Goal: Entertainment & Leisure: Browse casually

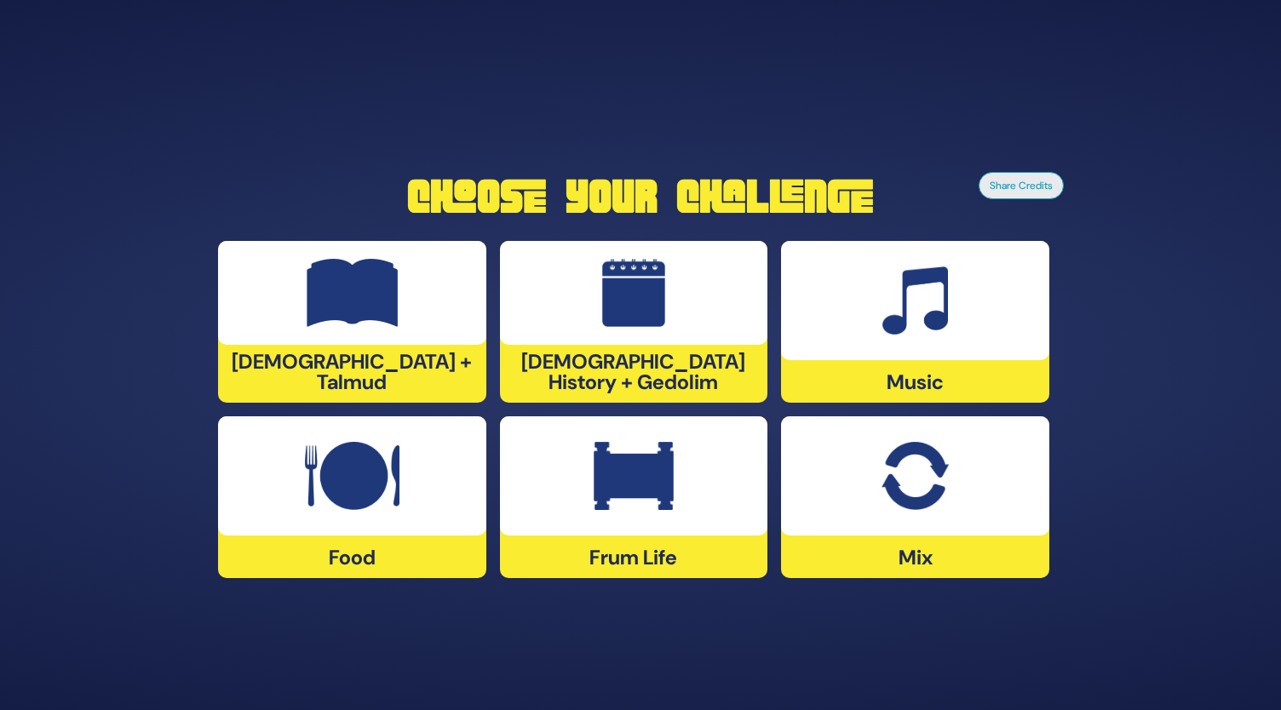
click at [621, 337] on div at bounding box center [634, 293] width 268 height 104
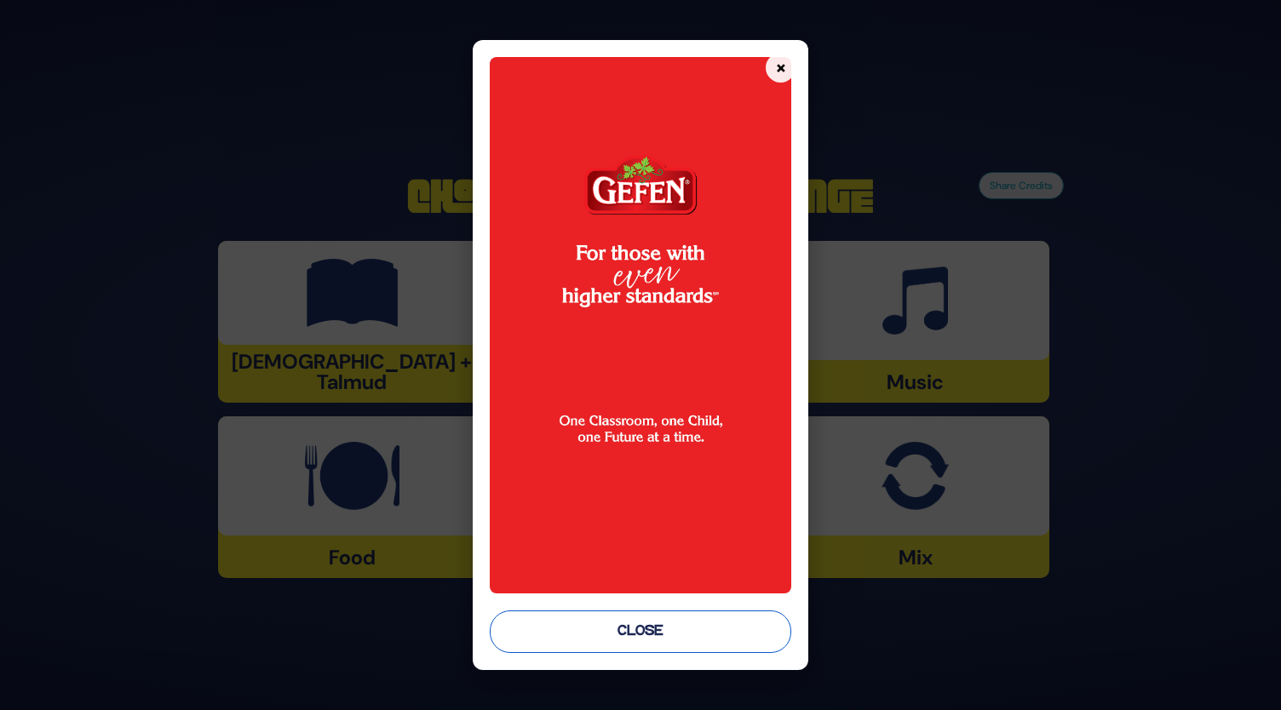
click at [651, 629] on button "Close" at bounding box center [641, 632] width 302 height 43
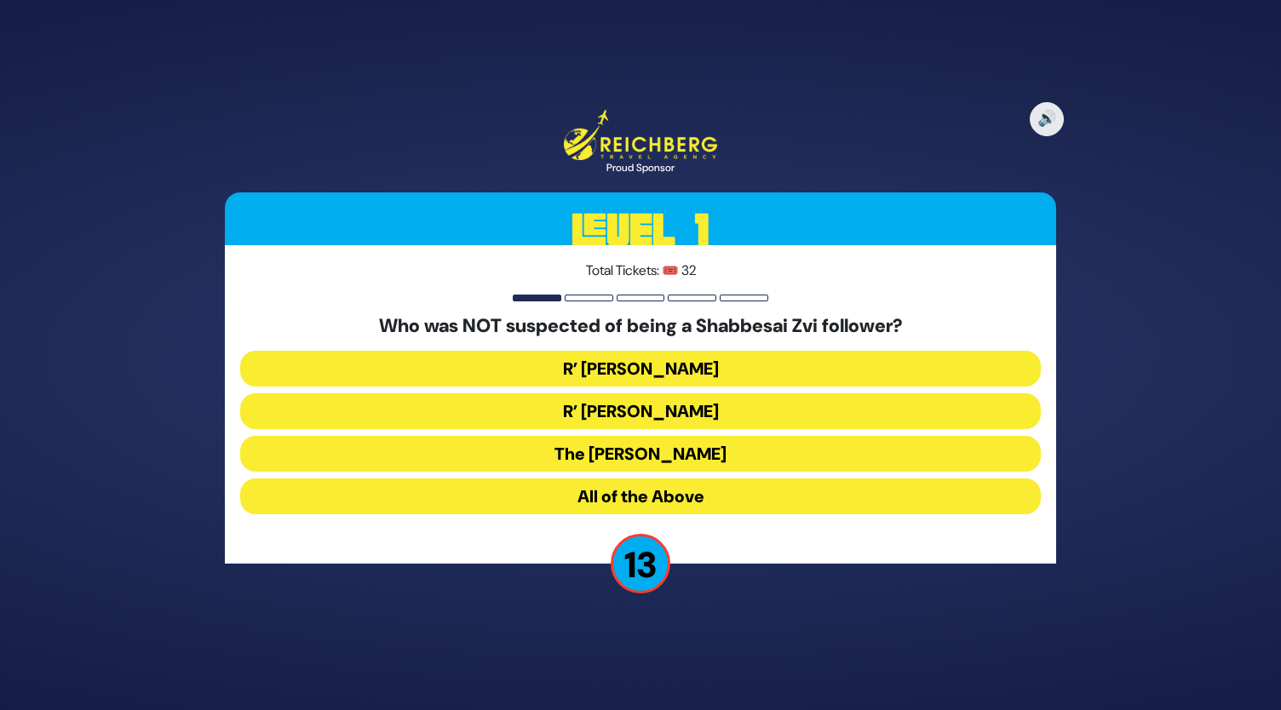
click at [661, 454] on button "The Chacham Zvi" at bounding box center [640, 454] width 801 height 36
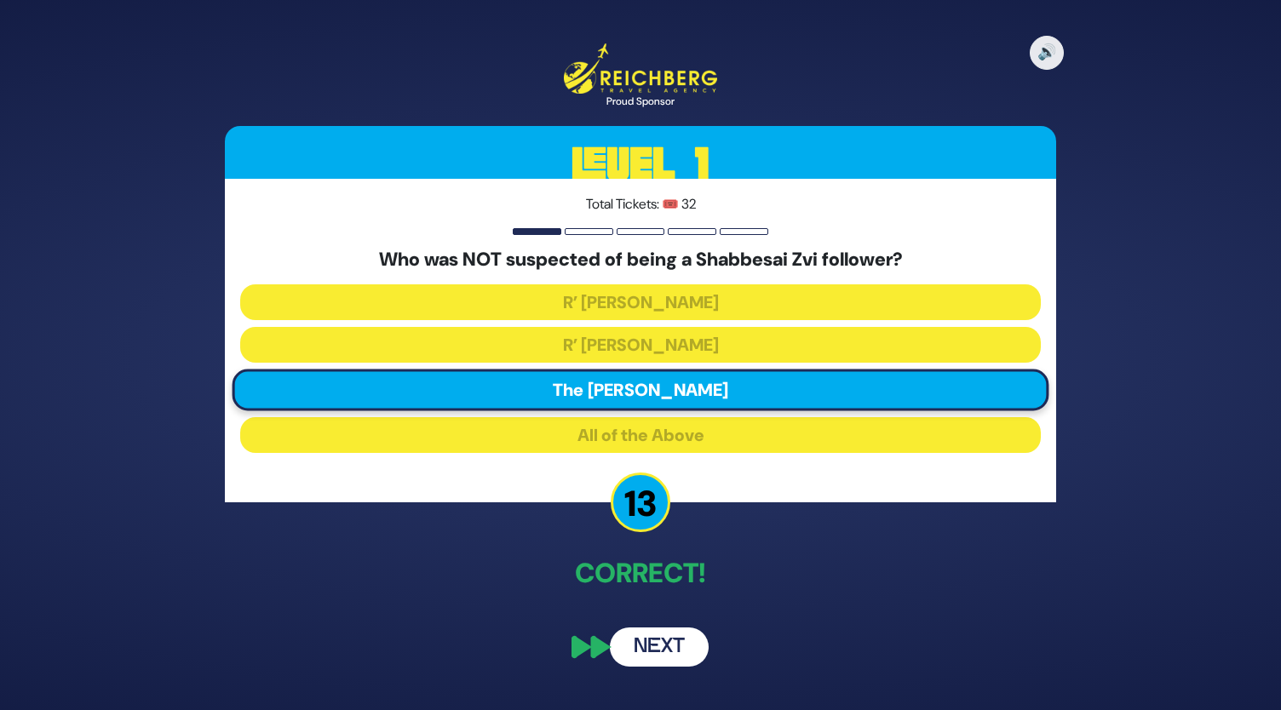
click at [679, 639] on button "Next" at bounding box center [659, 647] width 99 height 39
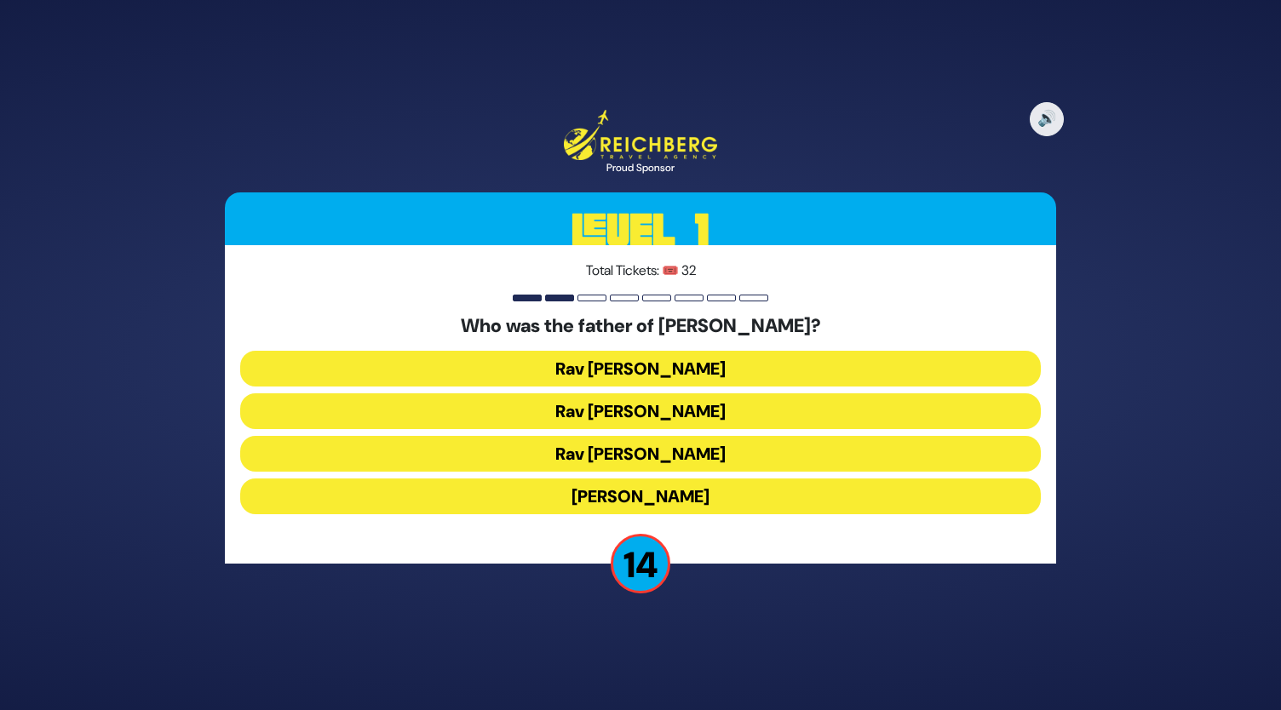
click at [646, 481] on button "Rav Yitzchok Hutner" at bounding box center [640, 497] width 801 height 36
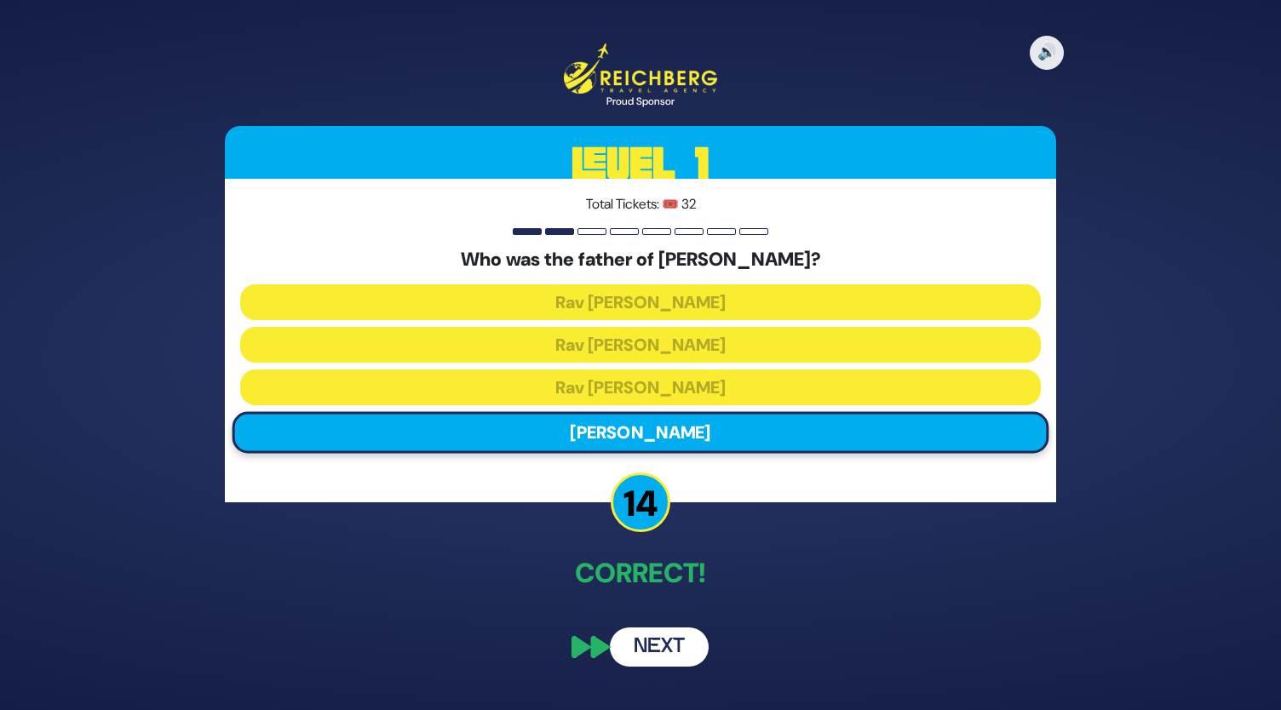
click at [669, 643] on button "Next" at bounding box center [659, 647] width 99 height 39
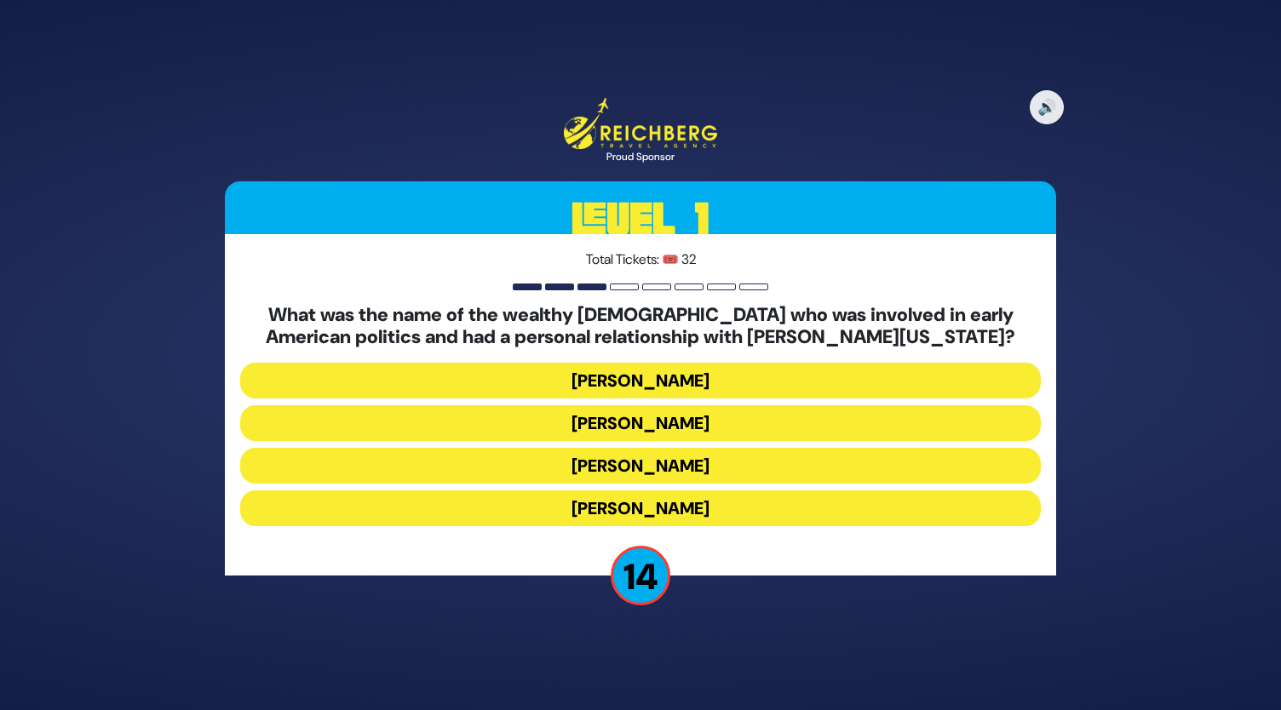
click at [648, 416] on button "Haym Salomon" at bounding box center [640, 423] width 801 height 36
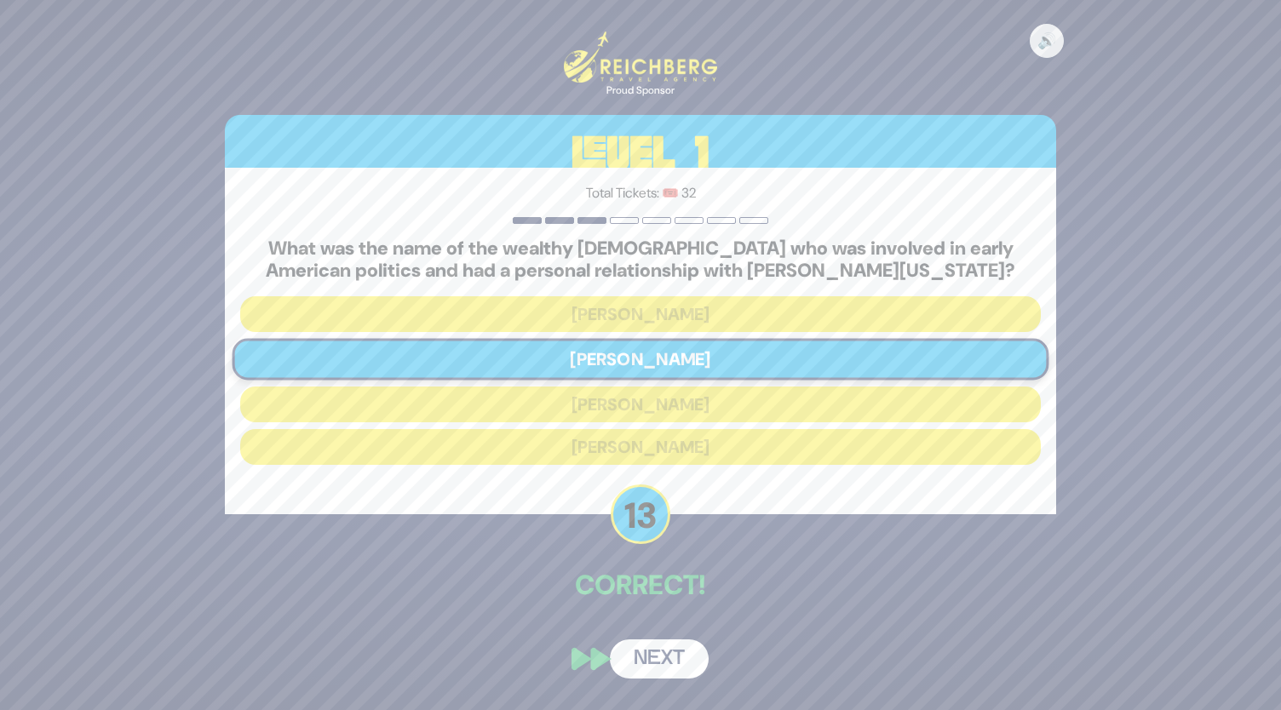
click at [656, 668] on button "Next" at bounding box center [659, 659] width 99 height 39
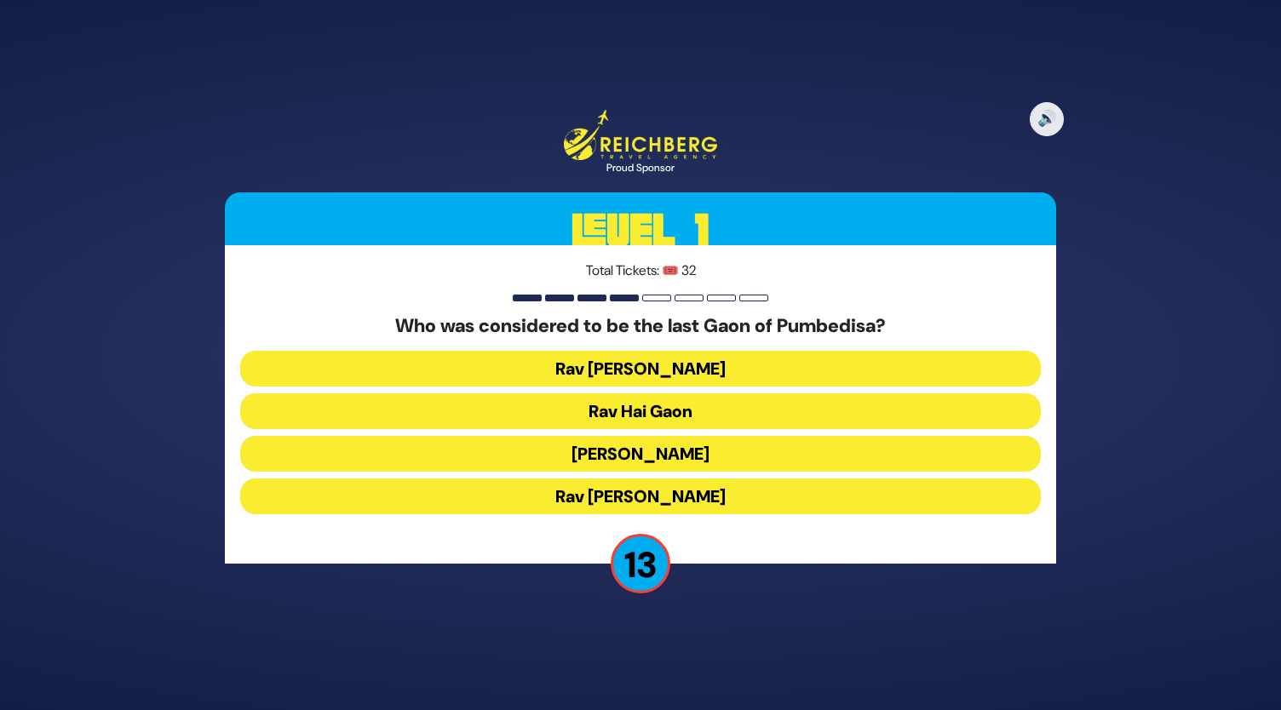
click at [647, 404] on button "Rav Hai Gaon" at bounding box center [640, 411] width 801 height 36
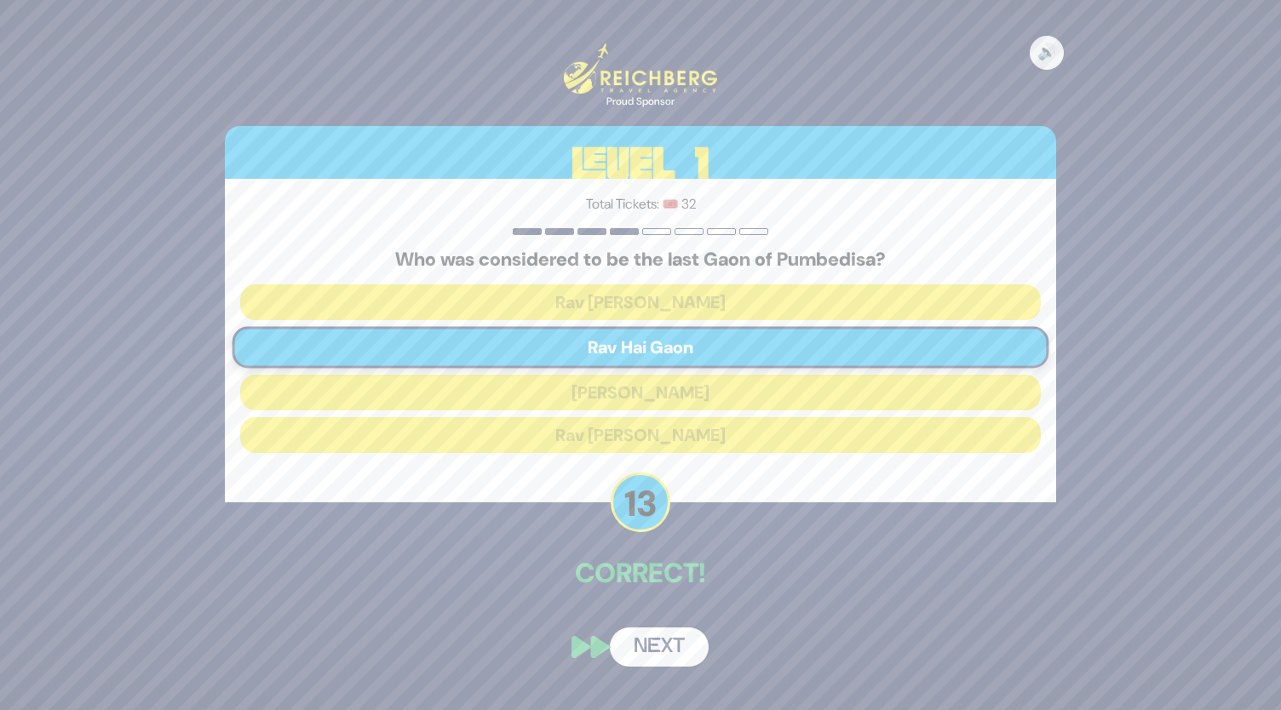
click at [657, 657] on button "Next" at bounding box center [659, 647] width 99 height 39
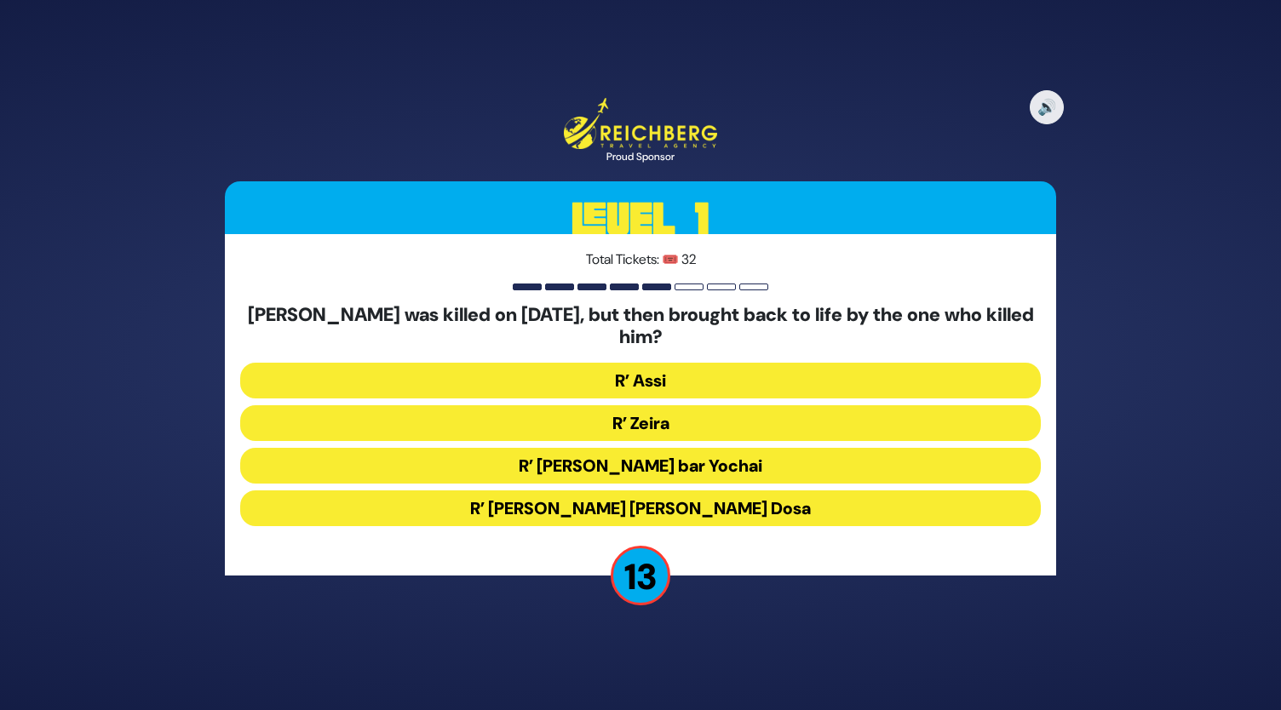
click at [658, 423] on button "R’ Zeira" at bounding box center [640, 423] width 801 height 36
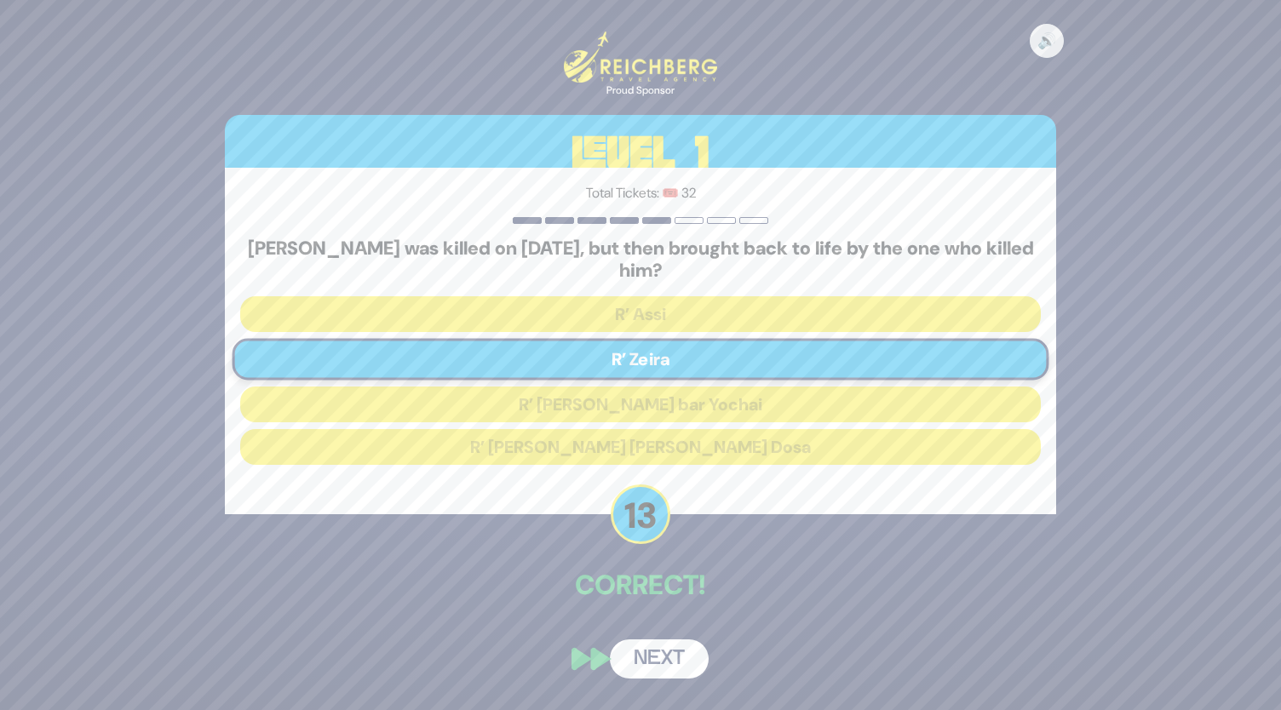
click at [669, 651] on button "Next" at bounding box center [659, 659] width 99 height 39
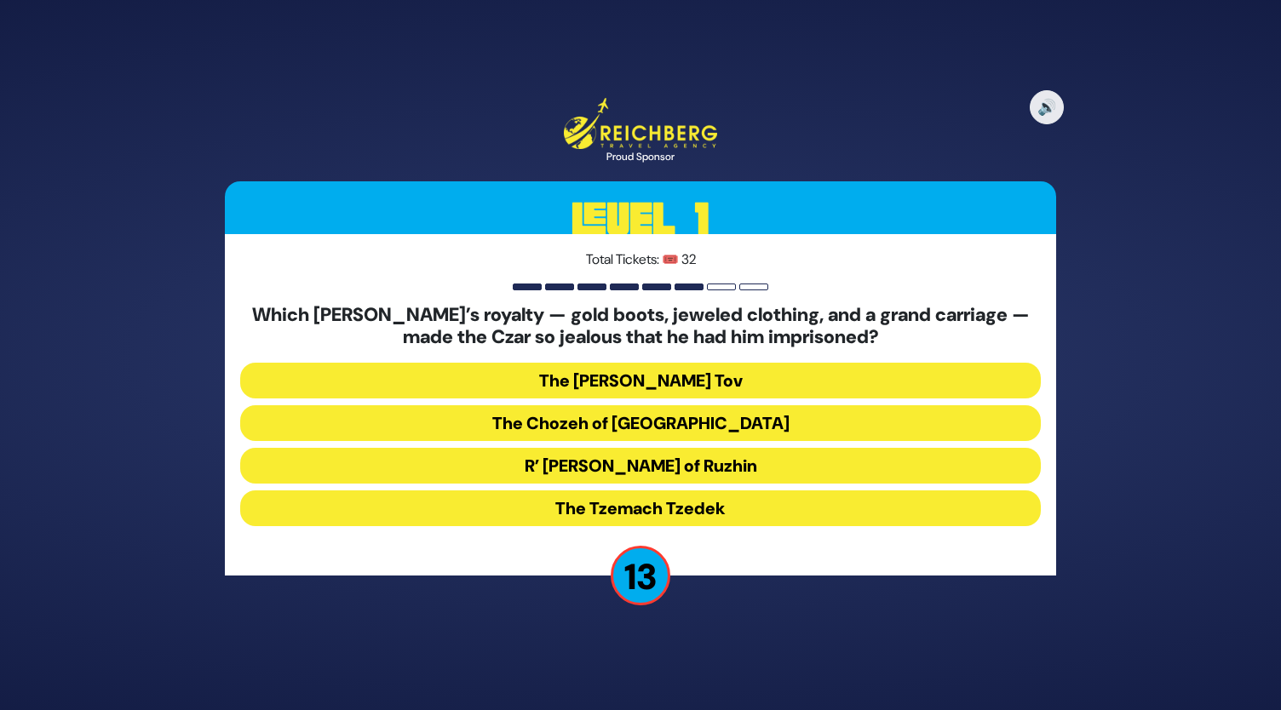
click at [649, 478] on button "R’ Yisroel of Ruzhin" at bounding box center [640, 466] width 801 height 36
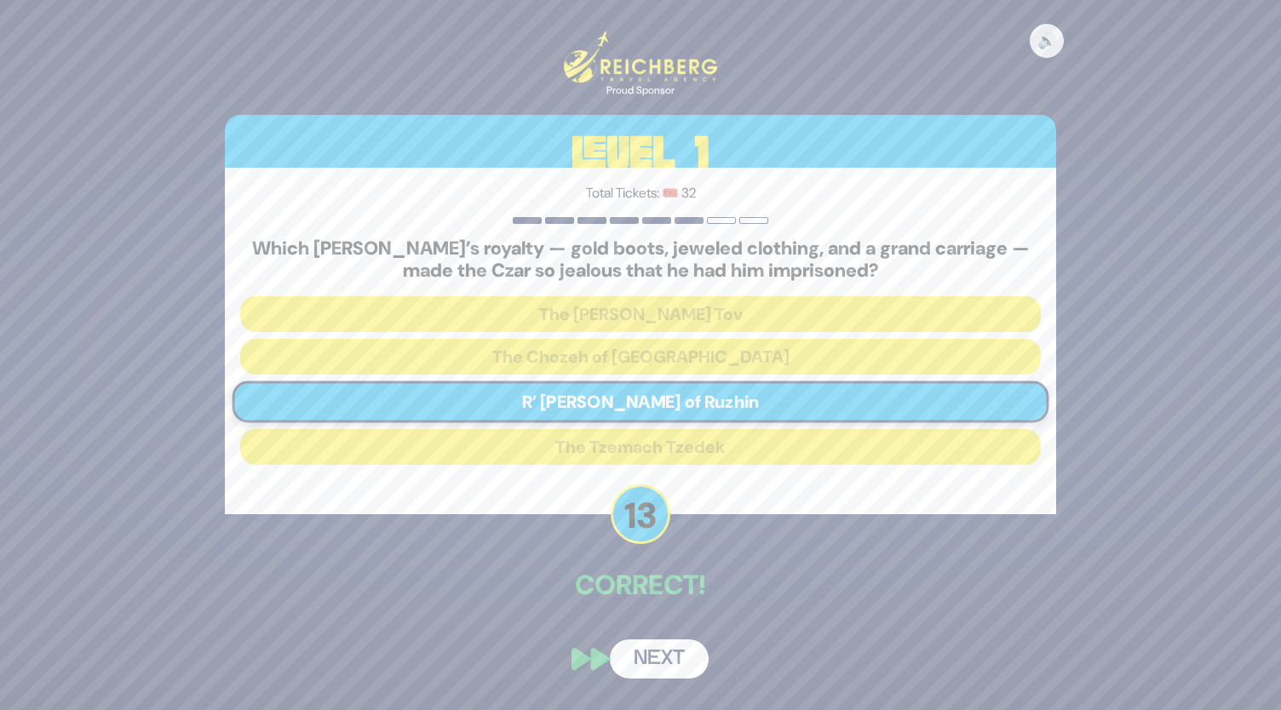
click at [655, 665] on button "Next" at bounding box center [659, 659] width 99 height 39
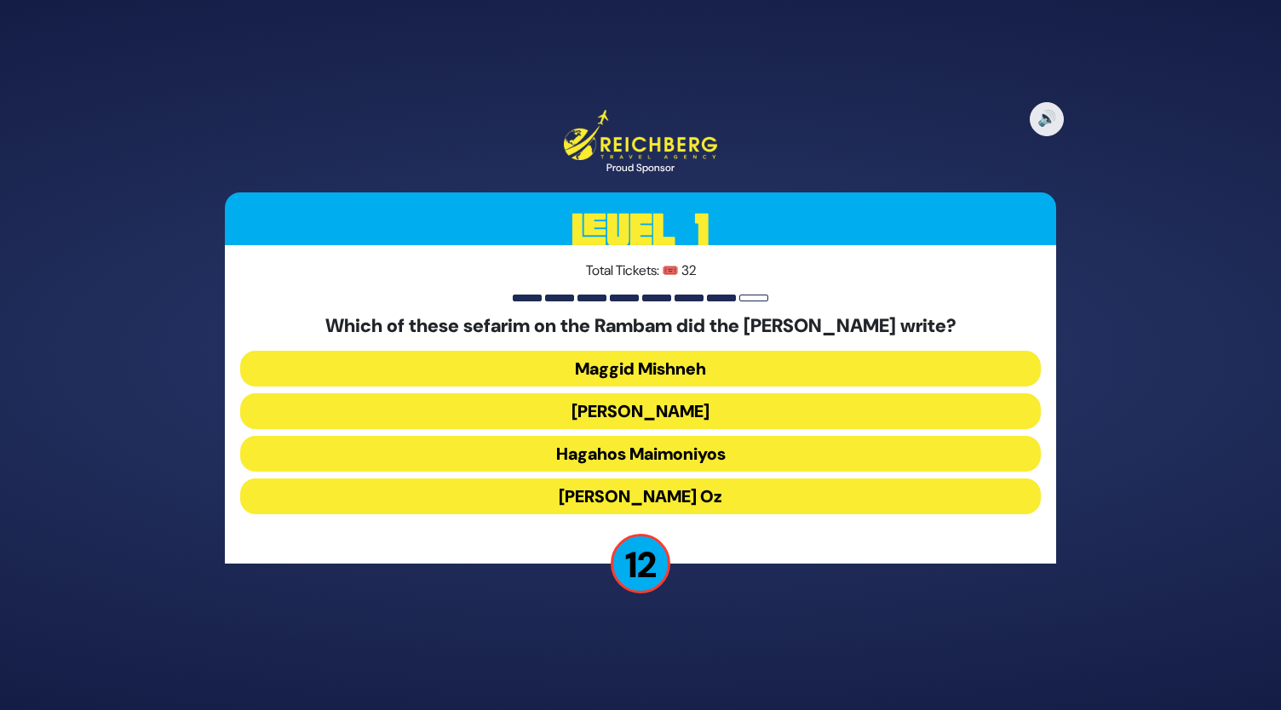
click at [668, 412] on button "Kesef Mishneh" at bounding box center [640, 411] width 801 height 36
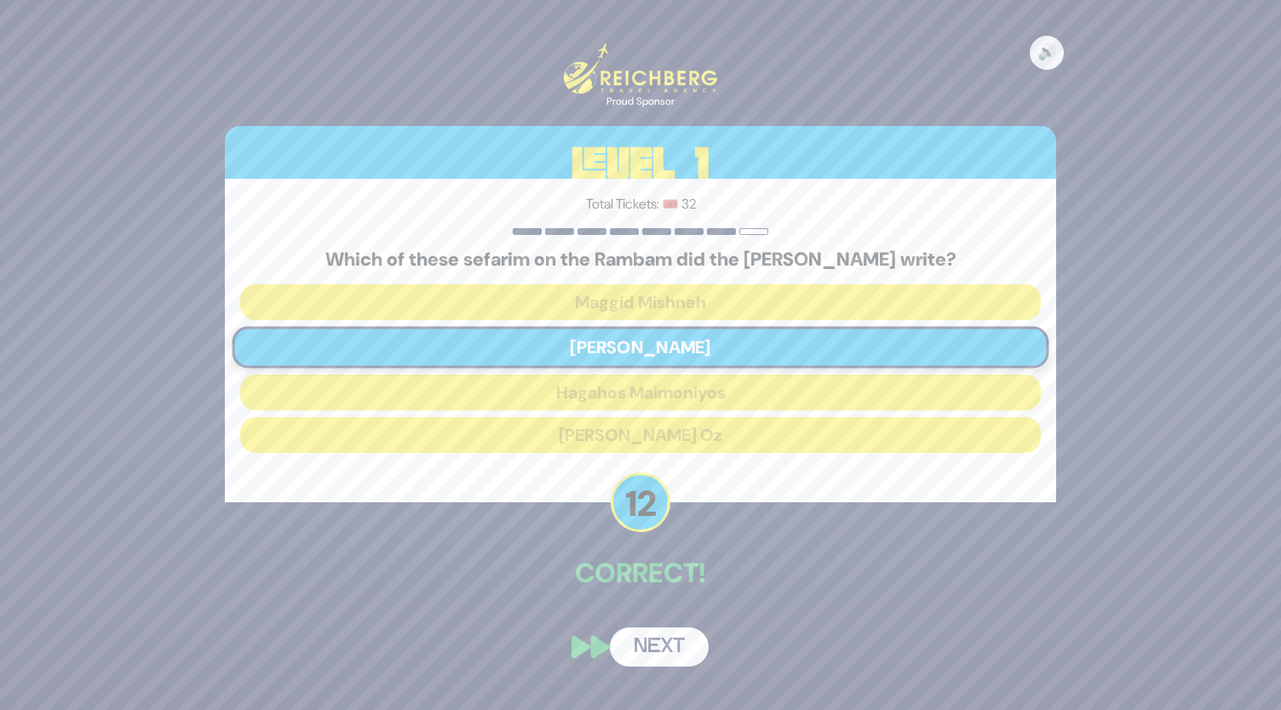
click at [659, 656] on button "Next" at bounding box center [659, 647] width 99 height 39
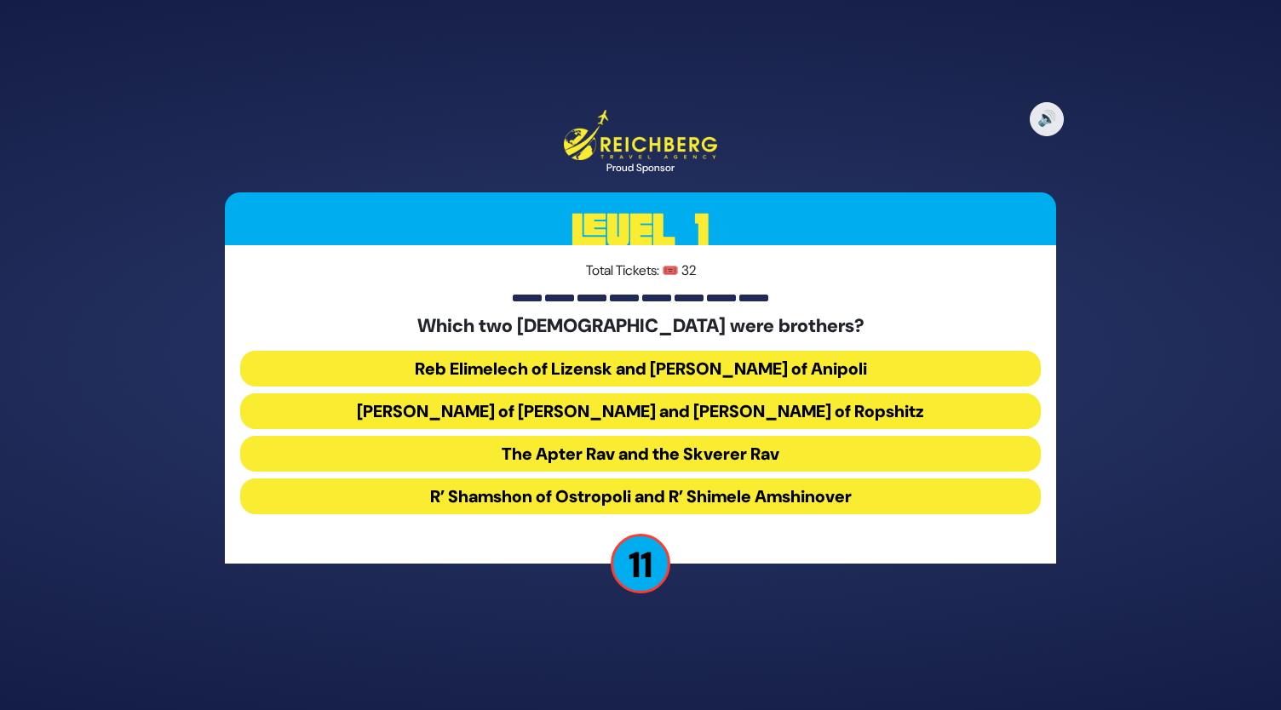
click at [635, 367] on button "Reb Elimelech of Lizensk and Reb Zusha of Anipoli" at bounding box center [640, 369] width 801 height 36
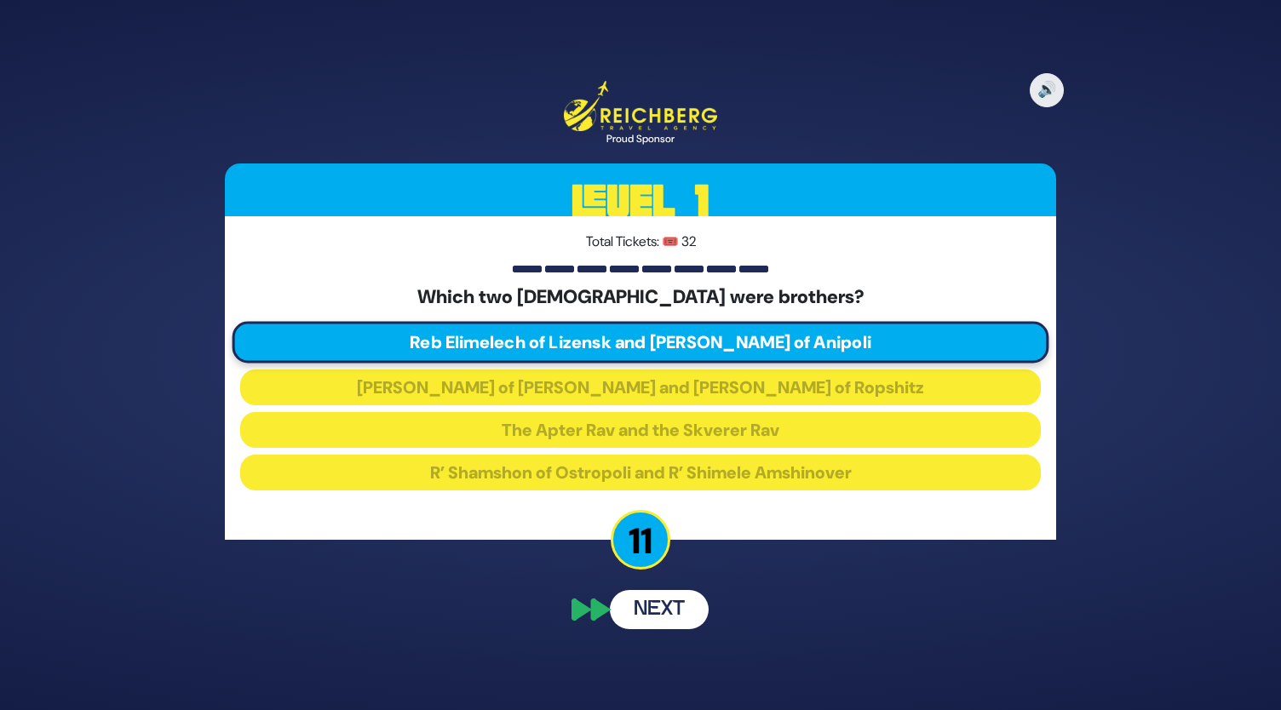
click at [666, 614] on button "Next" at bounding box center [659, 609] width 99 height 39
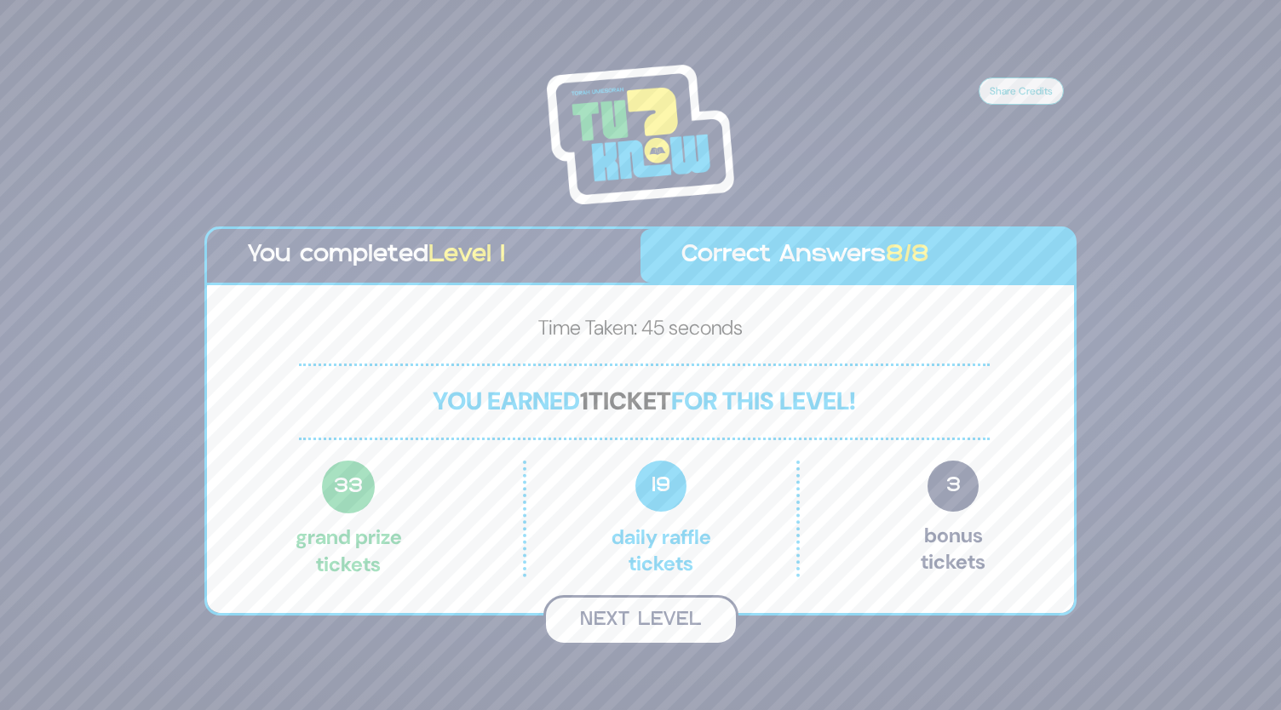
click at [632, 619] on button "Next Level" at bounding box center [640, 620] width 195 height 50
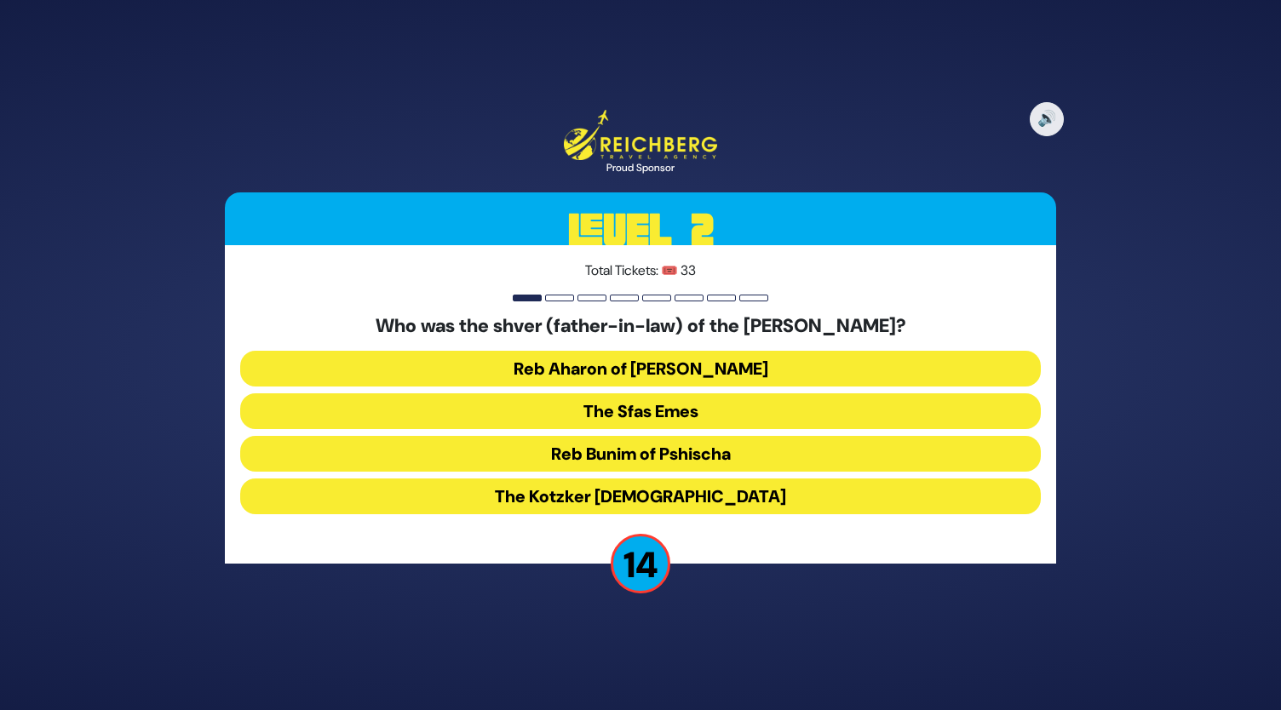
click at [629, 487] on button "The Kotzker Rebbe" at bounding box center [640, 497] width 801 height 36
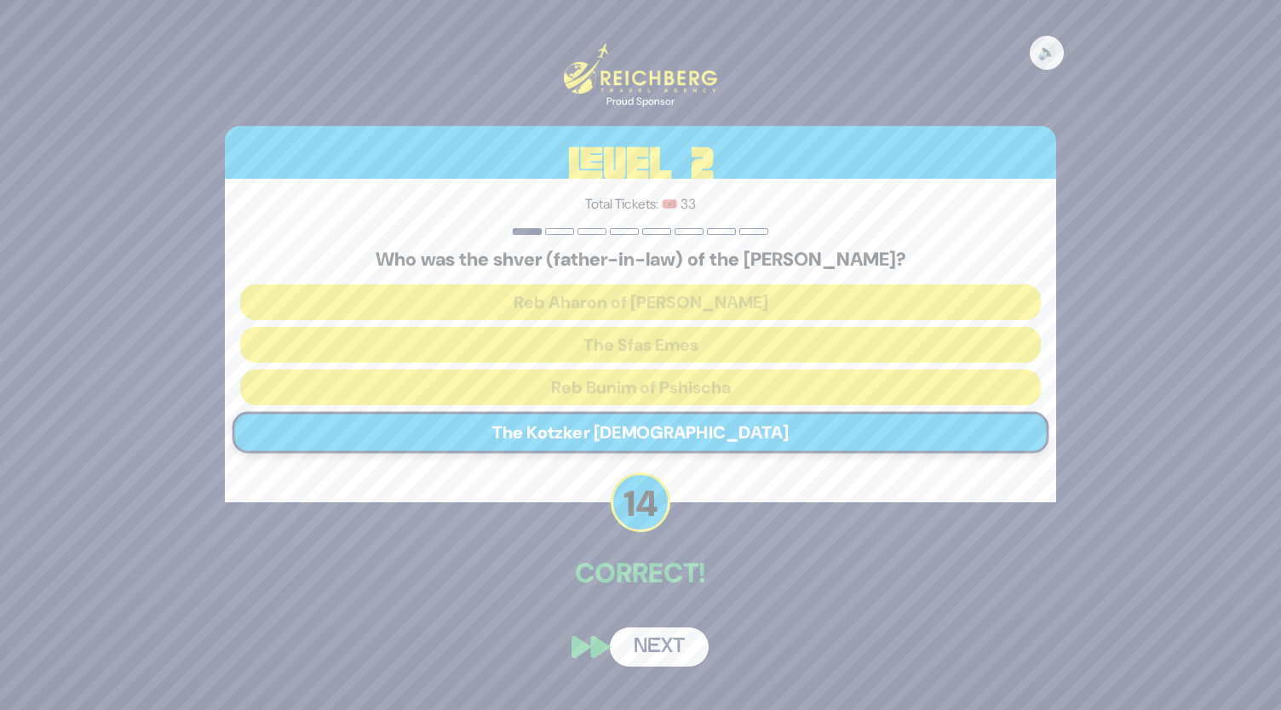
click at [654, 634] on button "Next" at bounding box center [659, 647] width 99 height 39
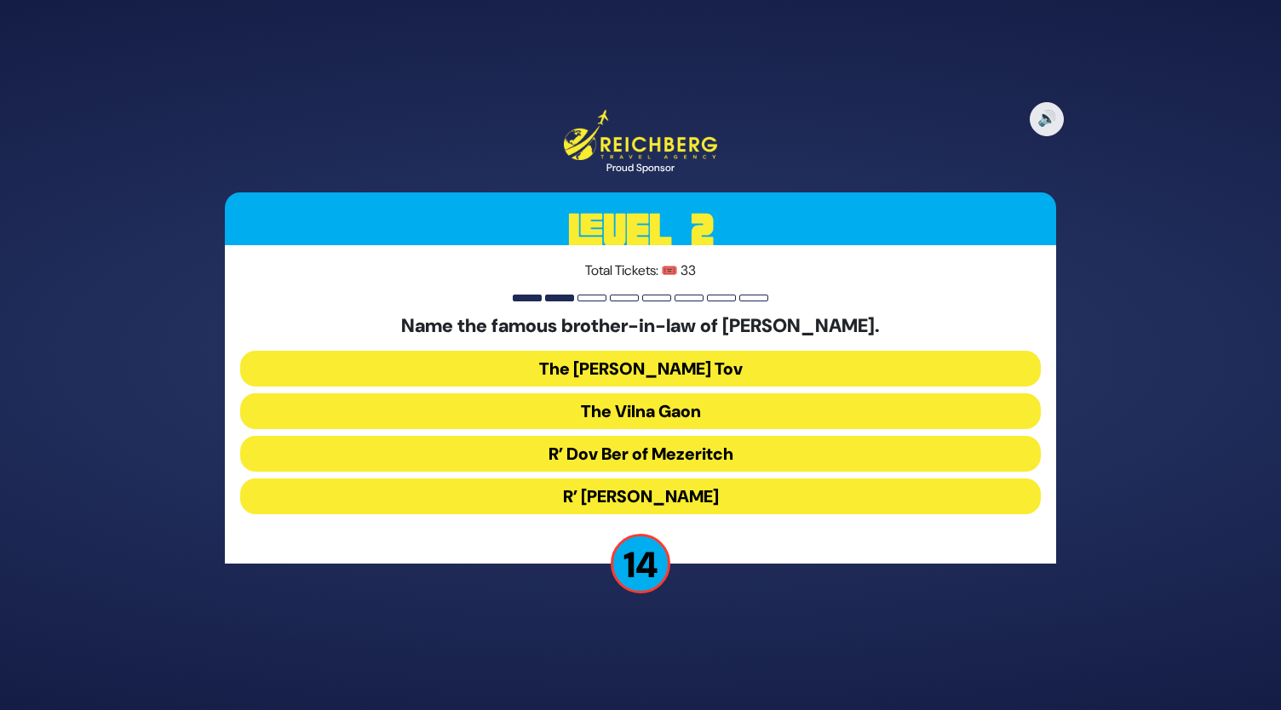
click at [646, 364] on button "The Baal Shem Tov" at bounding box center [640, 369] width 801 height 36
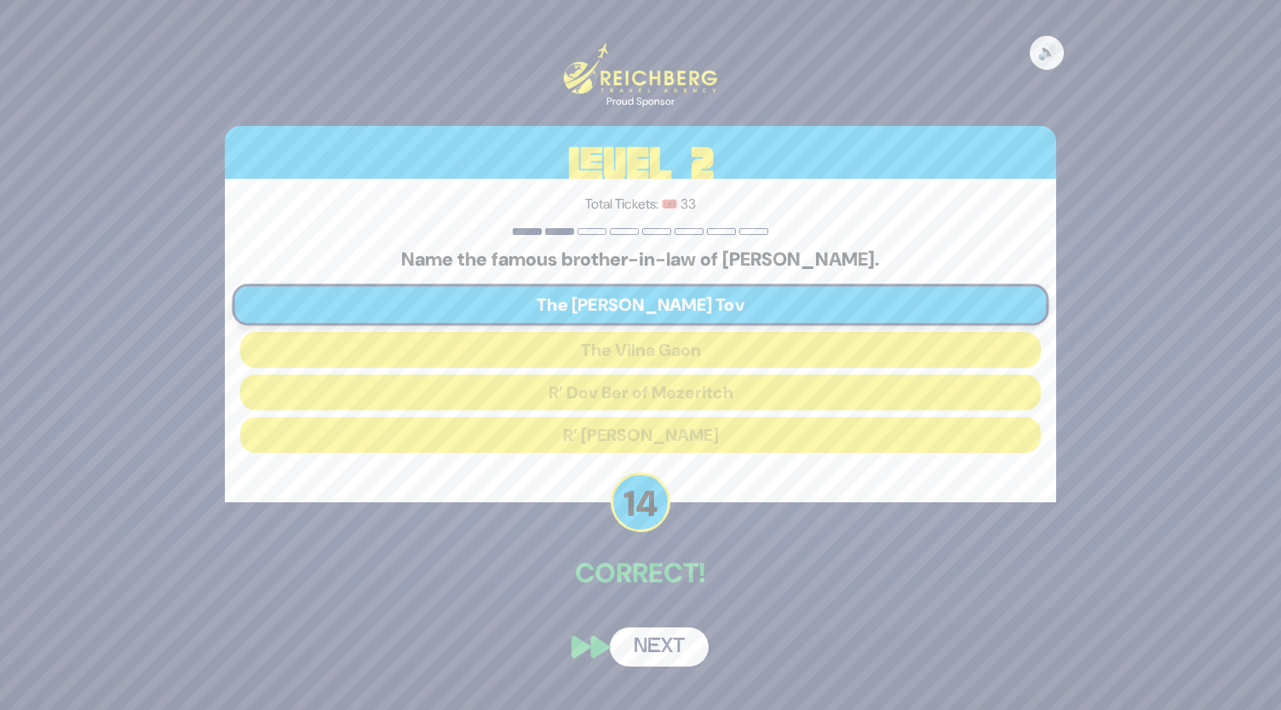
click at [663, 644] on button "Next" at bounding box center [659, 647] width 99 height 39
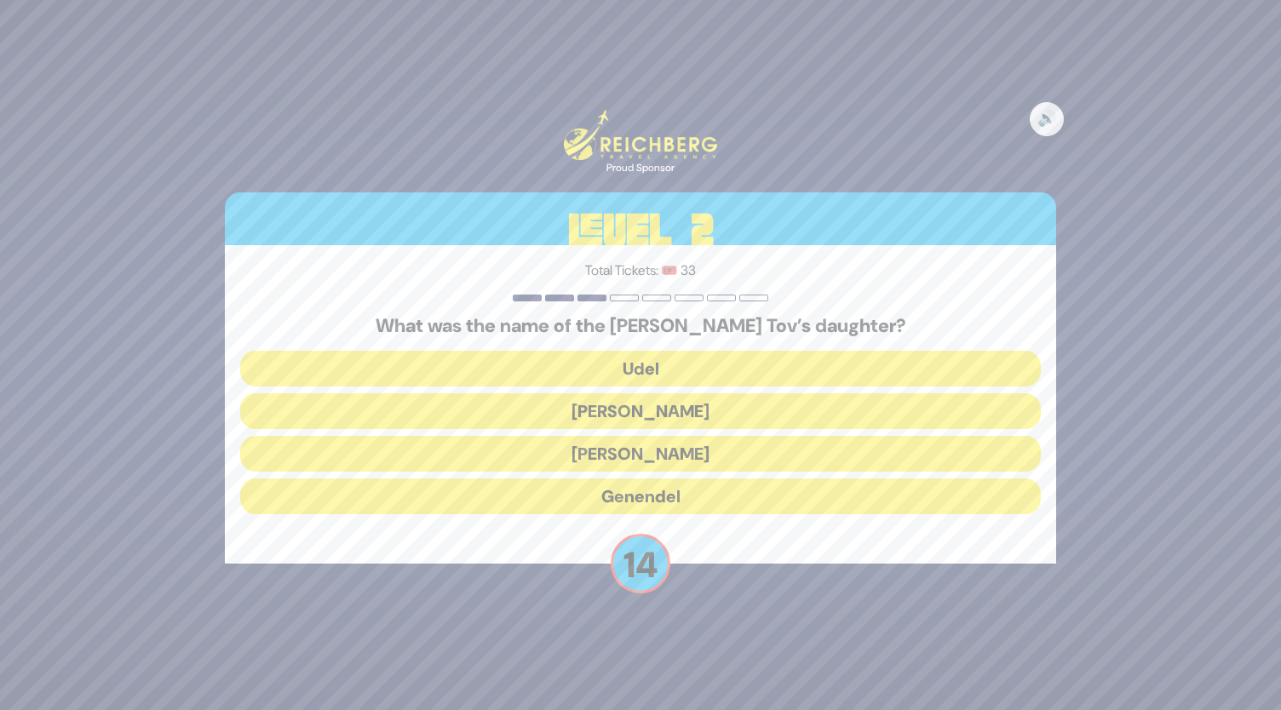
click at [635, 368] on button "Udel" at bounding box center [640, 369] width 801 height 36
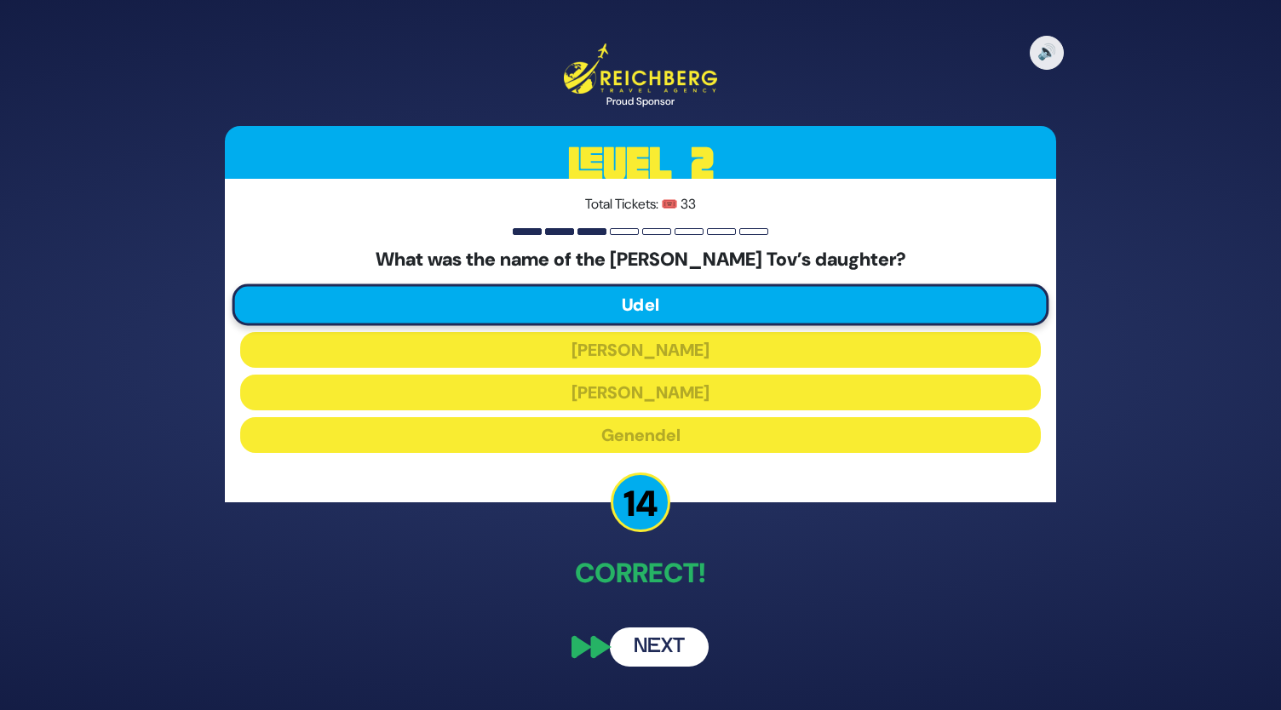
click at [659, 649] on button "Next" at bounding box center [659, 647] width 99 height 39
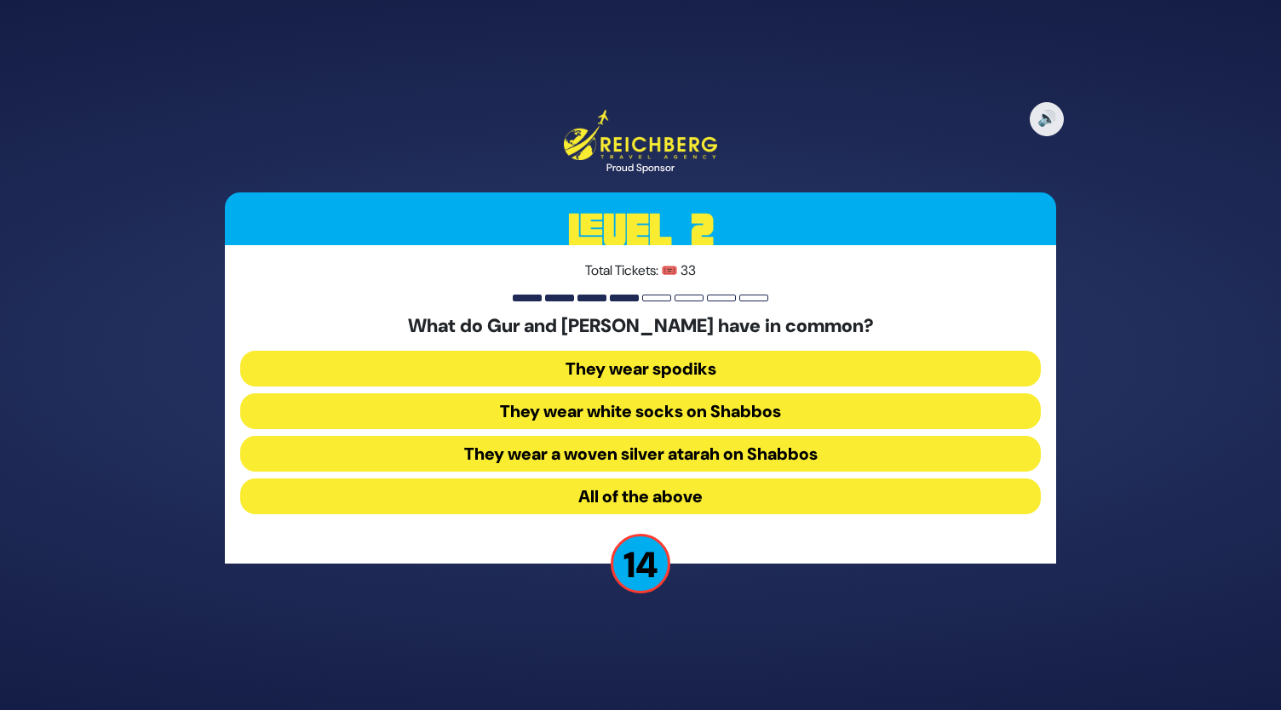
click at [643, 365] on button "They wear spodiks" at bounding box center [640, 369] width 801 height 36
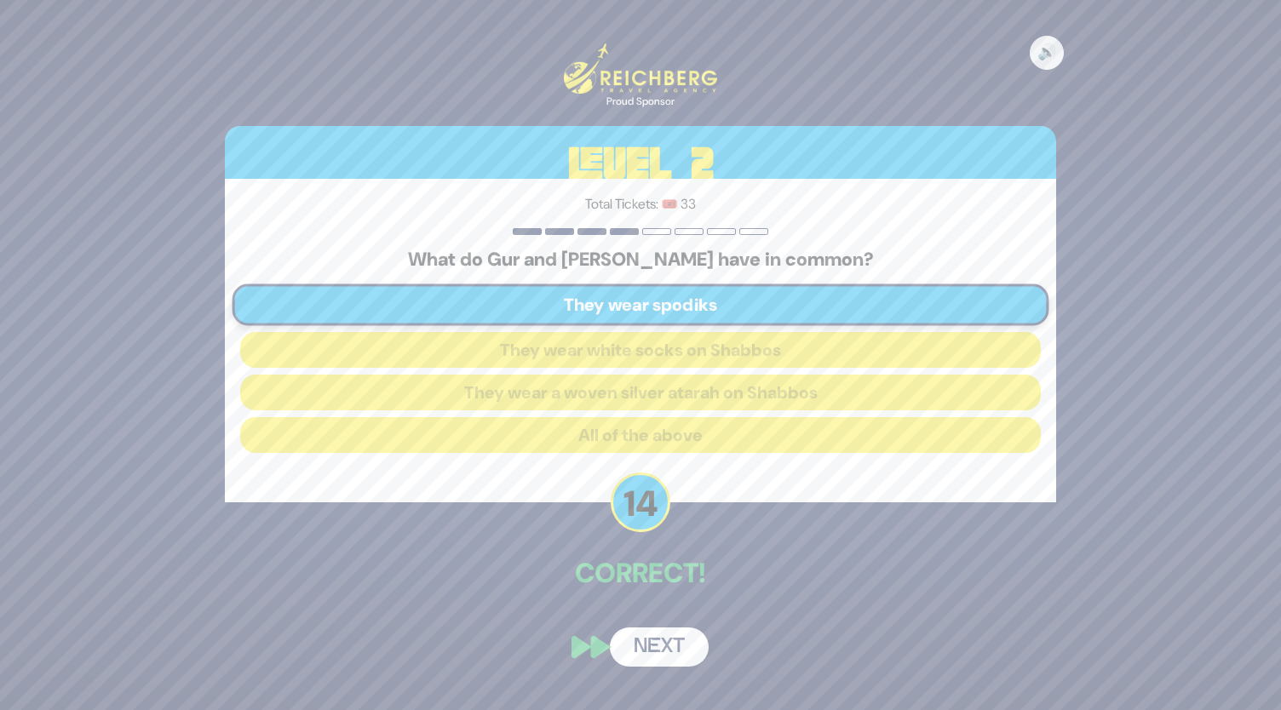
click at [652, 655] on button "Next" at bounding box center [659, 647] width 99 height 39
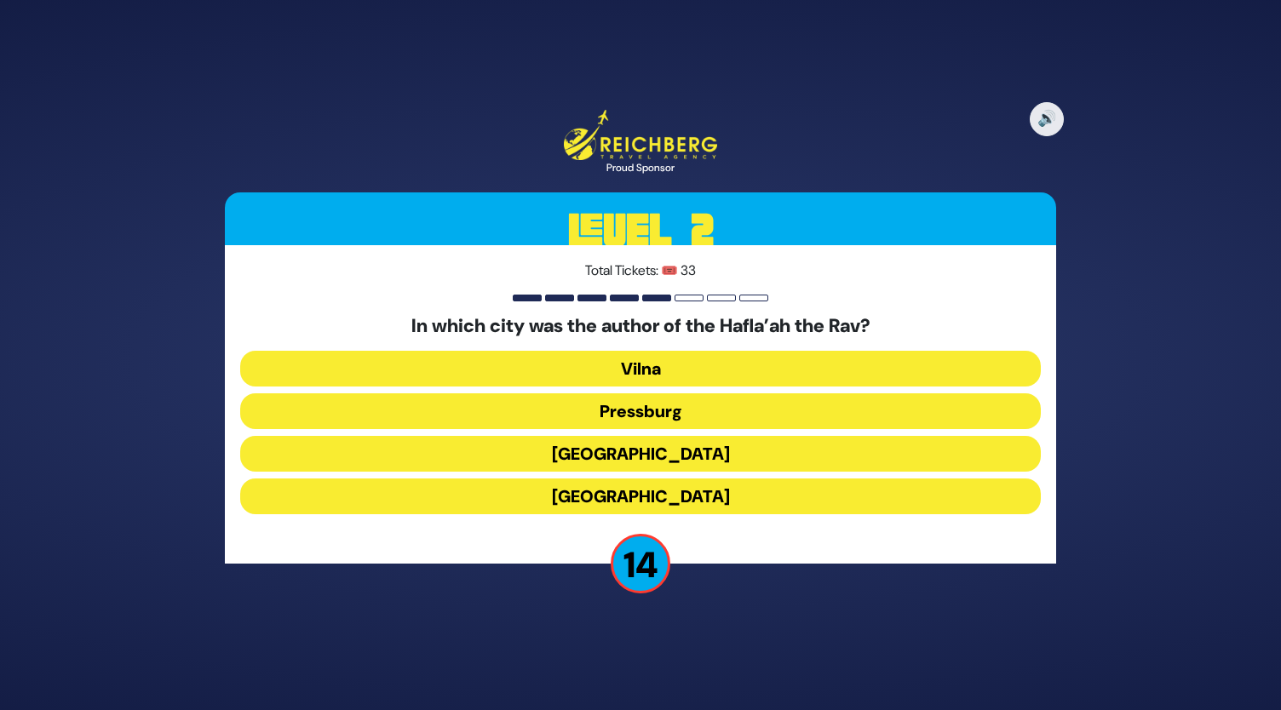
click at [632, 461] on button "Frankfurt" at bounding box center [640, 454] width 801 height 36
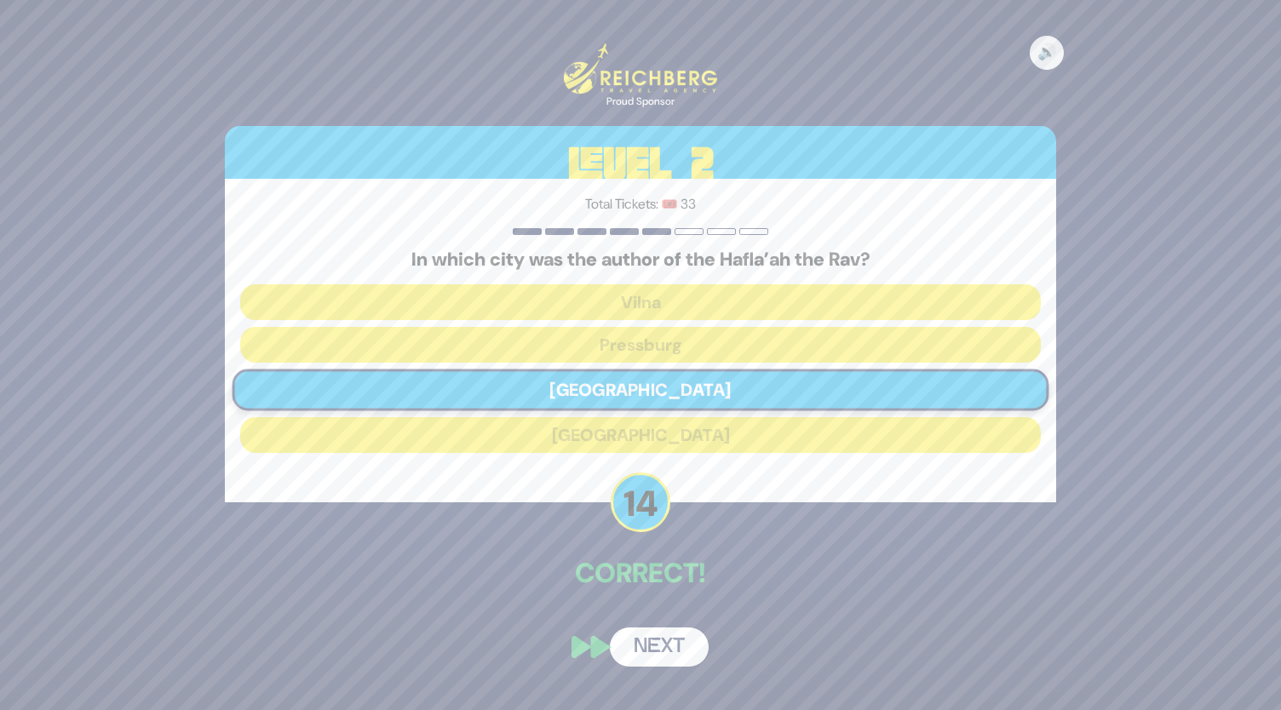
click at [668, 663] on button "Next" at bounding box center [659, 647] width 99 height 39
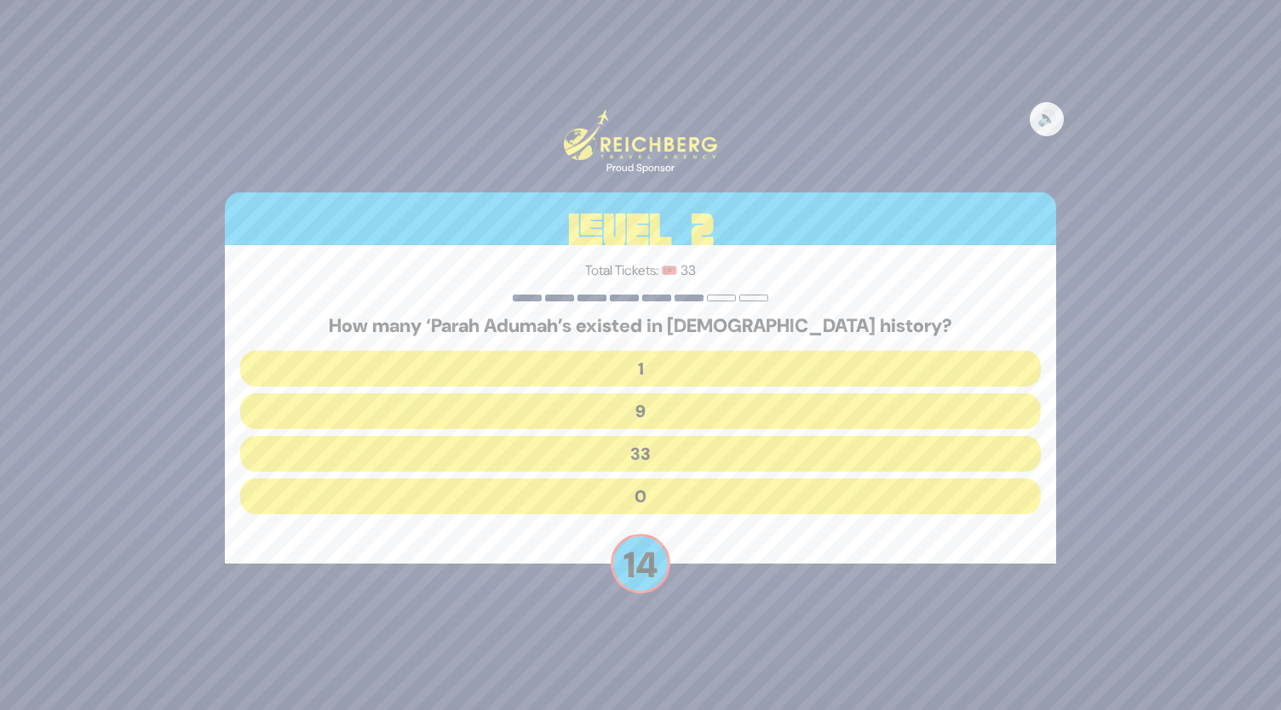
click at [650, 410] on button "9" at bounding box center [640, 411] width 801 height 36
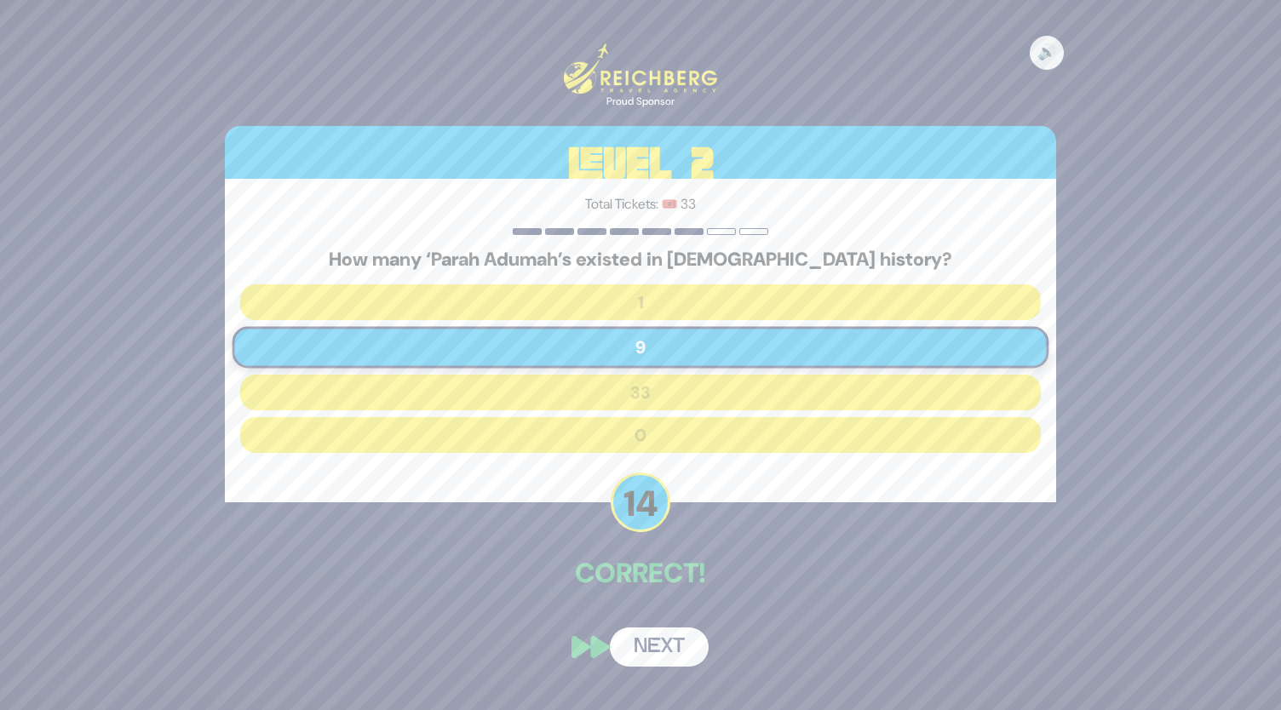
click at [660, 660] on button "Next" at bounding box center [659, 647] width 99 height 39
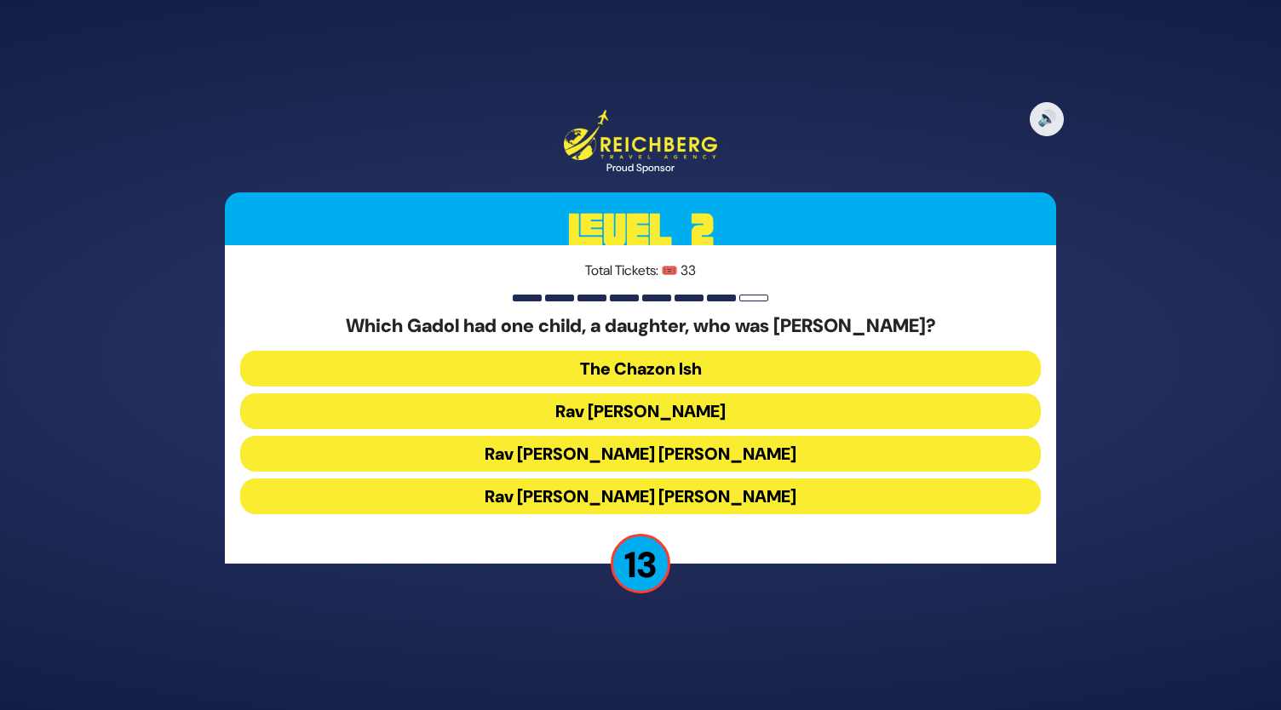
click at [647, 461] on button "Rav Chaim Ozer Grodzinski" at bounding box center [640, 454] width 801 height 36
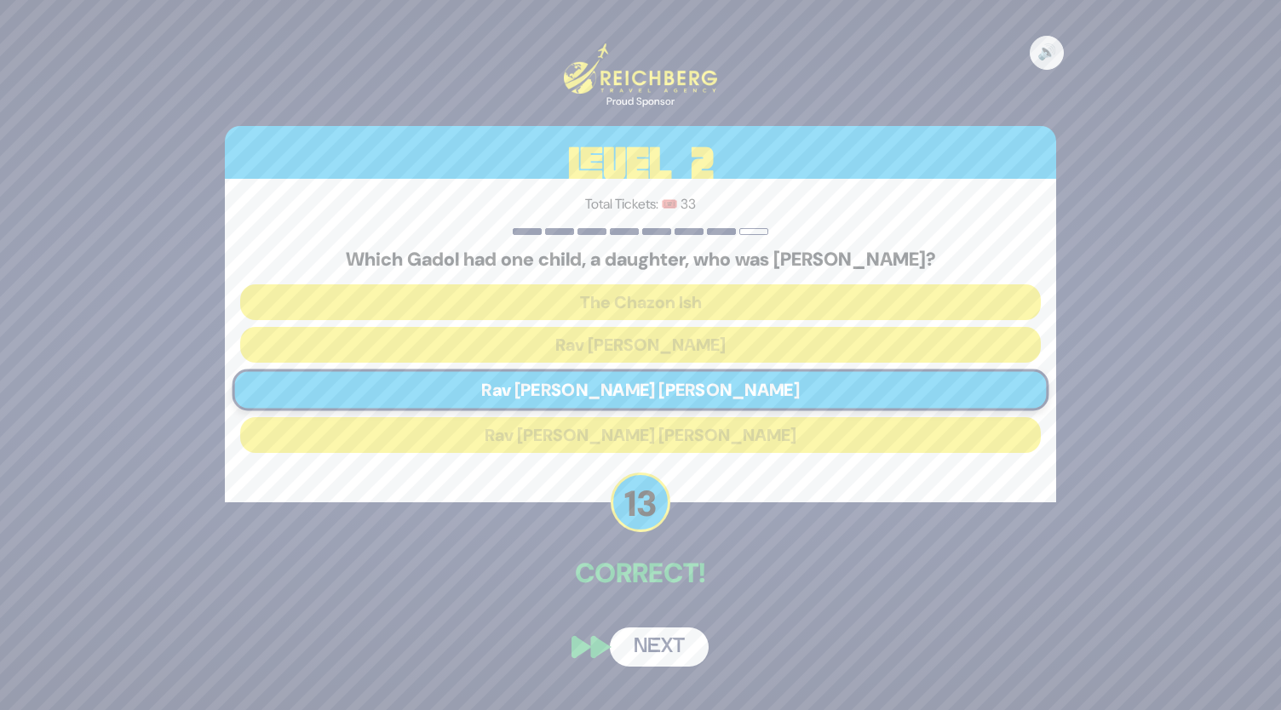
click at [669, 656] on button "Next" at bounding box center [659, 647] width 99 height 39
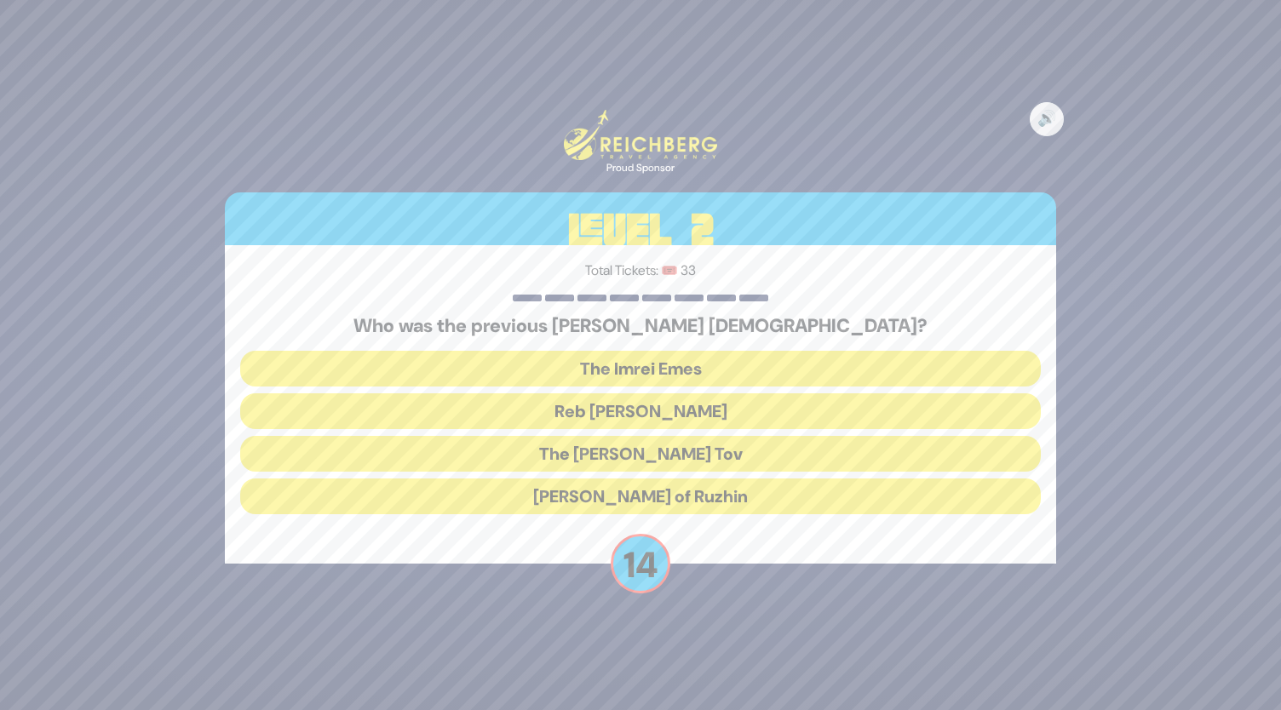
click at [649, 398] on button "Reb Ahron Rokeach" at bounding box center [640, 411] width 801 height 36
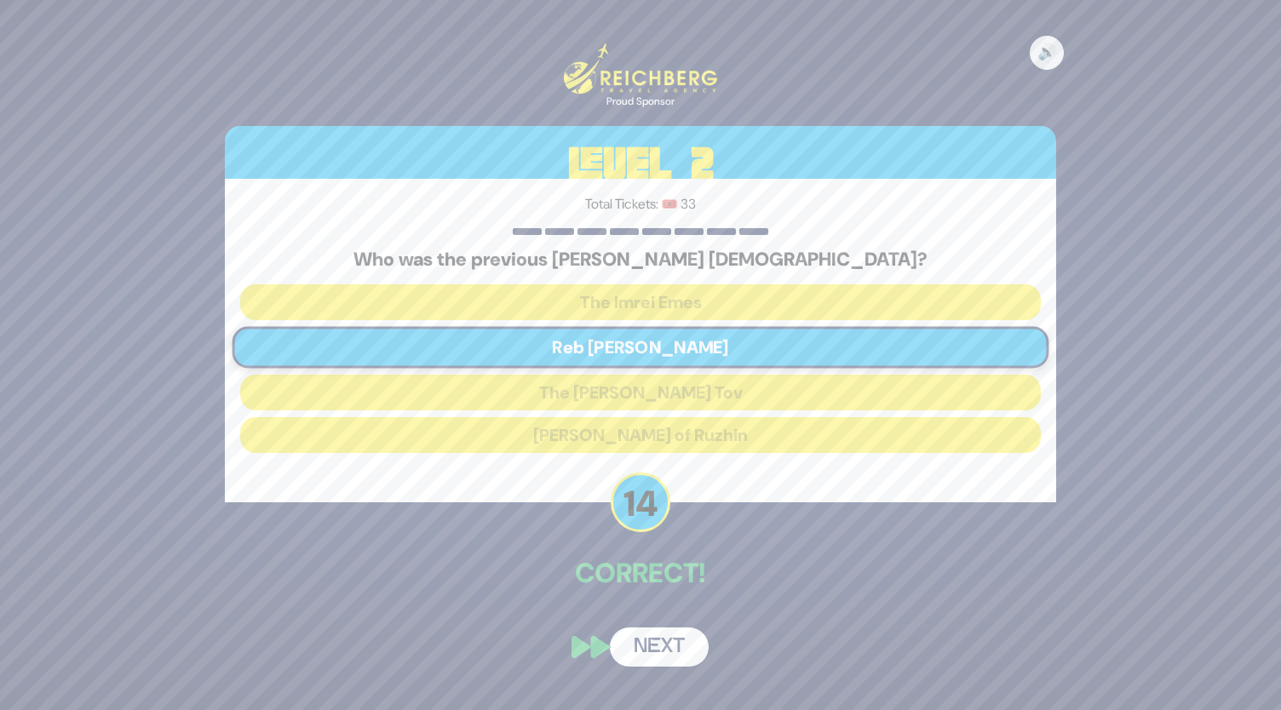
click at [661, 628] on button "Next" at bounding box center [659, 647] width 99 height 39
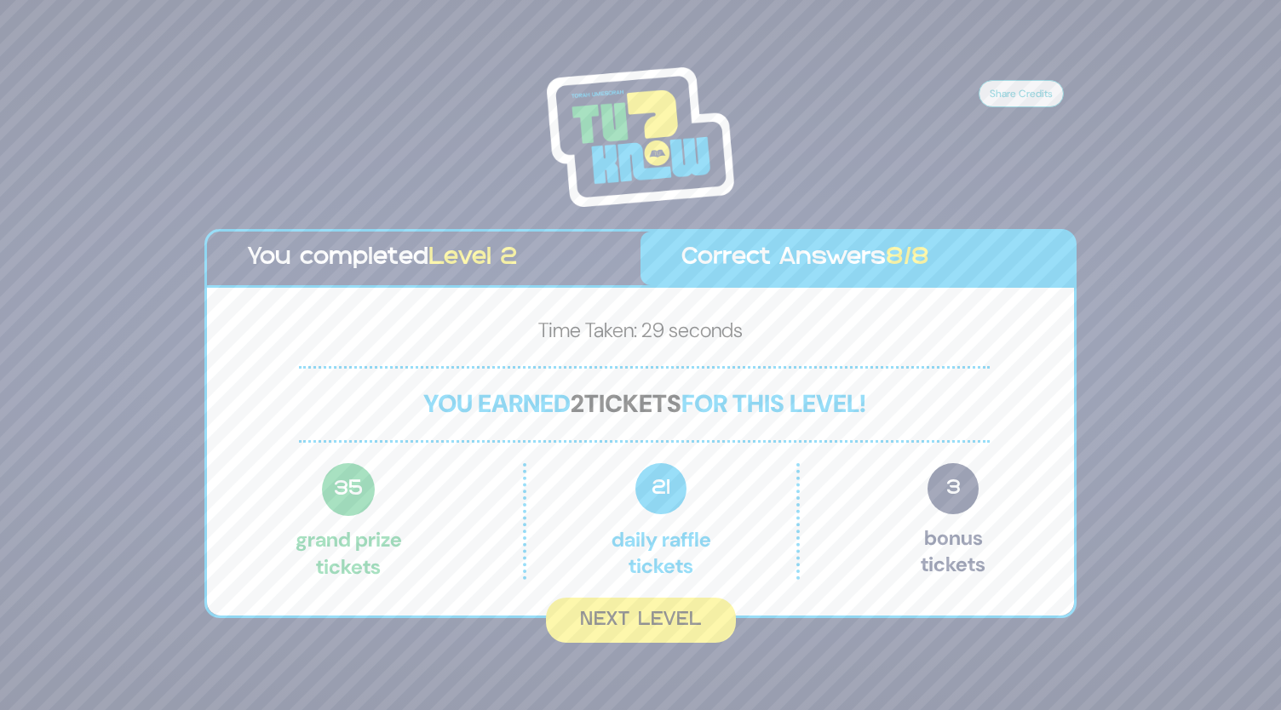
click at [638, 629] on button "Next Level" at bounding box center [641, 620] width 190 height 45
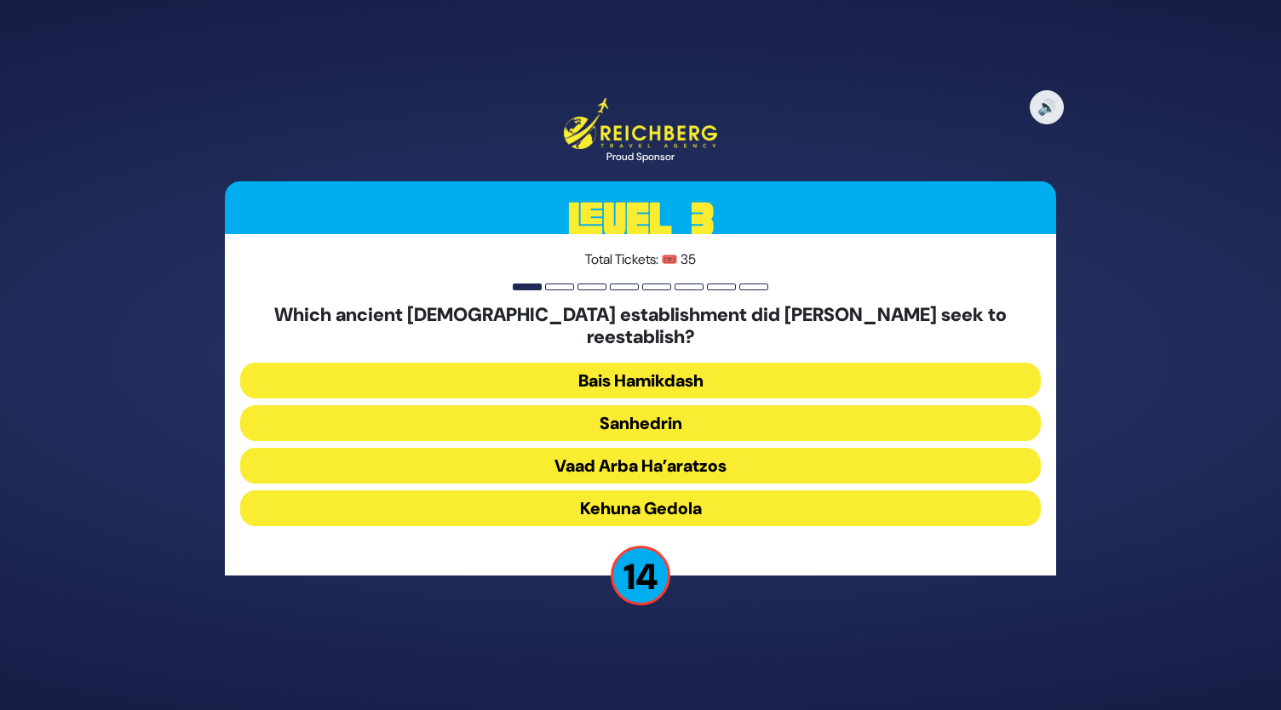
click at [620, 410] on button "Sanhedrin" at bounding box center [640, 423] width 801 height 36
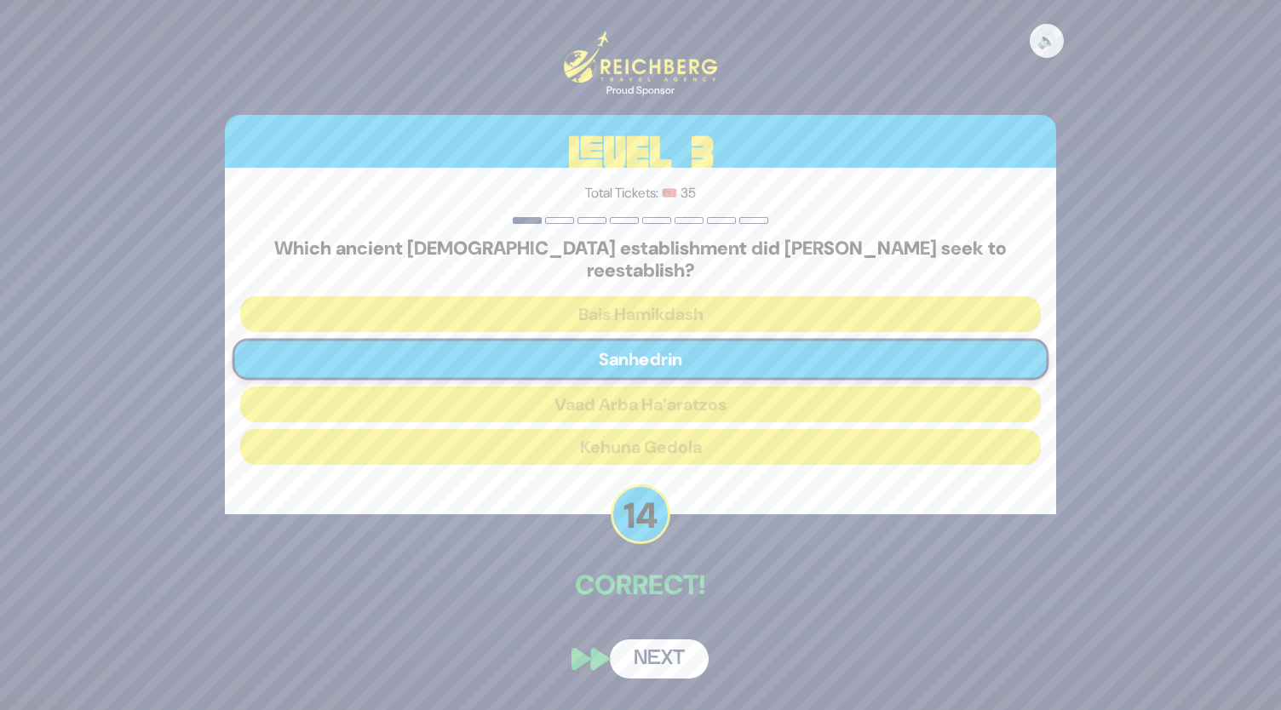
click at [645, 662] on button "Next" at bounding box center [659, 659] width 99 height 39
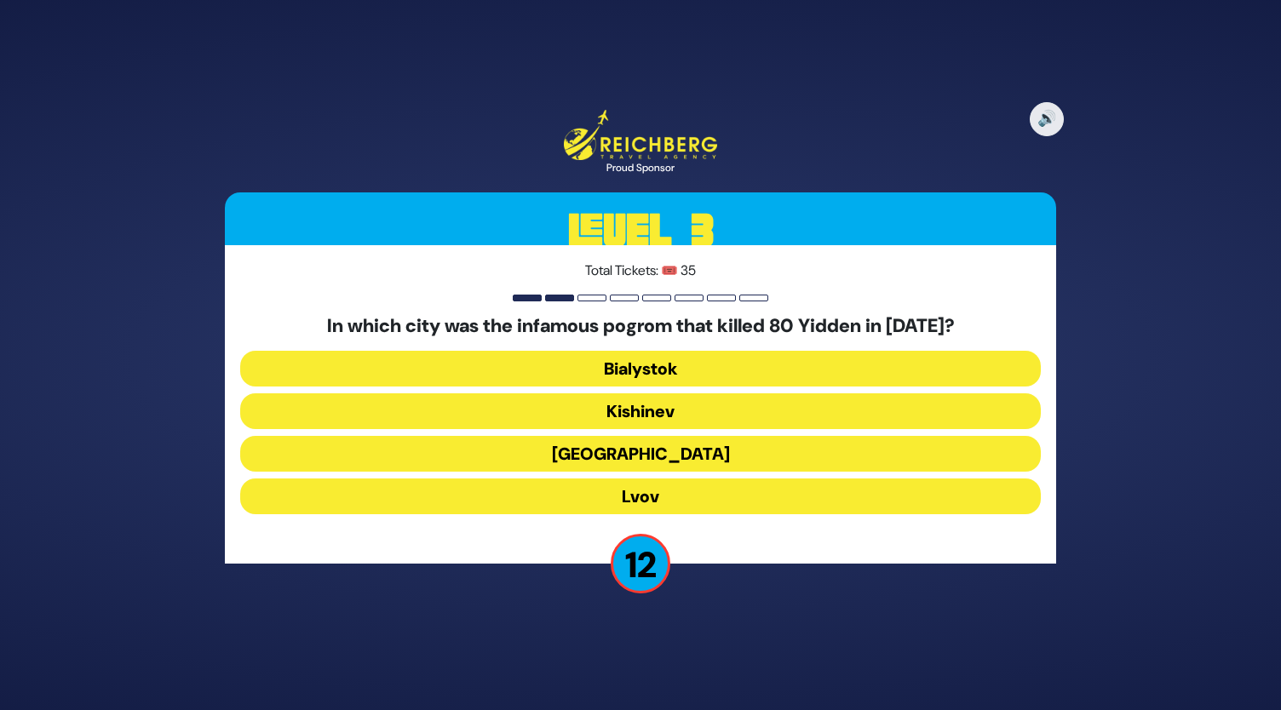
click at [649, 411] on button "Kishinev" at bounding box center [640, 411] width 801 height 36
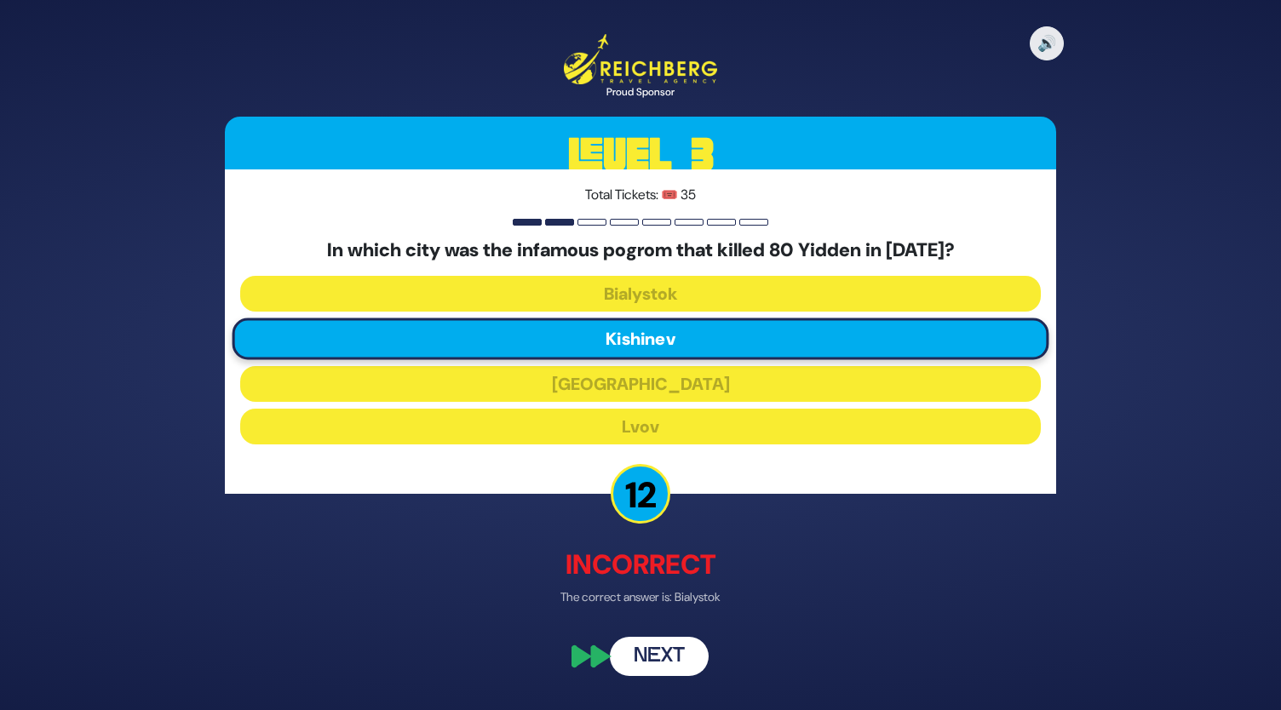
click at [670, 661] on button "Next" at bounding box center [659, 656] width 99 height 39
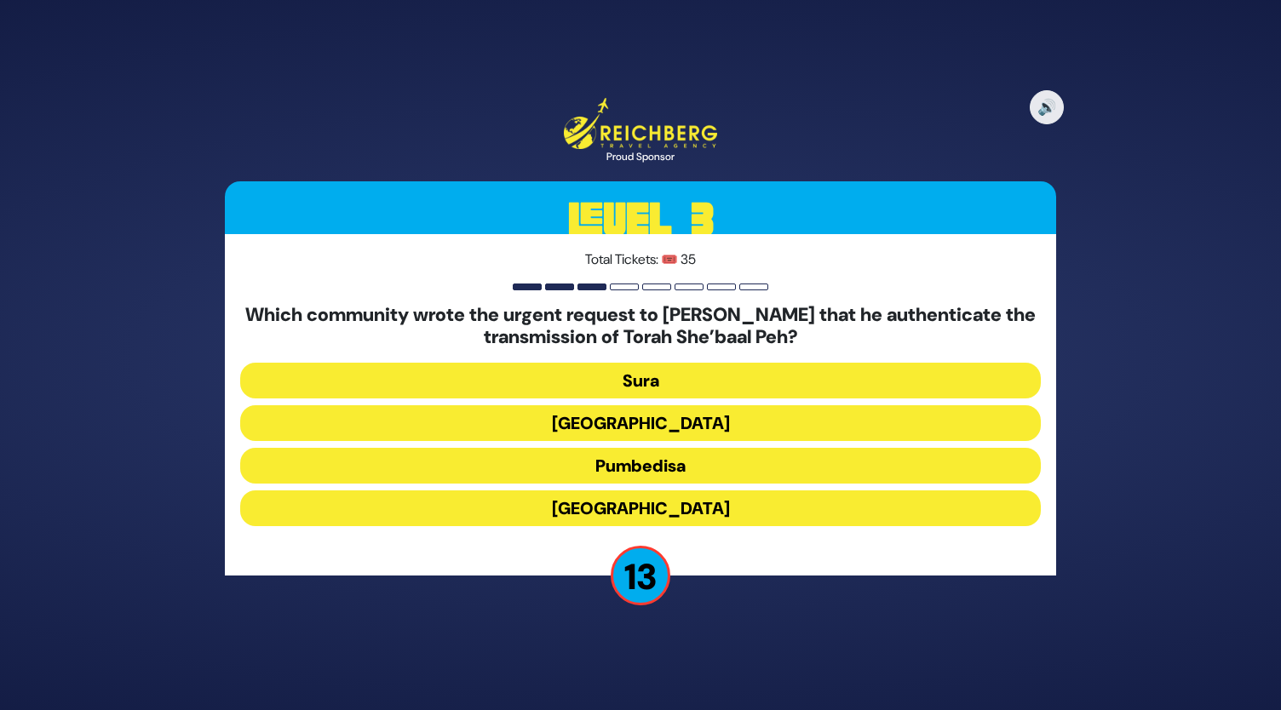
click at [659, 425] on button "Kairouan" at bounding box center [640, 423] width 801 height 36
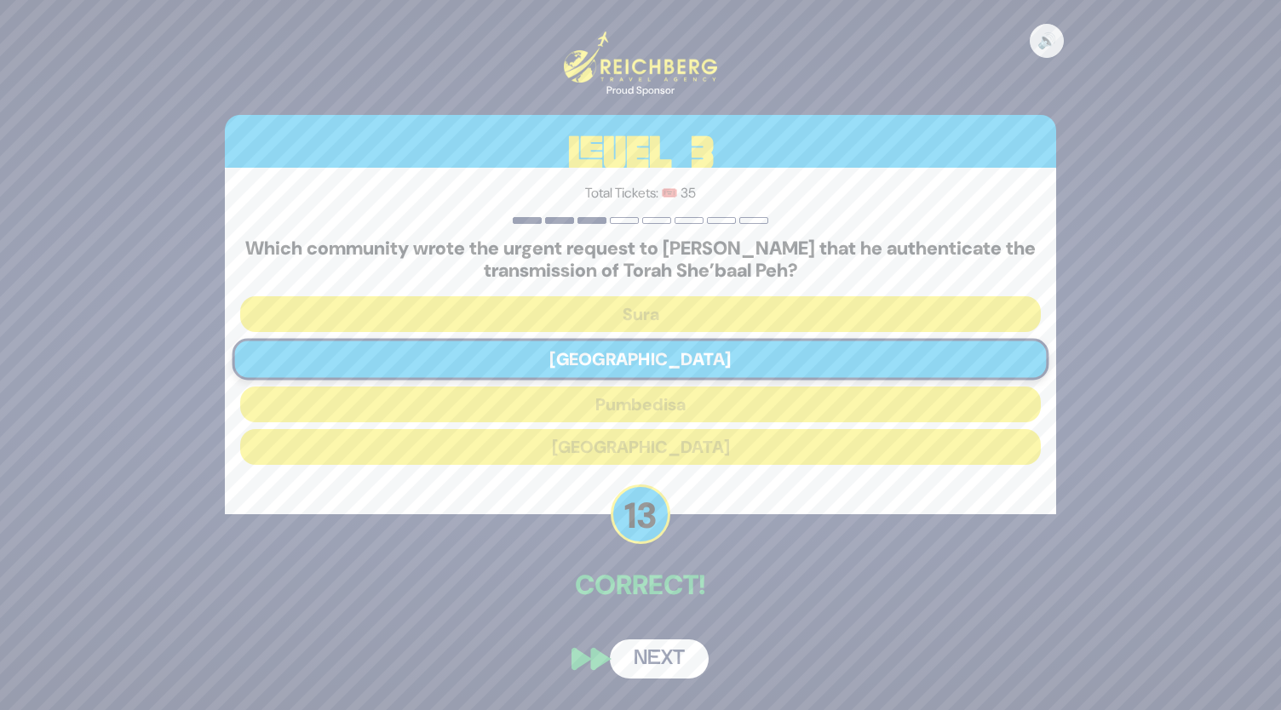
click at [671, 663] on button "Next" at bounding box center [659, 659] width 99 height 39
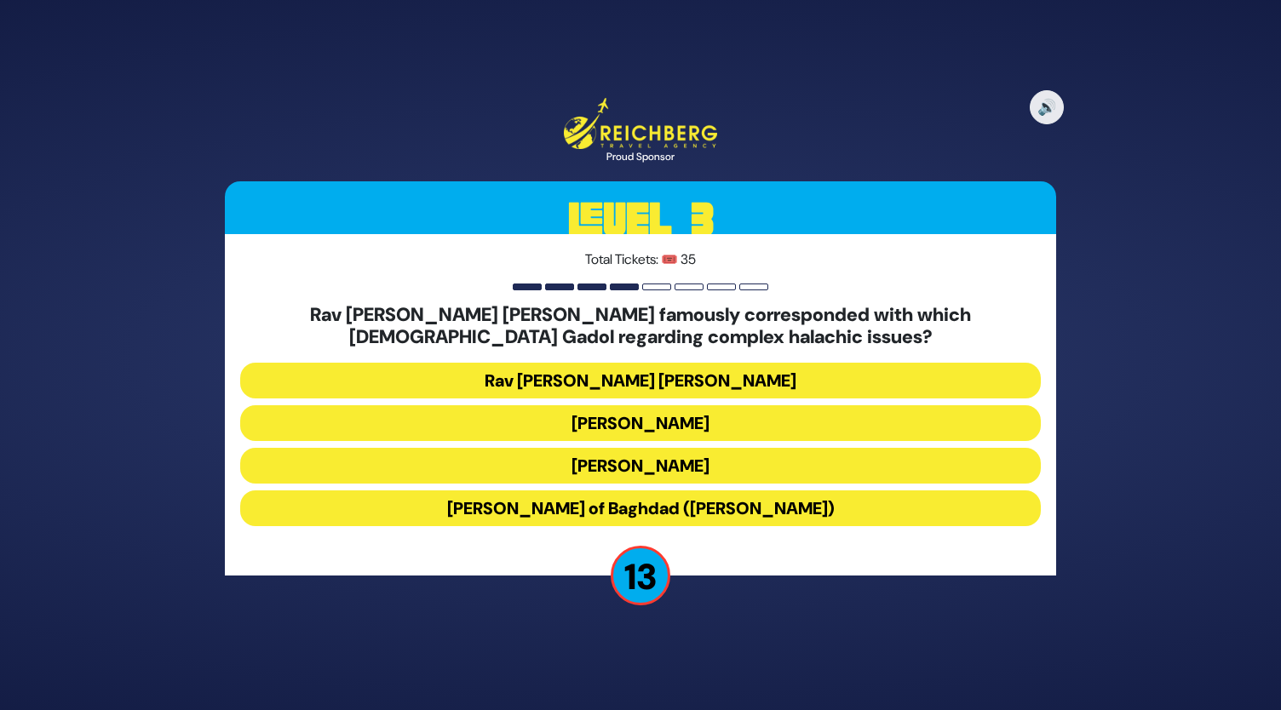
click at [654, 421] on button "Rav Yaakov Shaul Elyashar" at bounding box center [640, 423] width 801 height 36
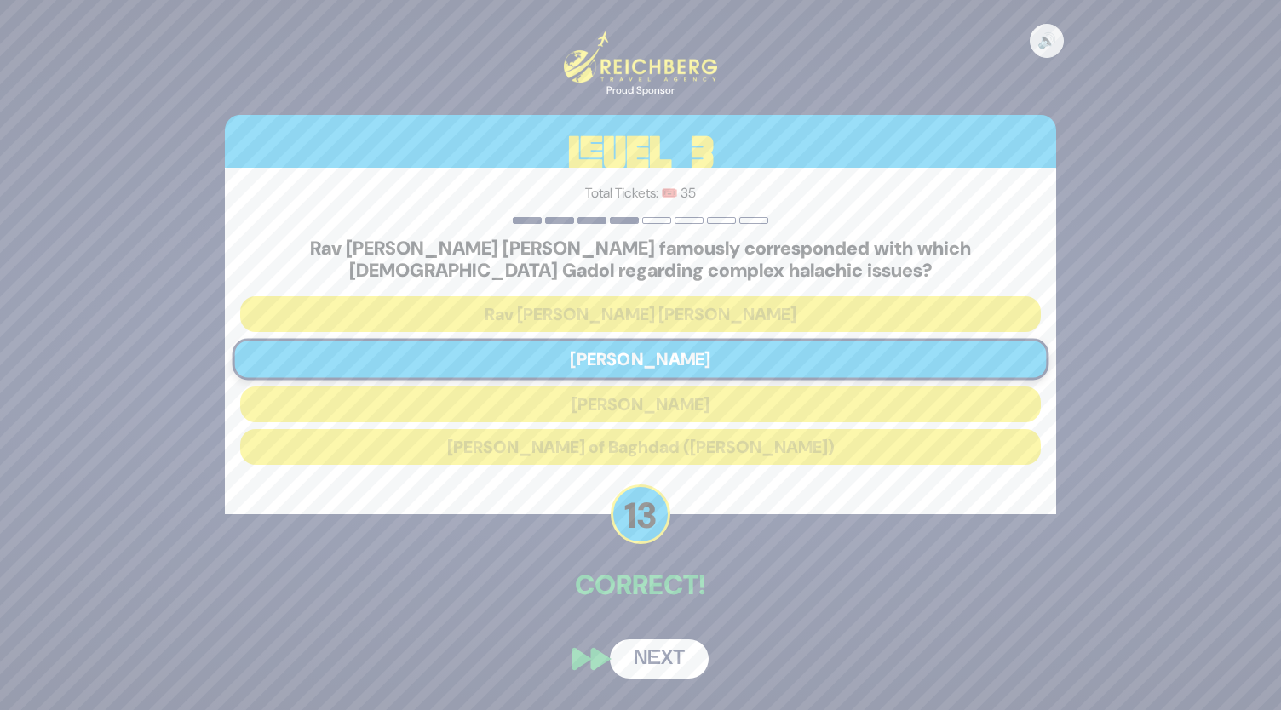
click at [664, 653] on button "Next" at bounding box center [659, 659] width 99 height 39
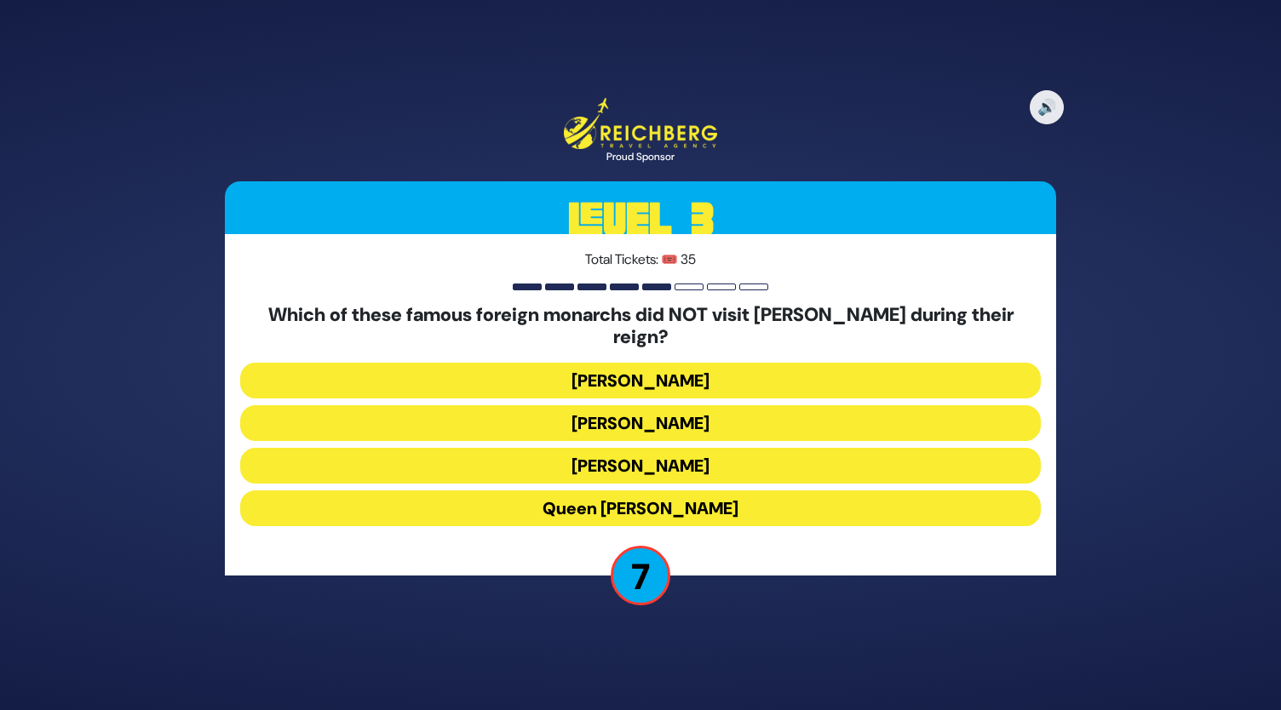
click at [640, 454] on button "Napoleon Bonaparte" at bounding box center [640, 466] width 801 height 36
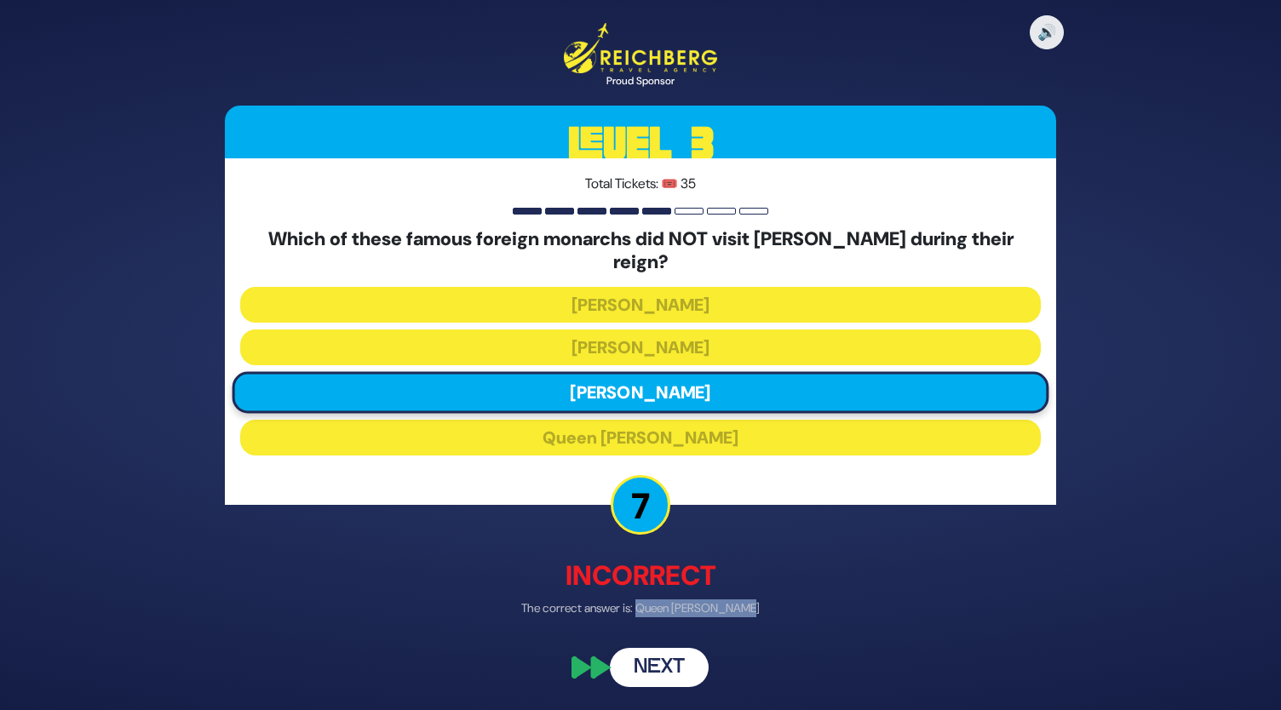
drag, startPoint x: 652, startPoint y: 595, endPoint x: 751, endPoint y: 588, distance: 99.0
click at [751, 600] on p "The correct answer is: Queen Elizabeth II" at bounding box center [640, 609] width 831 height 18
click at [658, 664] on button "Next" at bounding box center [659, 667] width 99 height 39
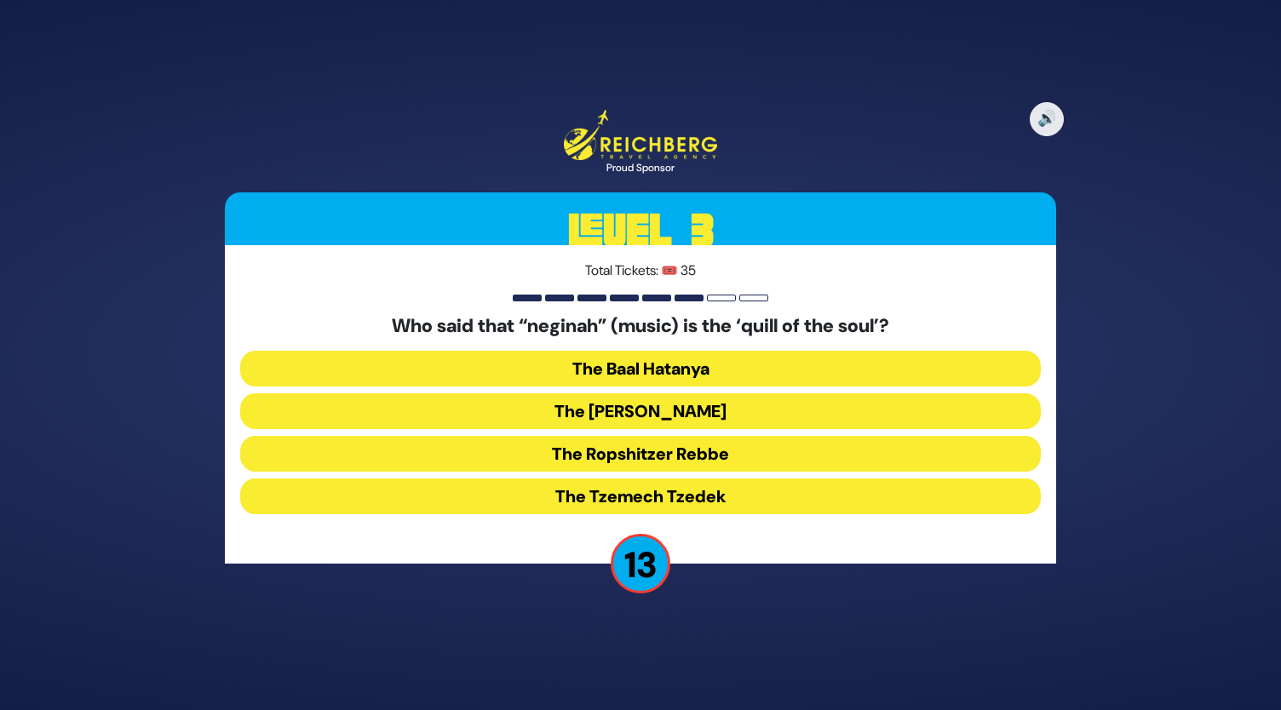
click at [639, 362] on button "The Baal Hatanya" at bounding box center [640, 369] width 801 height 36
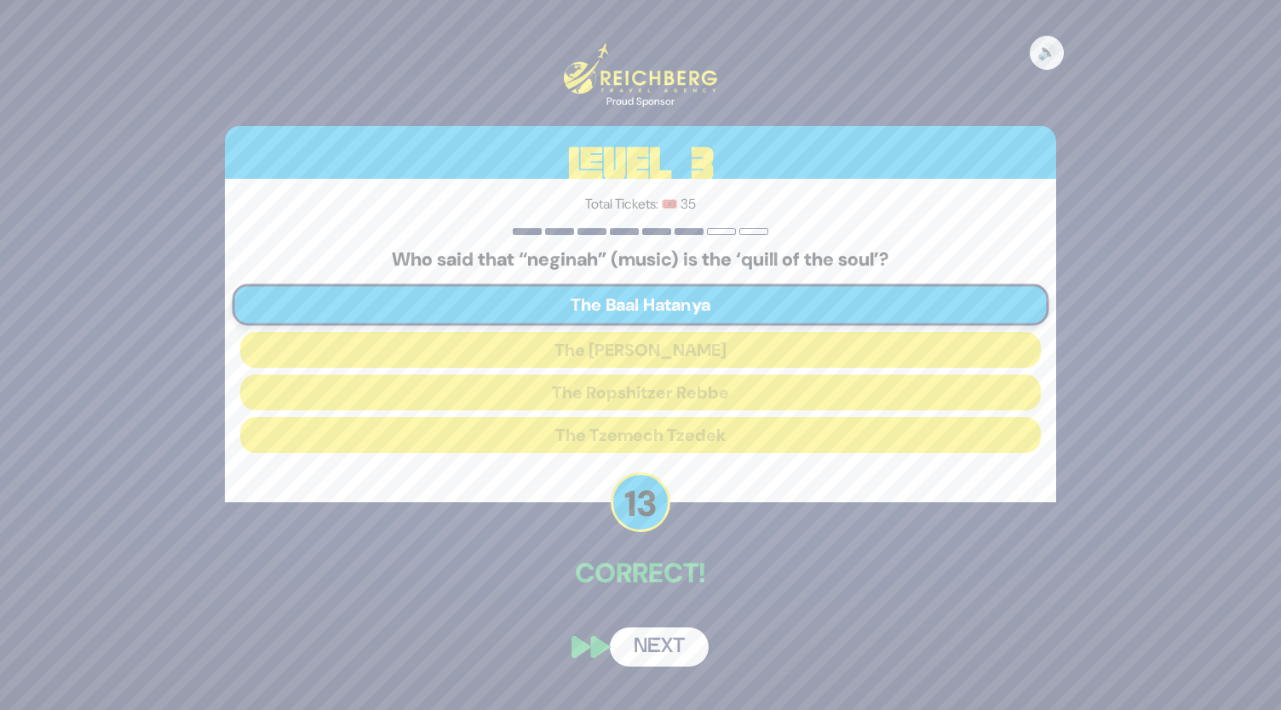
click at [651, 652] on button "Next" at bounding box center [659, 647] width 99 height 39
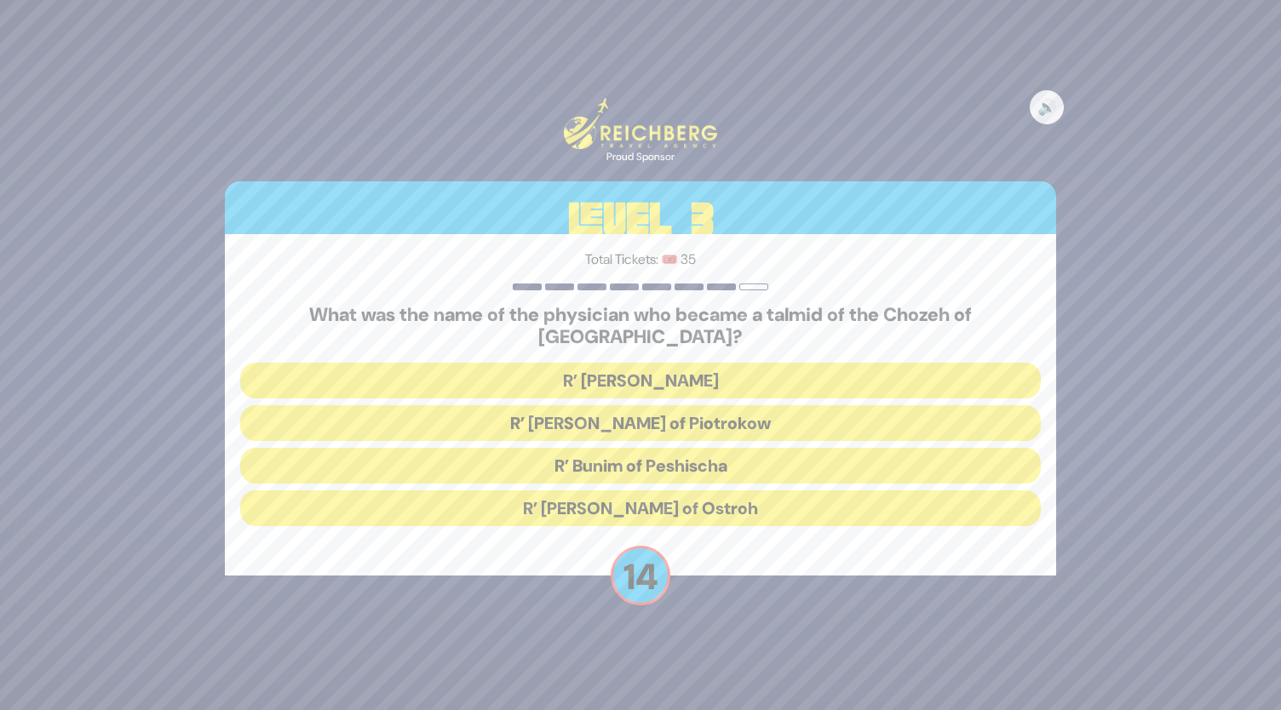
click at [636, 415] on button "R’ Chaim David Bernhard of Piotrokow" at bounding box center [640, 423] width 801 height 36
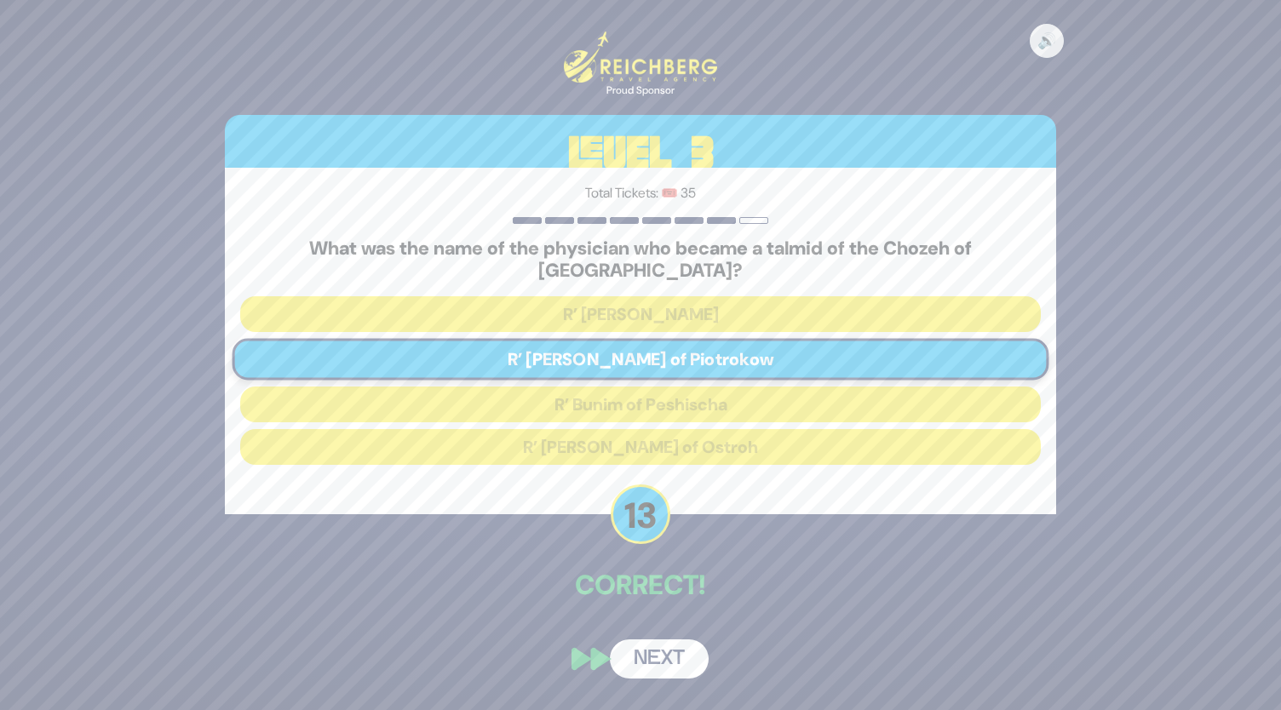
click at [661, 650] on button "Next" at bounding box center [659, 659] width 99 height 39
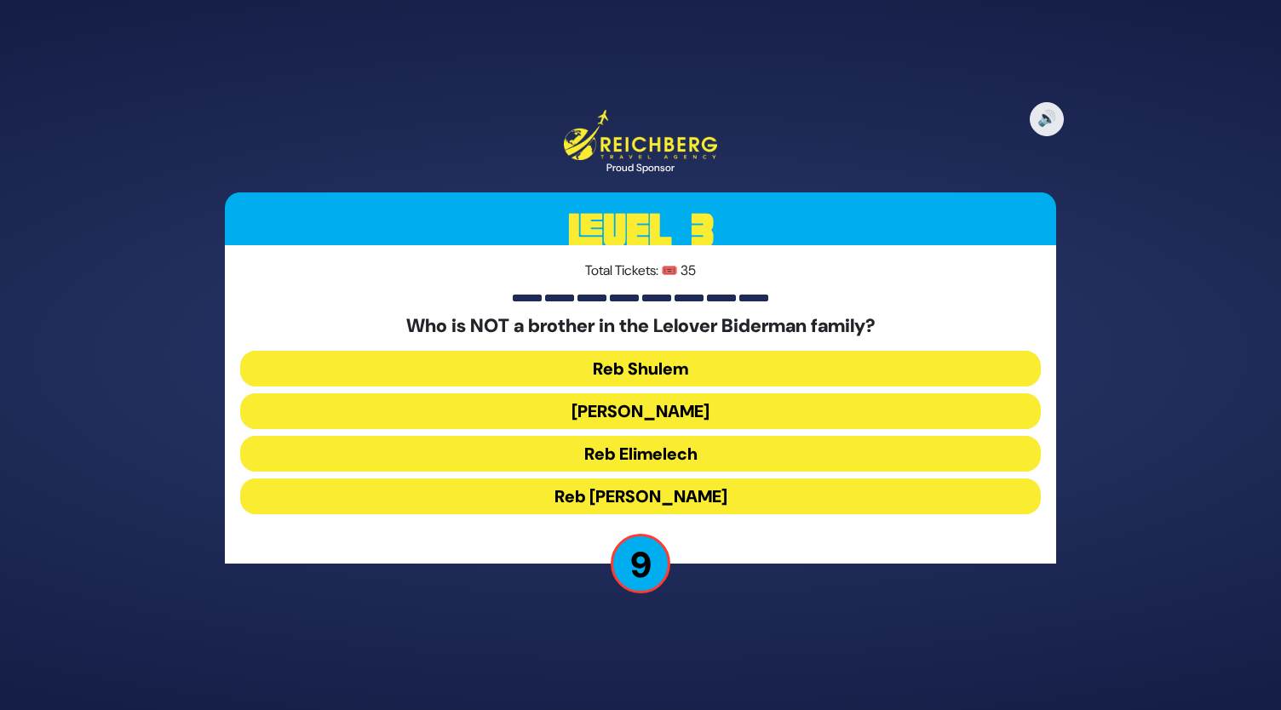
click at [666, 373] on button "Reb Shulem" at bounding box center [640, 369] width 801 height 36
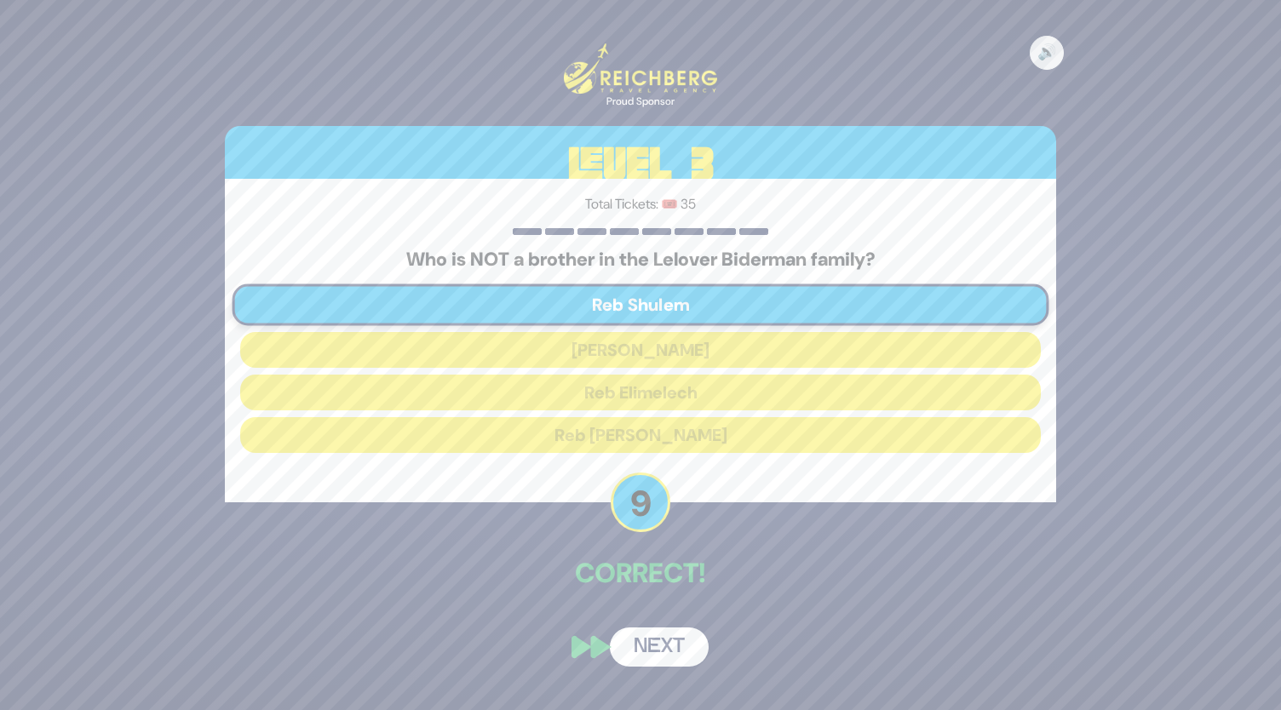
click at [668, 611] on div "🔊 Proud Sponsor Level 3 Total Tickets: 🎟️ 35 Who is NOT a brother in the Lelove…" at bounding box center [640, 355] width 872 height 665
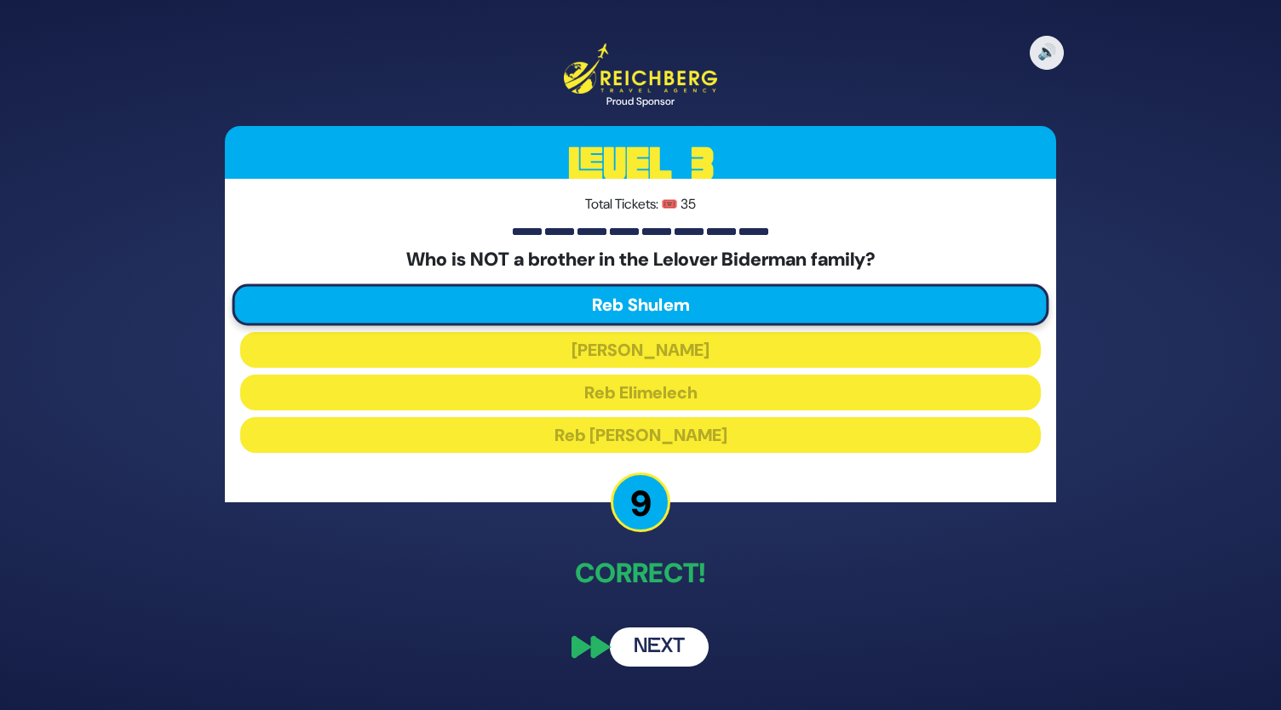
click at [668, 651] on button "Next" at bounding box center [659, 647] width 99 height 39
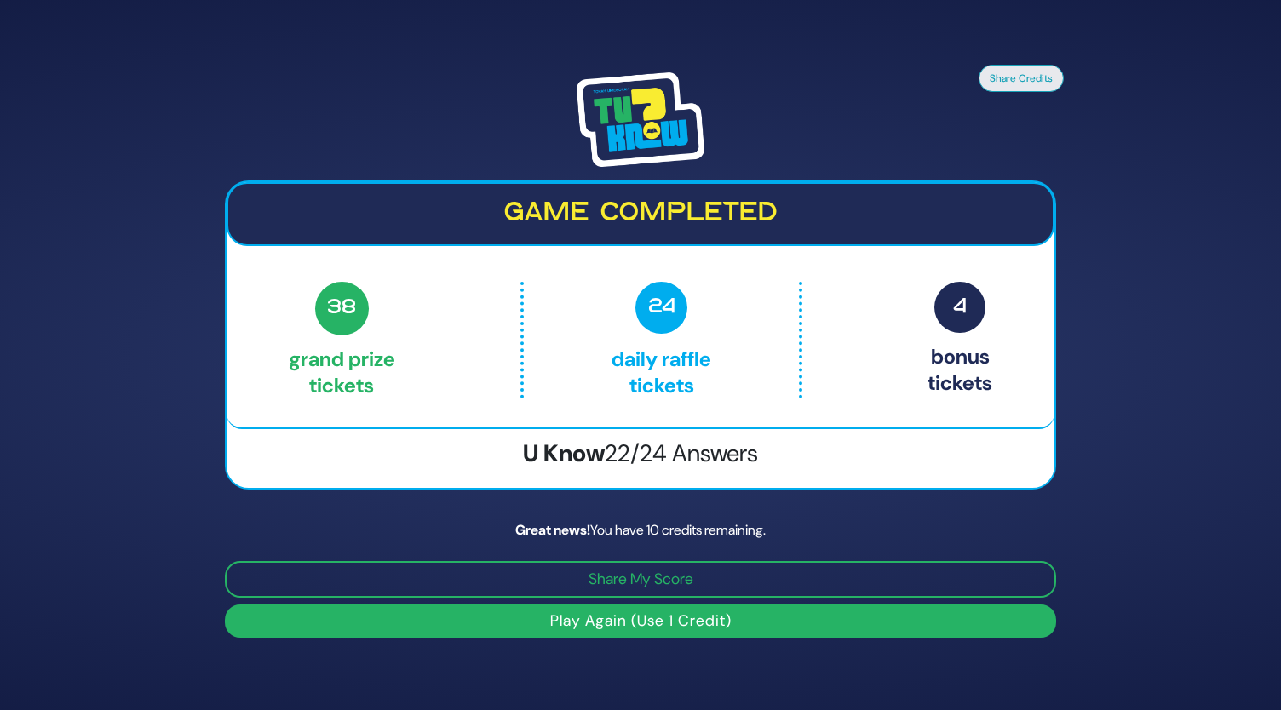
click at [627, 138] on img at bounding box center [641, 119] width 128 height 95
click at [651, 623] on button "Play Again (Use 1 Credit)" at bounding box center [640, 621] width 831 height 33
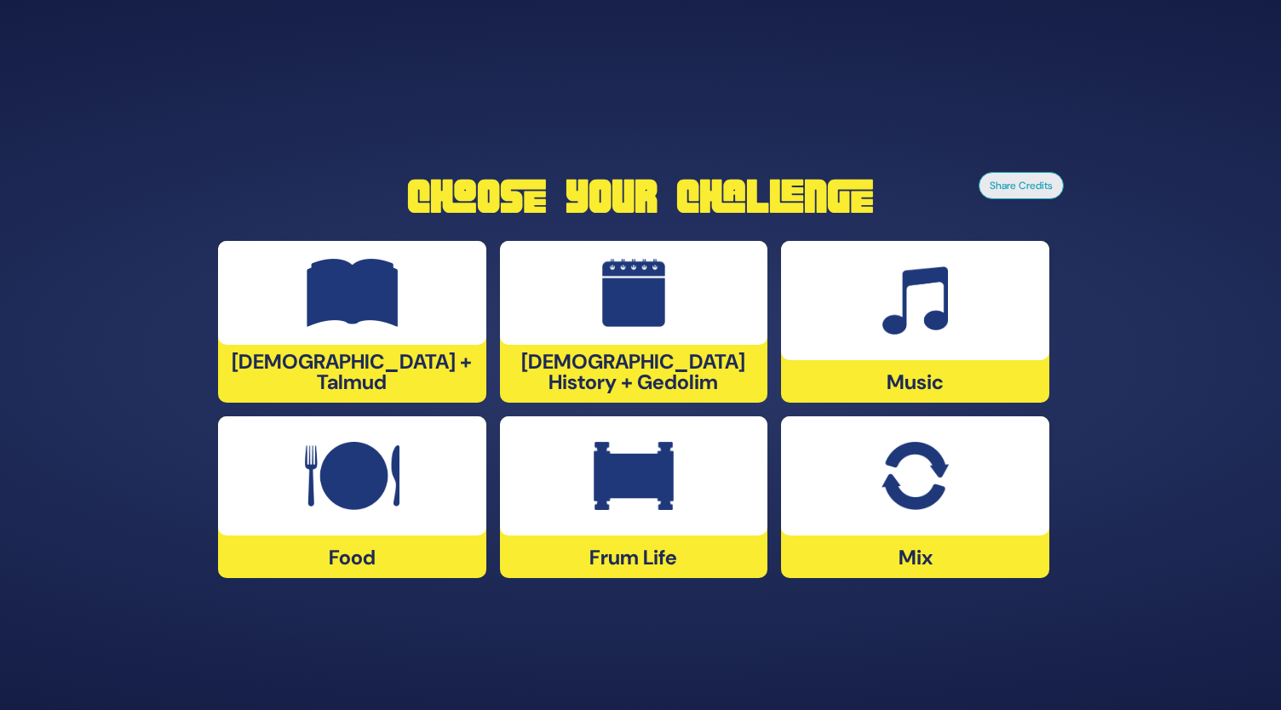
click at [632, 497] on img at bounding box center [634, 476] width 80 height 68
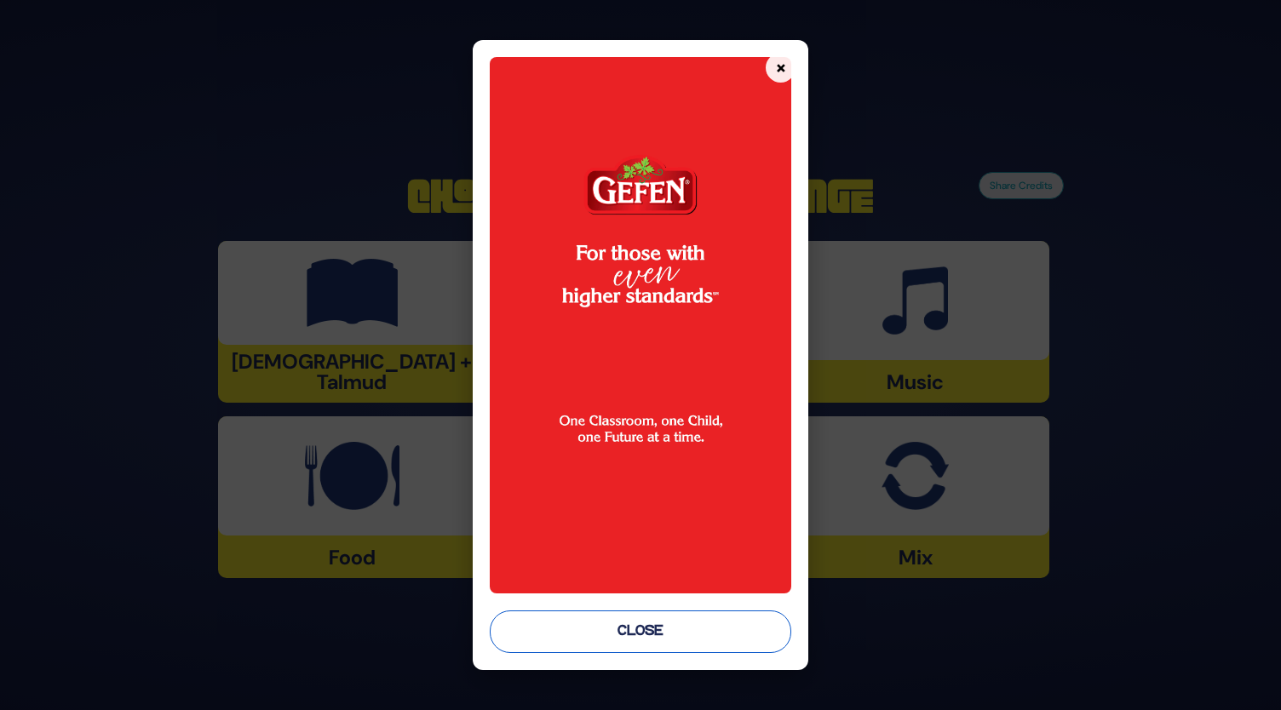
click at [639, 623] on button "Close" at bounding box center [641, 632] width 302 height 43
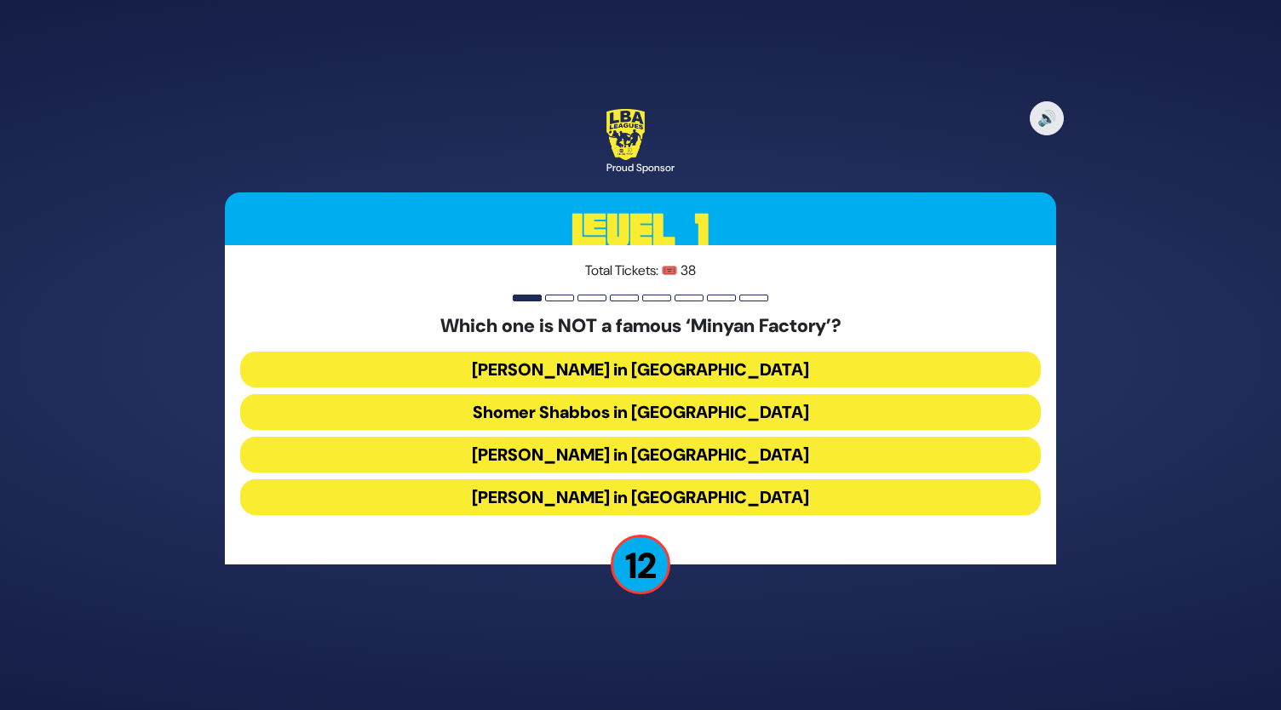
click at [611, 502] on button "[PERSON_NAME] in [GEOGRAPHIC_DATA]" at bounding box center [640, 497] width 801 height 36
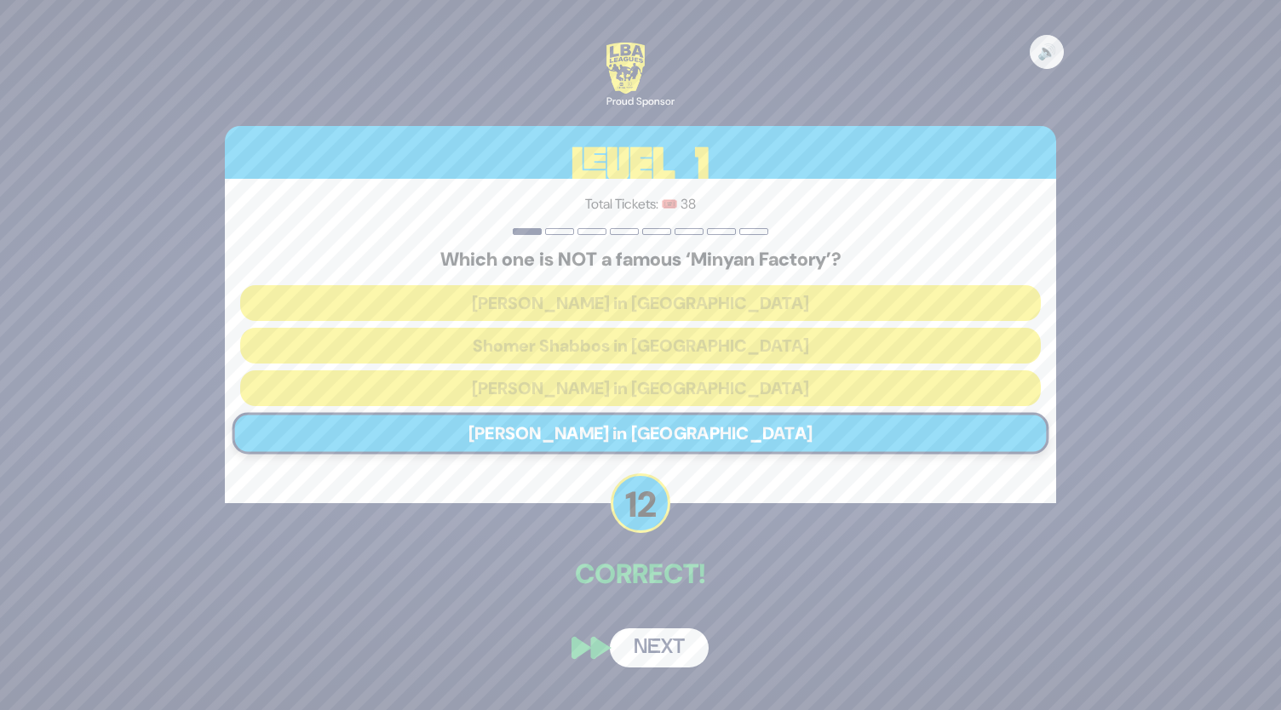
click at [661, 644] on button "Next" at bounding box center [659, 648] width 99 height 39
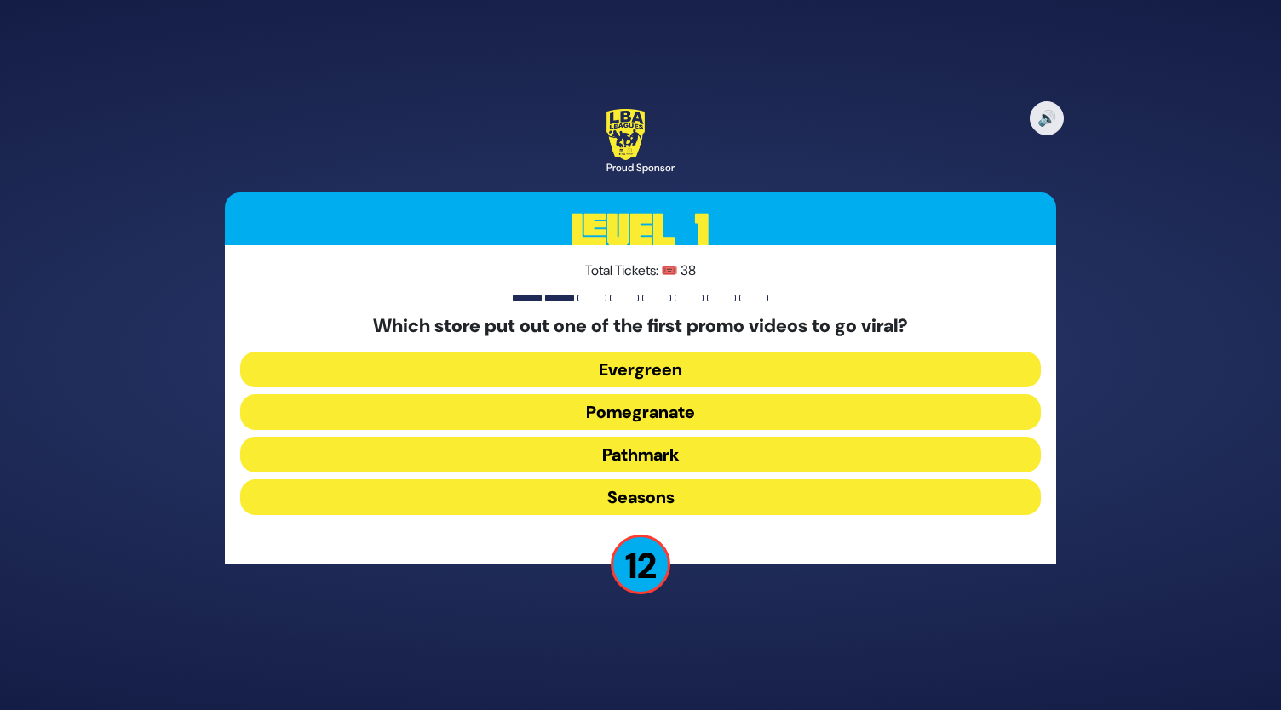
click at [663, 413] on button "Pomegranate" at bounding box center [640, 412] width 801 height 36
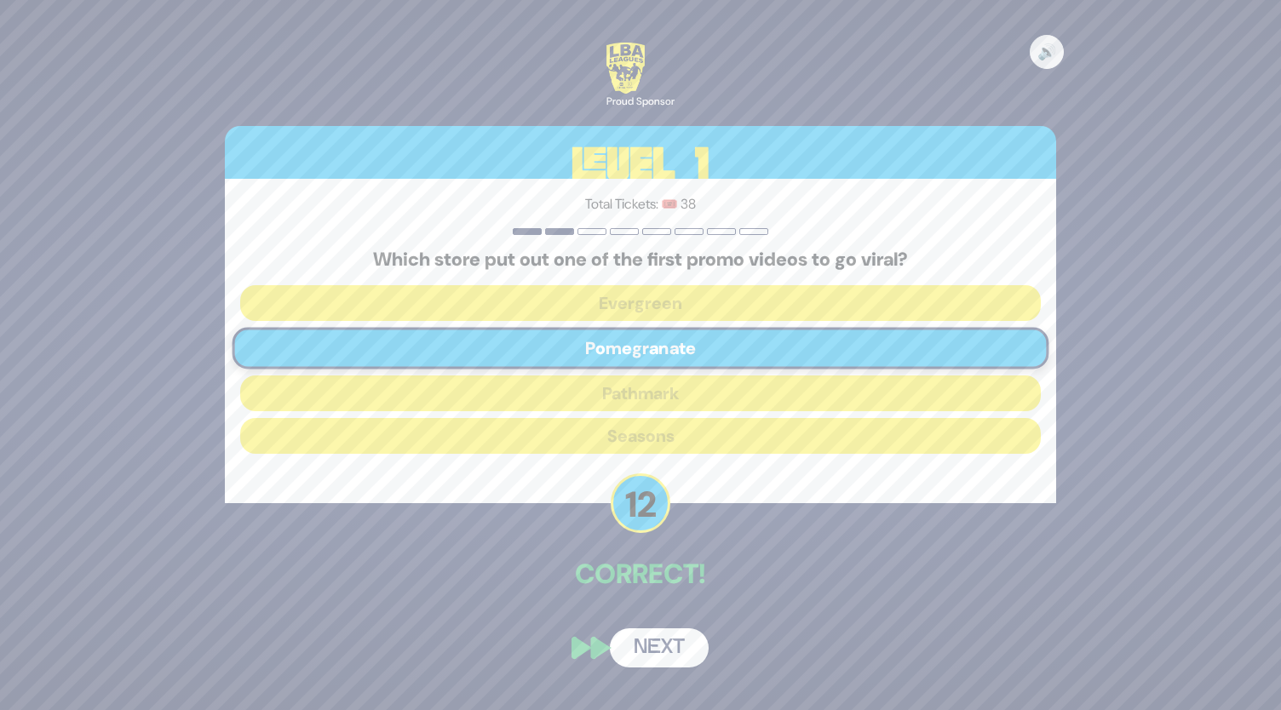
click at [662, 646] on button "Next" at bounding box center [659, 648] width 99 height 39
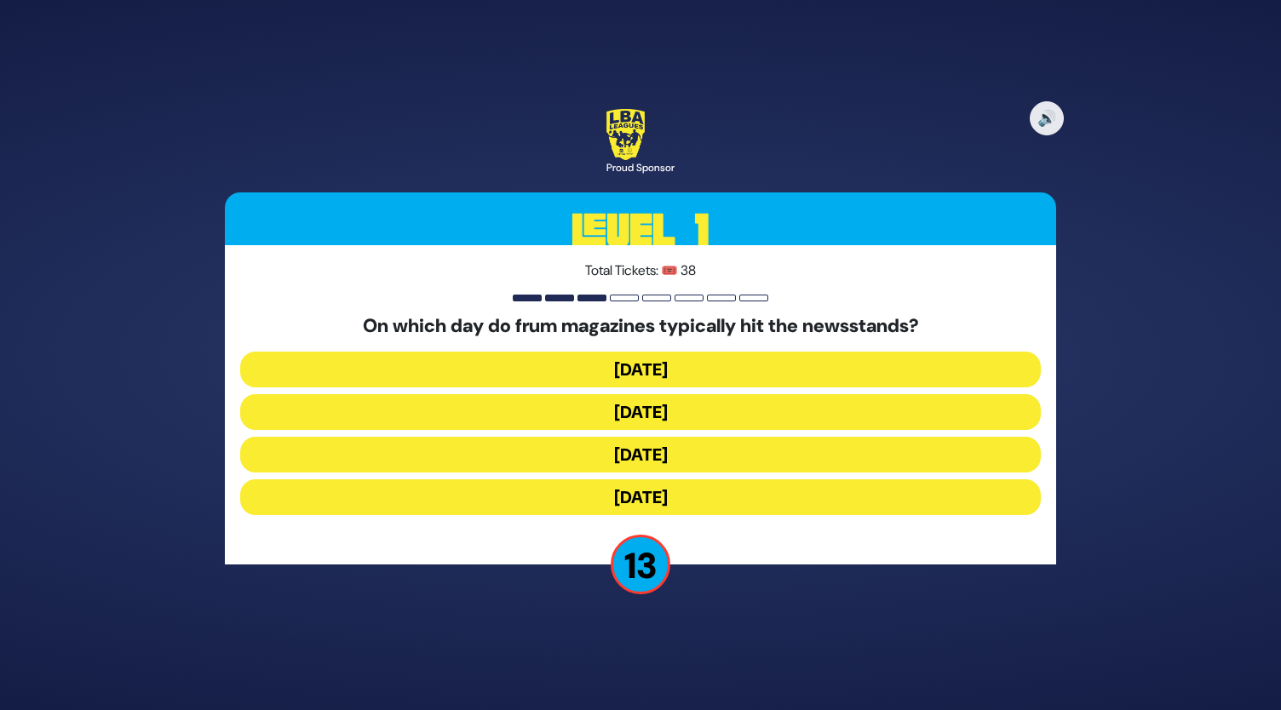
click at [634, 416] on button "[DATE]" at bounding box center [640, 412] width 801 height 36
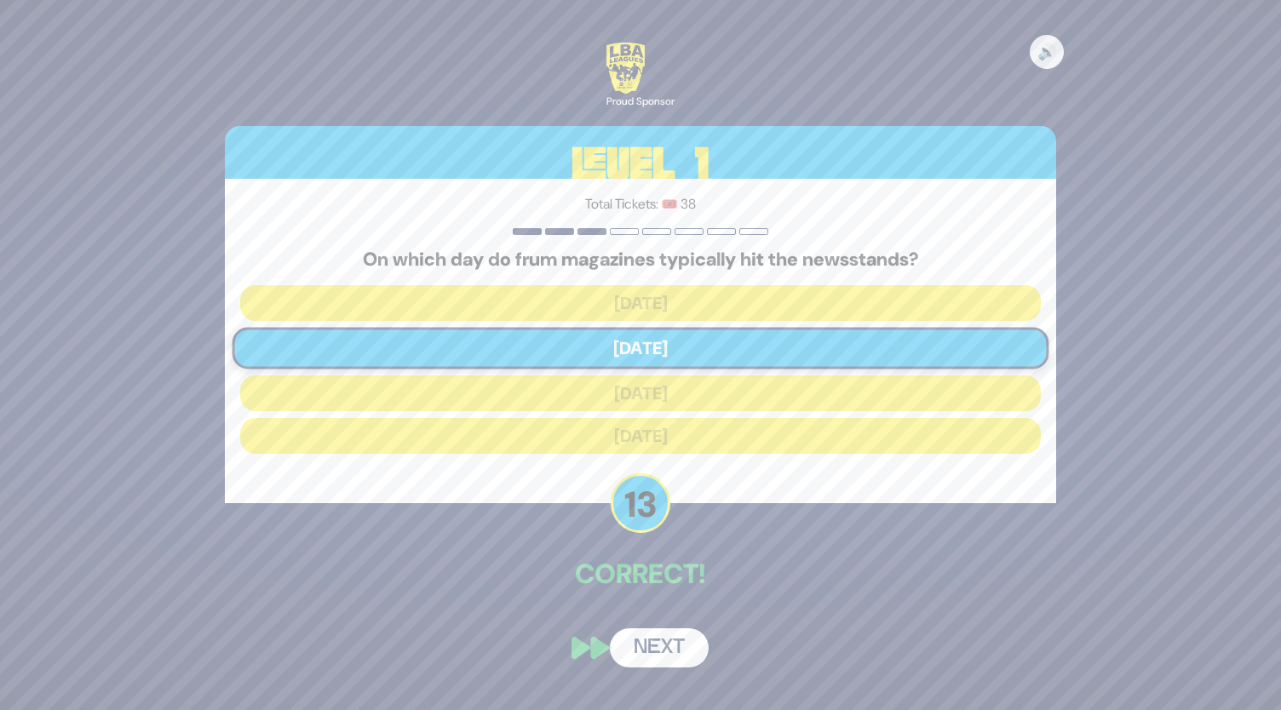
click at [660, 651] on button "Next" at bounding box center [659, 648] width 99 height 39
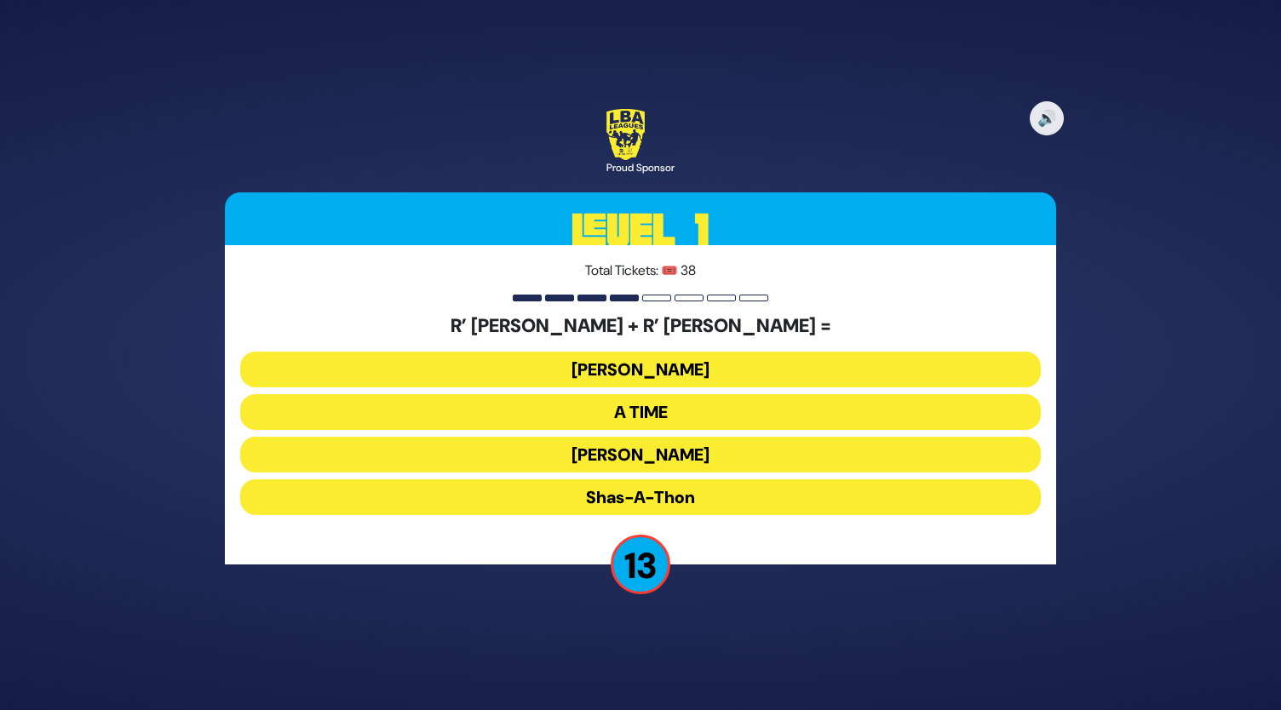
click at [661, 405] on button "A TIME" at bounding box center [640, 412] width 801 height 36
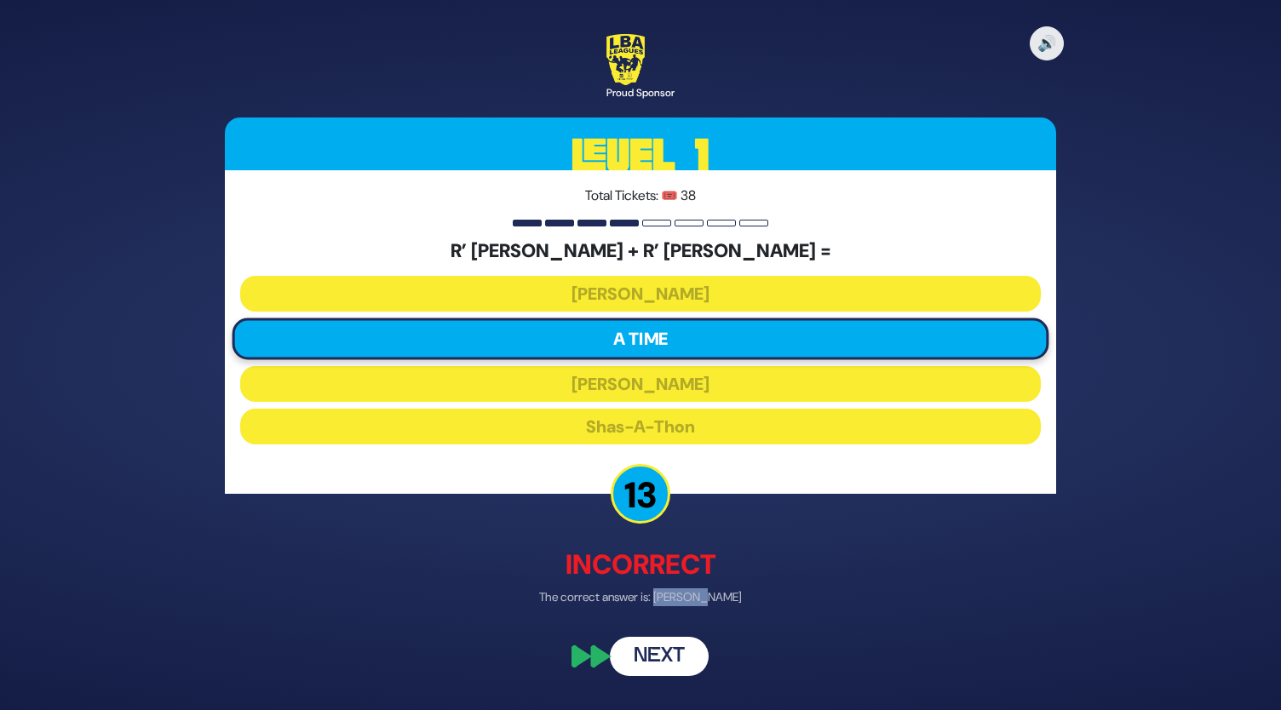
drag, startPoint x: 672, startPoint y: 604, endPoint x: 717, endPoint y: 601, distance: 45.2
click at [717, 601] on p "The correct answer is: [PERSON_NAME]" at bounding box center [640, 597] width 831 height 18
click at [661, 659] on button "Next" at bounding box center [659, 656] width 99 height 39
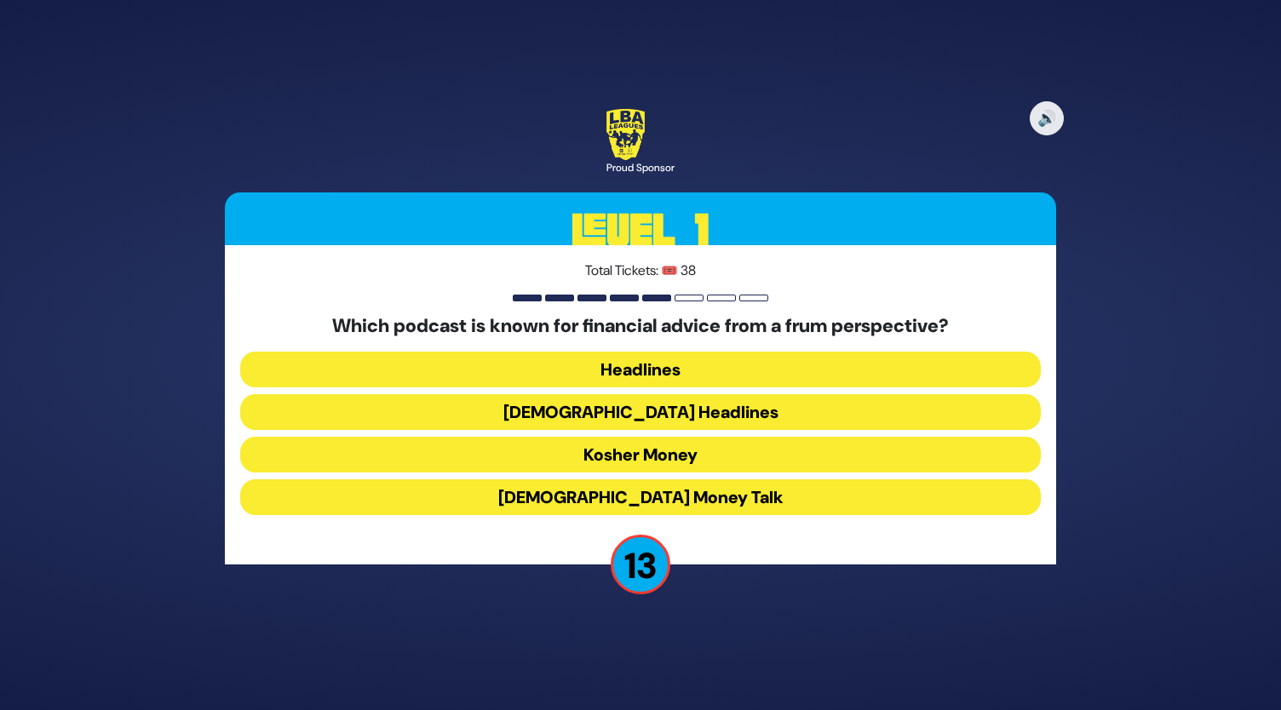
click at [630, 451] on button "Kosher Money" at bounding box center [640, 455] width 801 height 36
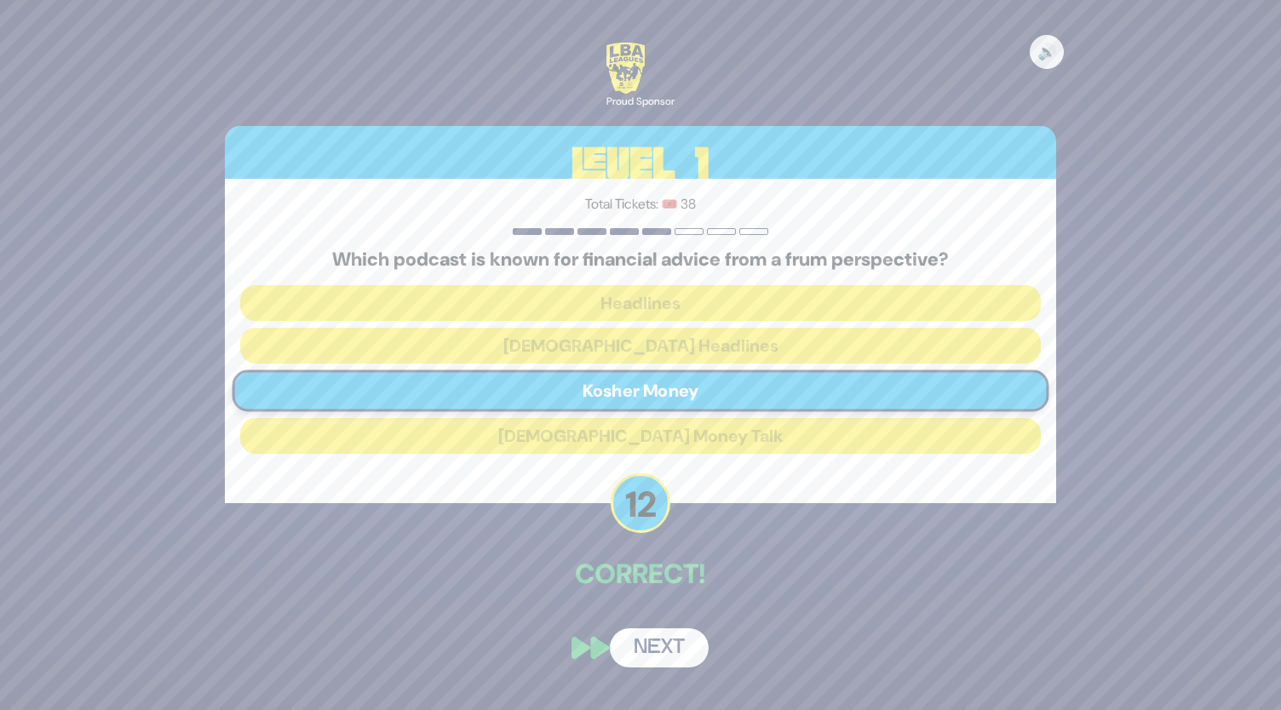
click at [656, 645] on button "Next" at bounding box center [659, 648] width 99 height 39
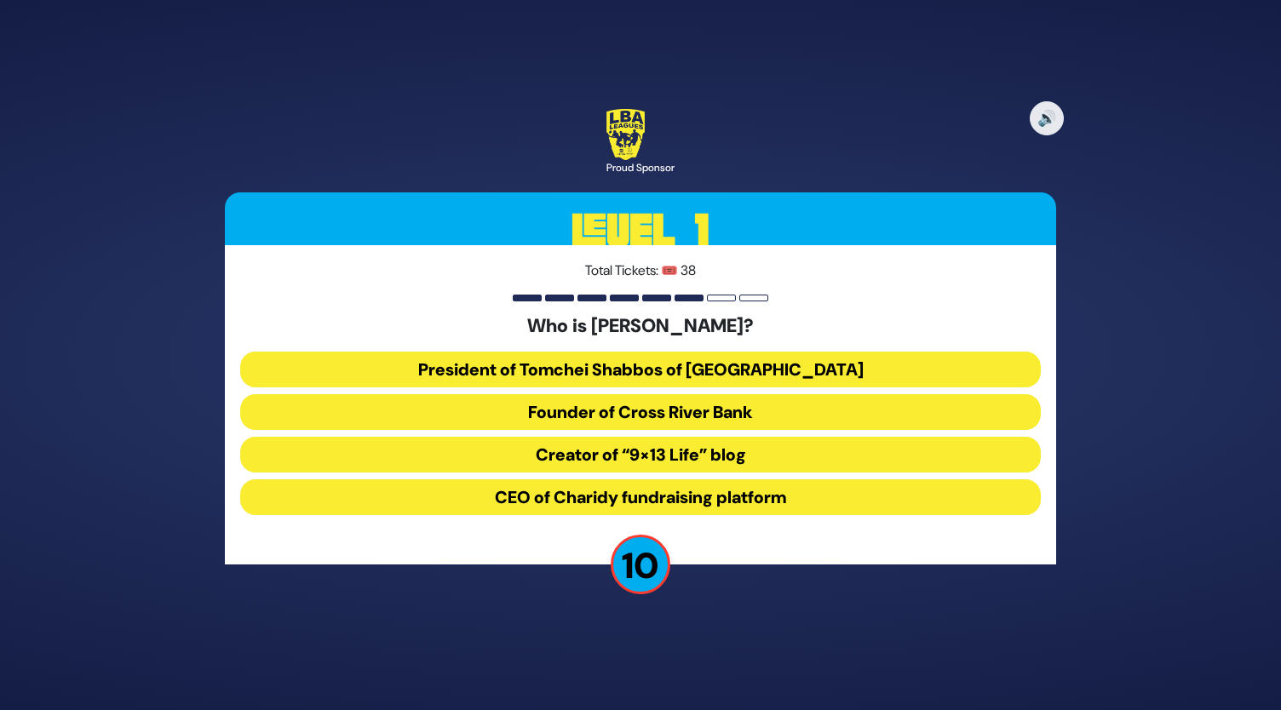
click at [652, 502] on button "CEO of Charidy fundraising platform" at bounding box center [640, 497] width 801 height 36
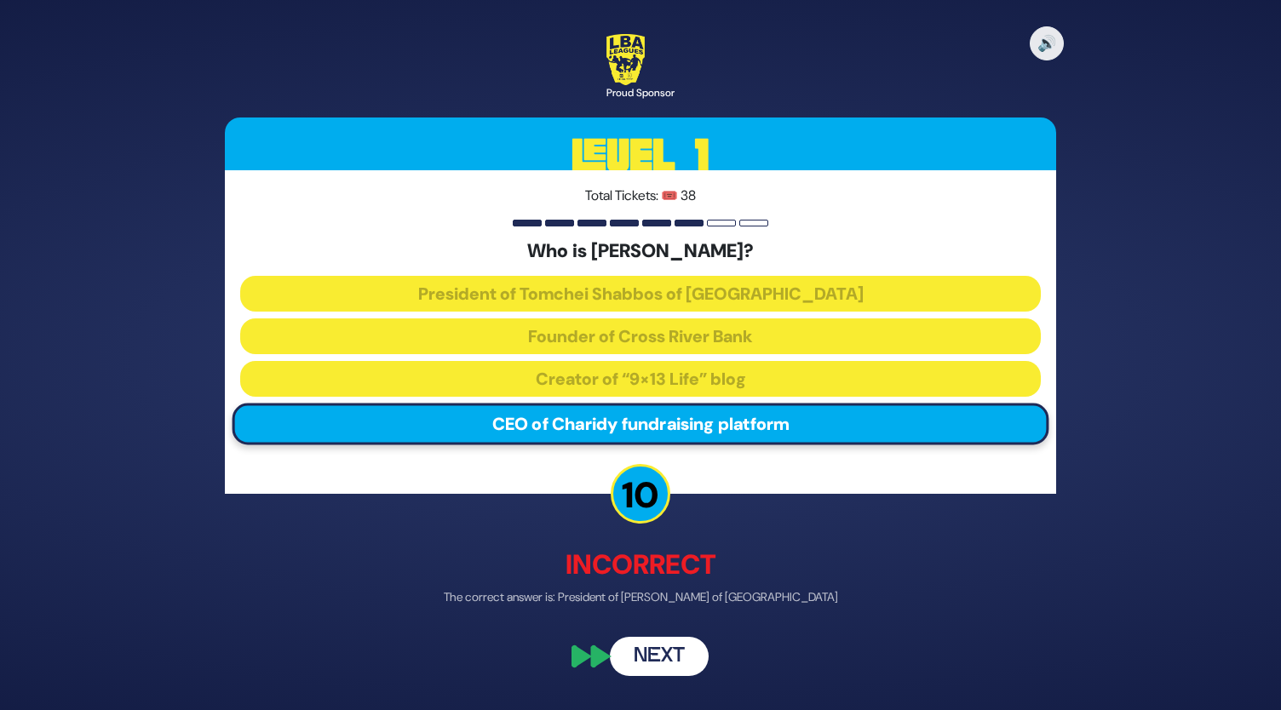
click at [663, 661] on button "Next" at bounding box center [659, 656] width 99 height 39
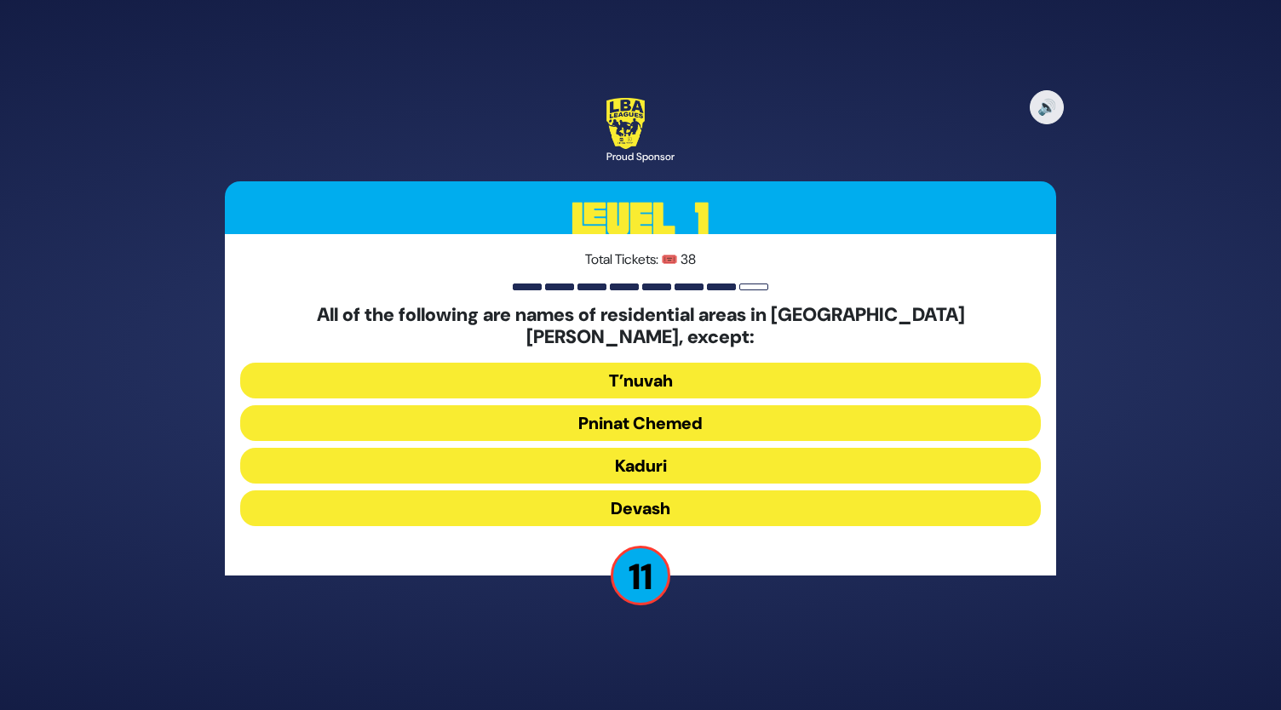
click at [657, 370] on button "T’nuvah" at bounding box center [640, 381] width 801 height 36
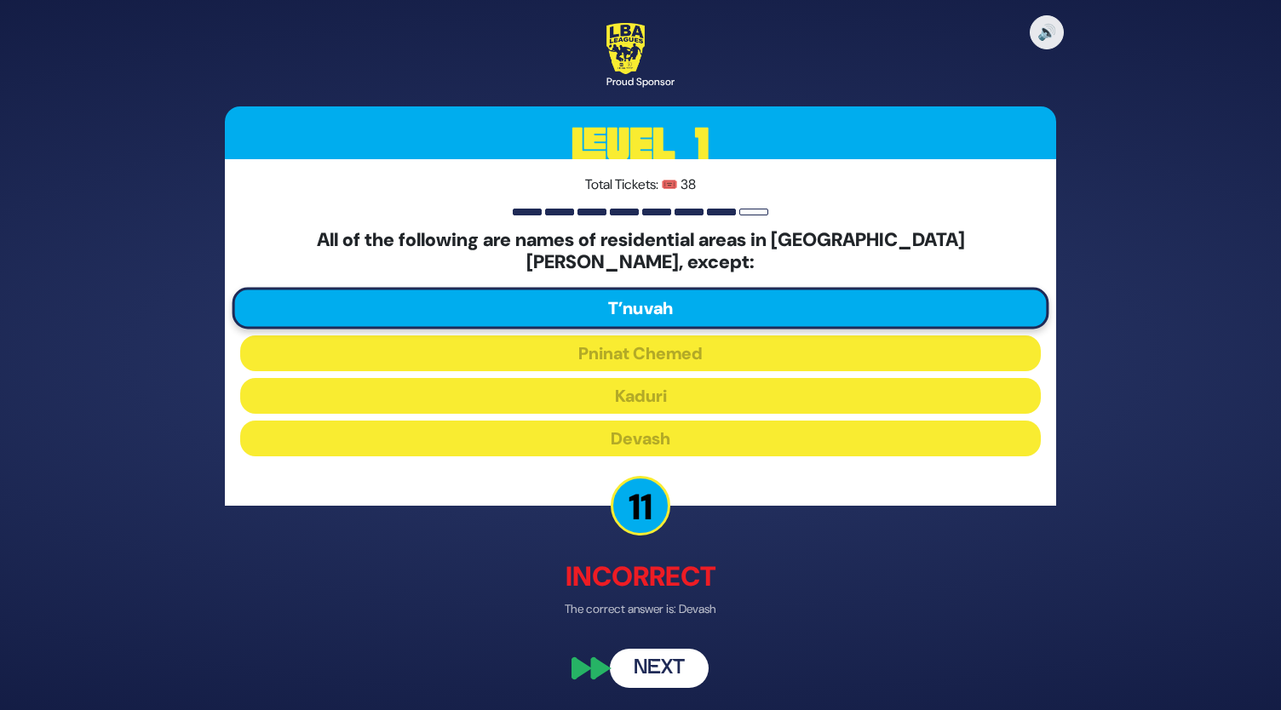
click at [663, 651] on button "Next" at bounding box center [659, 667] width 99 height 39
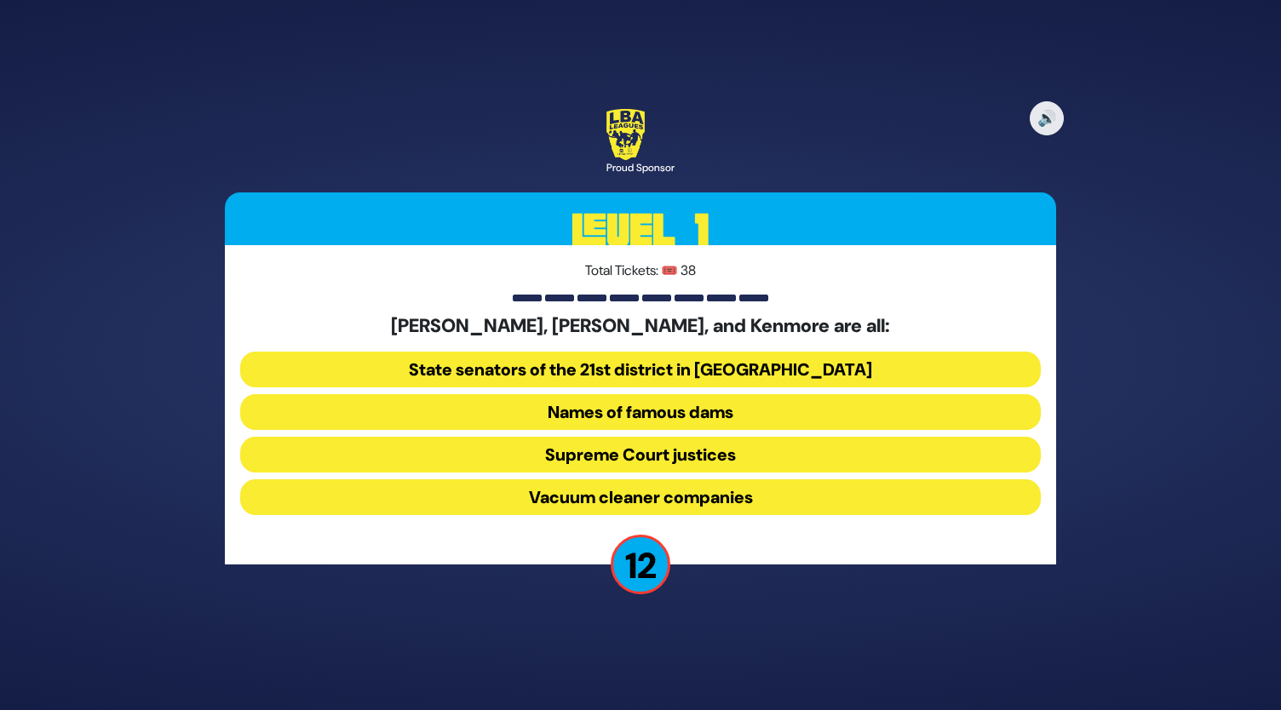
click at [651, 496] on button "Vacuum cleaner companies" at bounding box center [640, 497] width 801 height 36
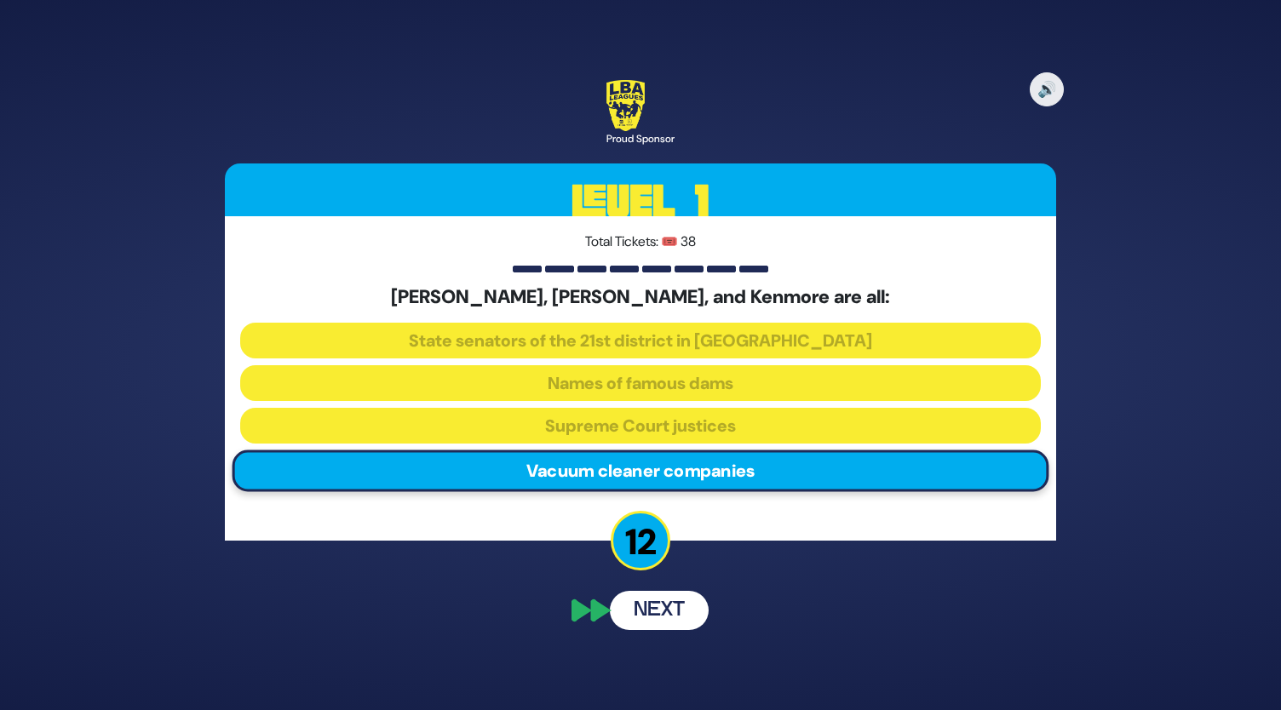
click at [659, 607] on button "Next" at bounding box center [659, 610] width 99 height 39
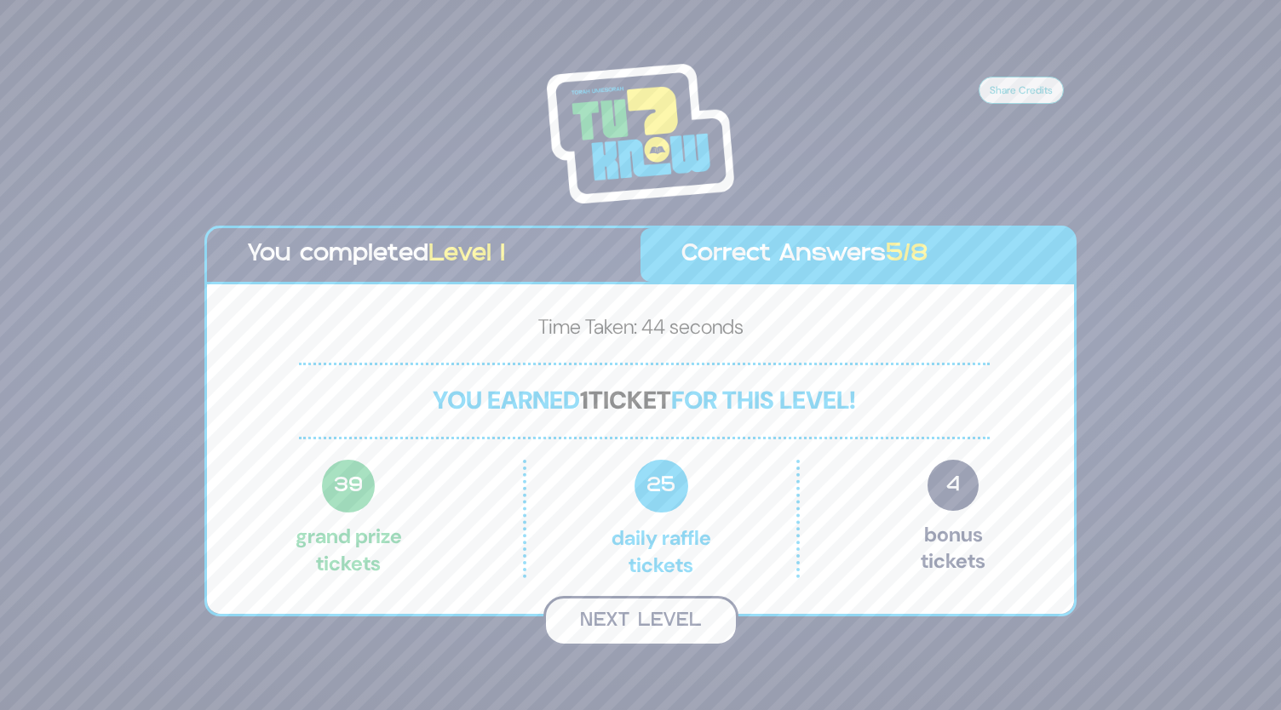
click at [630, 622] on button "Next Level" at bounding box center [640, 621] width 195 height 50
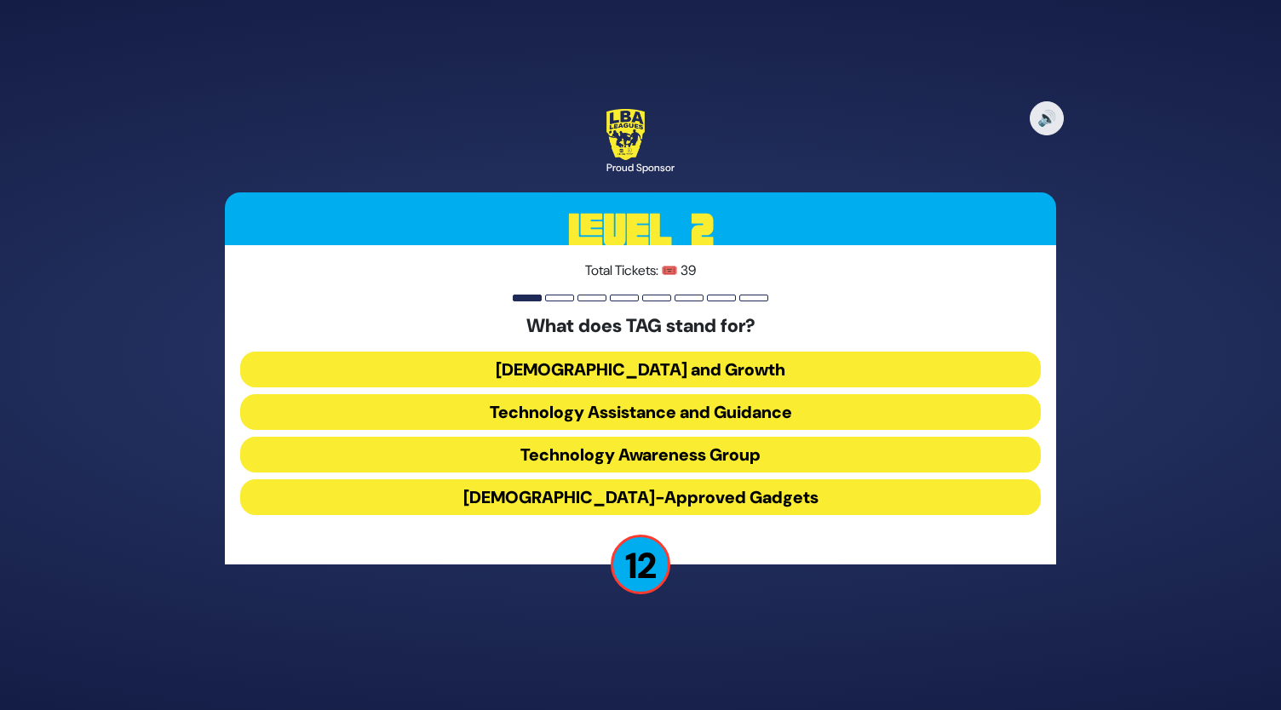
click at [616, 449] on button "Technology Awareness Group" at bounding box center [640, 455] width 801 height 36
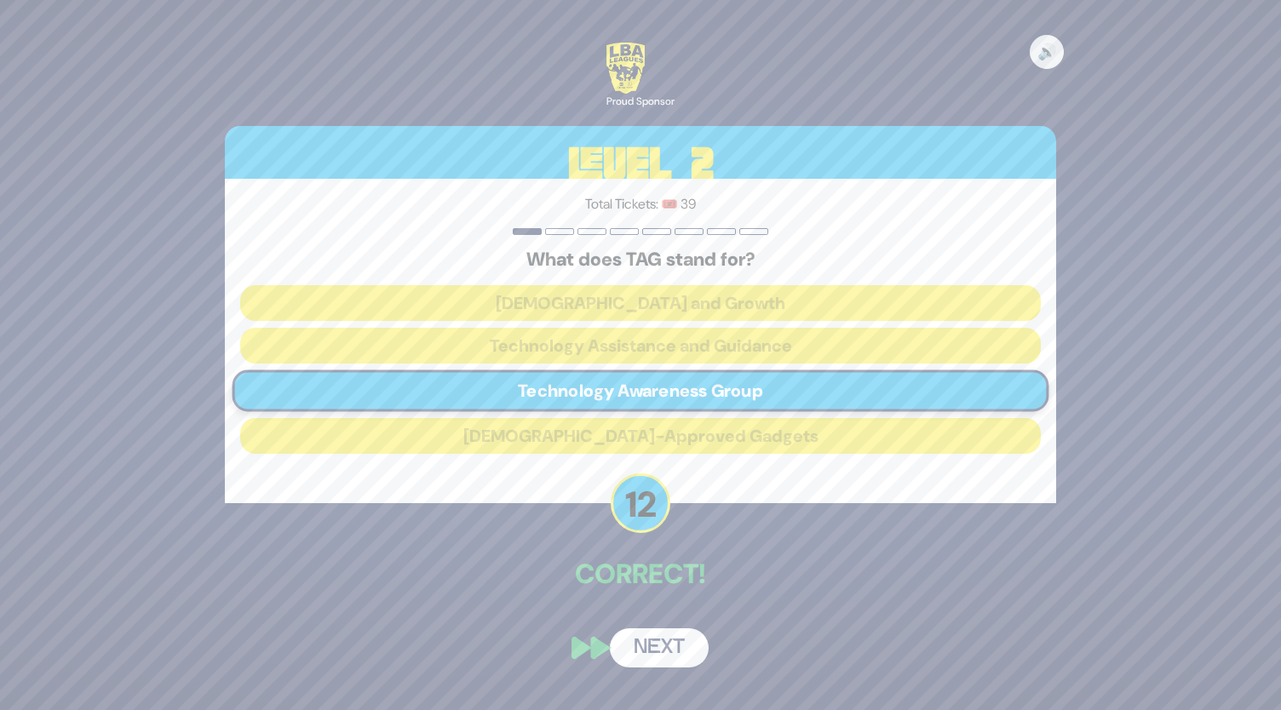
click at [663, 645] on button "Next" at bounding box center [659, 648] width 99 height 39
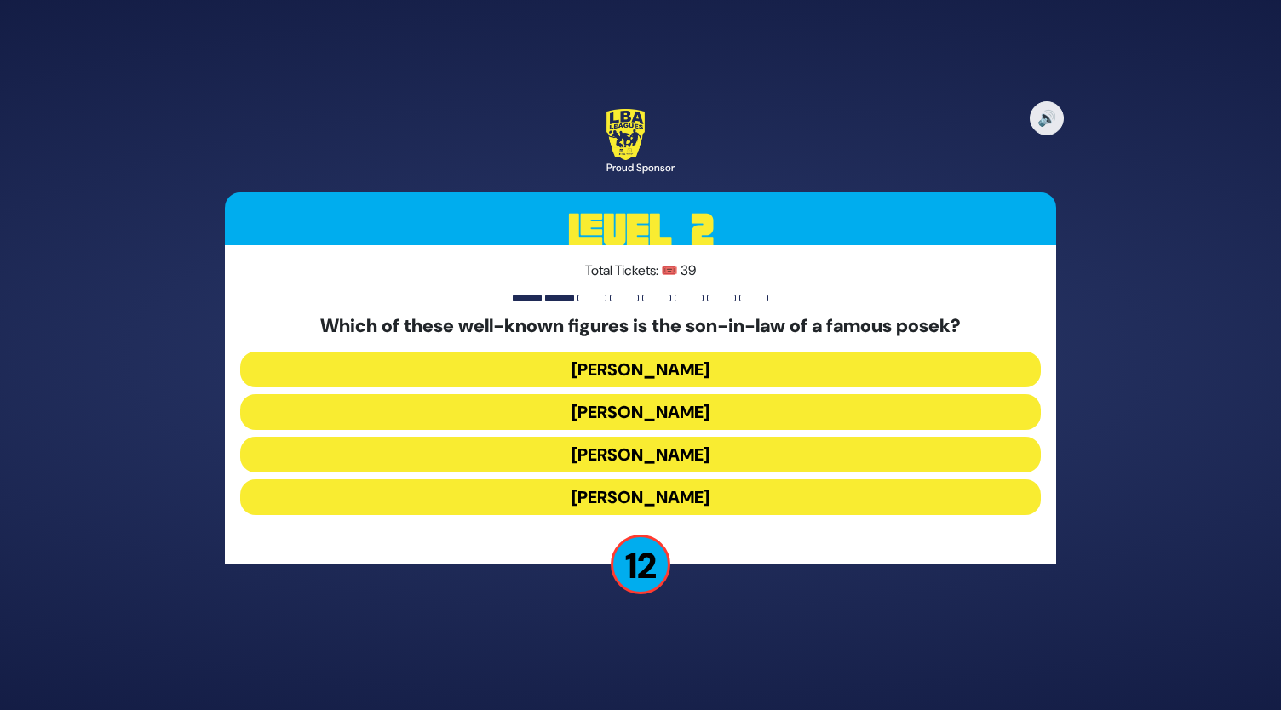
click at [640, 495] on button "[PERSON_NAME]" at bounding box center [640, 497] width 801 height 36
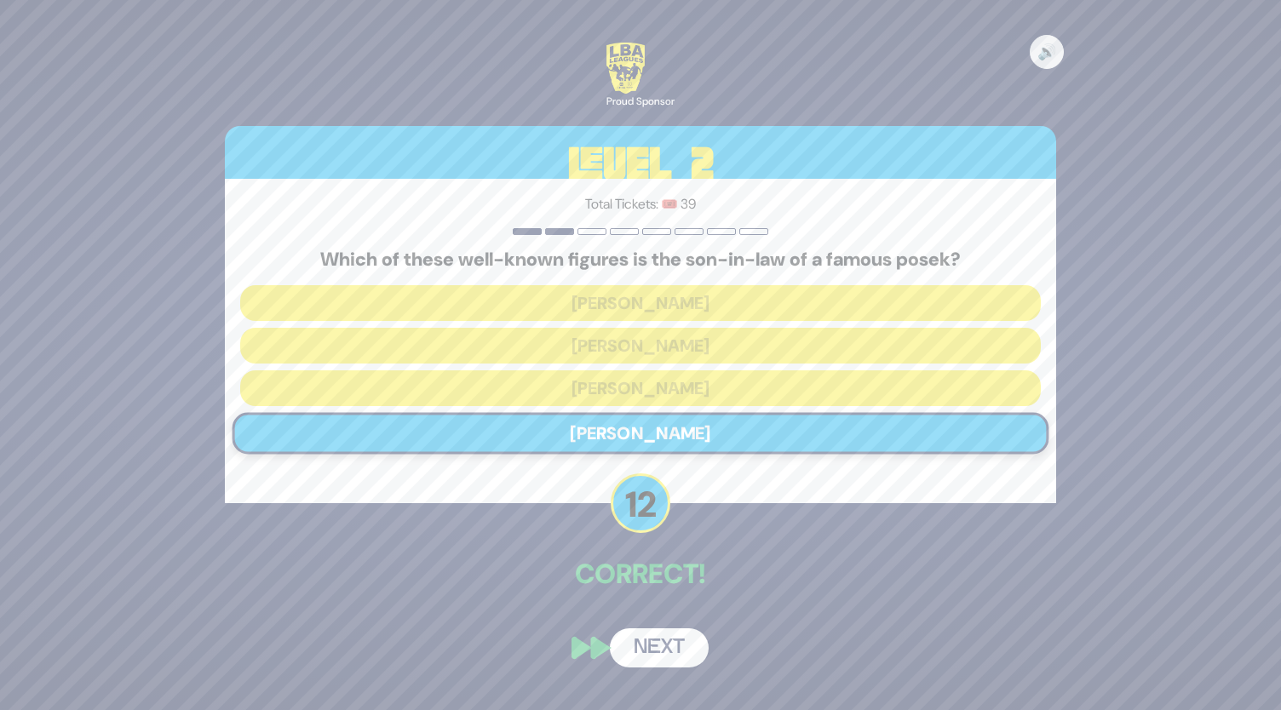
click at [663, 648] on button "Next" at bounding box center [659, 648] width 99 height 39
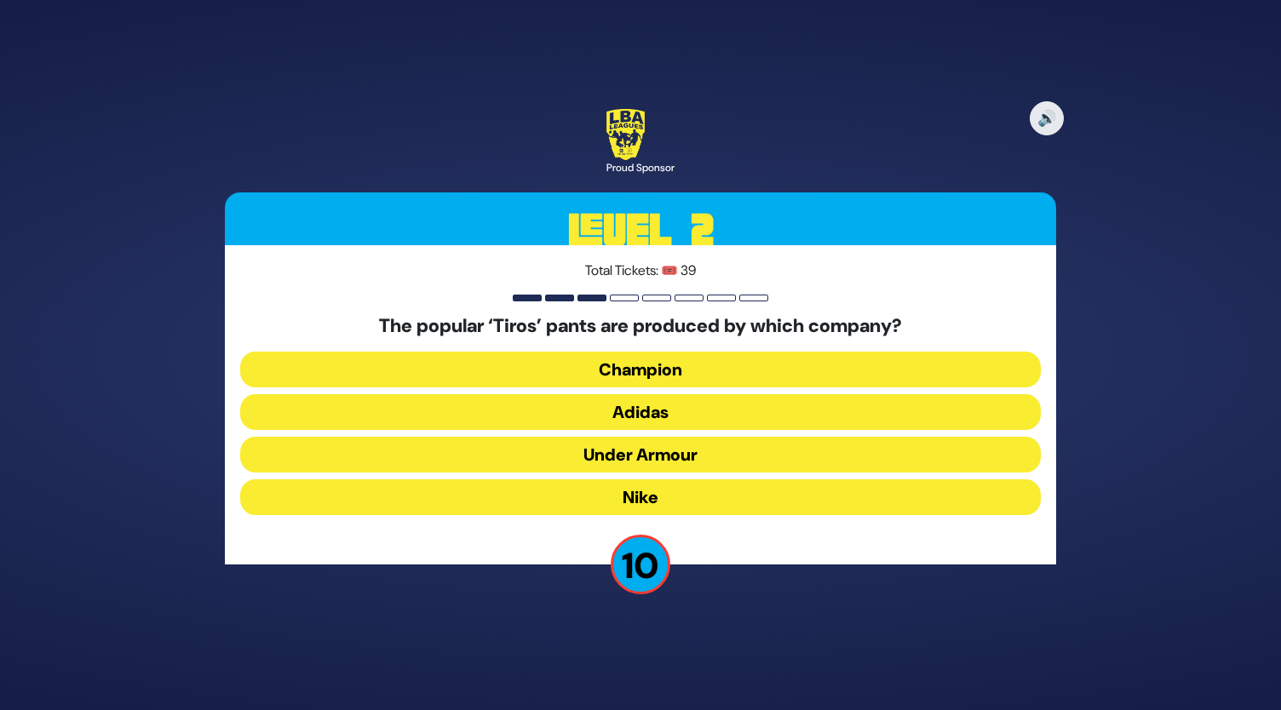
click at [620, 403] on button "Adidas" at bounding box center [640, 412] width 801 height 36
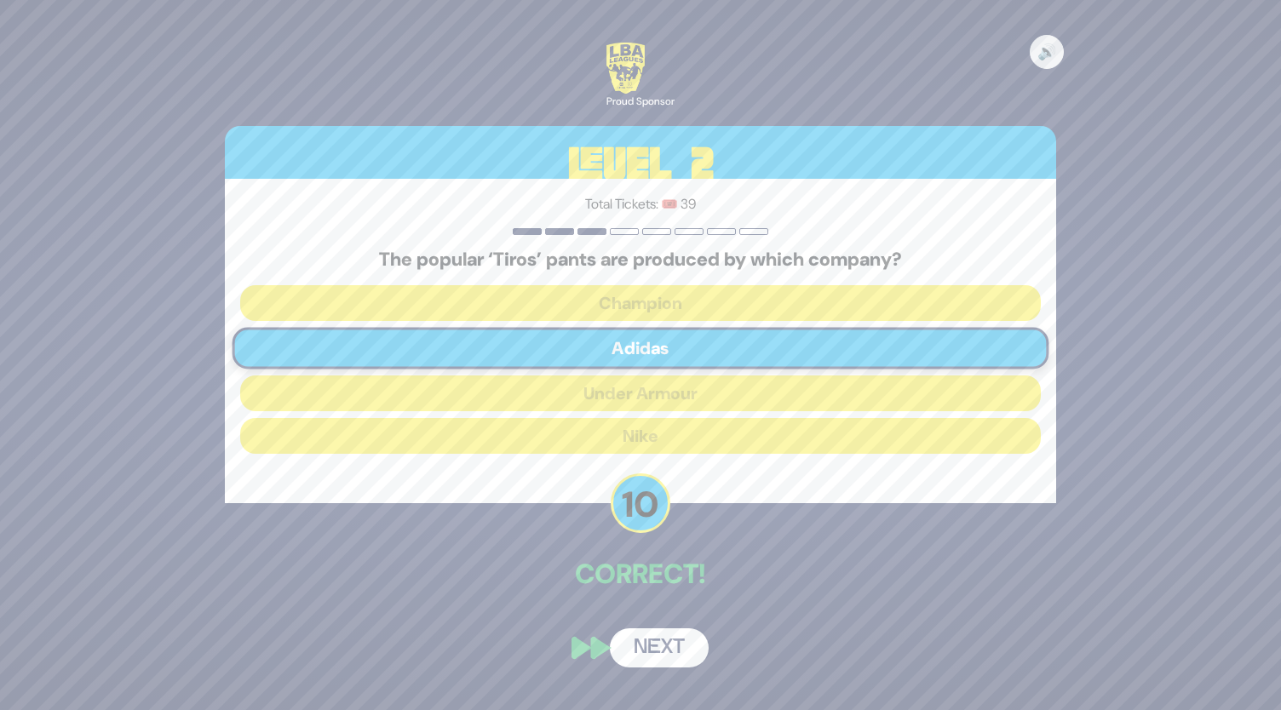
click at [651, 657] on button "Next" at bounding box center [659, 648] width 99 height 39
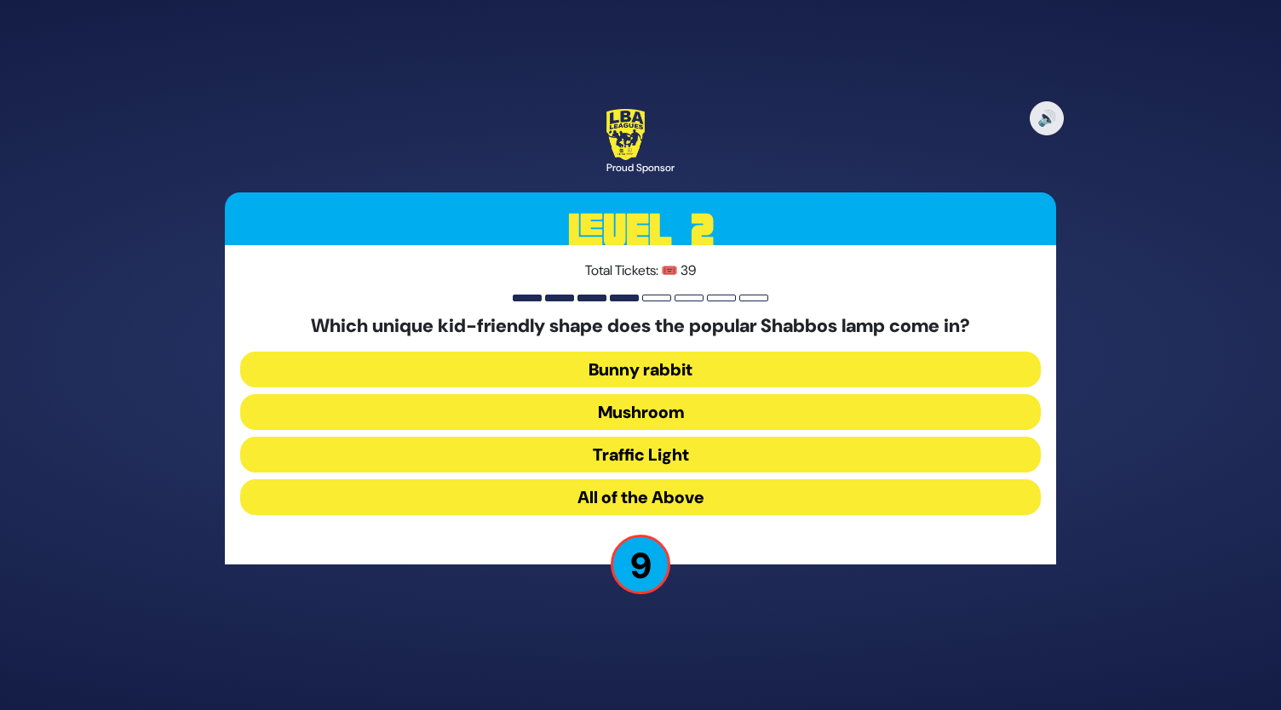
click at [651, 488] on button "All of the Above" at bounding box center [640, 497] width 801 height 36
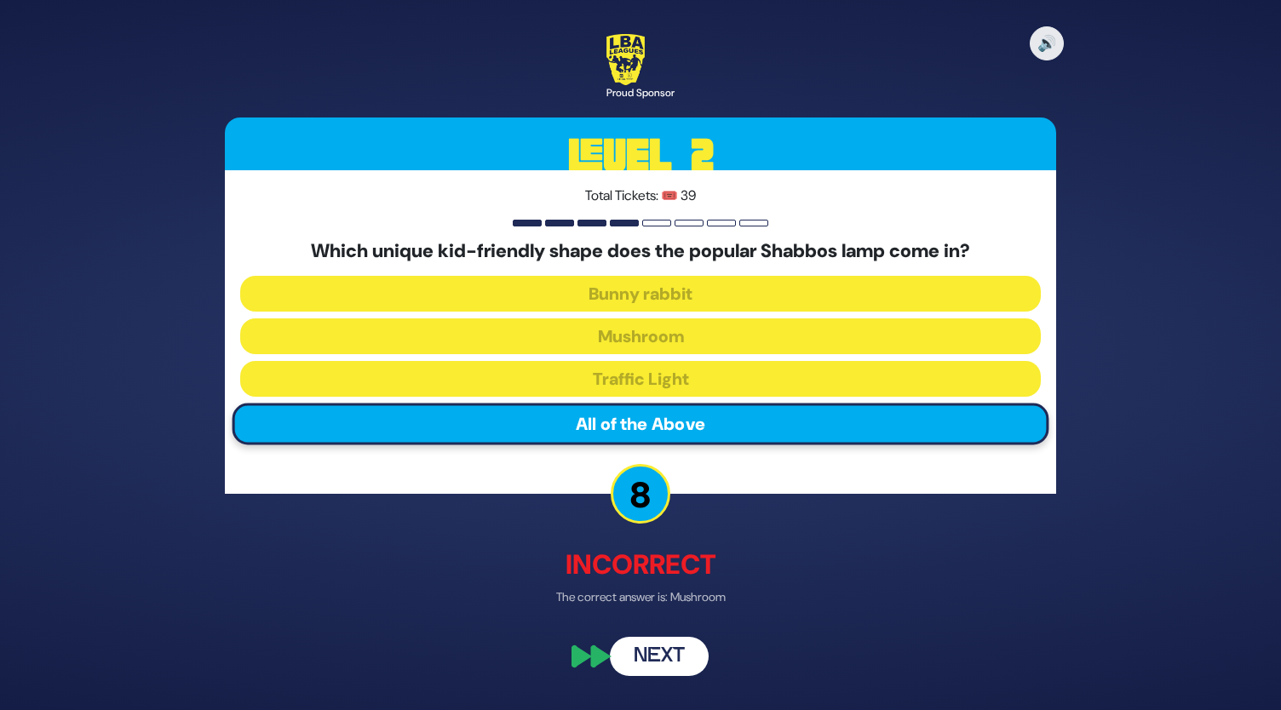
click at [657, 662] on button "Next" at bounding box center [659, 656] width 99 height 39
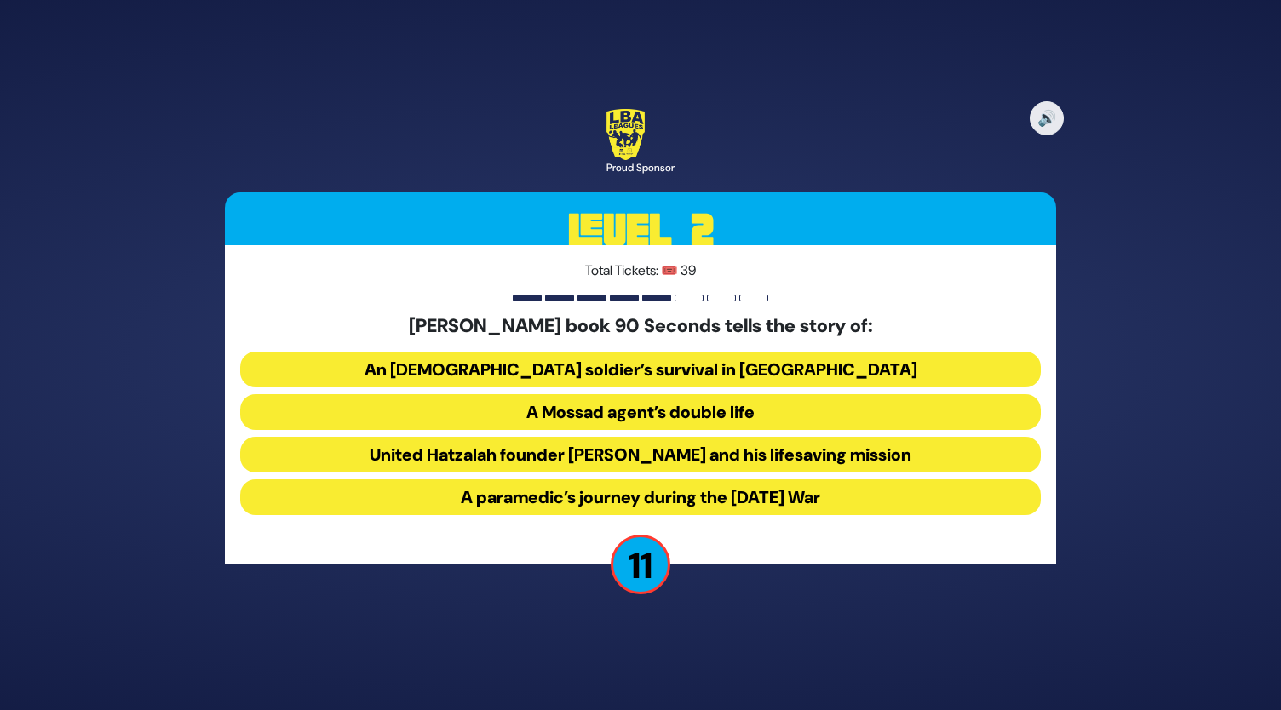
click at [659, 456] on button "United Hatzalah founder [PERSON_NAME] and his lifesaving mission" at bounding box center [640, 455] width 801 height 36
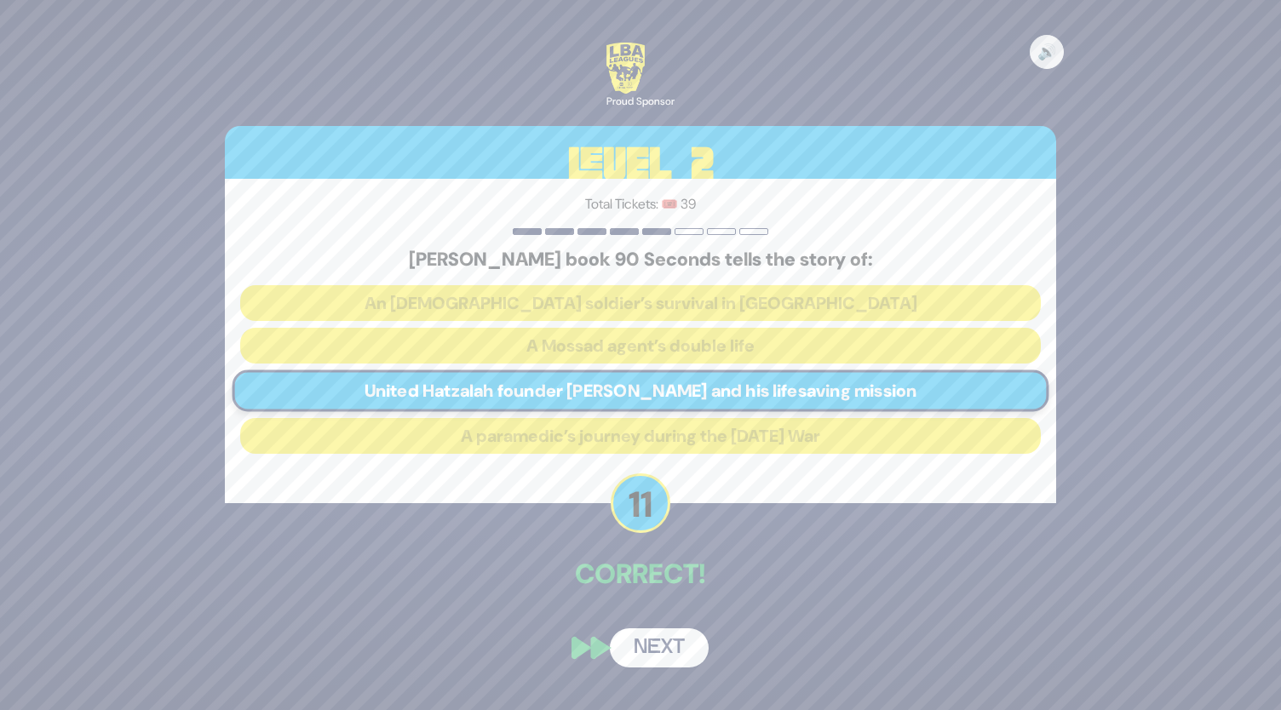
click at [664, 643] on button "Next" at bounding box center [659, 648] width 99 height 39
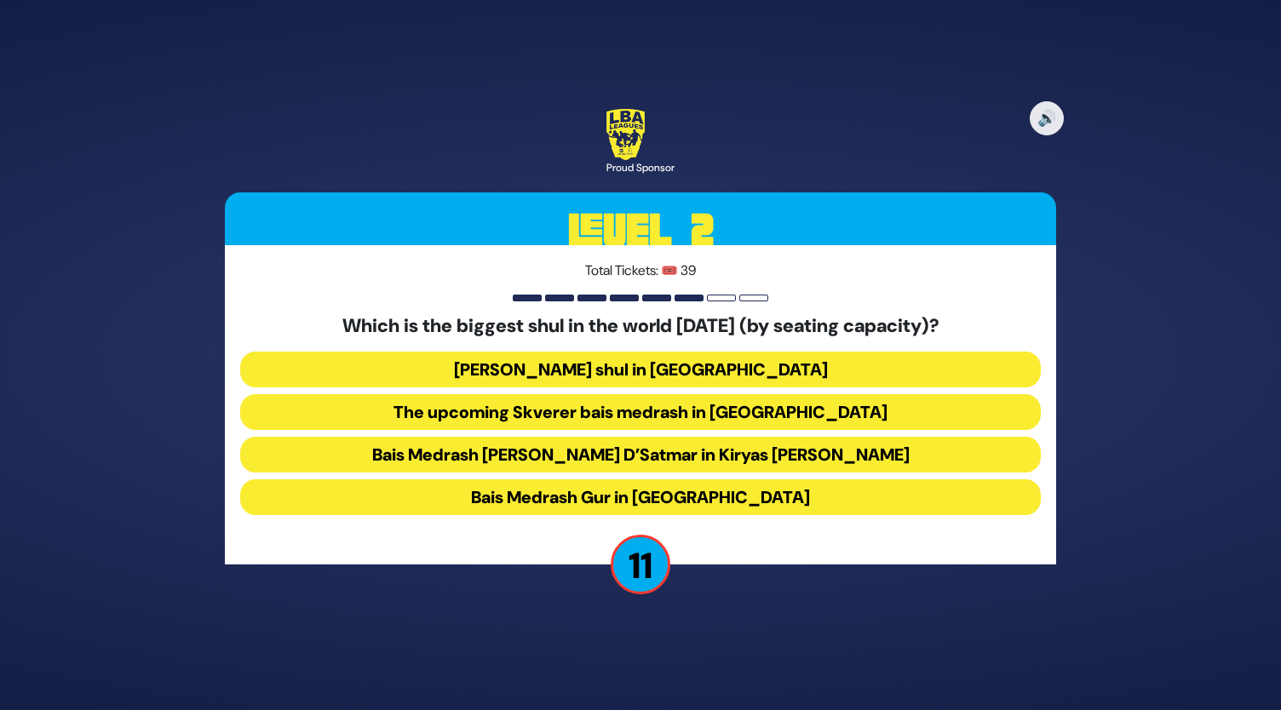
click at [648, 364] on button "[PERSON_NAME] shul in [GEOGRAPHIC_DATA]" at bounding box center [640, 370] width 801 height 36
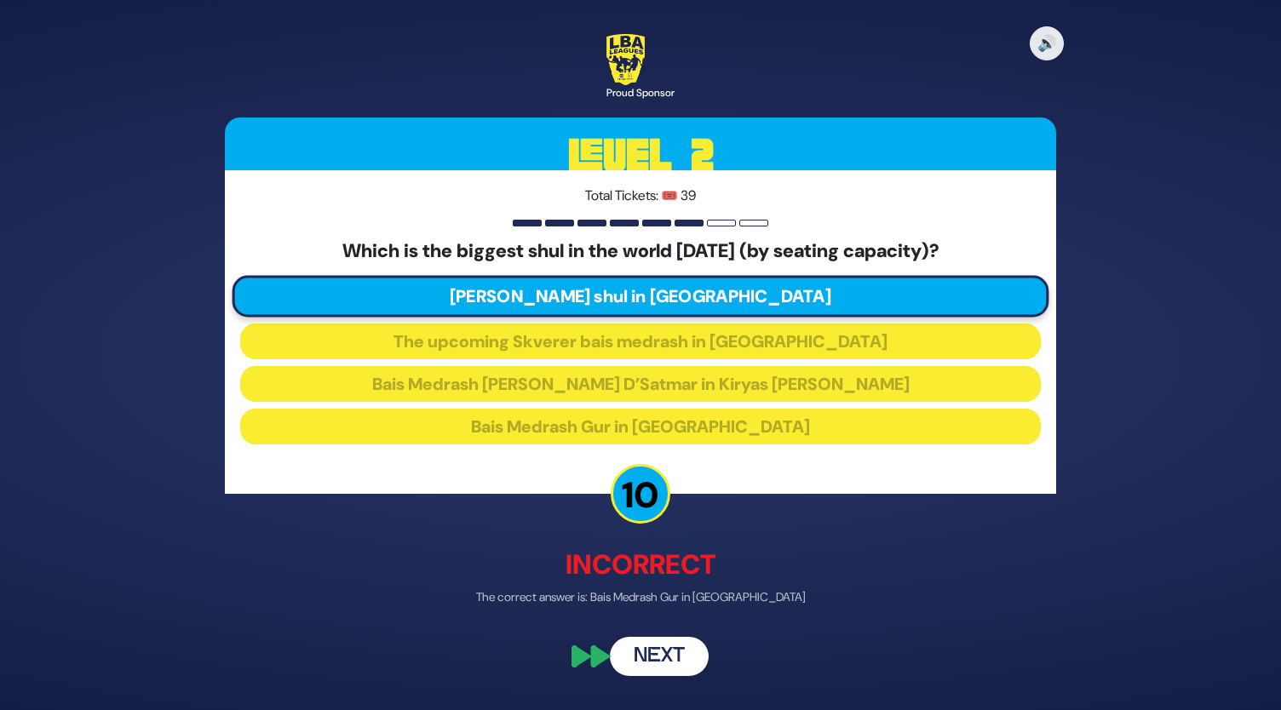
click at [654, 665] on button "Next" at bounding box center [659, 656] width 99 height 39
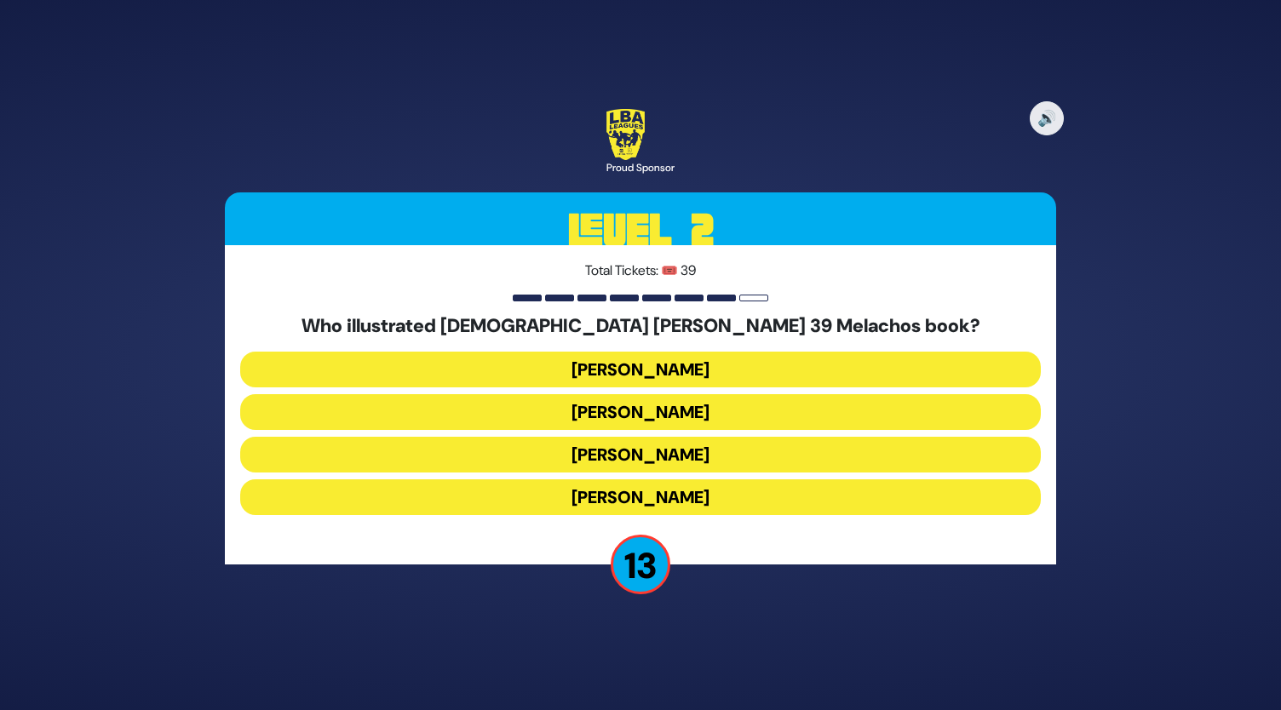
click at [651, 364] on button "[PERSON_NAME]" at bounding box center [640, 370] width 801 height 36
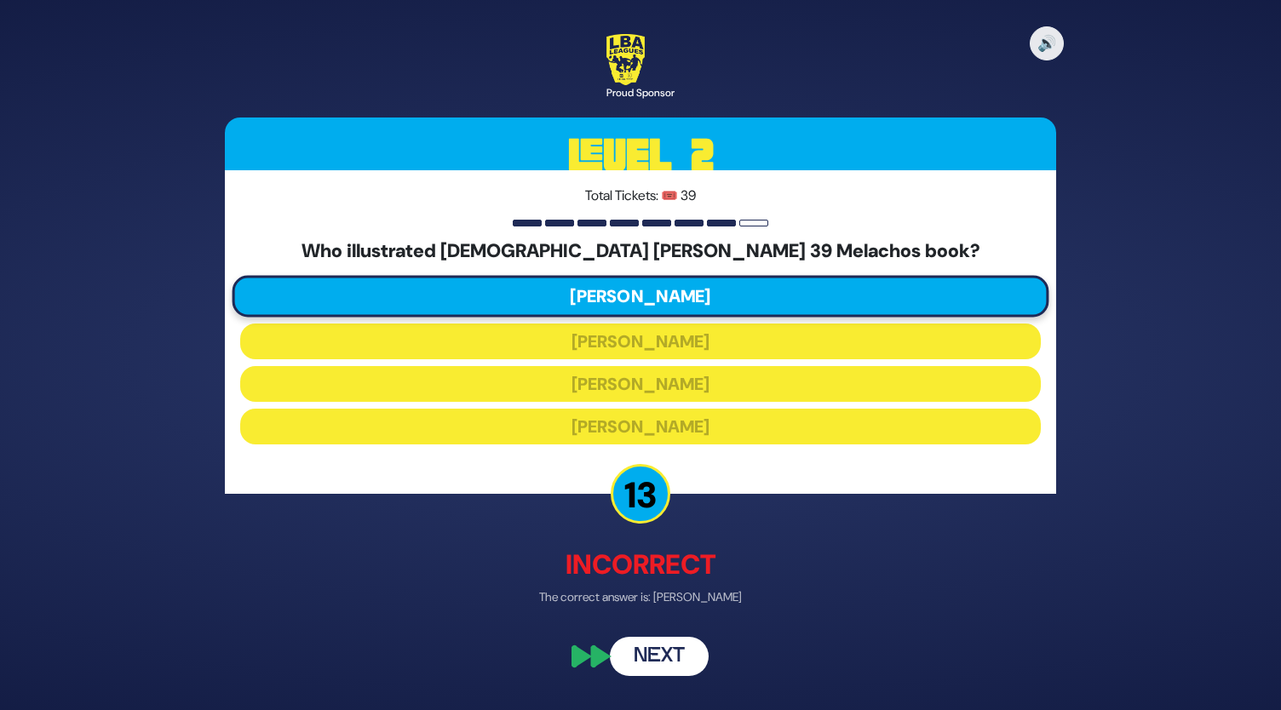
click at [666, 648] on button "Next" at bounding box center [659, 656] width 99 height 39
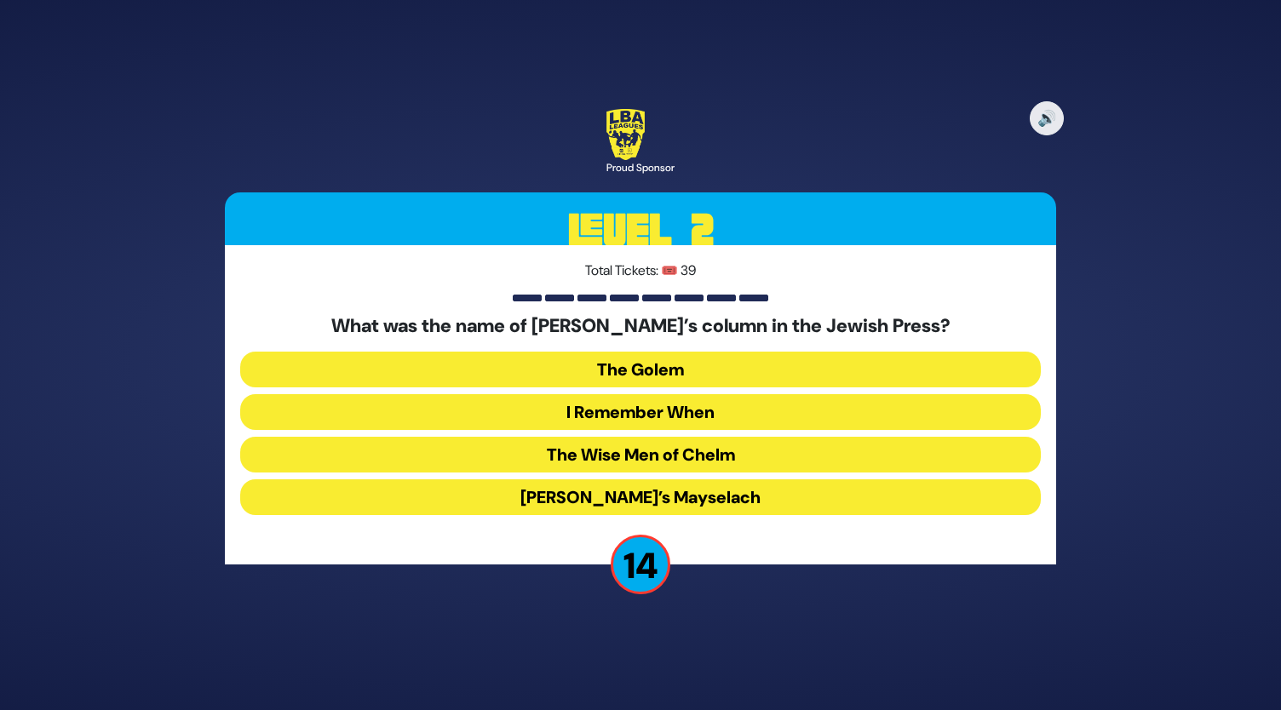
click at [652, 411] on button "I Remember When" at bounding box center [640, 412] width 801 height 36
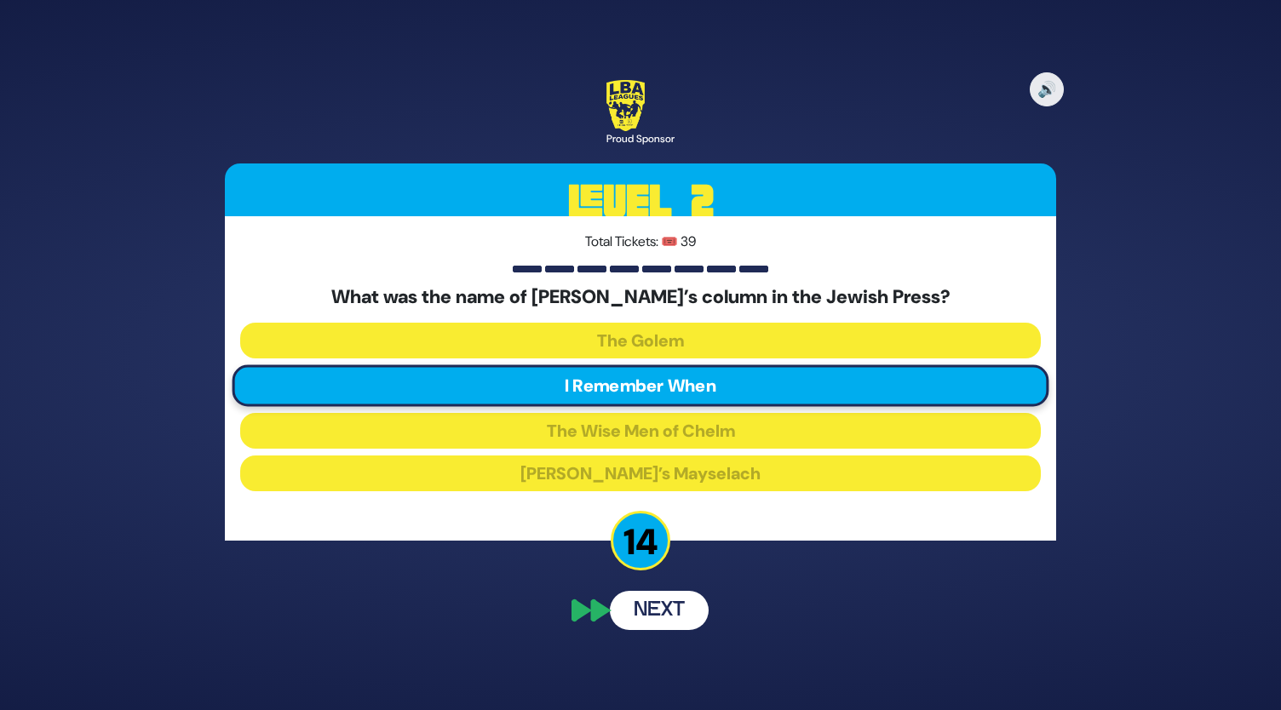
click at [664, 633] on div "🔊 Proud Sponsor Level 2 Total Tickets: 🎟️ 39 What was the name of [PERSON_NAME]…" at bounding box center [640, 355] width 872 height 590
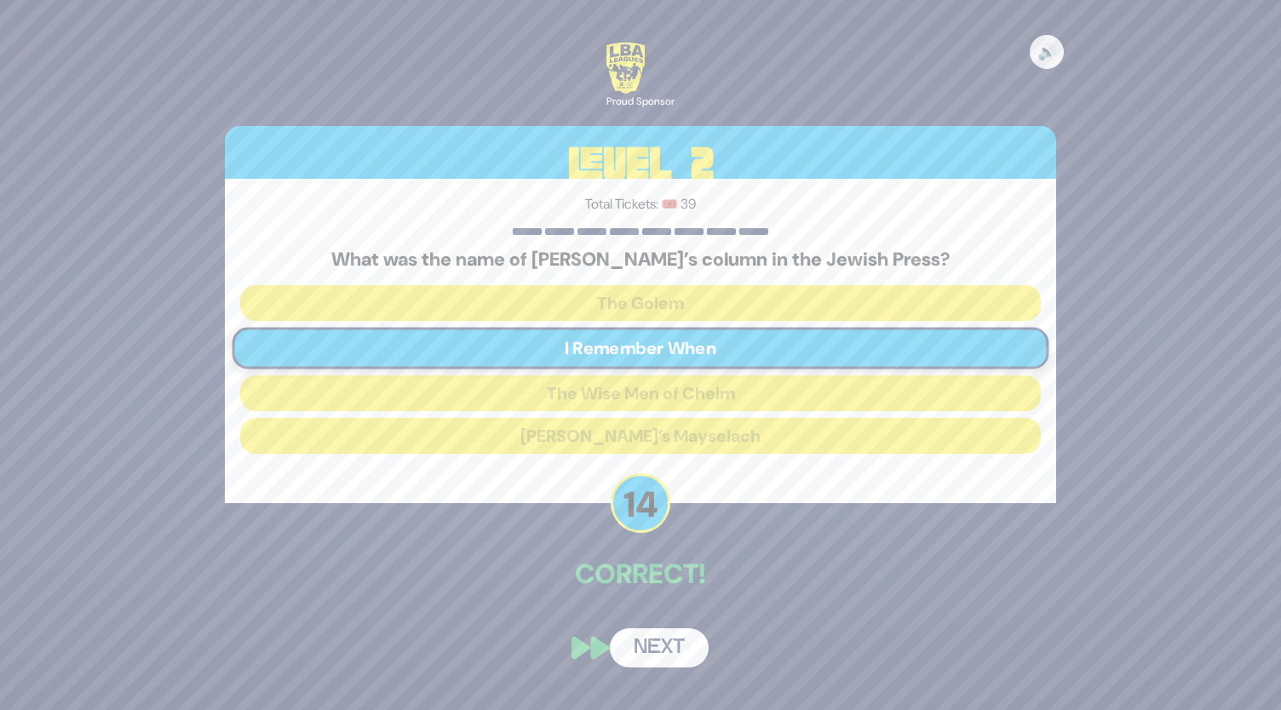
click at [660, 621] on div "🔊 Proud Sponsor Level 2 Total Tickets: 🎟️ 39 What was the name of [PERSON_NAME]…" at bounding box center [640, 354] width 872 height 665
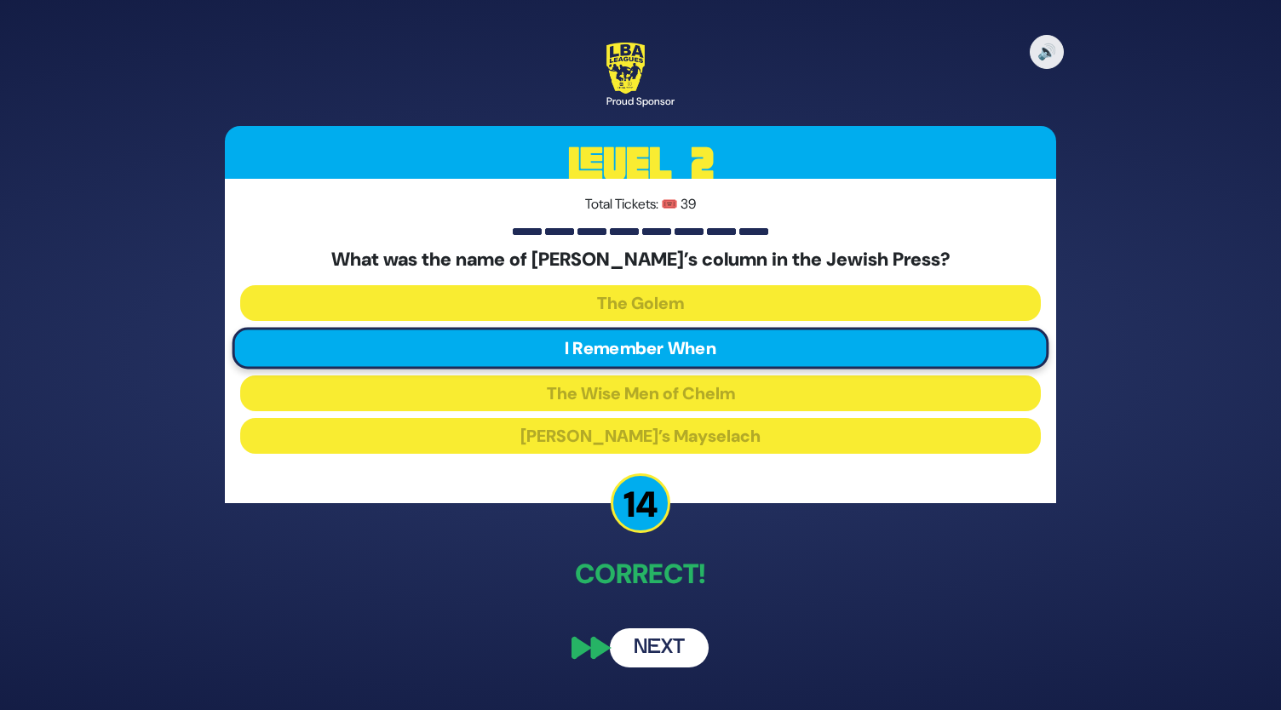
click at [658, 657] on button "Next" at bounding box center [659, 648] width 99 height 39
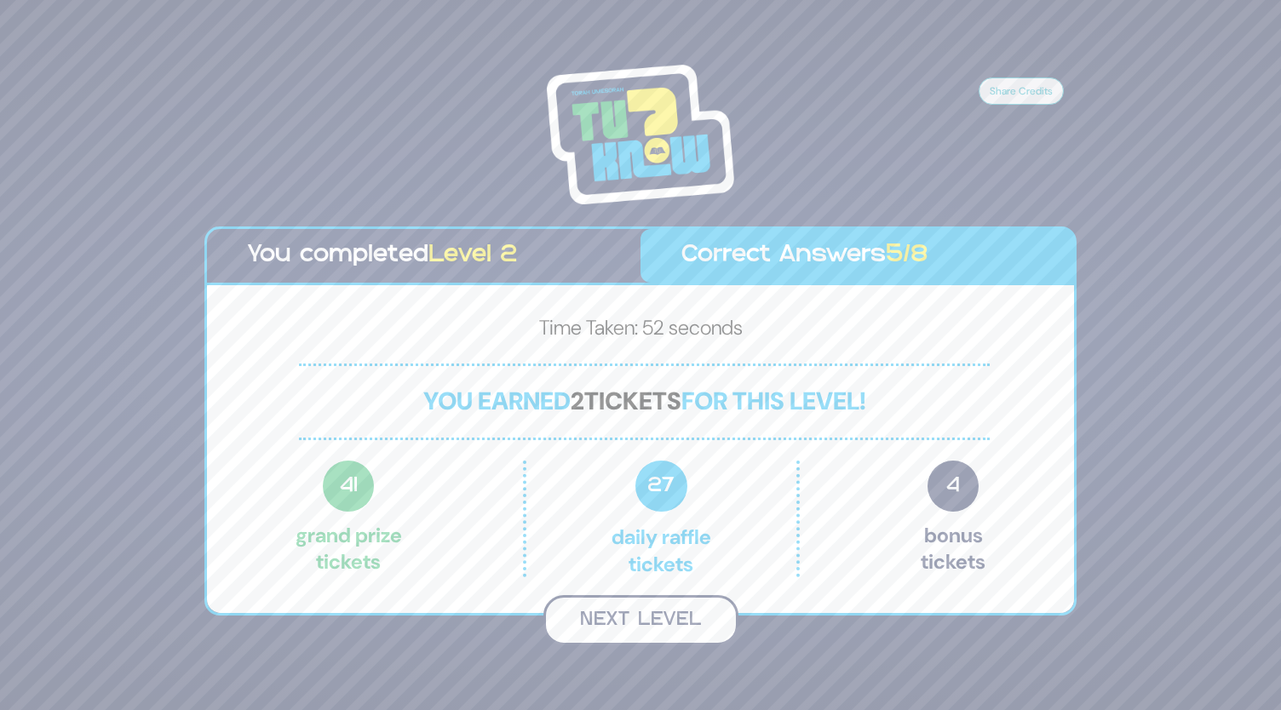
click at [662, 616] on button "Next Level" at bounding box center [640, 620] width 195 height 50
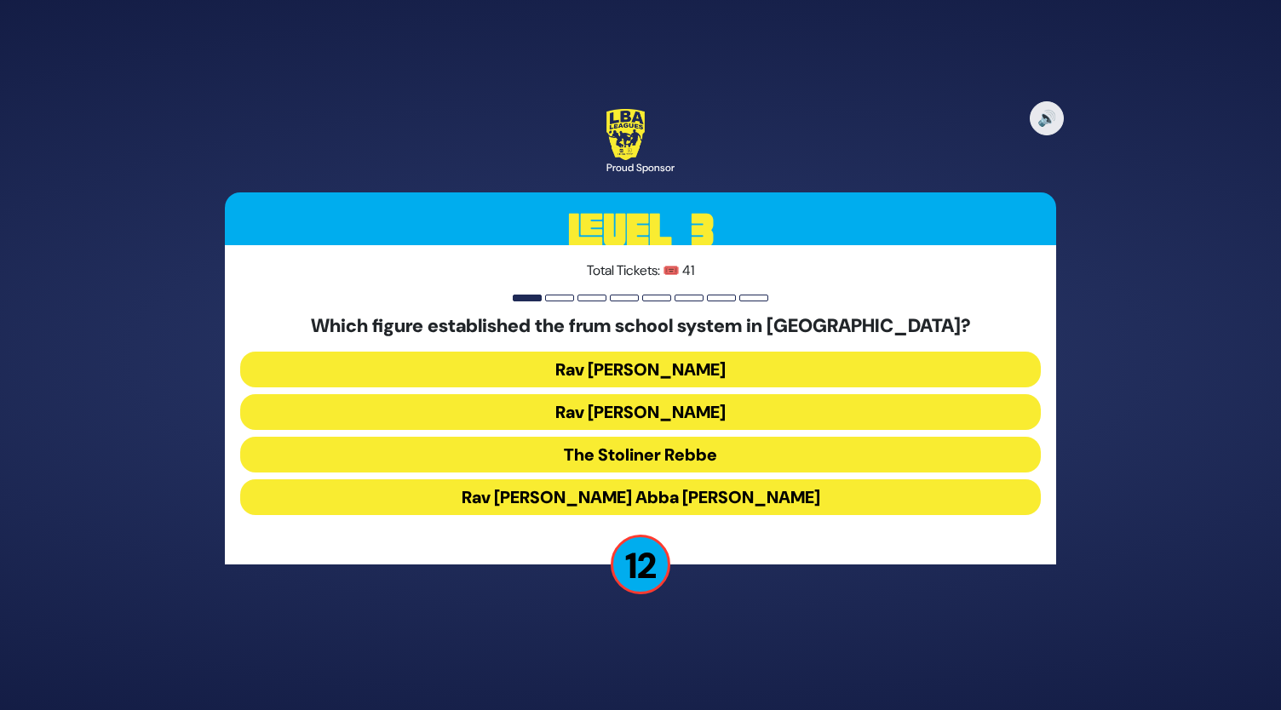
click at [629, 499] on button "Rav [PERSON_NAME] Abba [PERSON_NAME]" at bounding box center [640, 497] width 801 height 36
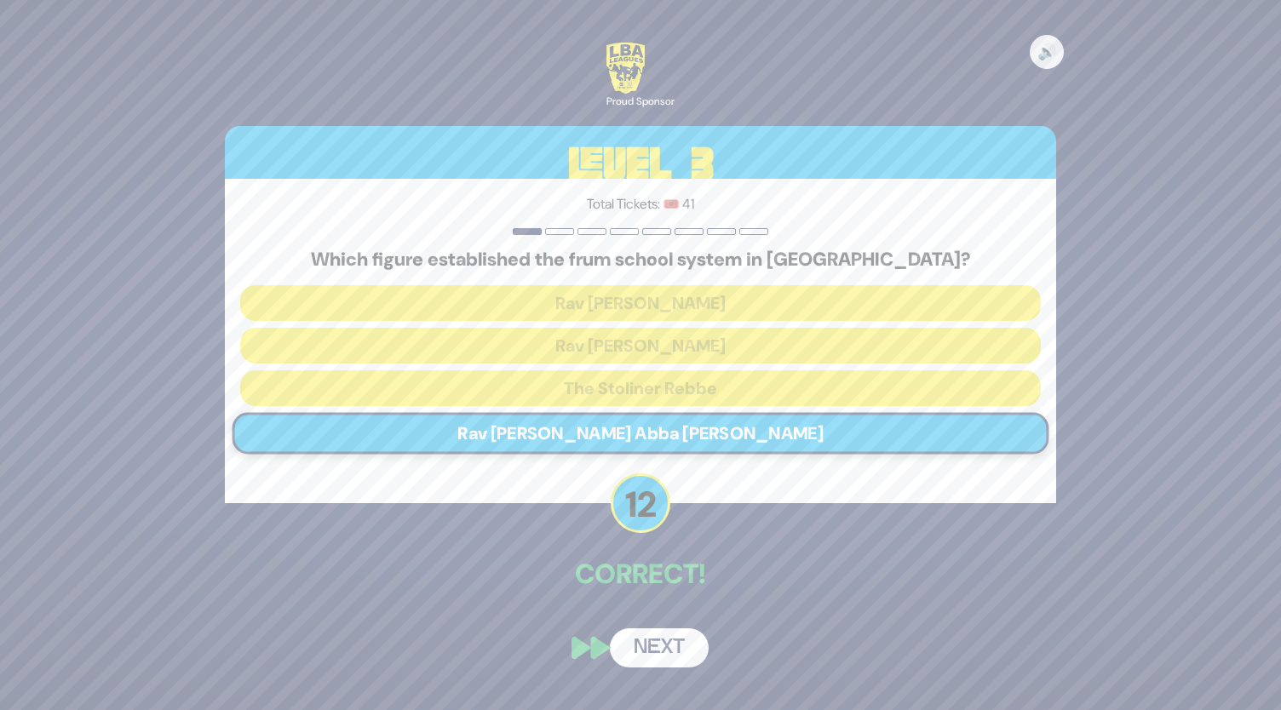
click at [657, 650] on button "Next" at bounding box center [659, 648] width 99 height 39
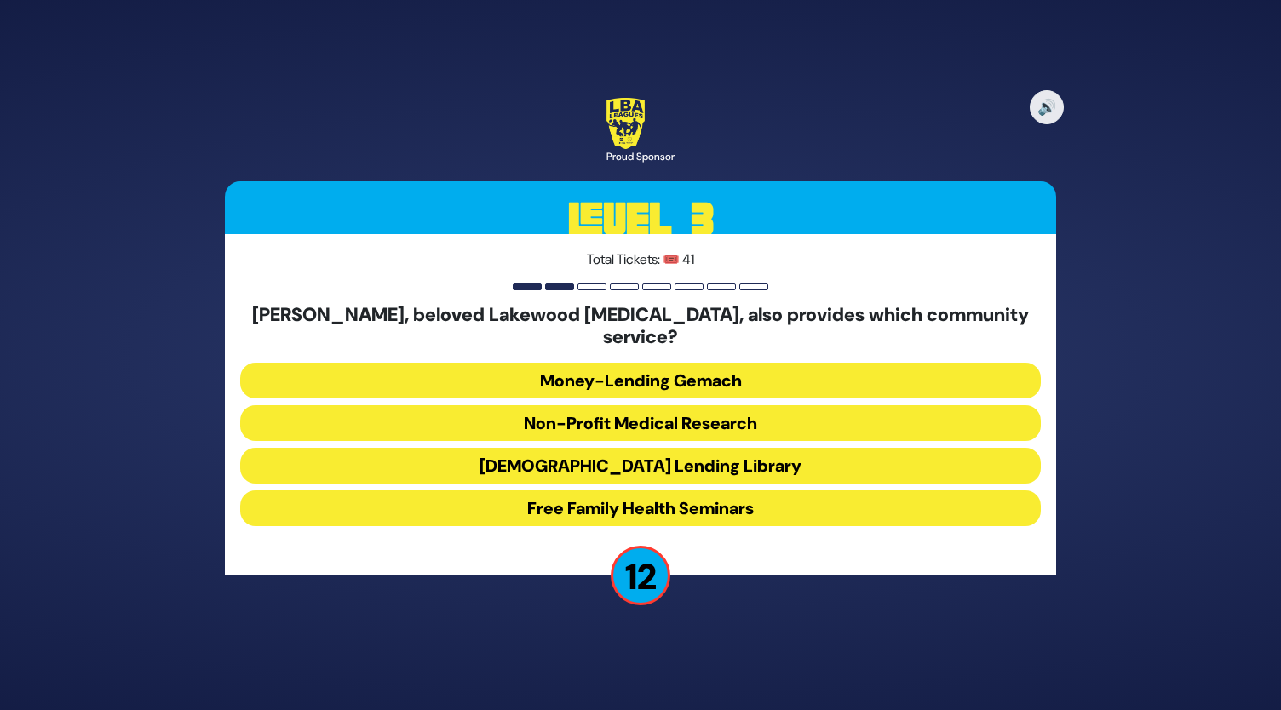
click at [656, 462] on button "[DEMOGRAPHIC_DATA] Lending Library" at bounding box center [640, 466] width 801 height 36
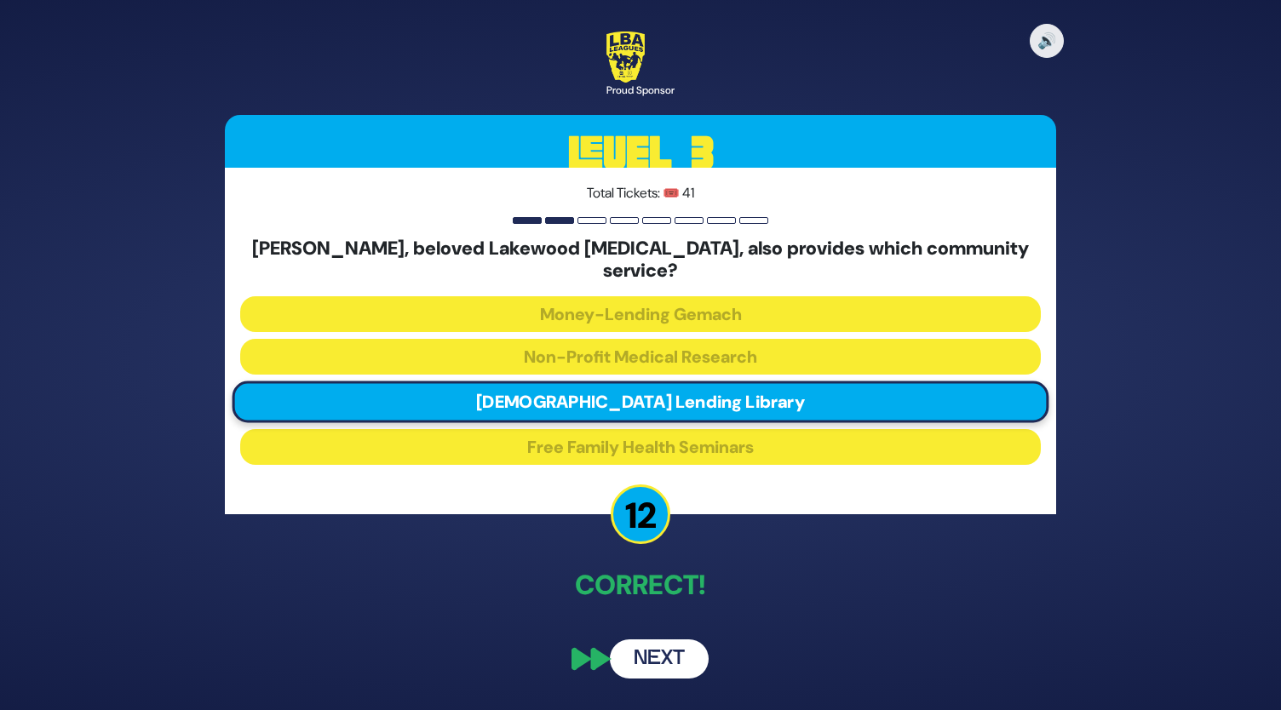
click at [672, 641] on button "Next" at bounding box center [659, 659] width 99 height 39
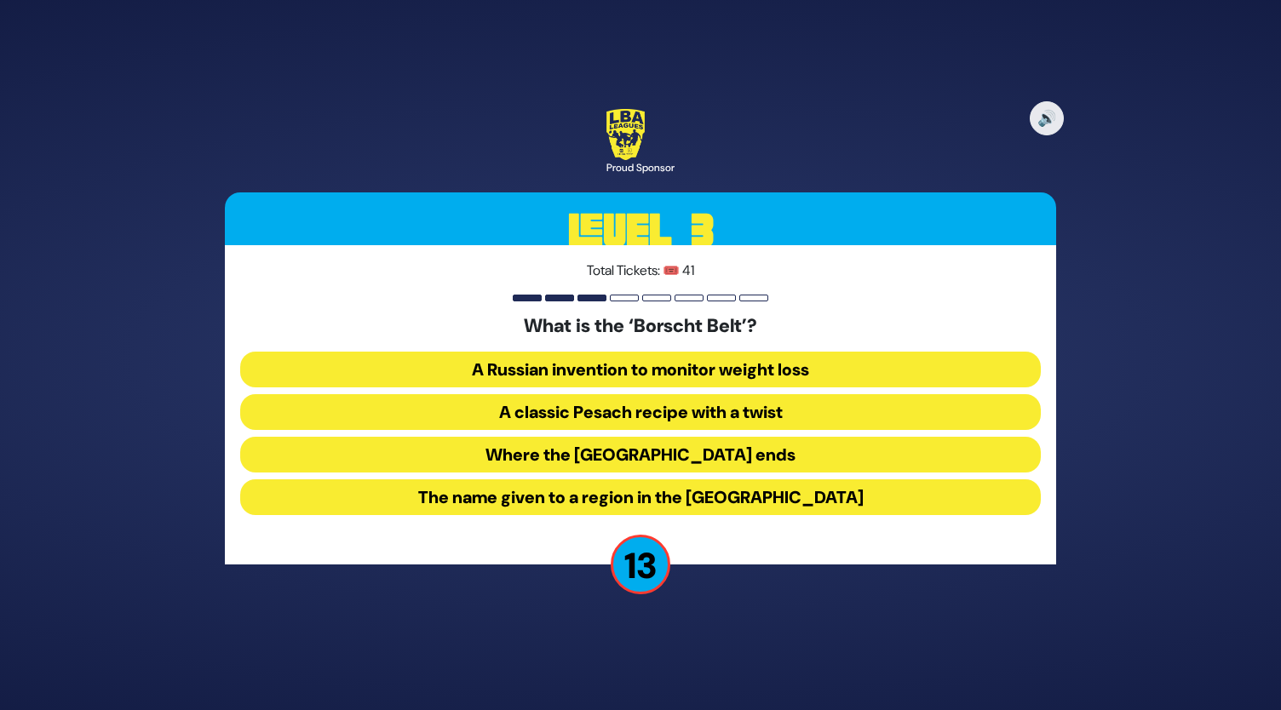
click at [625, 497] on button "The name given to a region in the [GEOGRAPHIC_DATA]" at bounding box center [640, 497] width 801 height 36
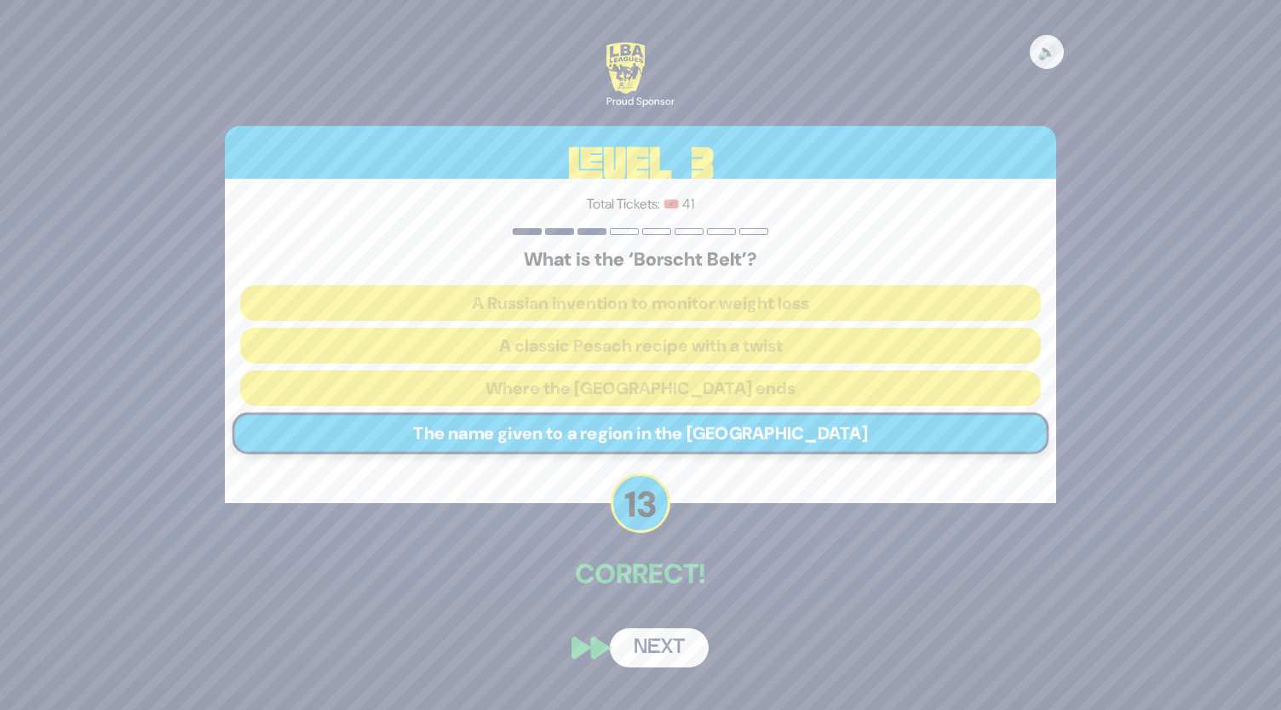
click at [666, 648] on button "Next" at bounding box center [659, 648] width 99 height 39
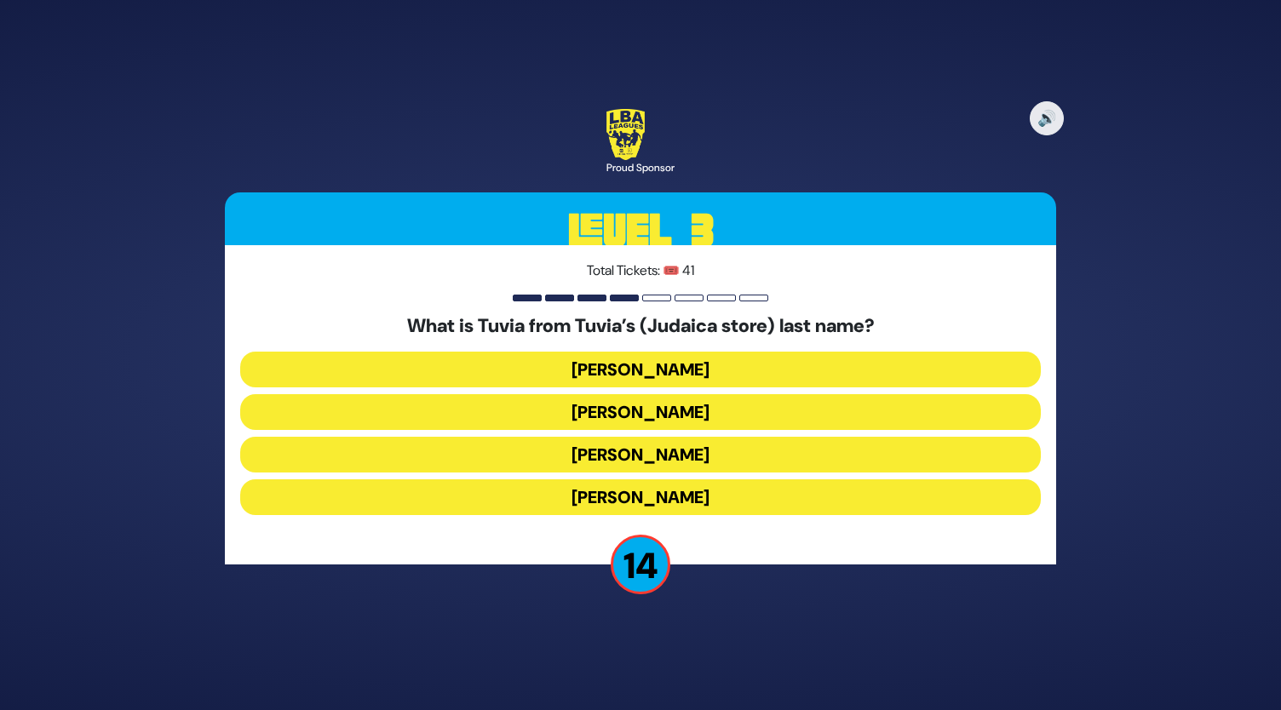
click at [647, 451] on button "[PERSON_NAME]" at bounding box center [640, 455] width 801 height 36
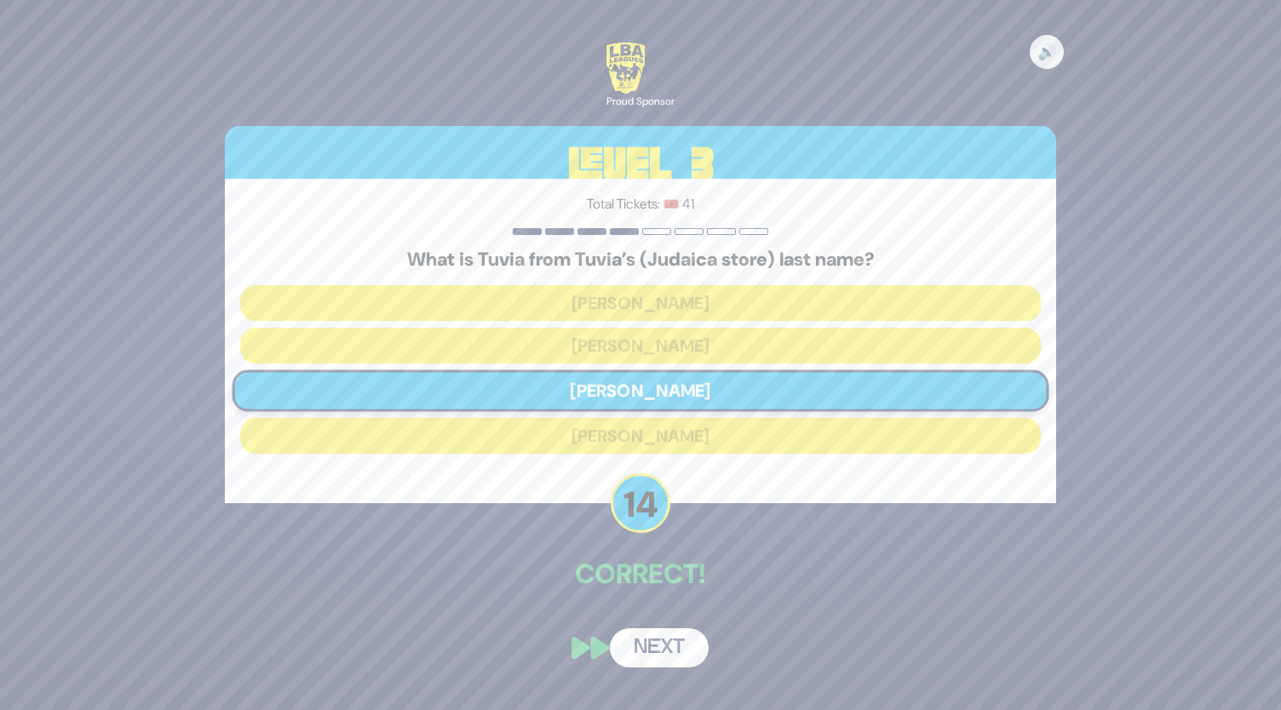
click at [672, 650] on button "Next" at bounding box center [659, 648] width 99 height 39
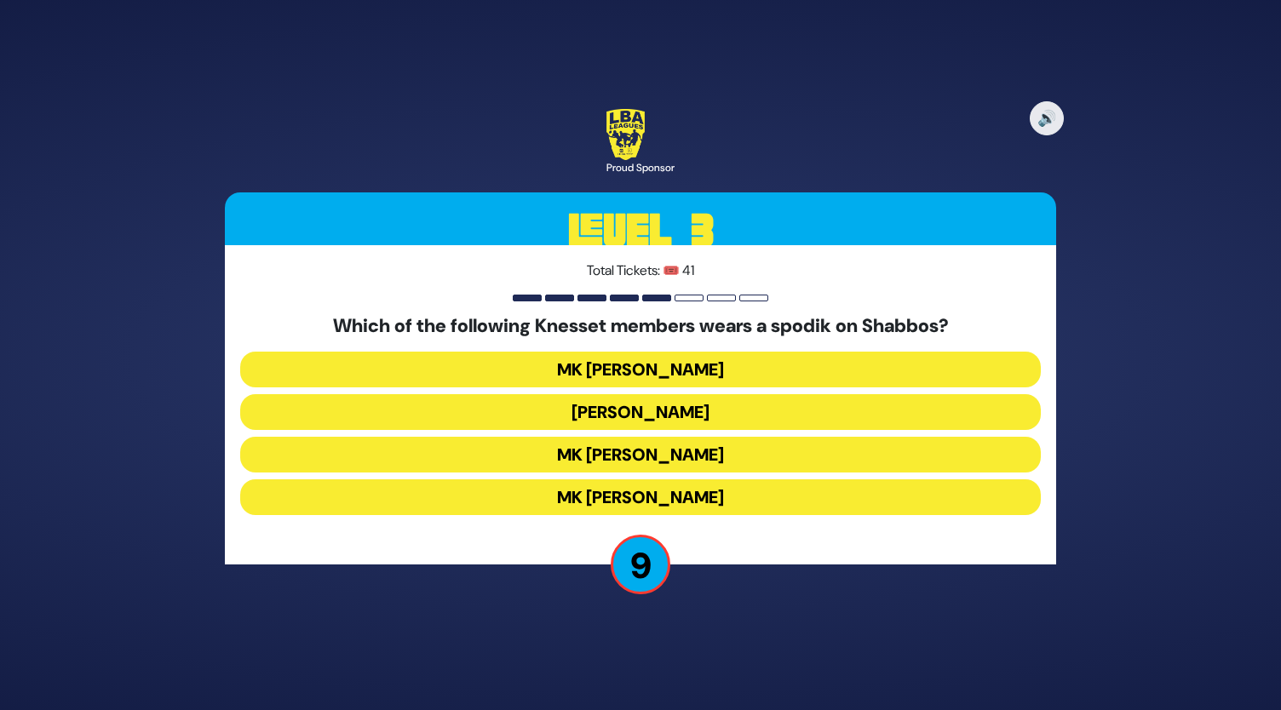
click at [647, 410] on button "[PERSON_NAME]" at bounding box center [640, 412] width 801 height 36
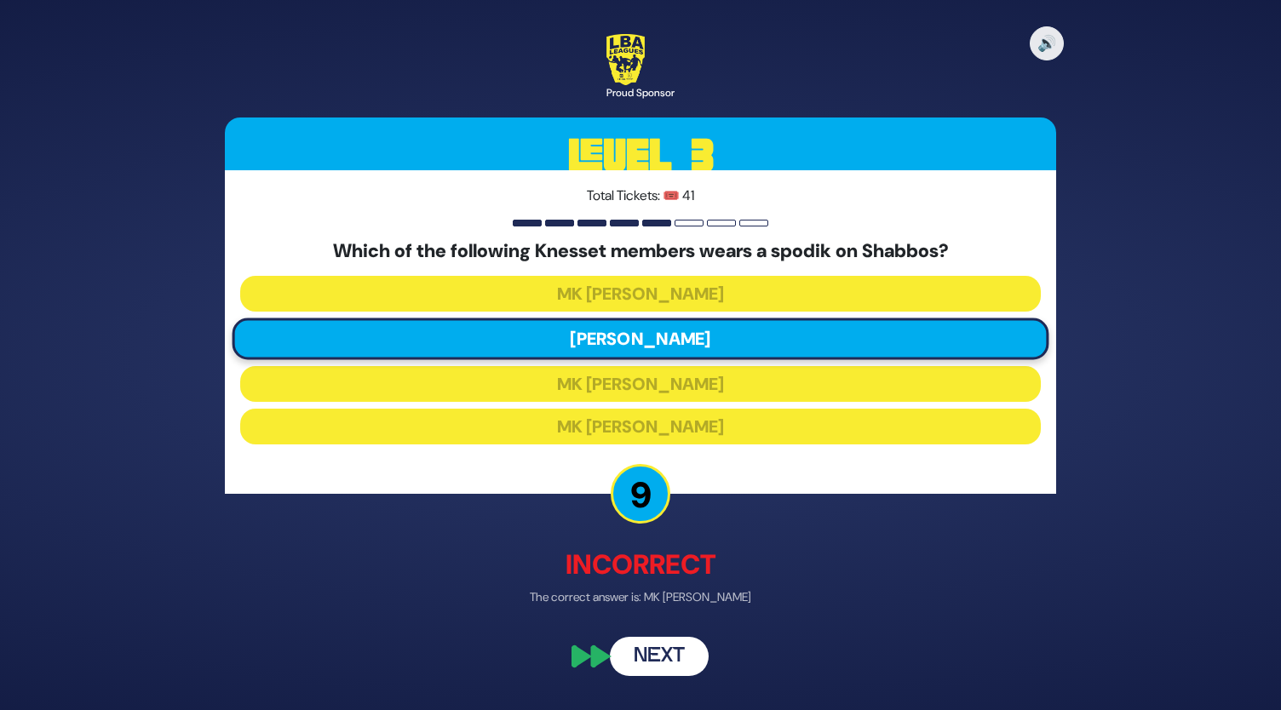
click at [664, 656] on button "Next" at bounding box center [659, 656] width 99 height 39
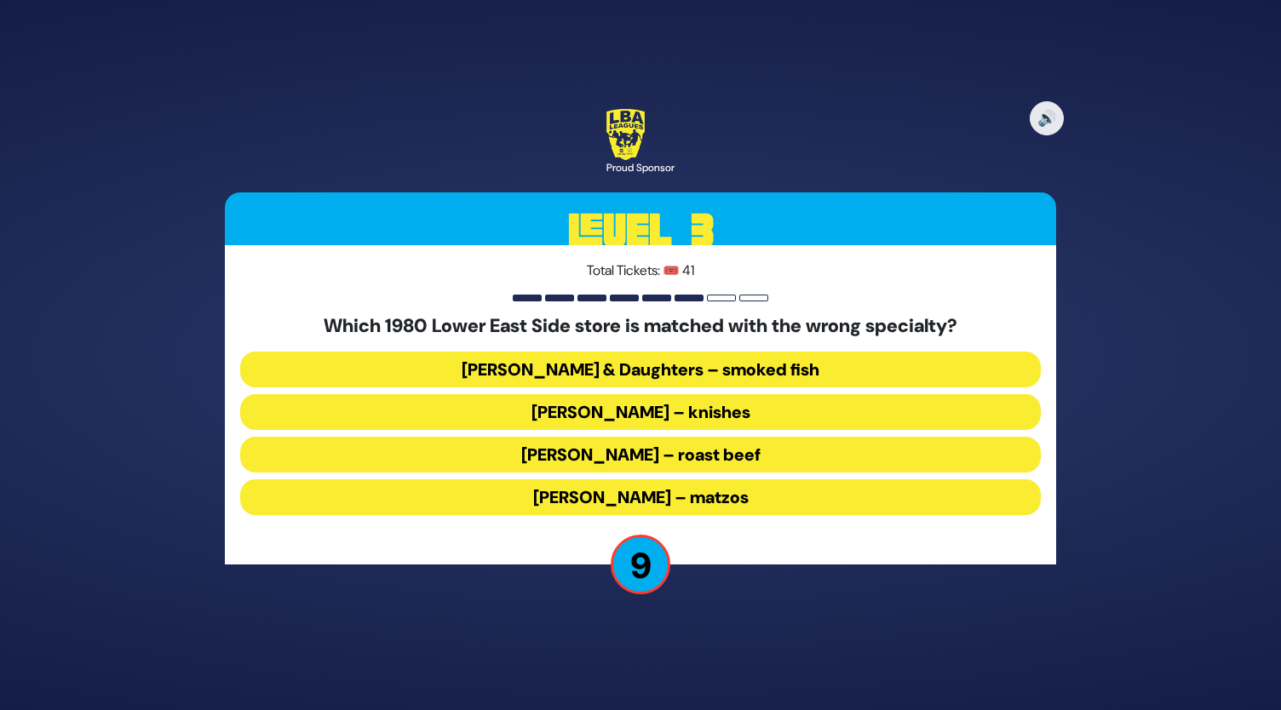
click at [634, 452] on button "[PERSON_NAME] – roast beef" at bounding box center [640, 455] width 801 height 36
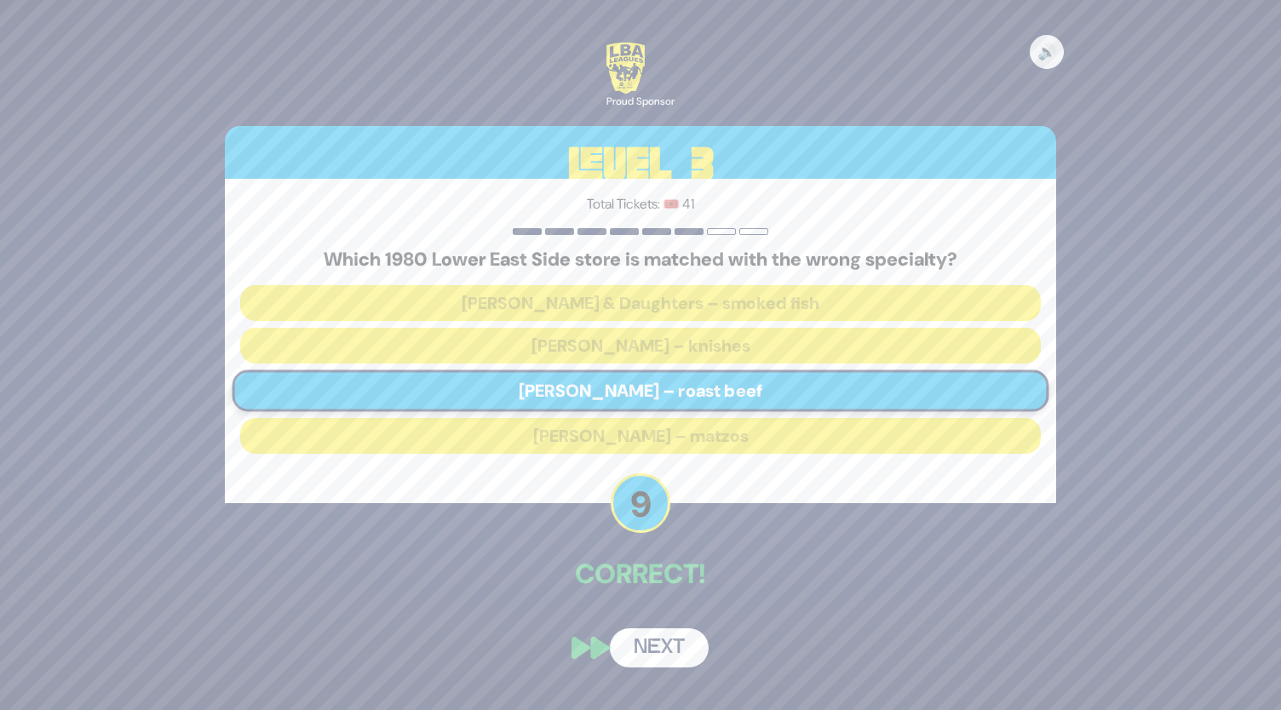
click at [657, 640] on button "Next" at bounding box center [659, 648] width 99 height 39
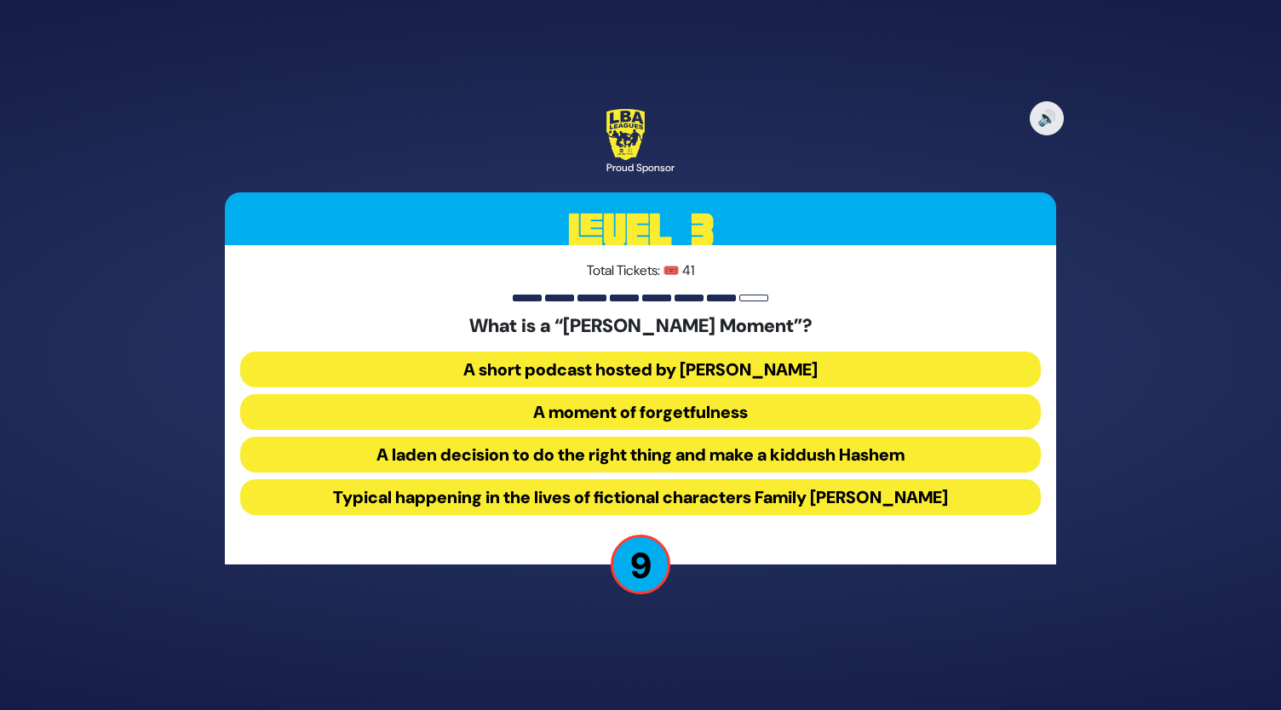
click at [650, 418] on button "A moment of forgetfulness" at bounding box center [640, 412] width 801 height 36
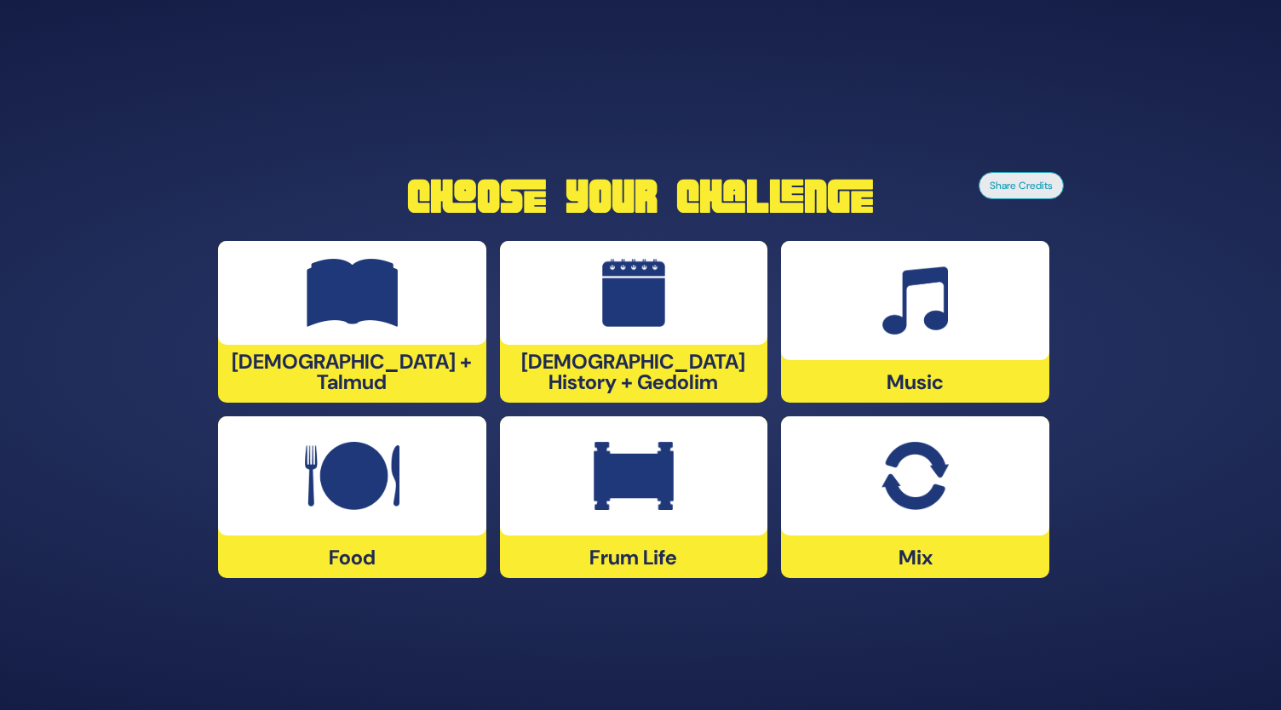
click at [385, 498] on img at bounding box center [352, 476] width 95 height 68
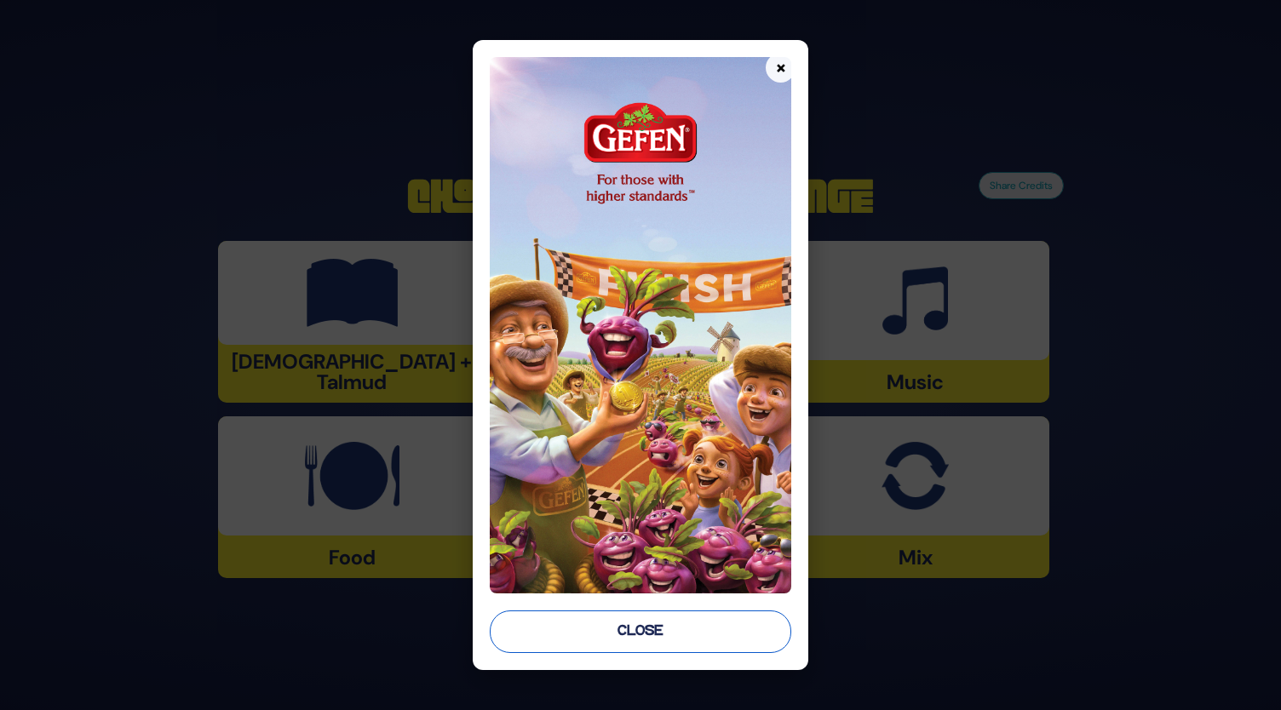
click at [666, 629] on button "Close" at bounding box center [641, 632] width 302 height 43
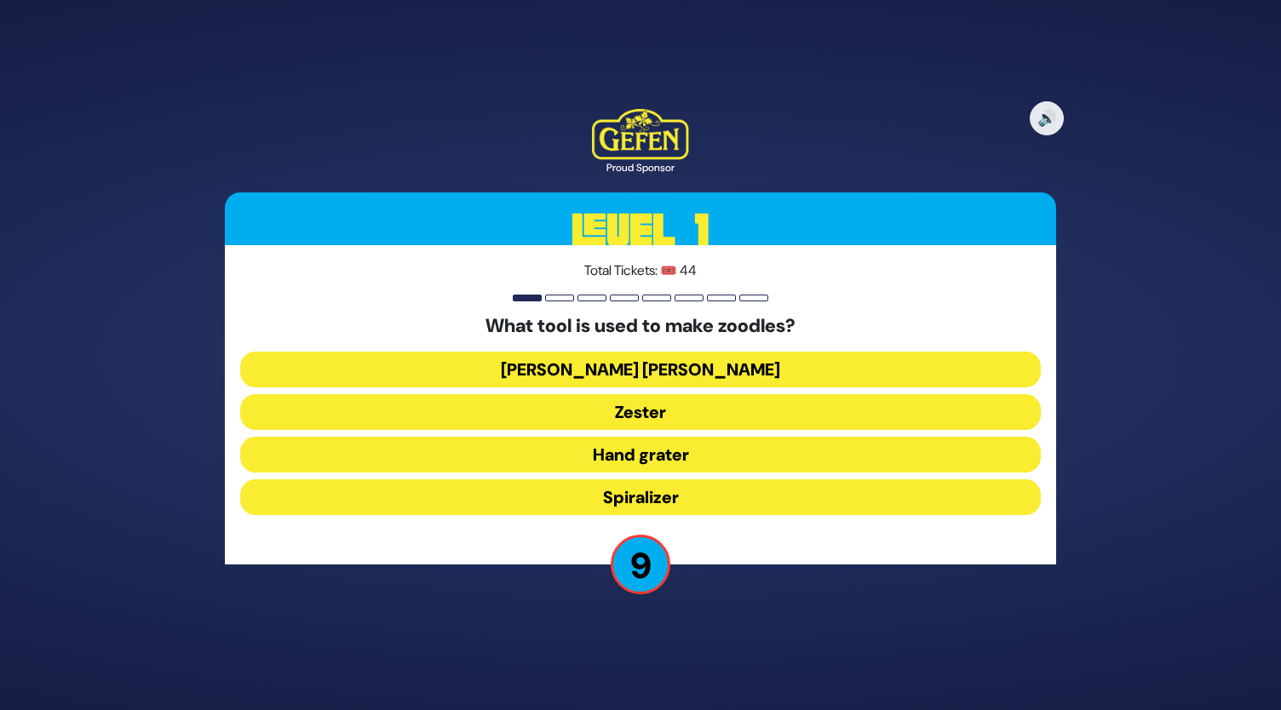
click at [635, 490] on button "Spiralizer" at bounding box center [640, 497] width 801 height 36
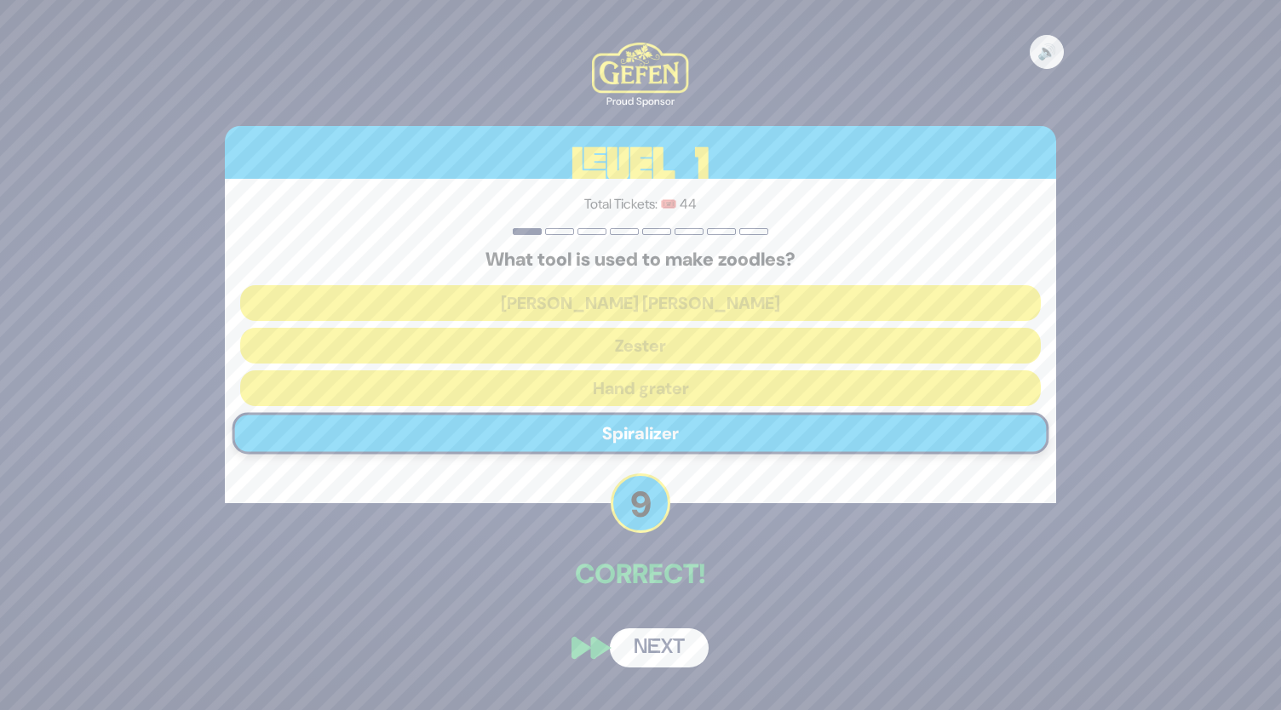
click at [661, 644] on button "Next" at bounding box center [659, 648] width 99 height 39
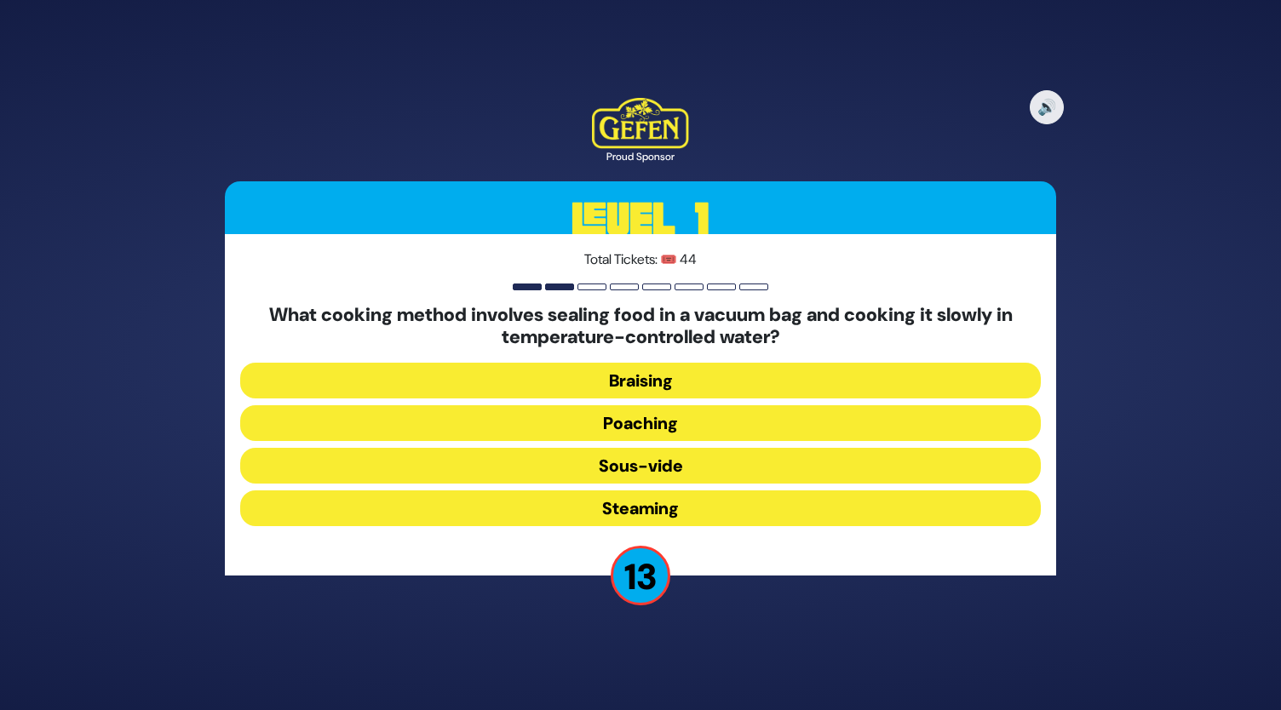
click at [654, 474] on button "Sous-vide" at bounding box center [640, 466] width 801 height 36
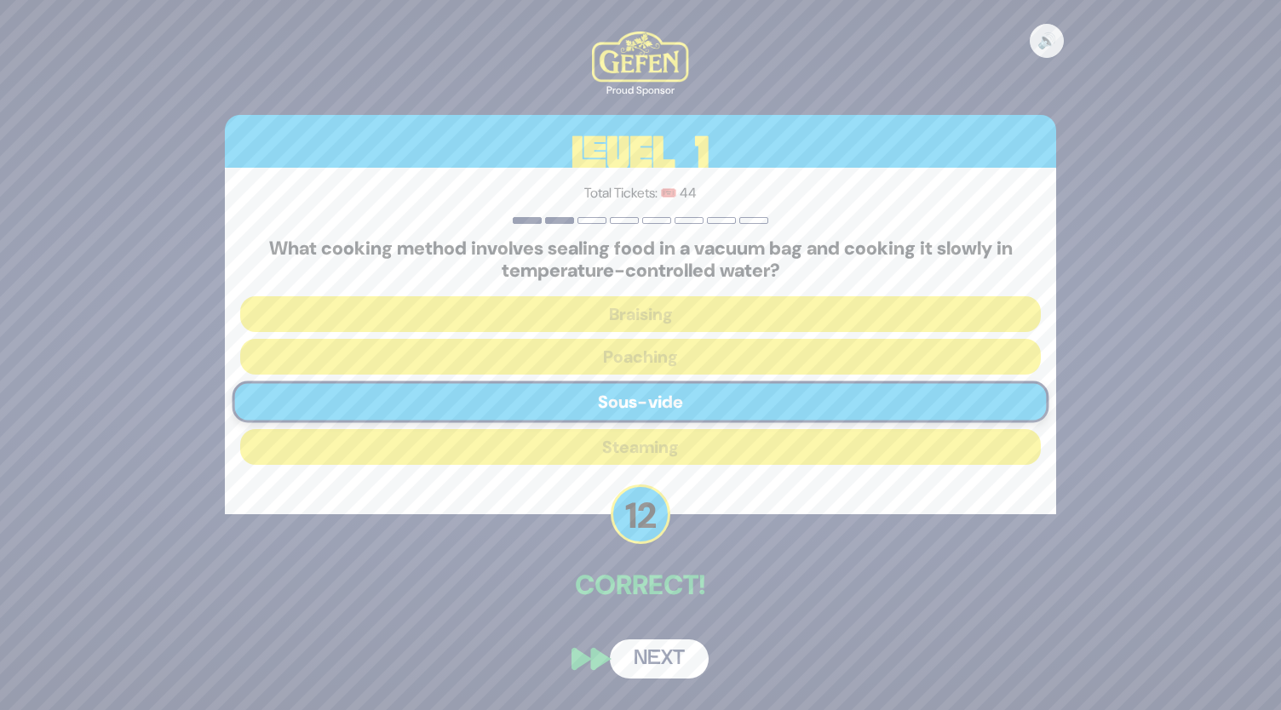
click at [659, 664] on button "Next" at bounding box center [659, 659] width 99 height 39
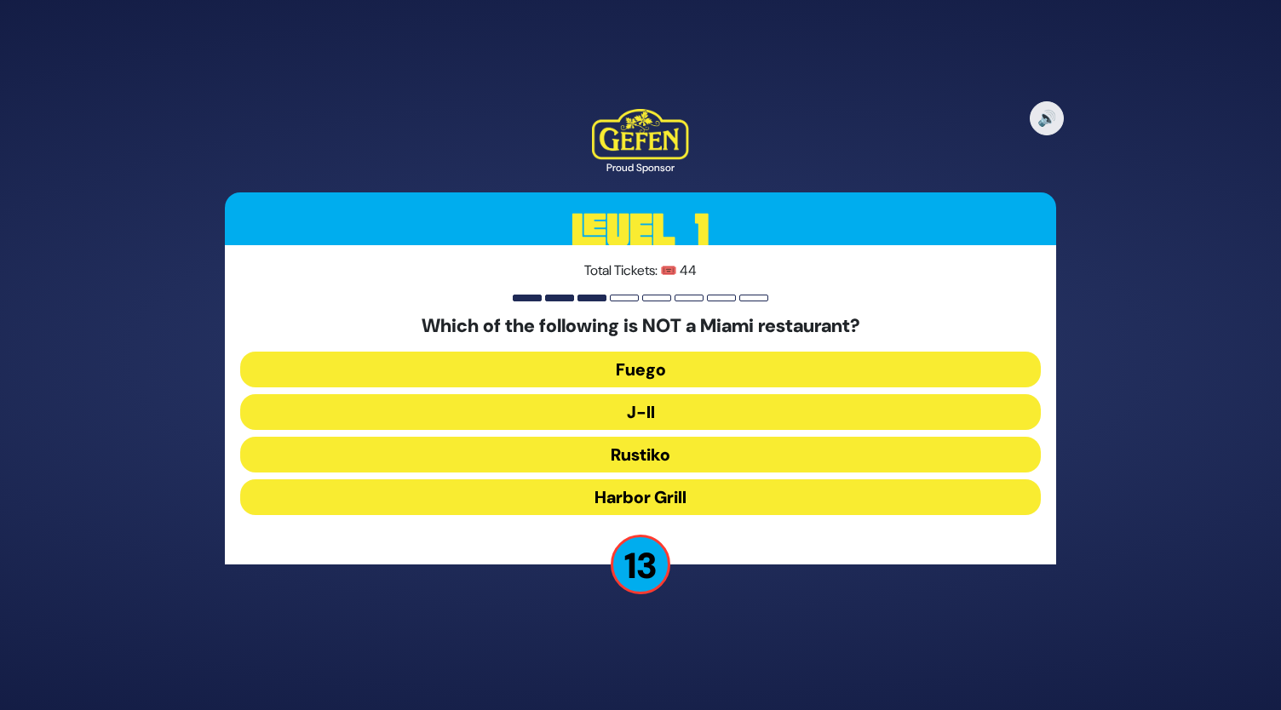
click at [663, 415] on button "J-II" at bounding box center [640, 412] width 801 height 36
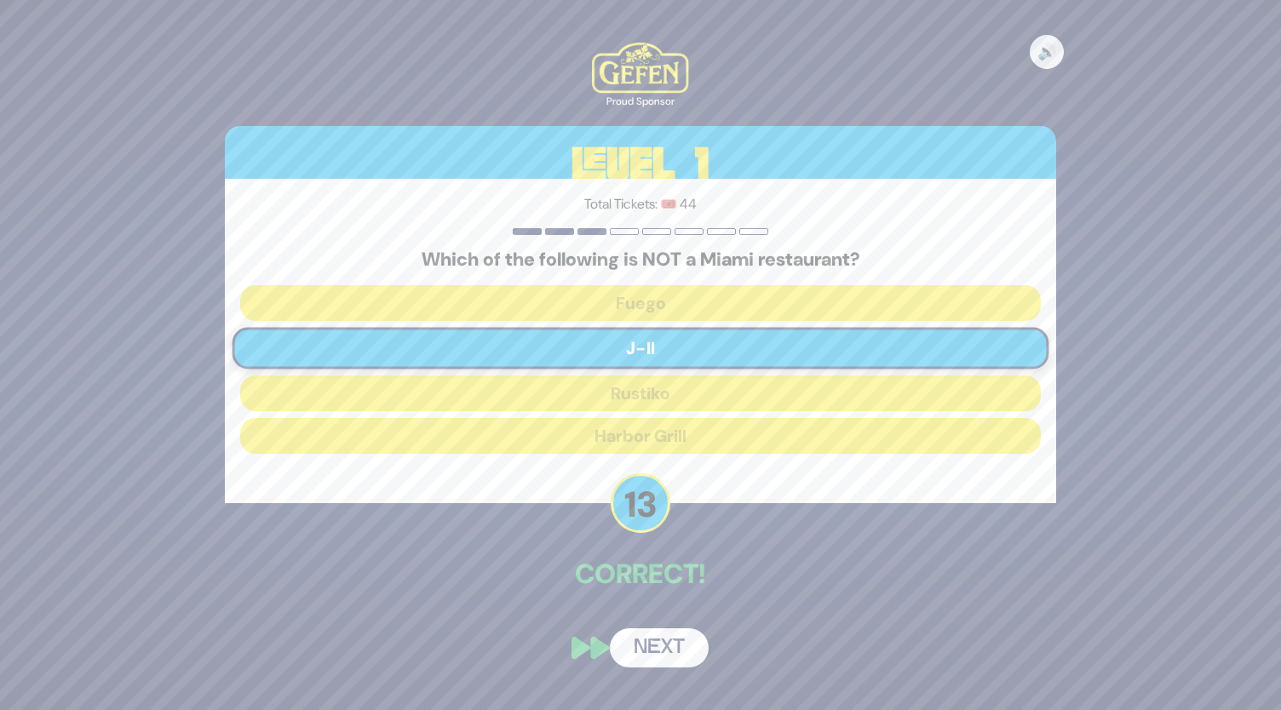
click at [659, 657] on button "Next" at bounding box center [659, 648] width 99 height 39
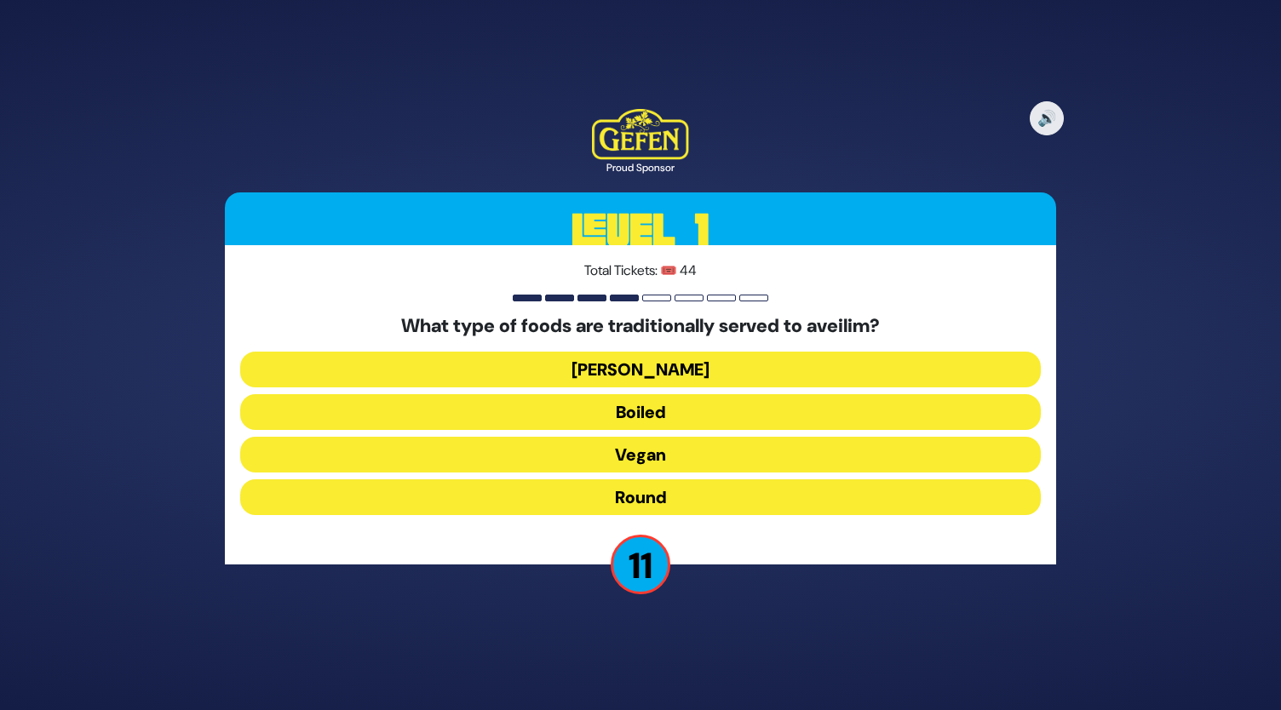
click at [668, 496] on button "Round" at bounding box center [640, 497] width 801 height 36
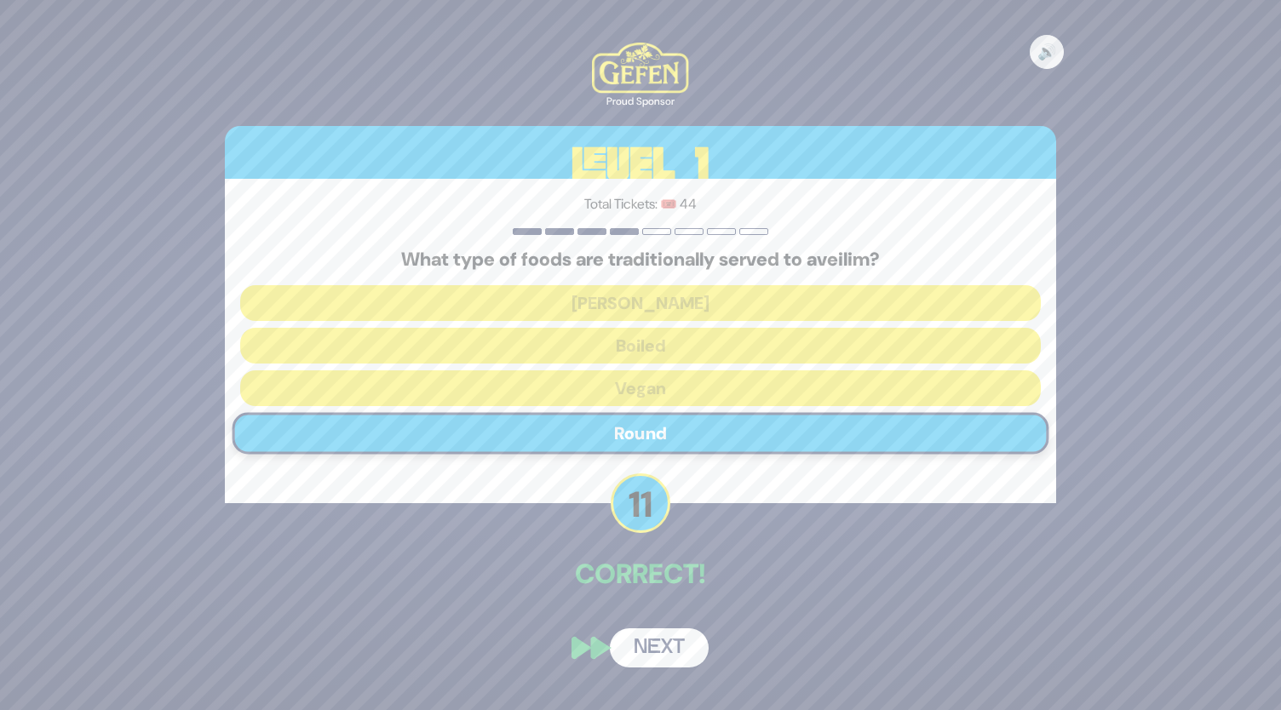
click at [660, 648] on button "Next" at bounding box center [659, 648] width 99 height 39
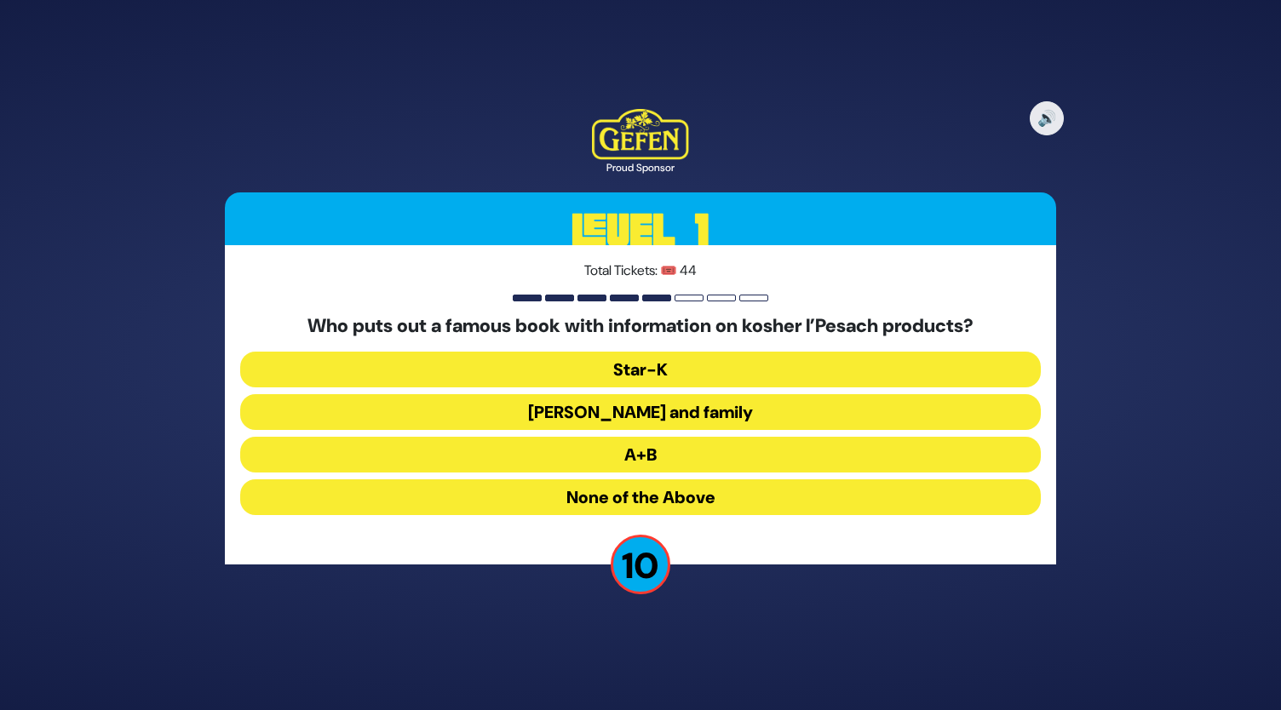
click at [623, 409] on button "Rabbi Blumenkrantz and family" at bounding box center [640, 412] width 801 height 36
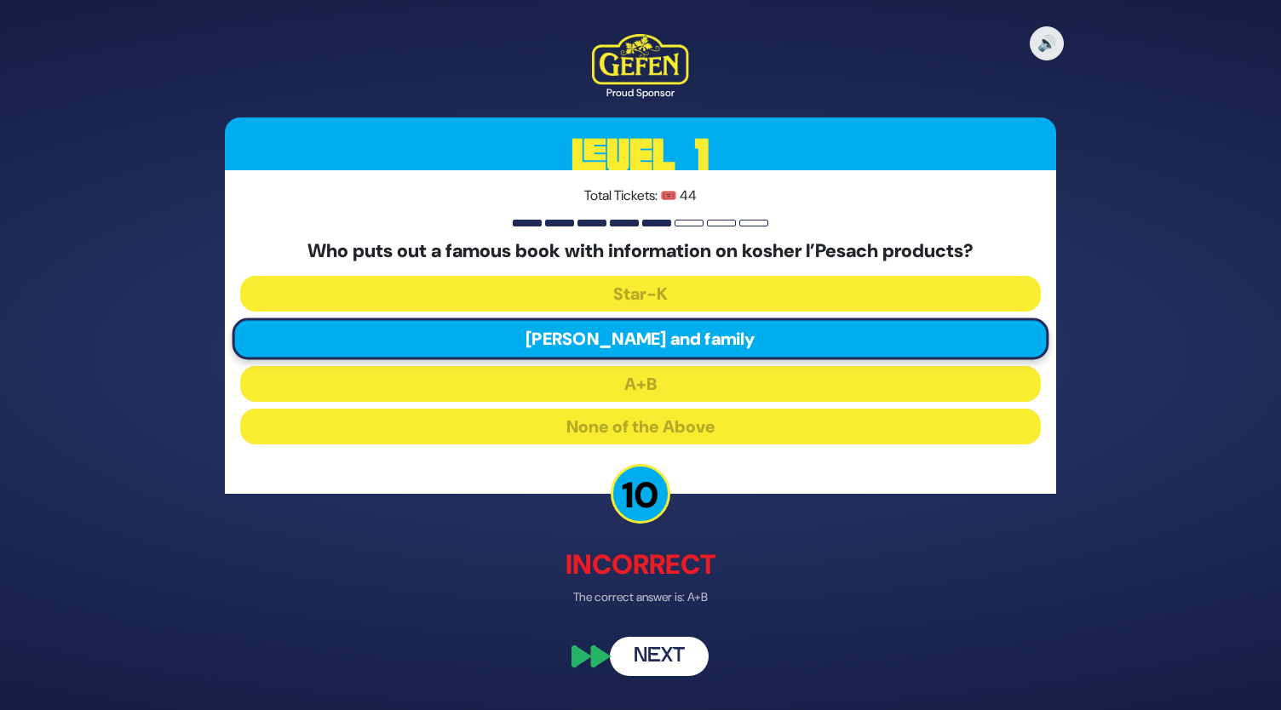
click at [658, 640] on button "Next" at bounding box center [659, 656] width 99 height 39
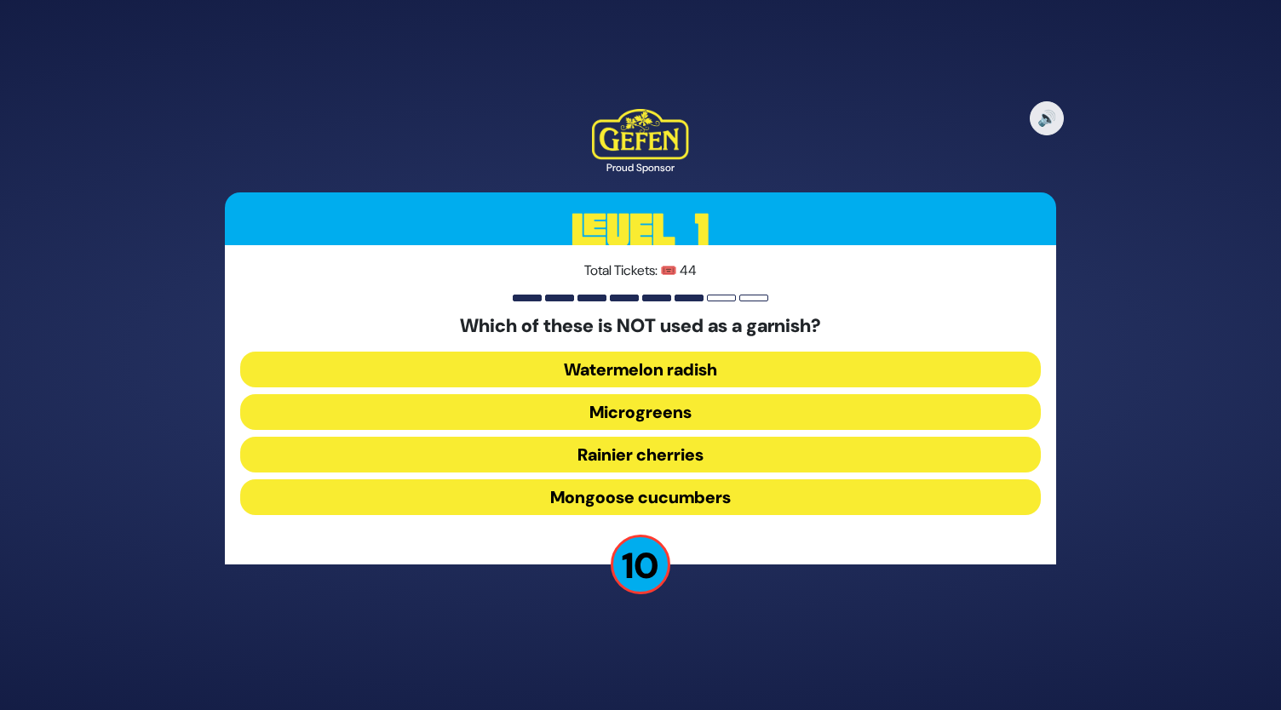
click at [651, 454] on button "Rainier cherries" at bounding box center [640, 455] width 801 height 36
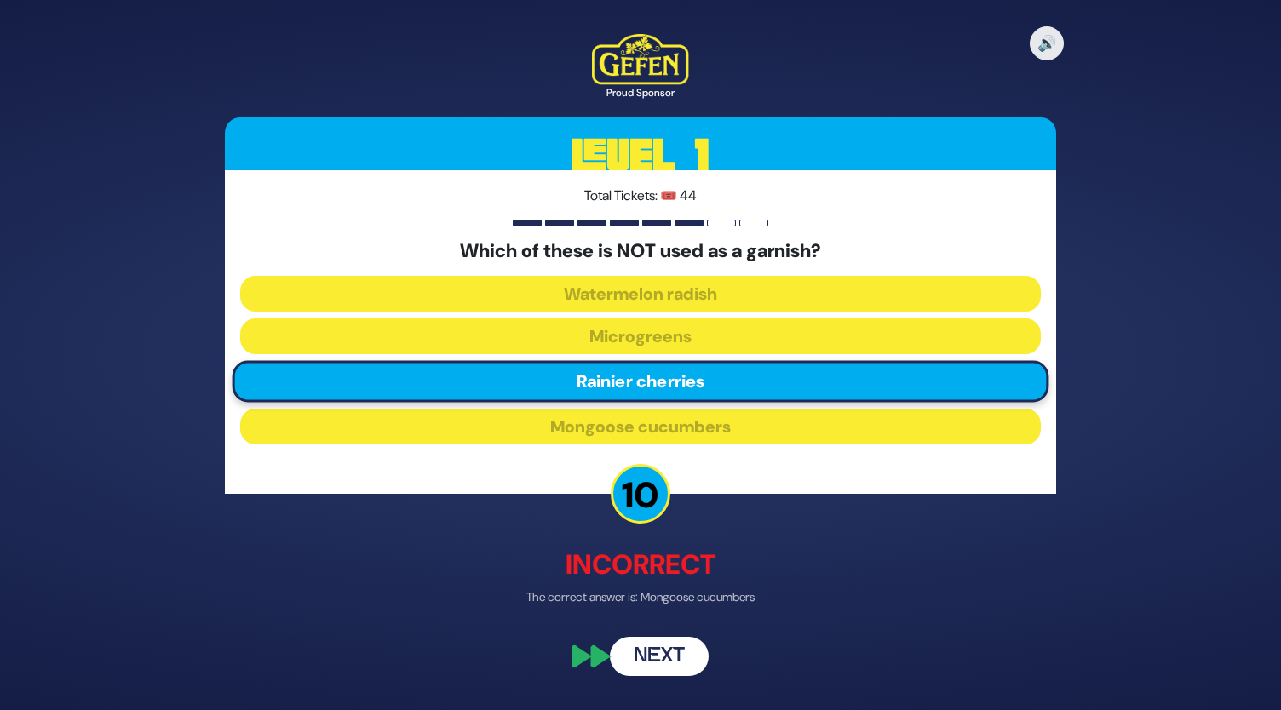
click at [680, 670] on button "Next" at bounding box center [659, 656] width 99 height 39
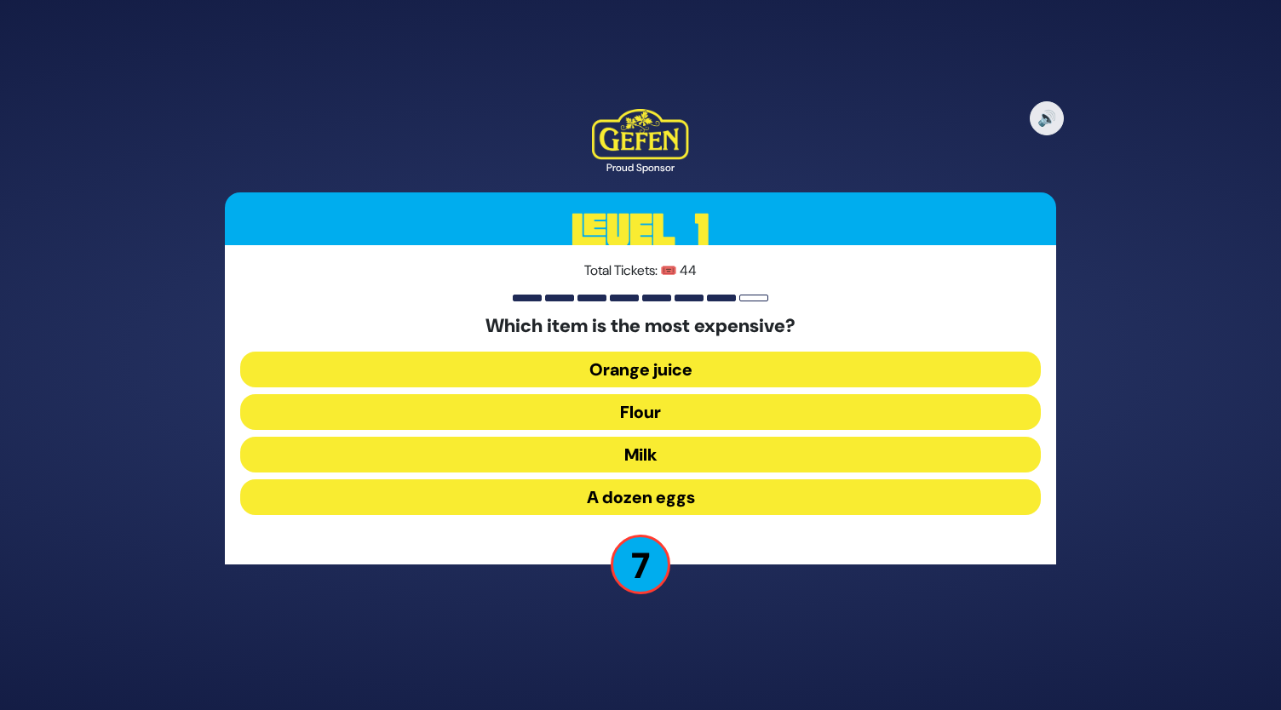
click at [662, 491] on button "A dozen eggs" at bounding box center [640, 497] width 801 height 36
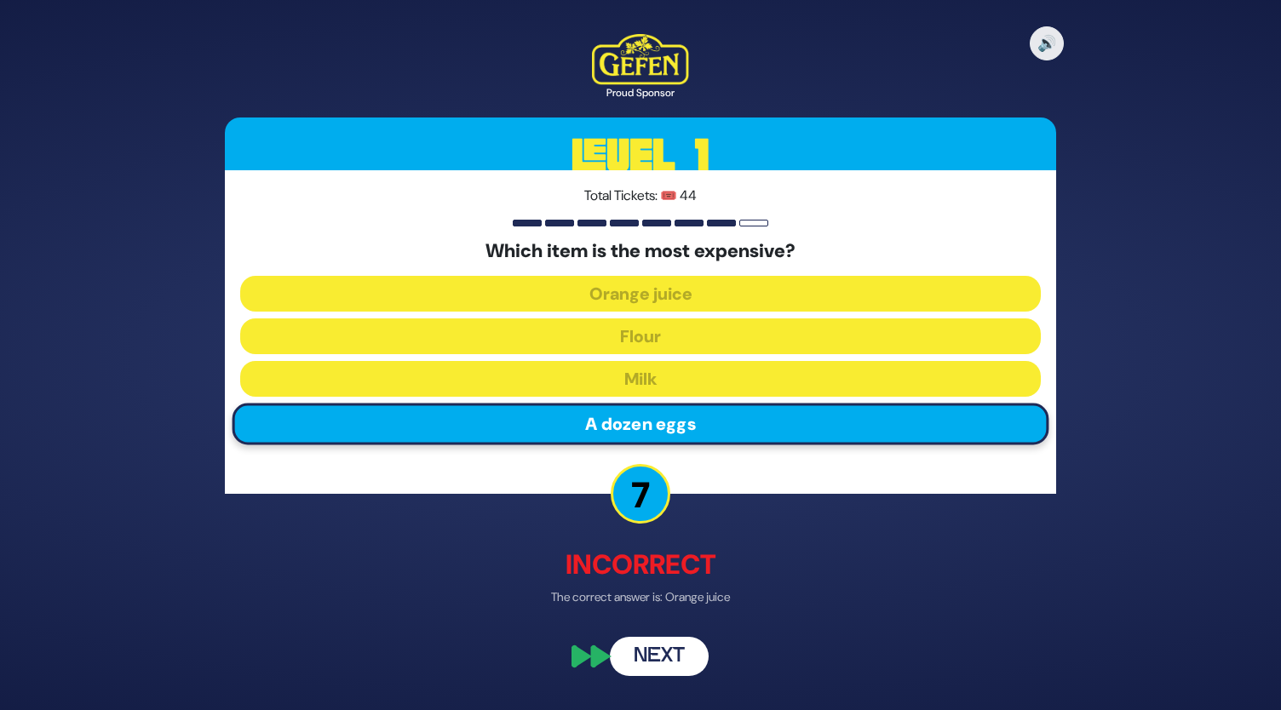
click at [667, 660] on button "Next" at bounding box center [659, 656] width 99 height 39
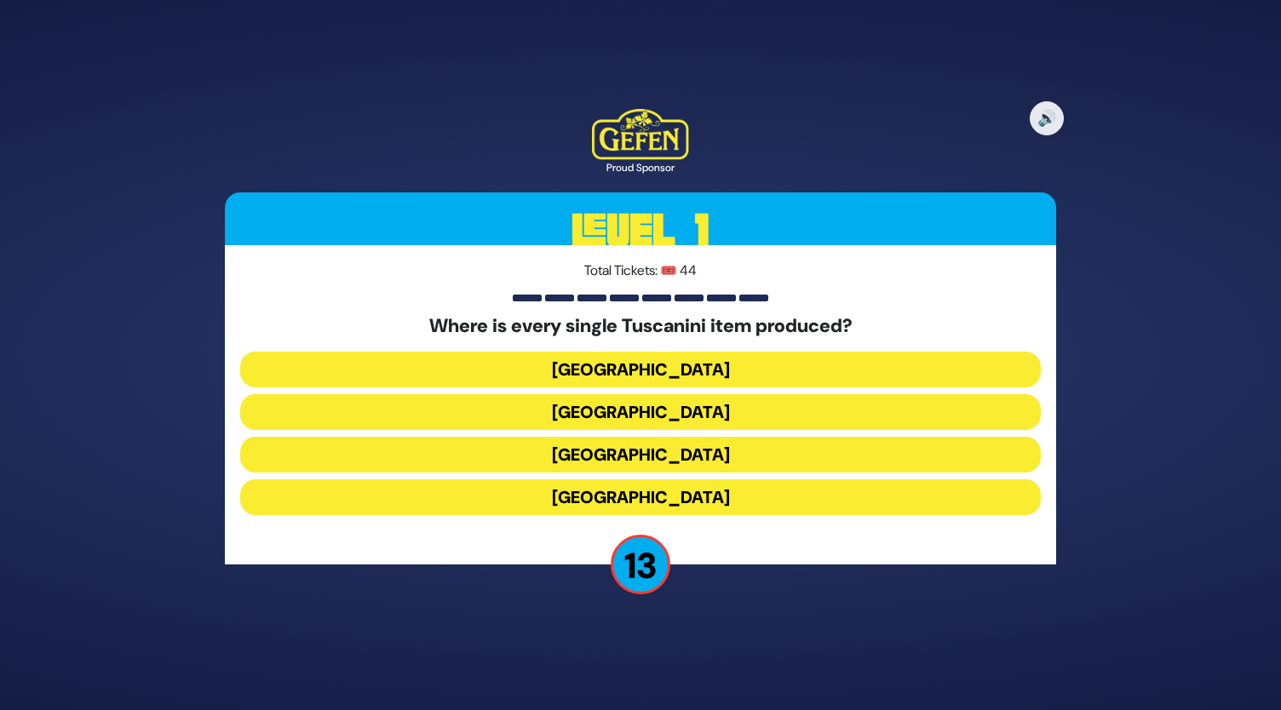
click at [661, 462] on button "Italy" at bounding box center [640, 455] width 801 height 36
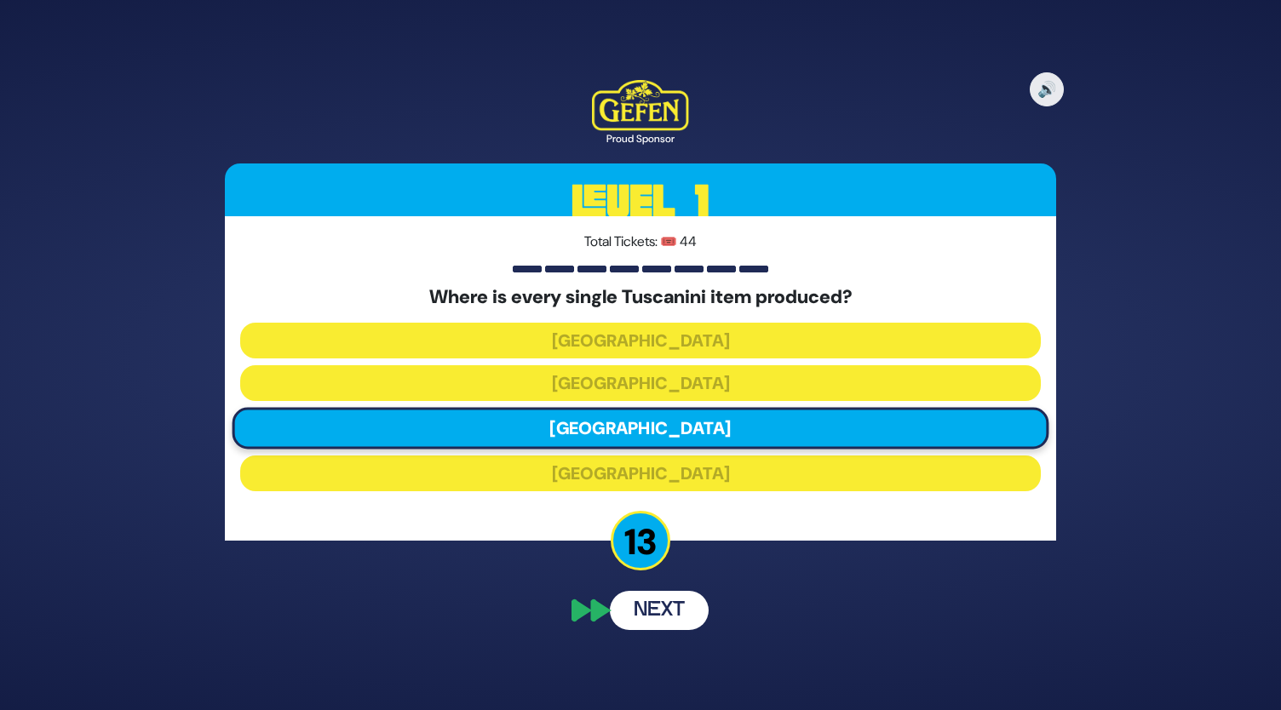
click at [672, 594] on button "Next" at bounding box center [659, 610] width 99 height 39
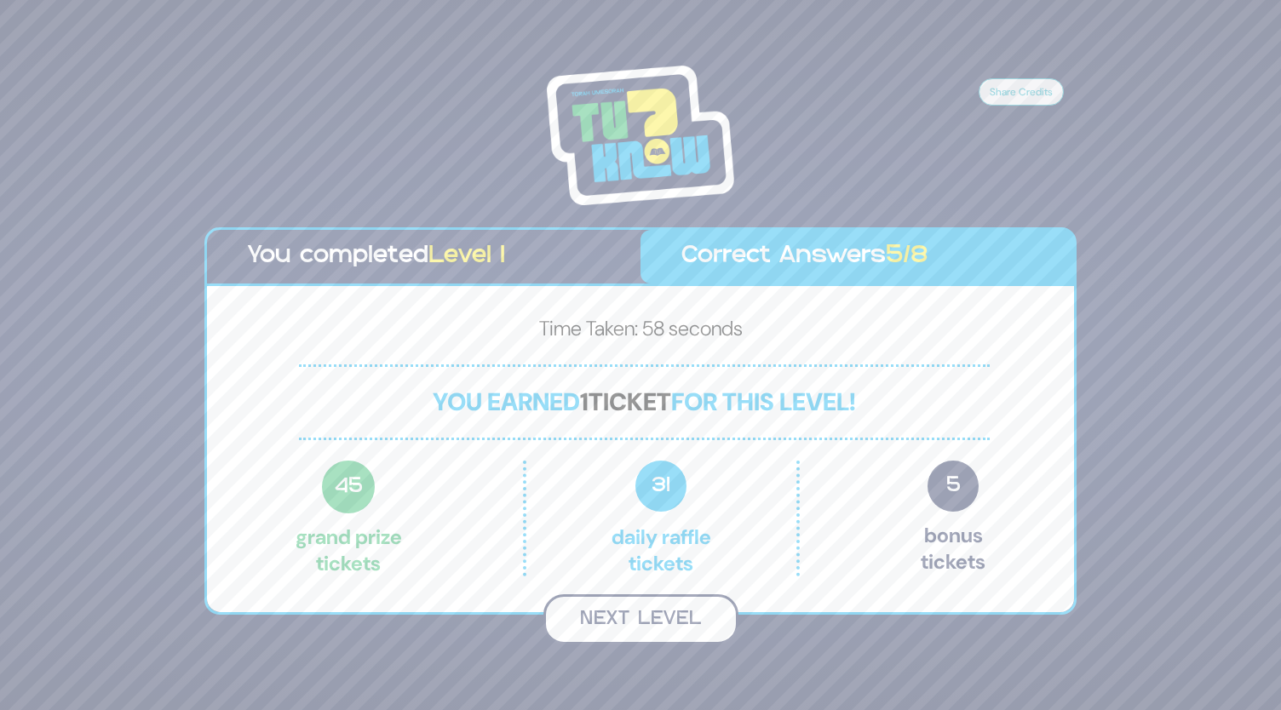
click at [655, 617] on button "Next Level" at bounding box center [640, 619] width 195 height 50
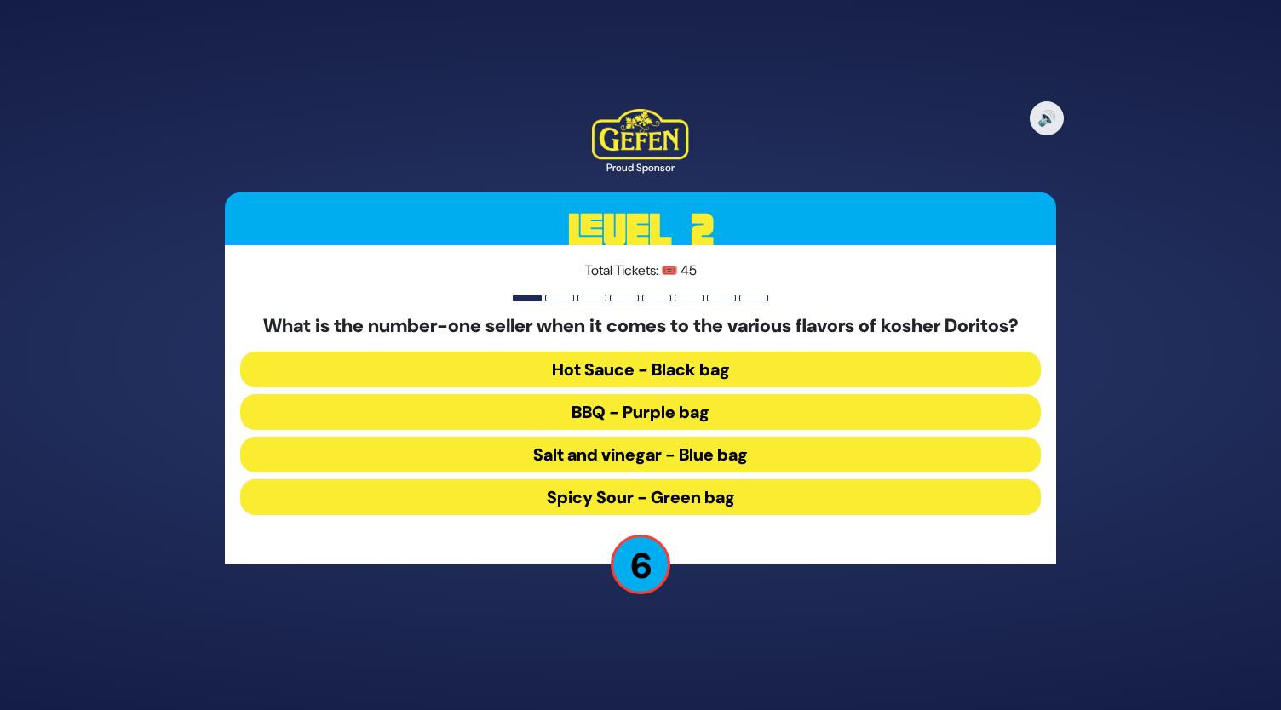
click at [676, 491] on button "Spicy Sour - Green bag" at bounding box center [640, 497] width 801 height 36
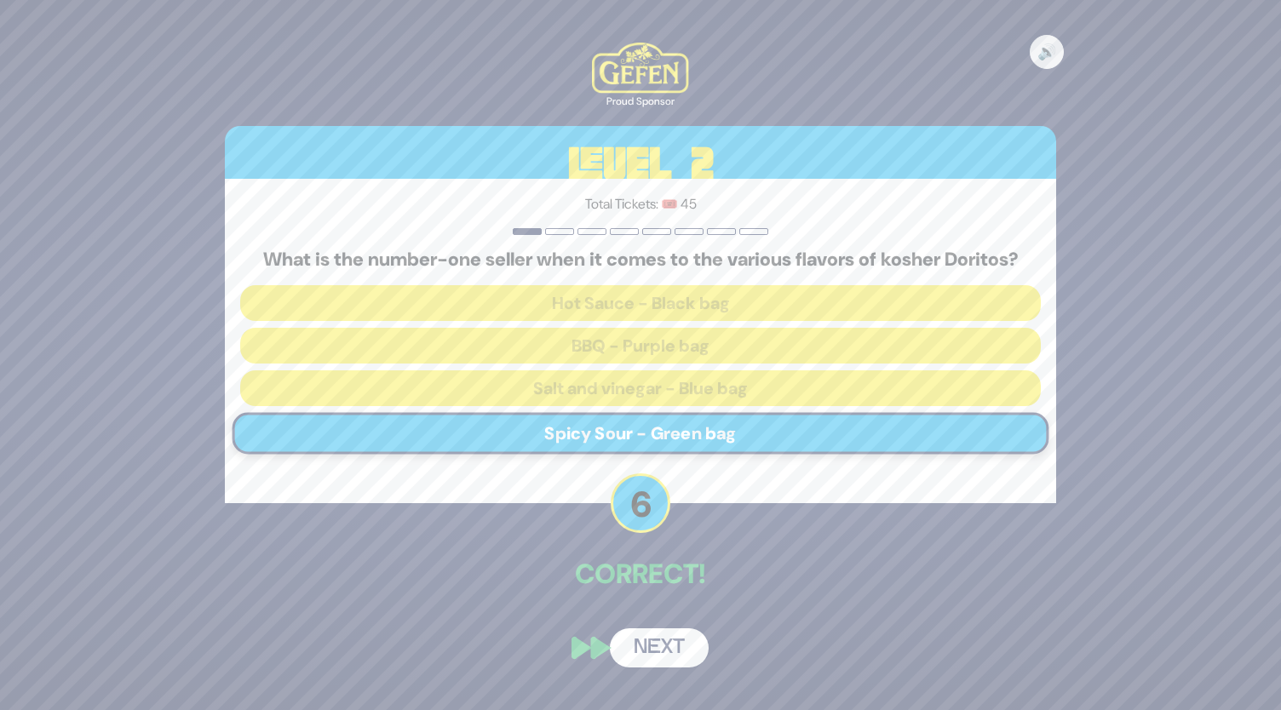
click at [673, 603] on div "🔊 Proud Sponsor Level 2 Total Tickets: 🎟️ 45 What is the number-one seller when…" at bounding box center [640, 354] width 872 height 665
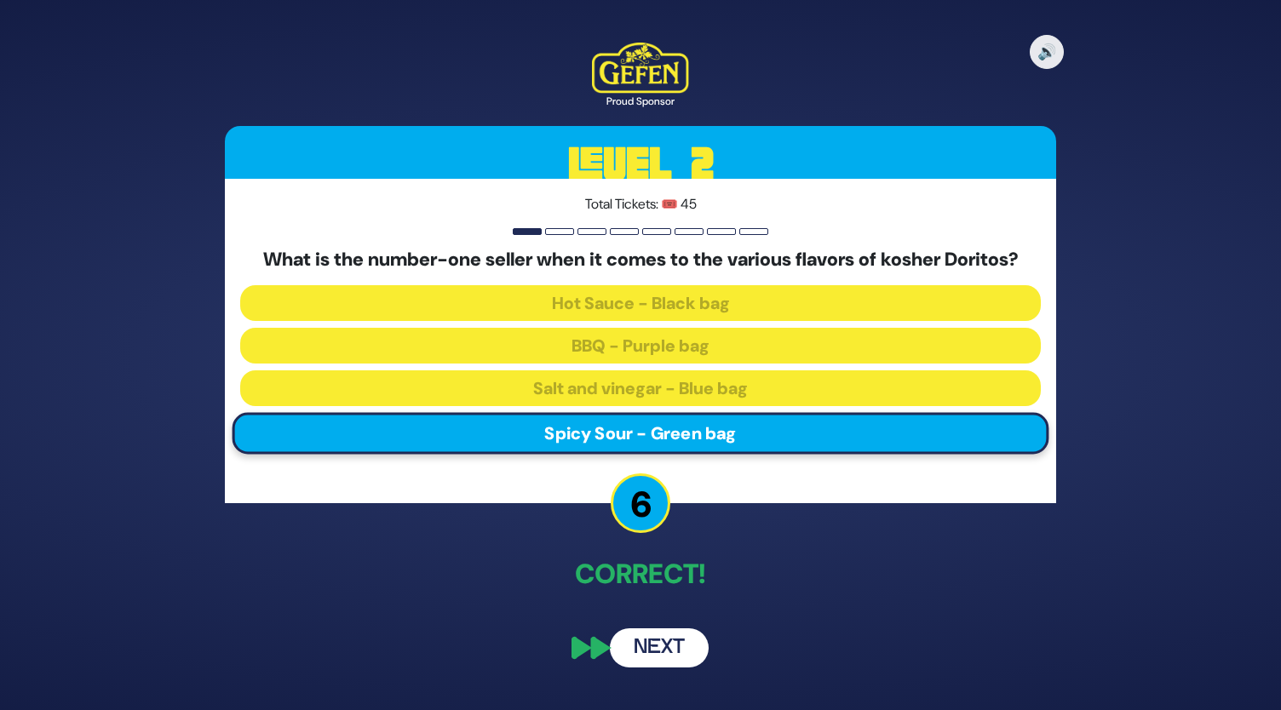
click at [663, 655] on button "Next" at bounding box center [659, 648] width 99 height 39
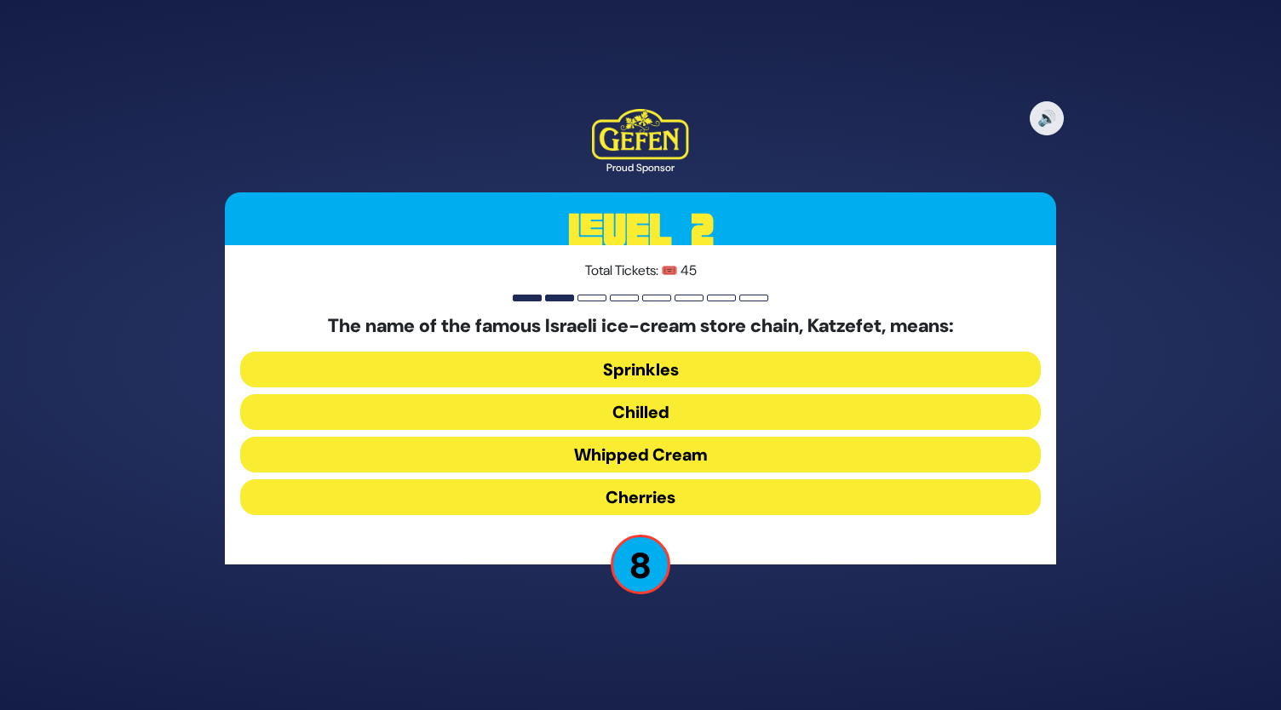
click at [663, 459] on button "Whipped Cream" at bounding box center [640, 455] width 801 height 36
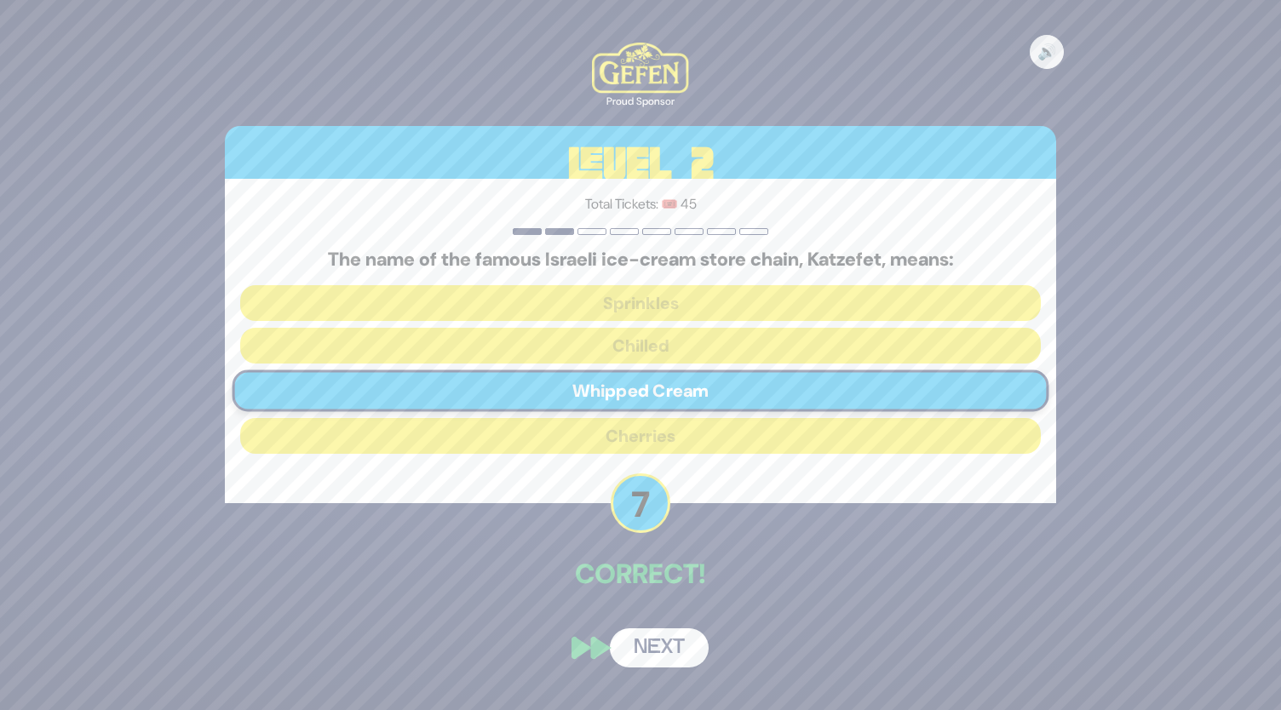
click at [658, 646] on button "Next" at bounding box center [659, 648] width 99 height 39
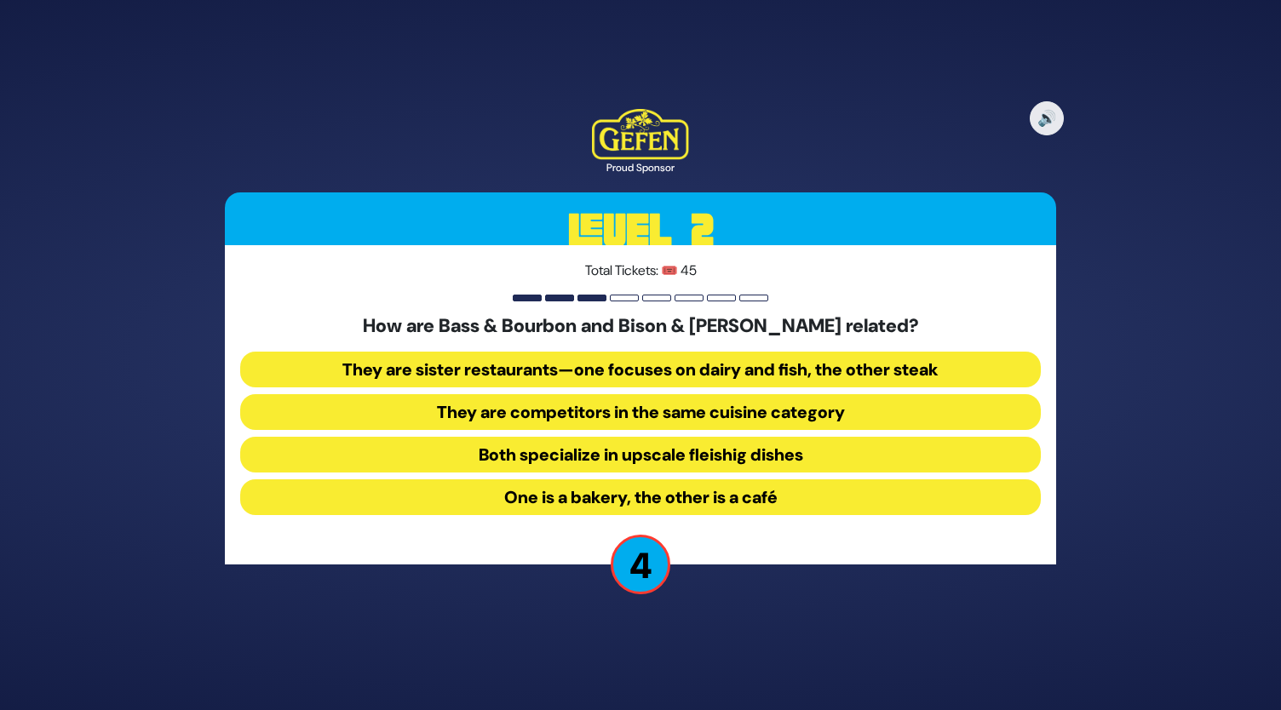
click at [654, 493] on button "One is a bakery, the other is a café" at bounding box center [640, 497] width 801 height 36
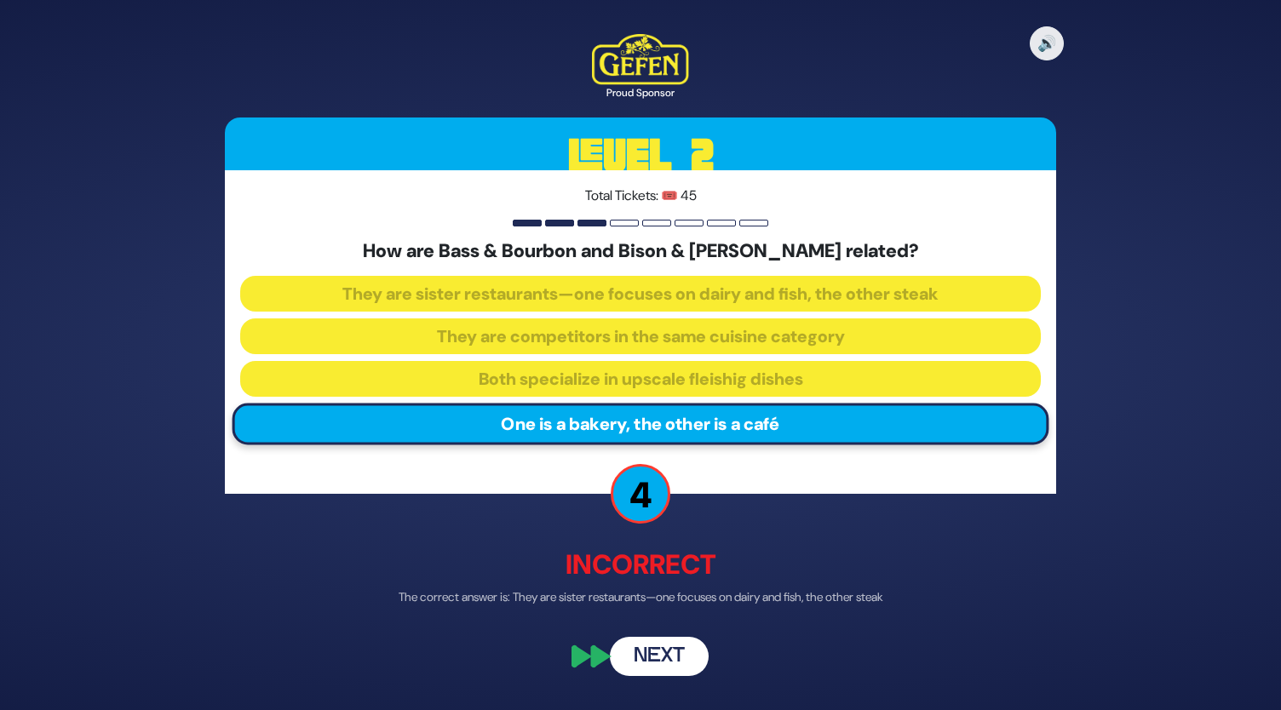
click at [662, 666] on button "Next" at bounding box center [659, 656] width 99 height 39
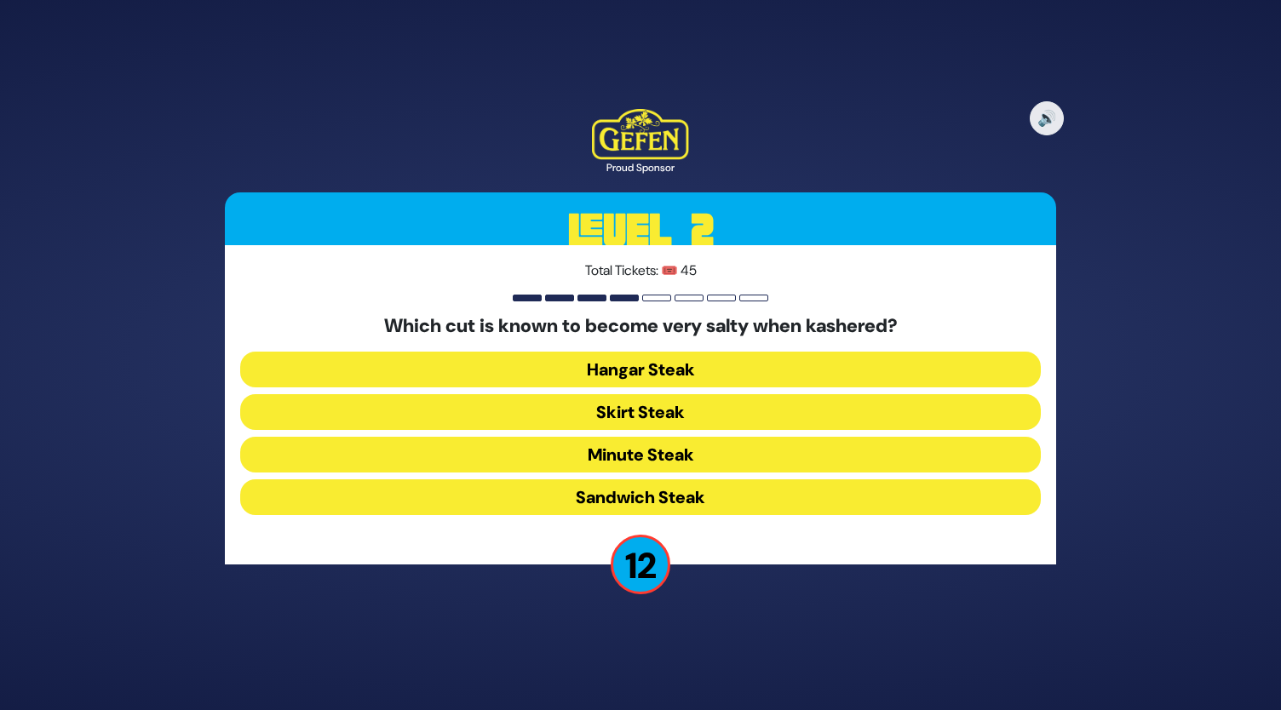
click at [654, 408] on button "Skirt Steak" at bounding box center [640, 412] width 801 height 36
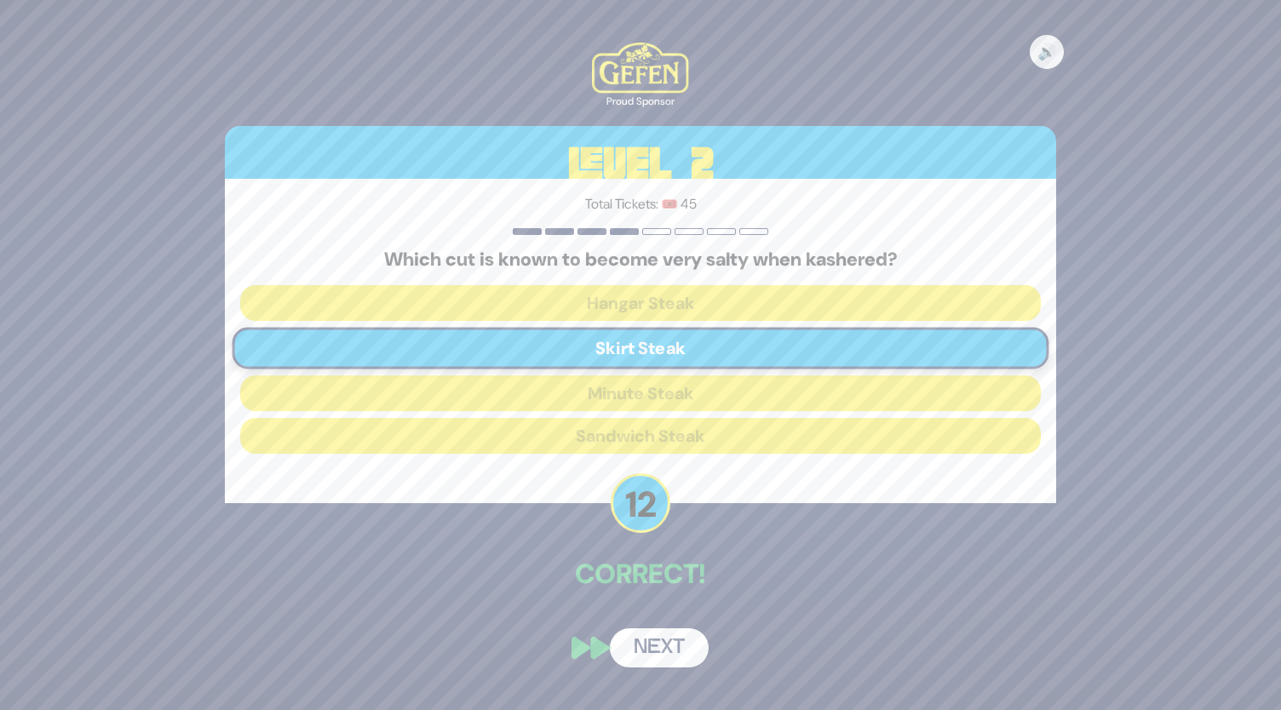
click at [661, 647] on button "Next" at bounding box center [659, 648] width 99 height 39
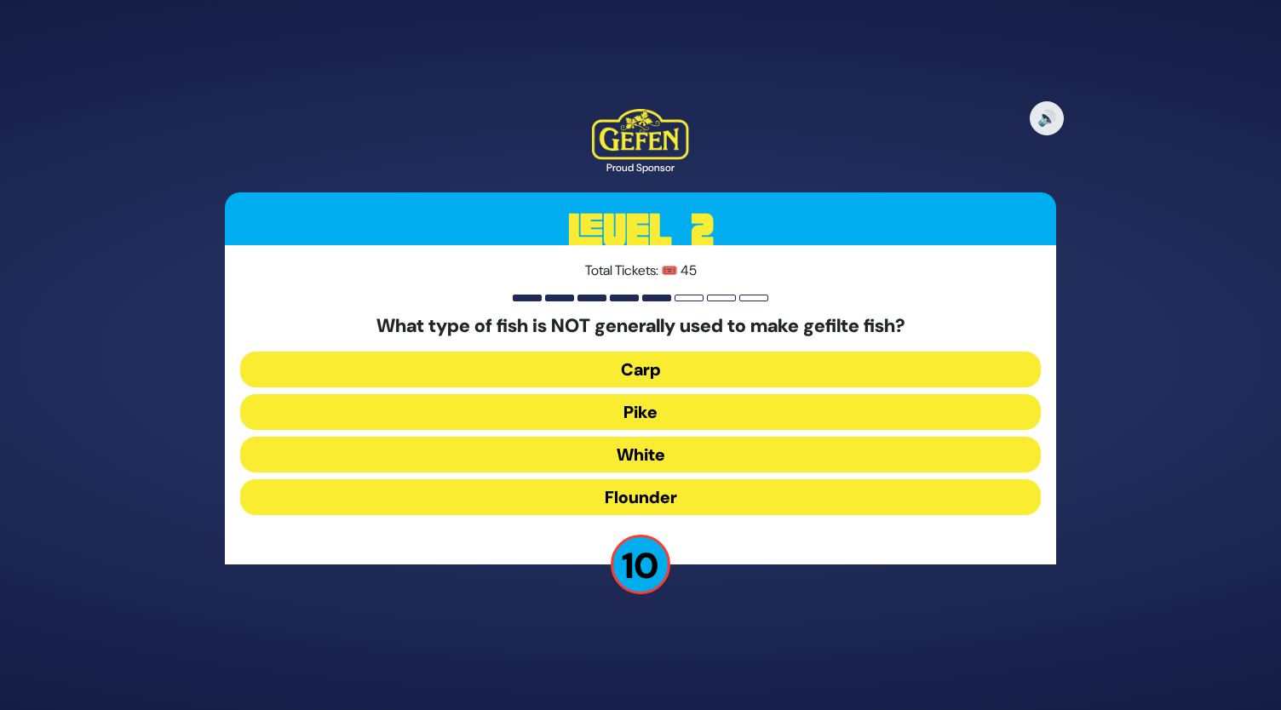
click at [653, 456] on button "White" at bounding box center [640, 455] width 801 height 36
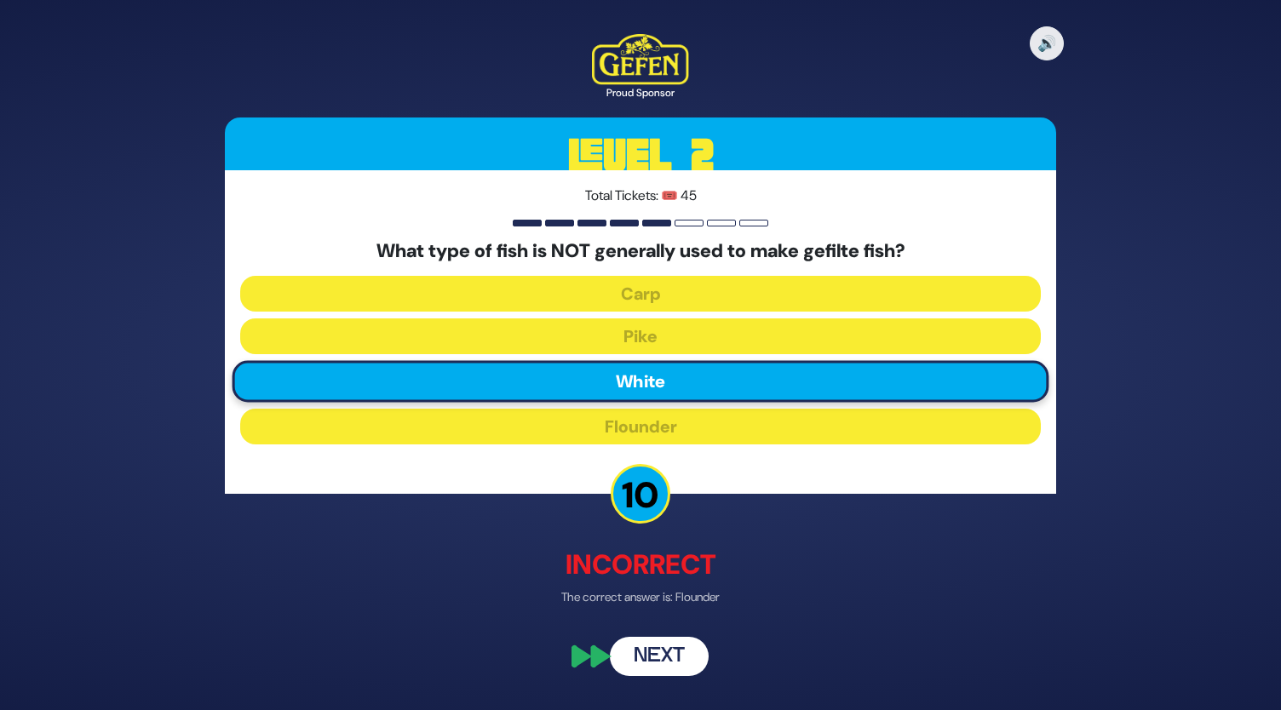
click at [654, 652] on button "Next" at bounding box center [659, 656] width 99 height 39
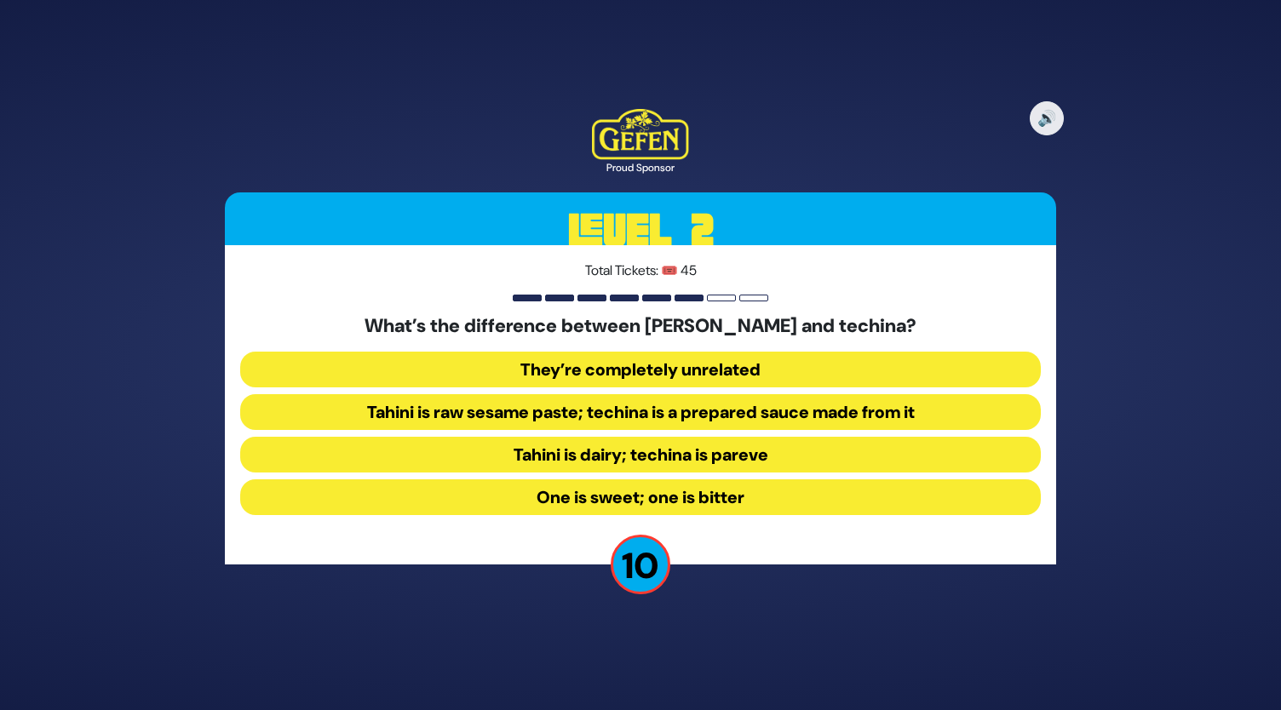
click at [635, 413] on button "Tahini is raw sesame paste; techina is a prepared sauce made from it" at bounding box center [640, 412] width 801 height 36
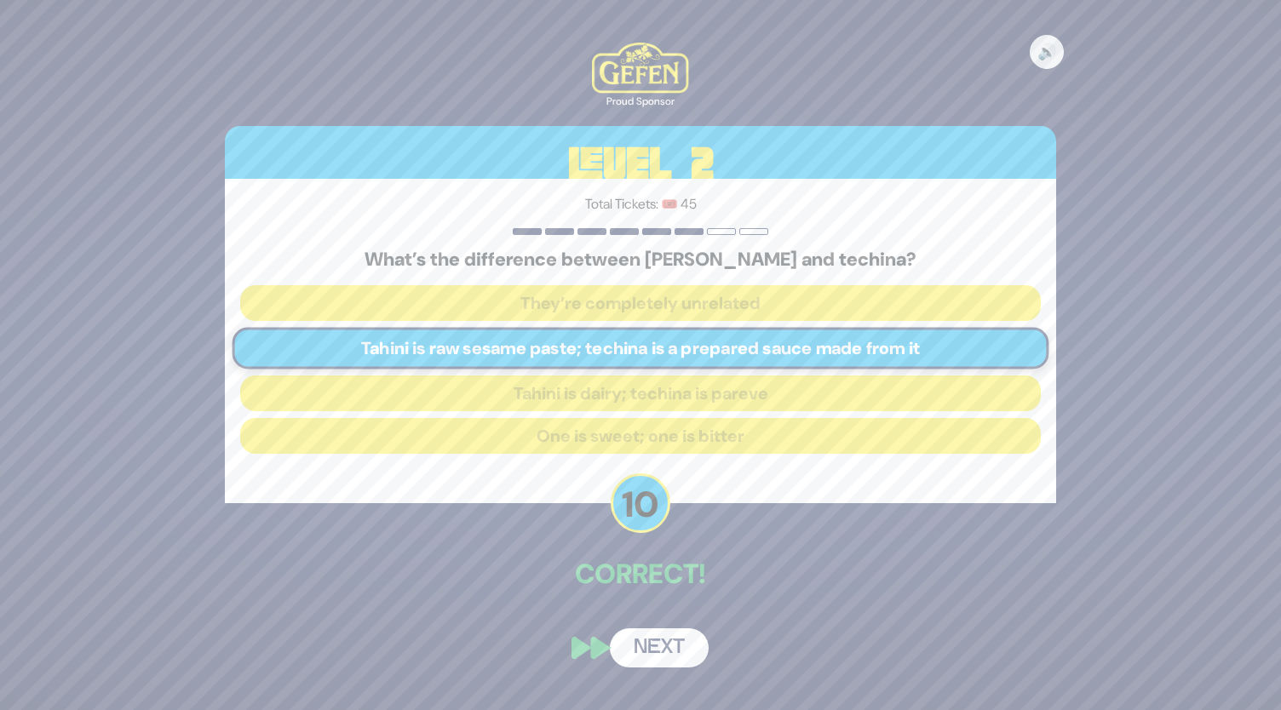
click at [651, 648] on button "Next" at bounding box center [659, 648] width 99 height 39
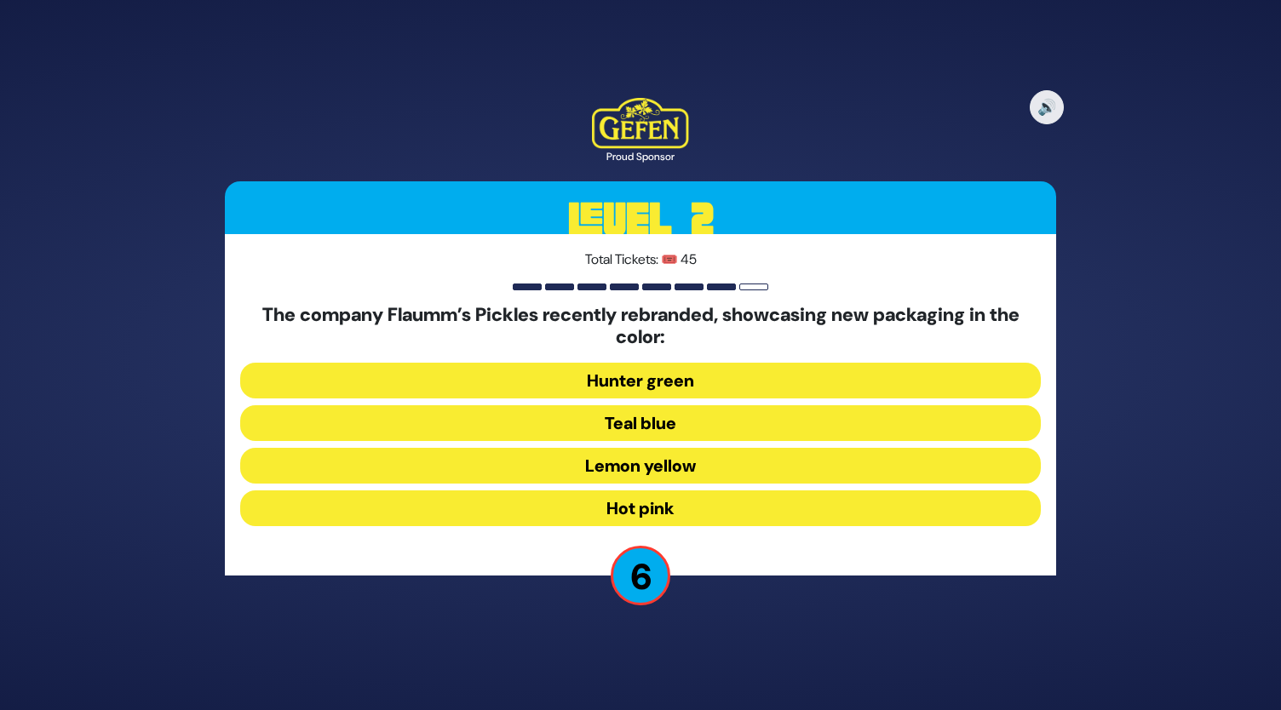
click at [676, 467] on button "Lemon yellow" at bounding box center [640, 466] width 801 height 36
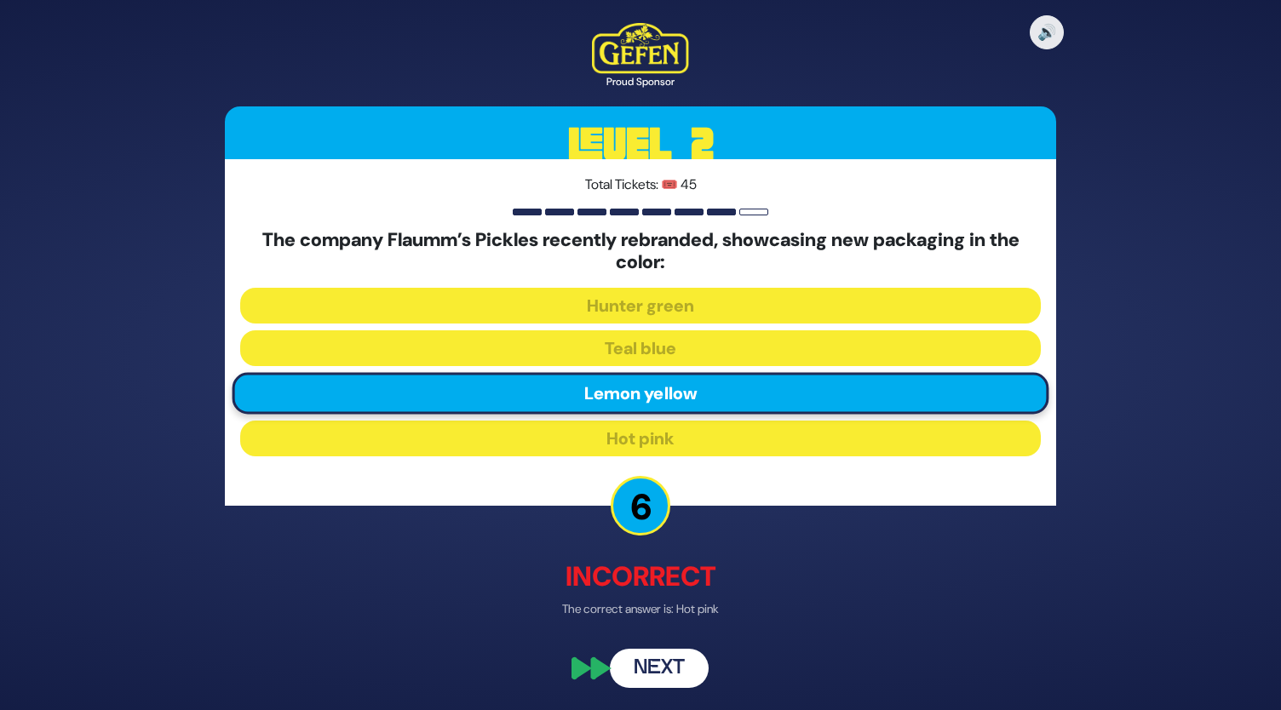
click at [669, 675] on button "Next" at bounding box center [659, 667] width 99 height 39
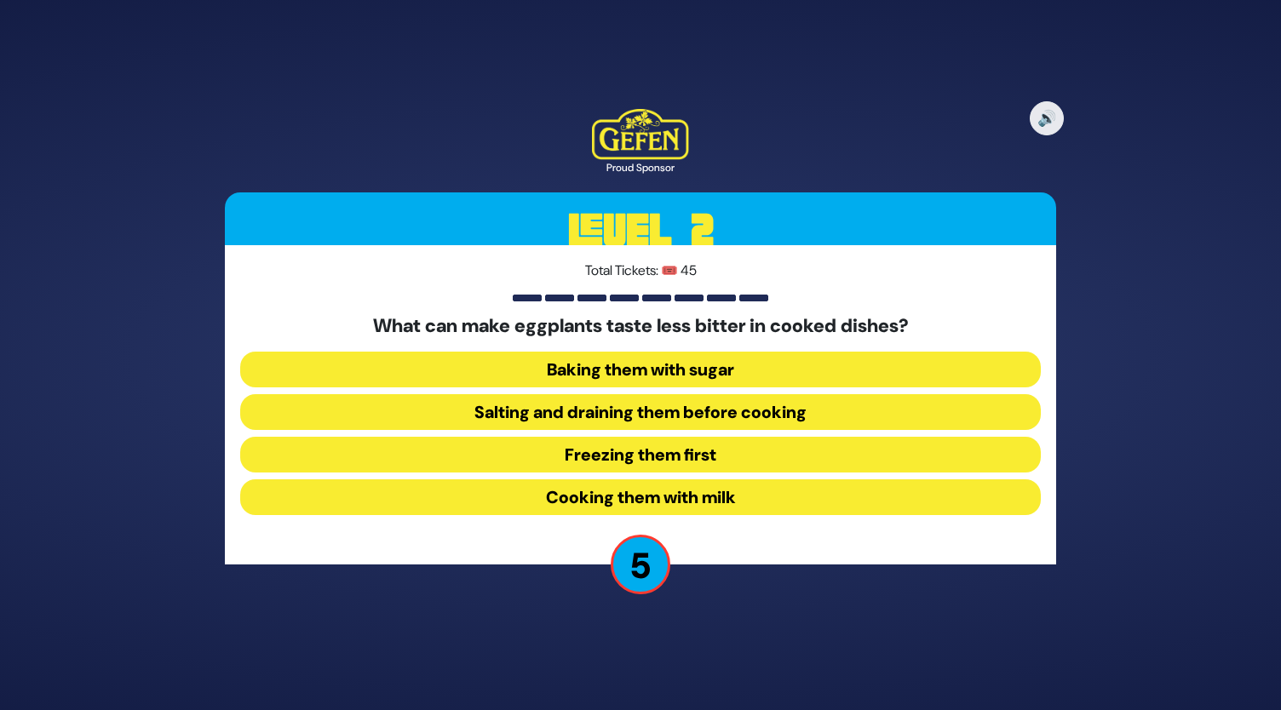
click at [683, 370] on button "Baking them with sugar" at bounding box center [640, 370] width 801 height 36
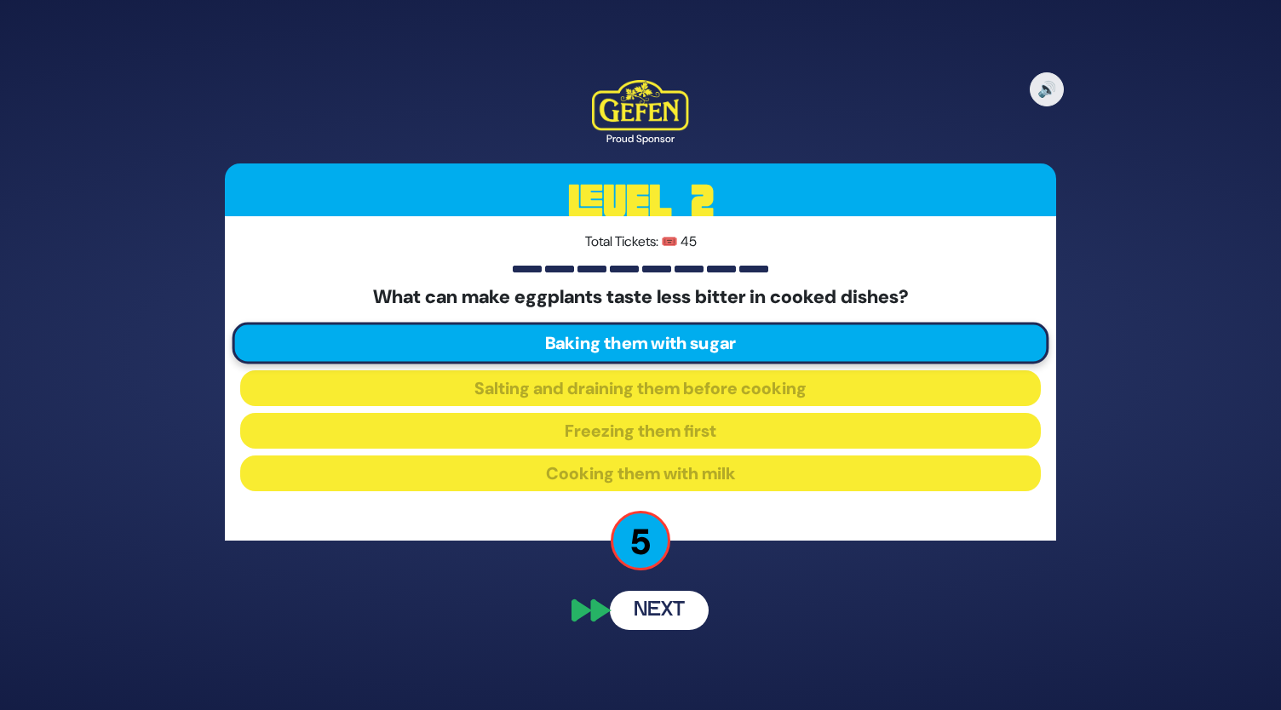
click at [655, 611] on button "Next" at bounding box center [659, 610] width 99 height 39
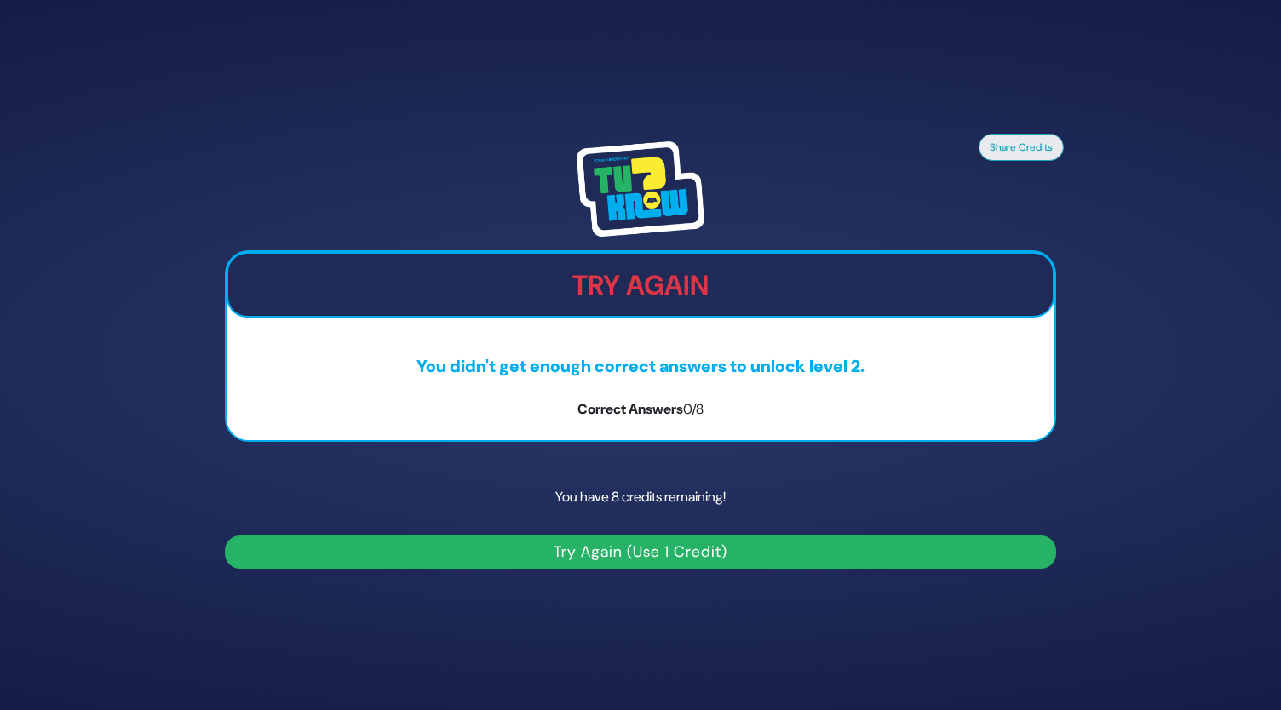
click at [668, 556] on button "Try Again (Use 1 Credit)" at bounding box center [640, 552] width 831 height 33
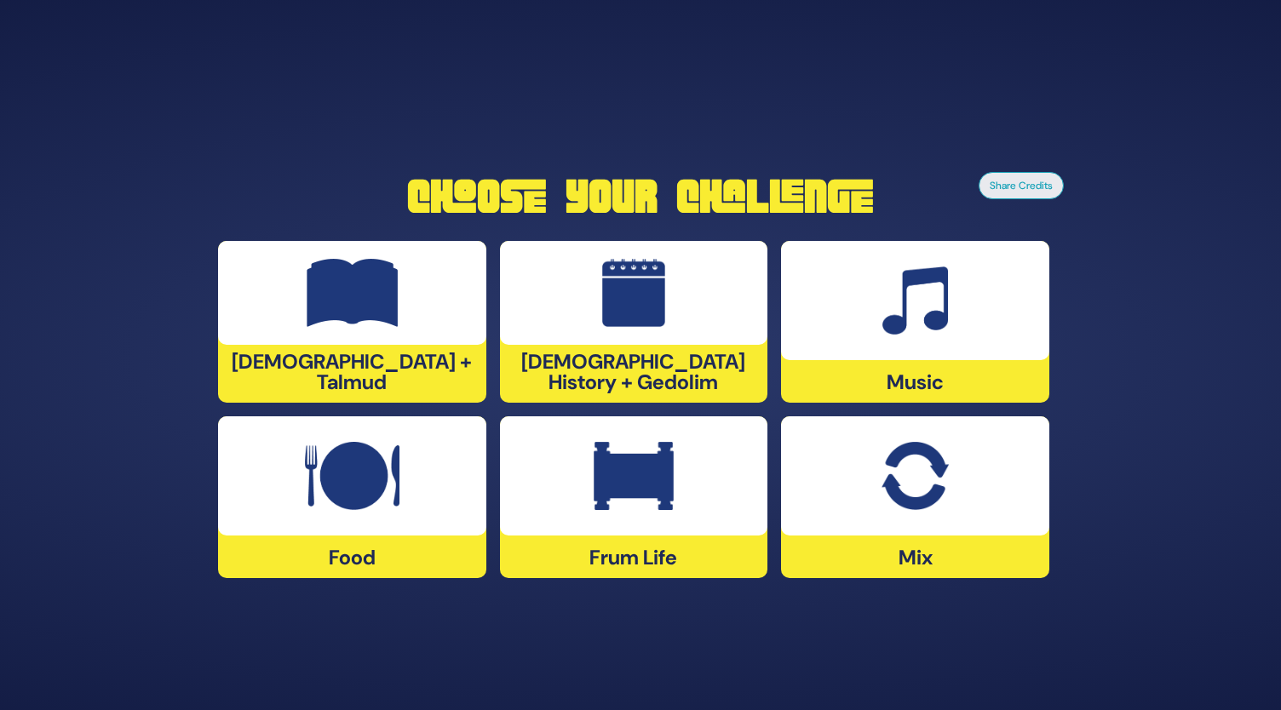
click at [624, 485] on img at bounding box center [634, 476] width 80 height 68
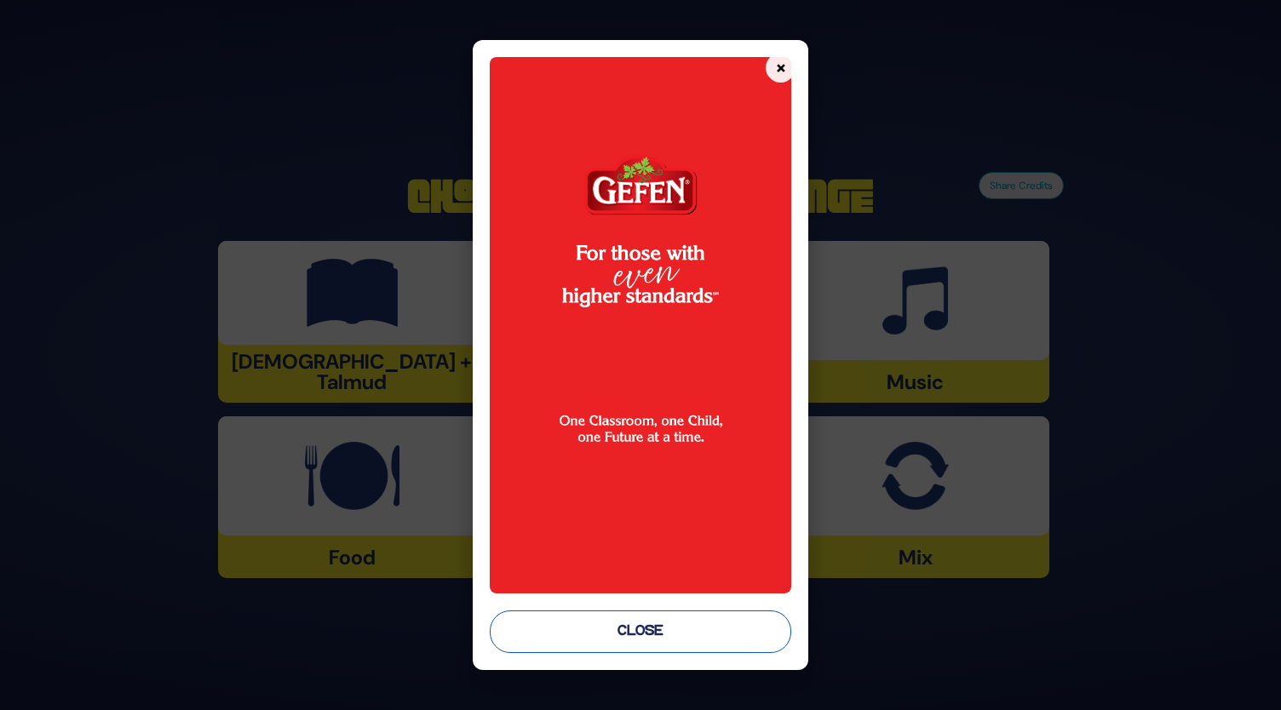
click at [642, 638] on button "Close" at bounding box center [641, 632] width 302 height 43
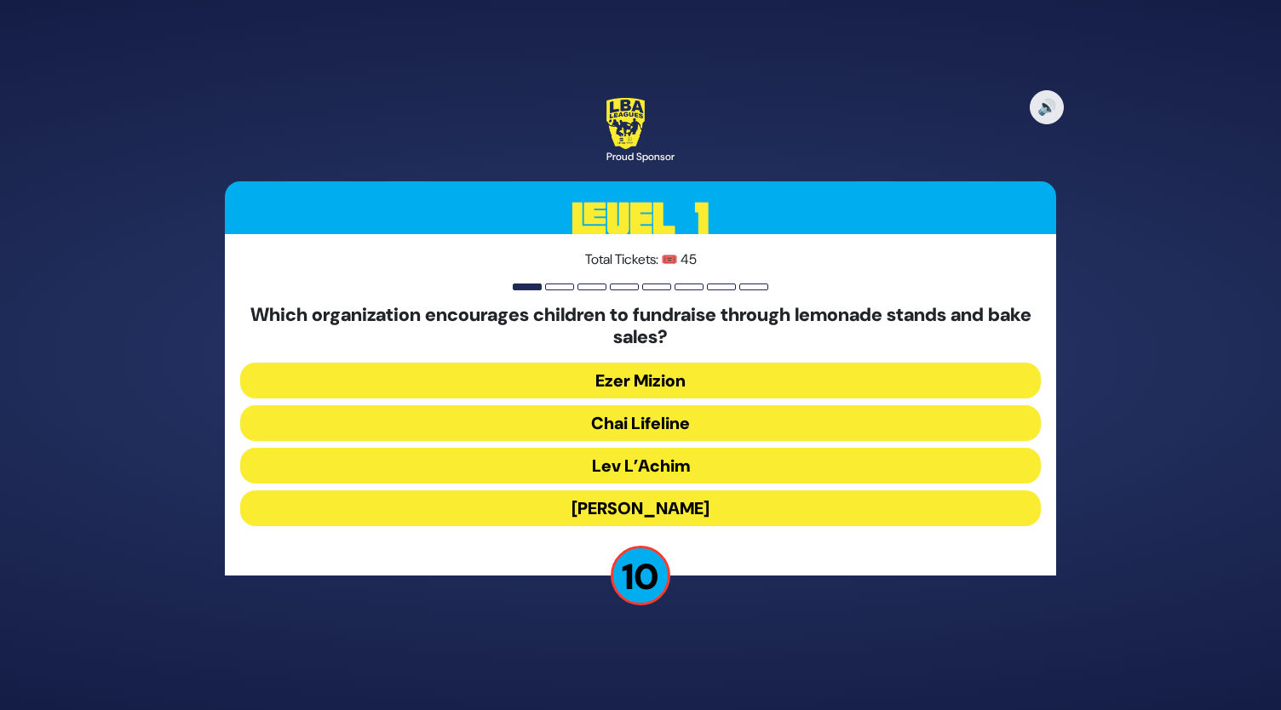
click at [646, 502] on button "[PERSON_NAME]" at bounding box center [640, 509] width 801 height 36
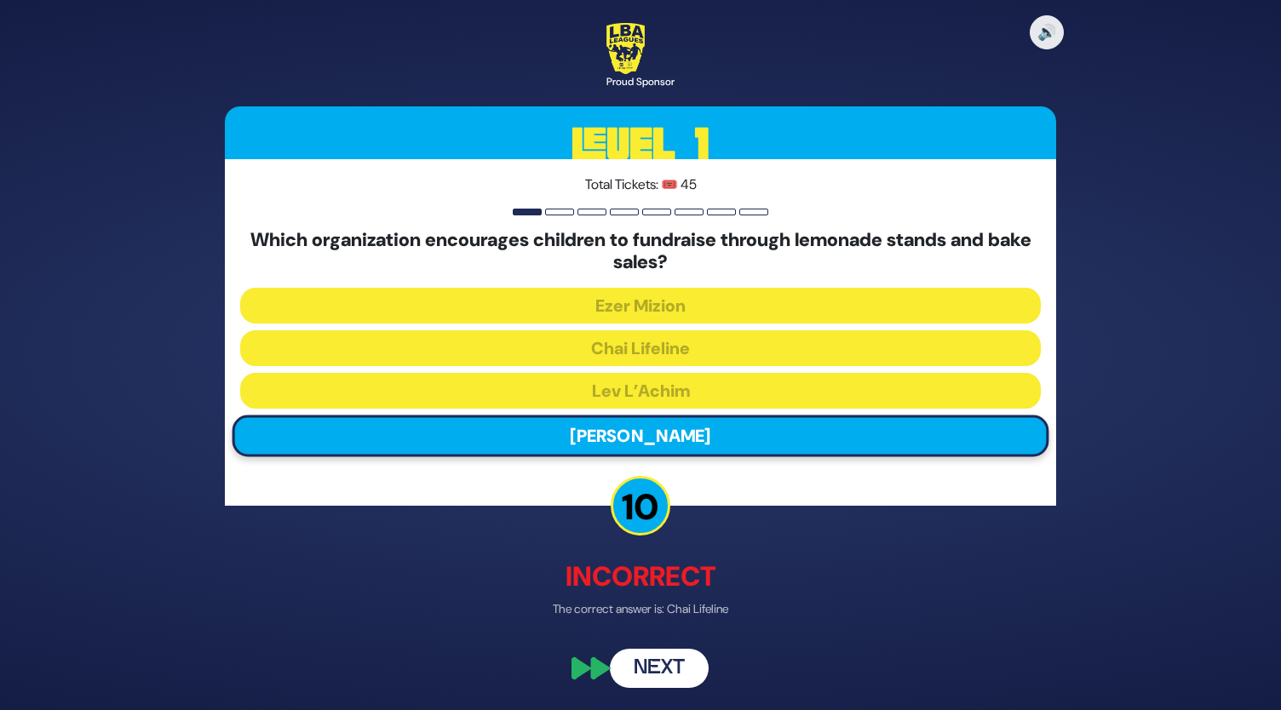
click at [657, 670] on button "Next" at bounding box center [659, 667] width 99 height 39
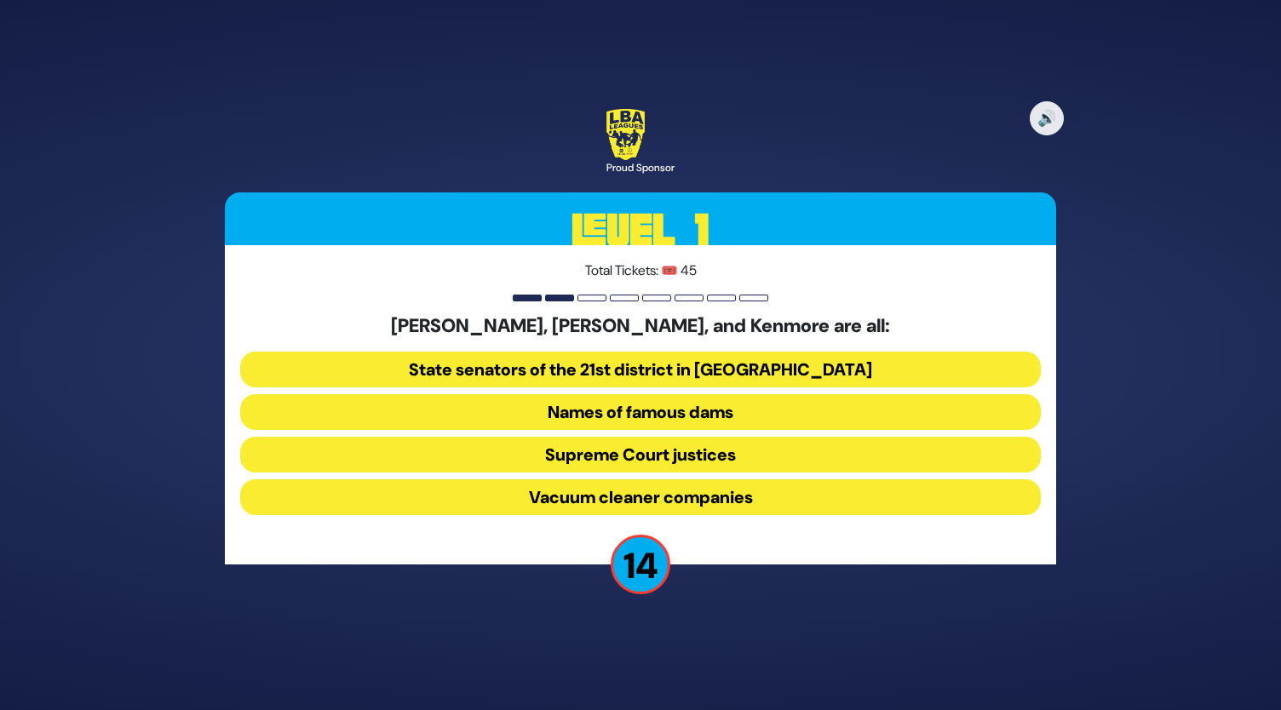
click at [634, 506] on button "Vacuum cleaner companies" at bounding box center [640, 497] width 801 height 36
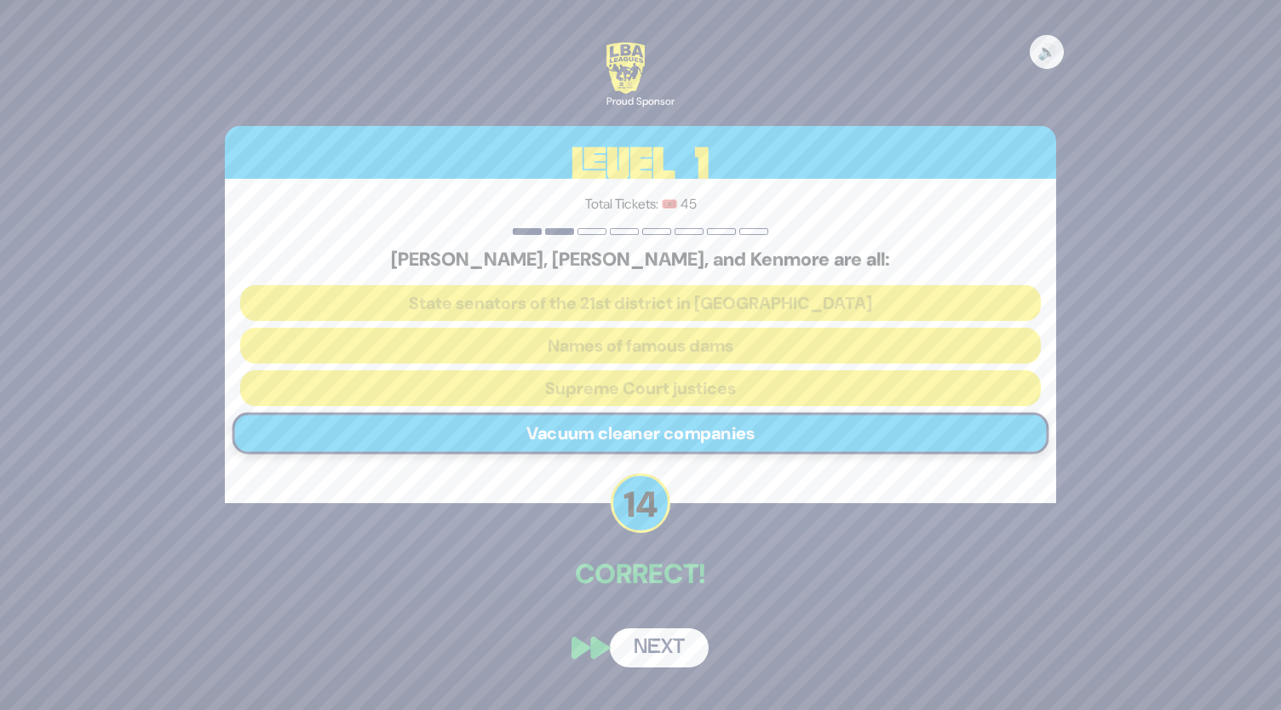
click at [664, 647] on button "Next" at bounding box center [659, 648] width 99 height 39
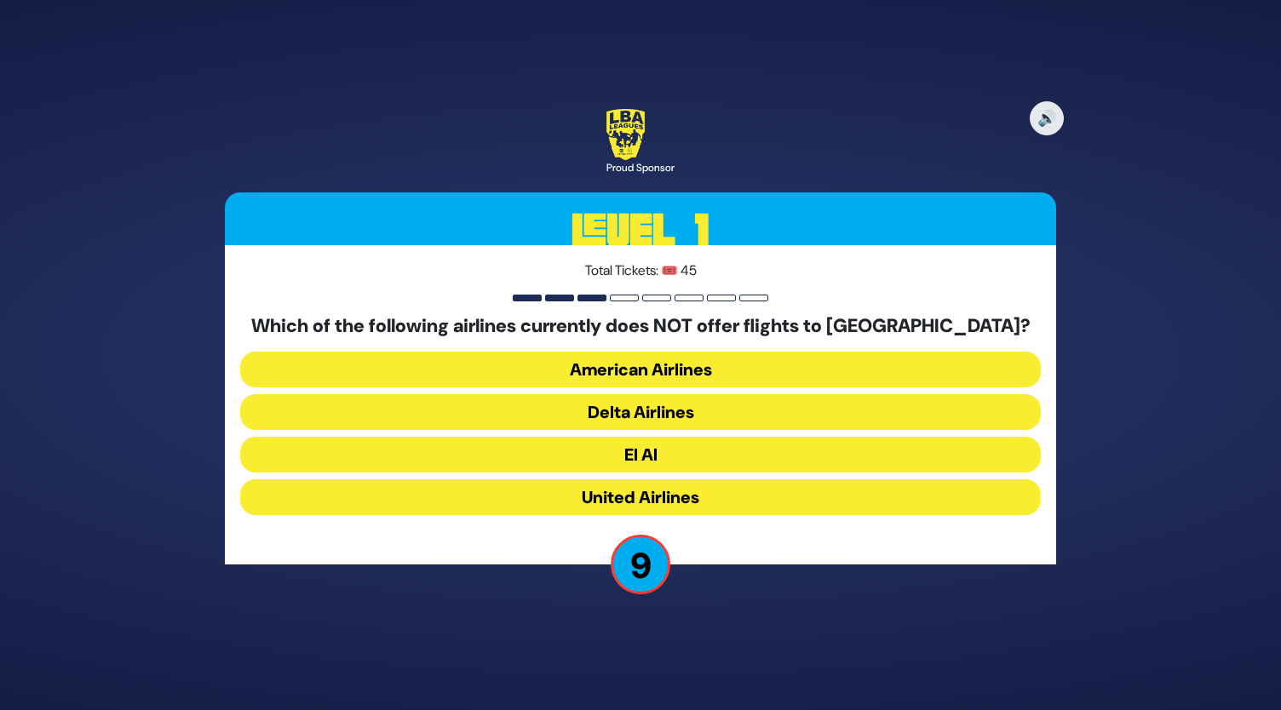
click at [634, 410] on button "Delta Airlines" at bounding box center [640, 412] width 801 height 36
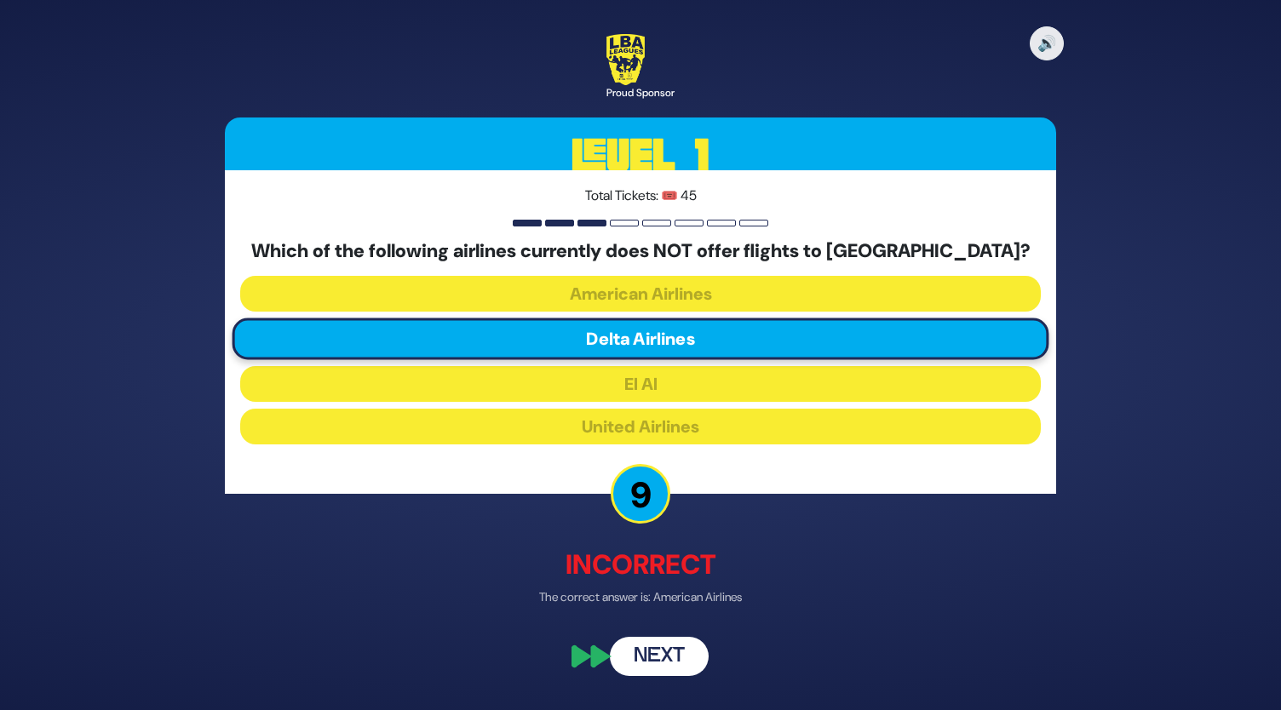
click at [661, 658] on button "Next" at bounding box center [659, 656] width 99 height 39
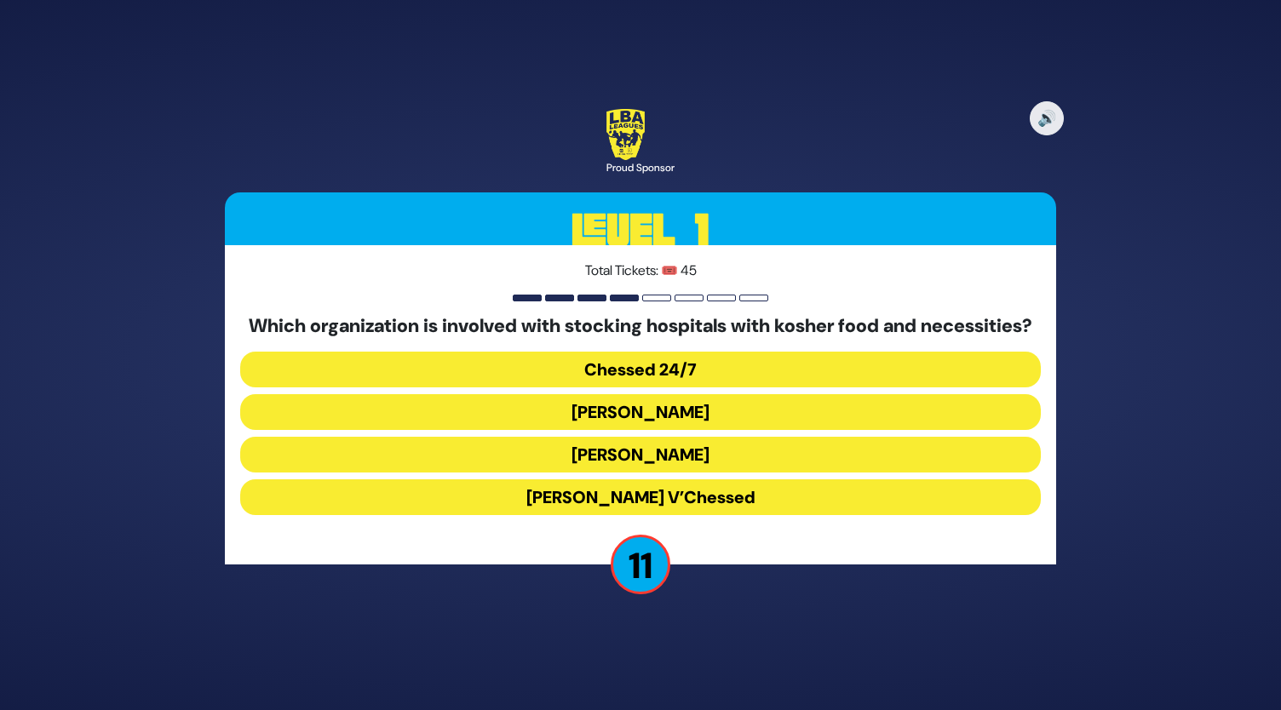
click at [629, 379] on button "Chessed 24/7" at bounding box center [640, 370] width 801 height 36
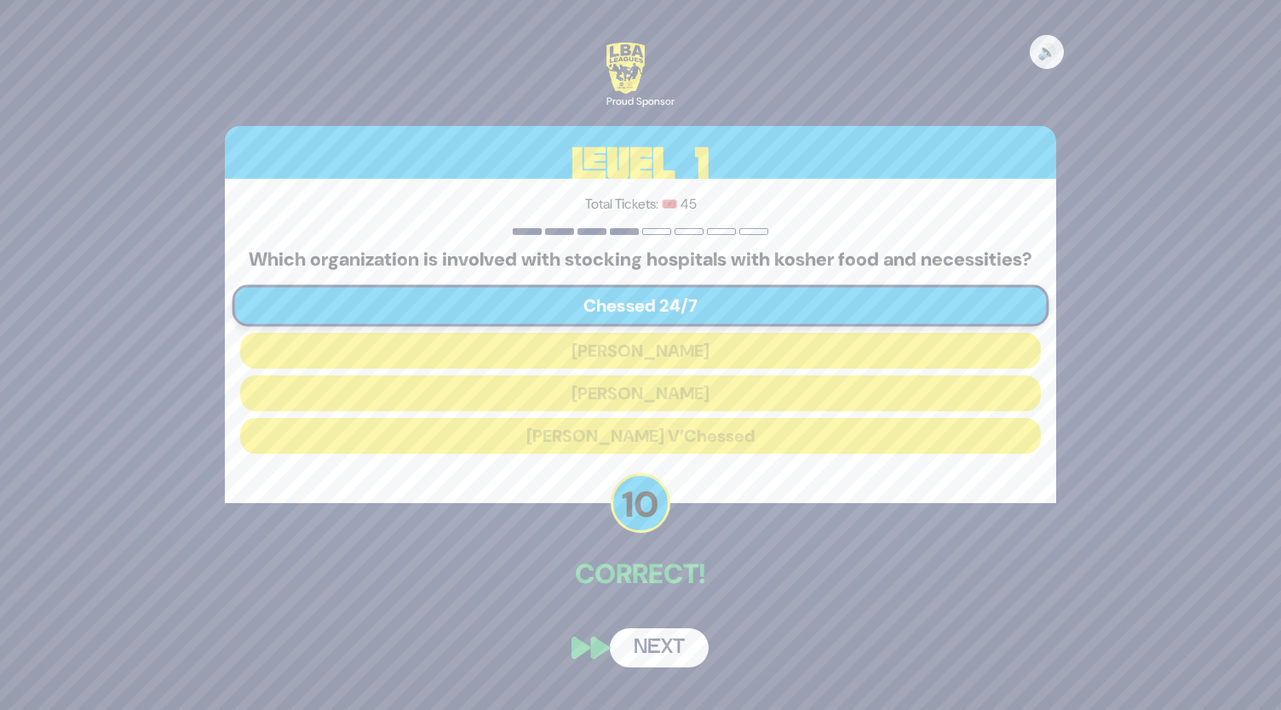
click at [666, 648] on button "Next" at bounding box center [659, 648] width 99 height 39
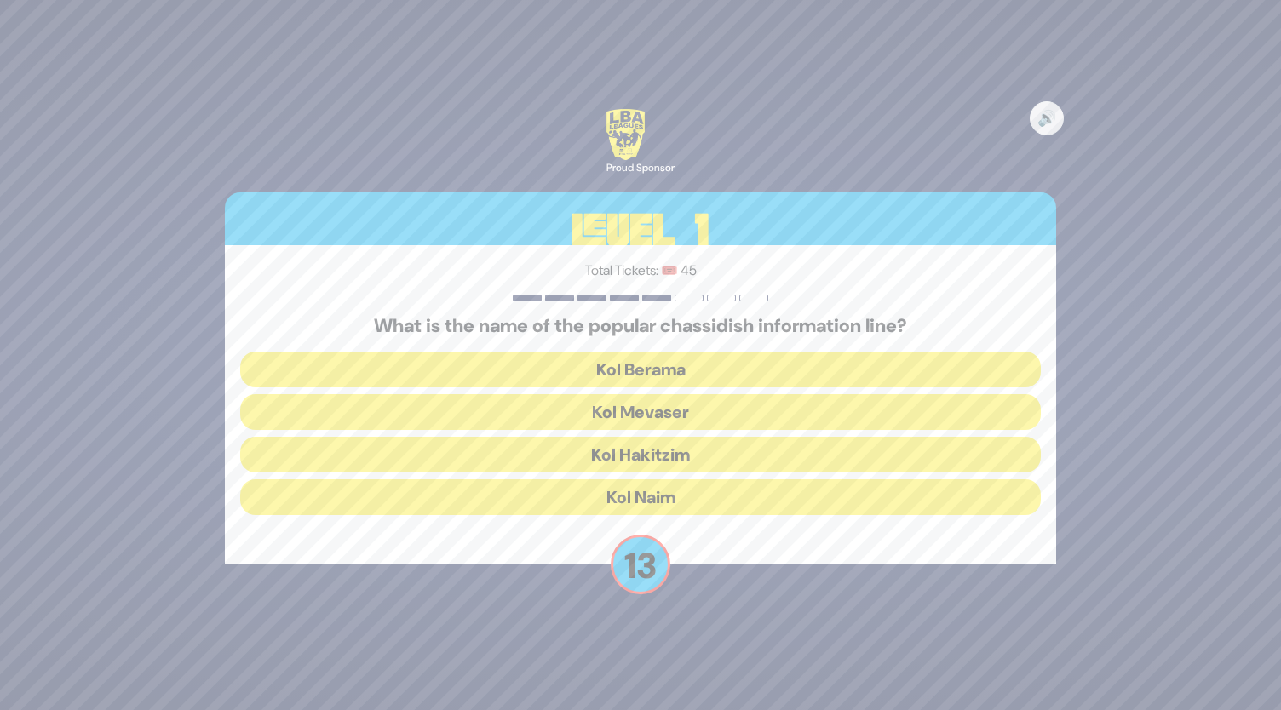
click at [638, 405] on button "Kol Mevaser" at bounding box center [640, 412] width 801 height 36
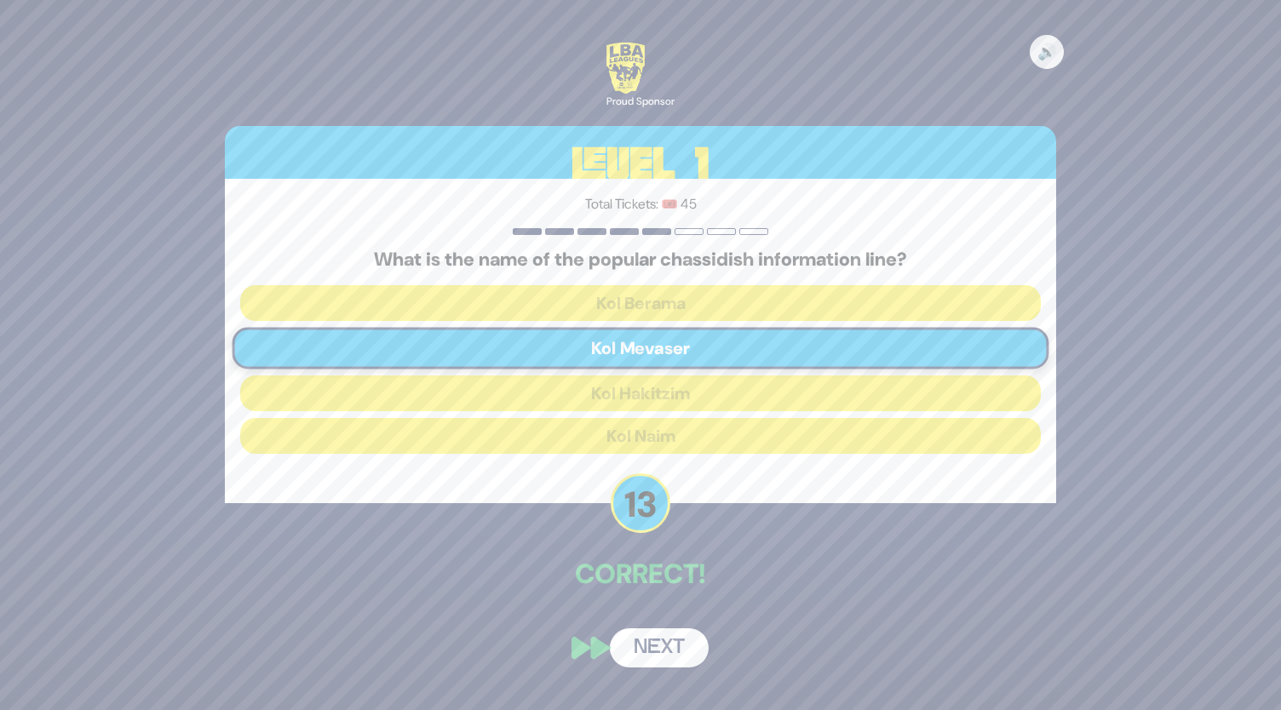
click at [659, 650] on button "Next" at bounding box center [659, 648] width 99 height 39
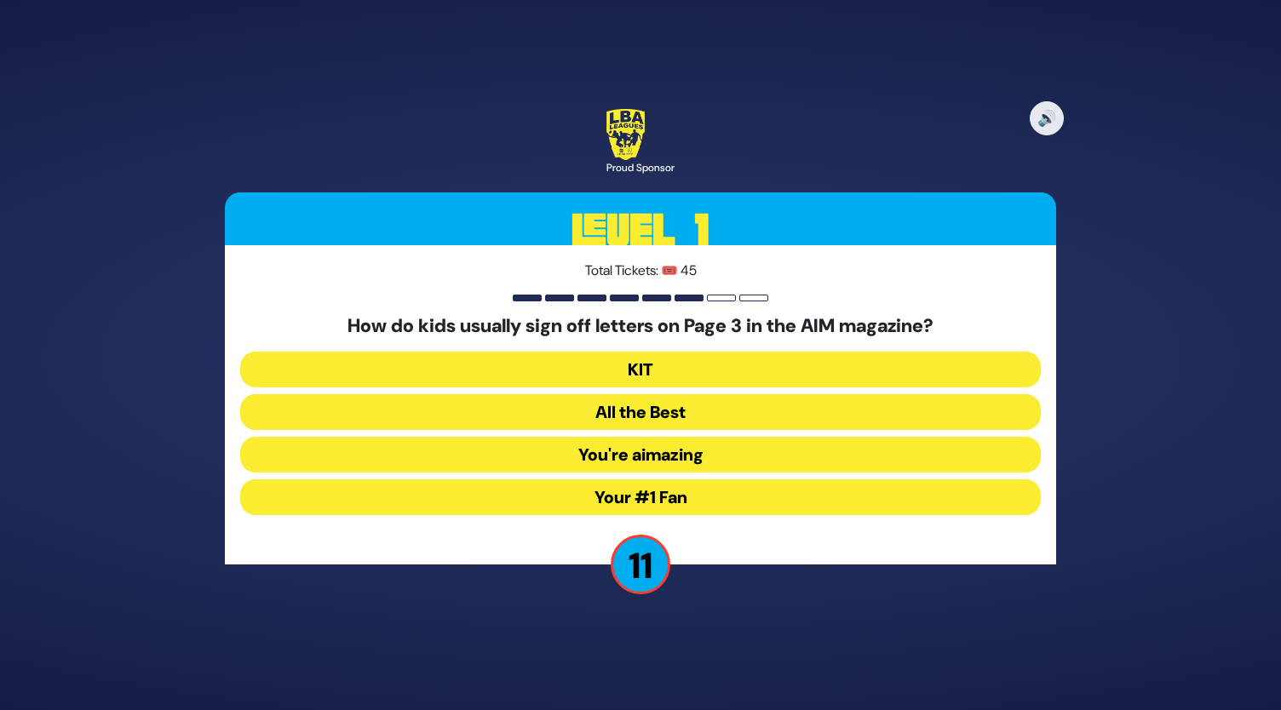
click at [608, 452] on button "You're aimazing" at bounding box center [640, 455] width 801 height 36
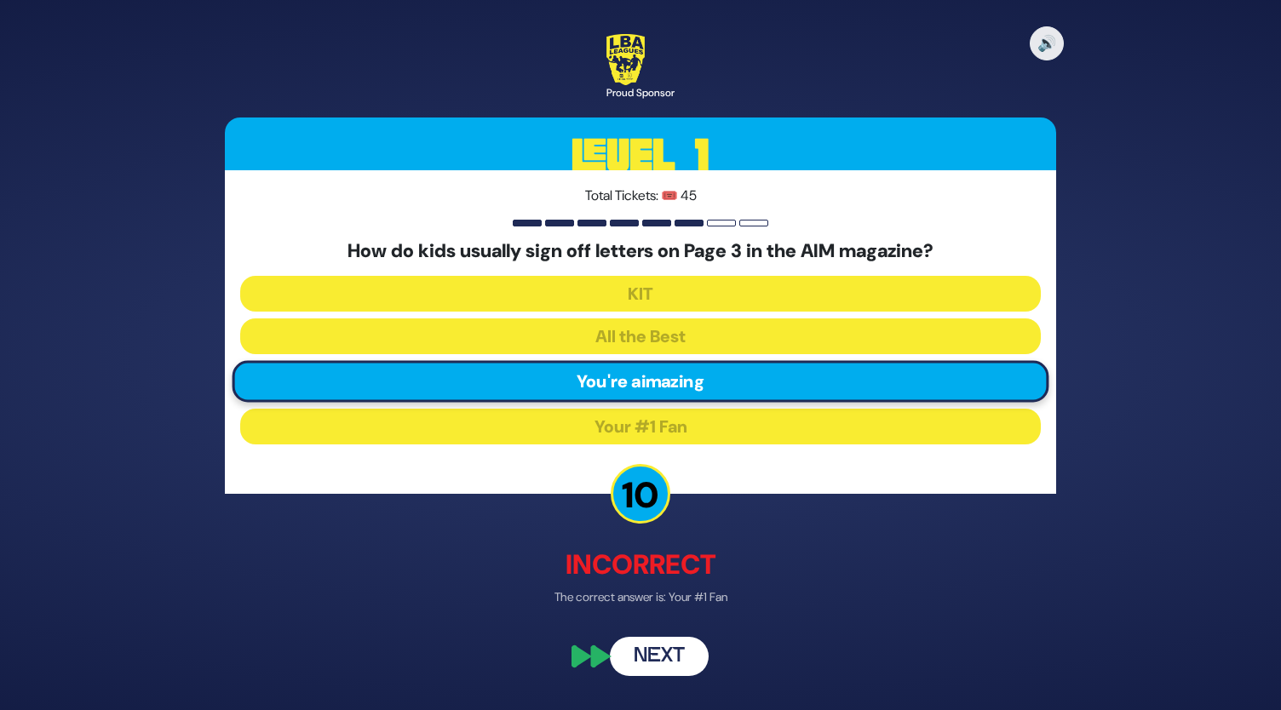
click at [663, 661] on button "Next" at bounding box center [659, 656] width 99 height 39
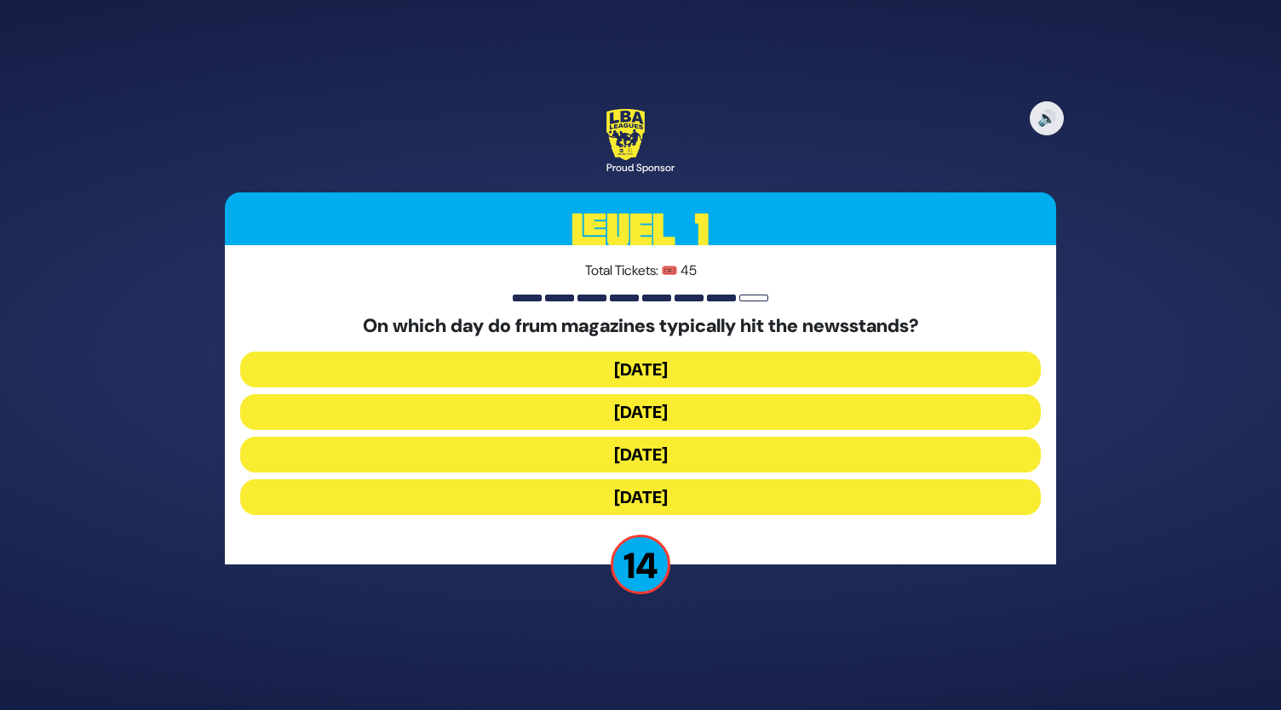
click at [637, 401] on button "[DATE]" at bounding box center [640, 412] width 801 height 36
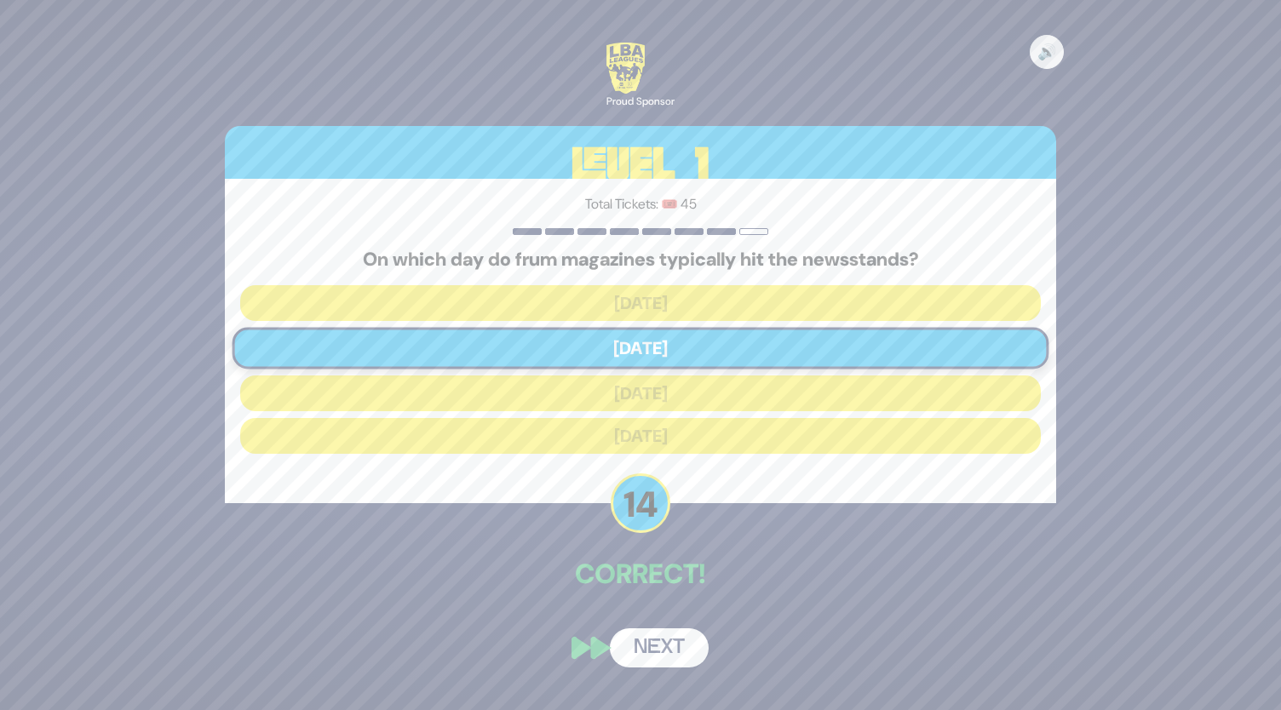
click at [670, 651] on button "Next" at bounding box center [659, 648] width 99 height 39
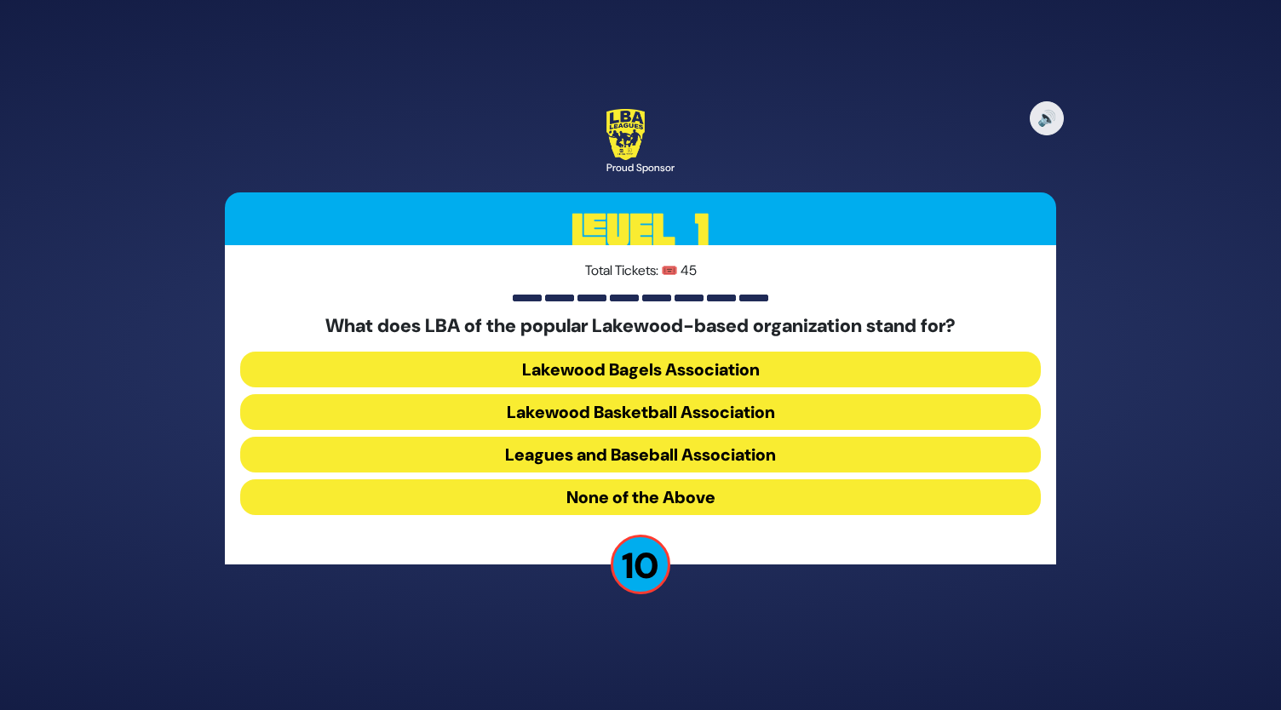
click at [634, 505] on button "None of the Above" at bounding box center [640, 497] width 801 height 36
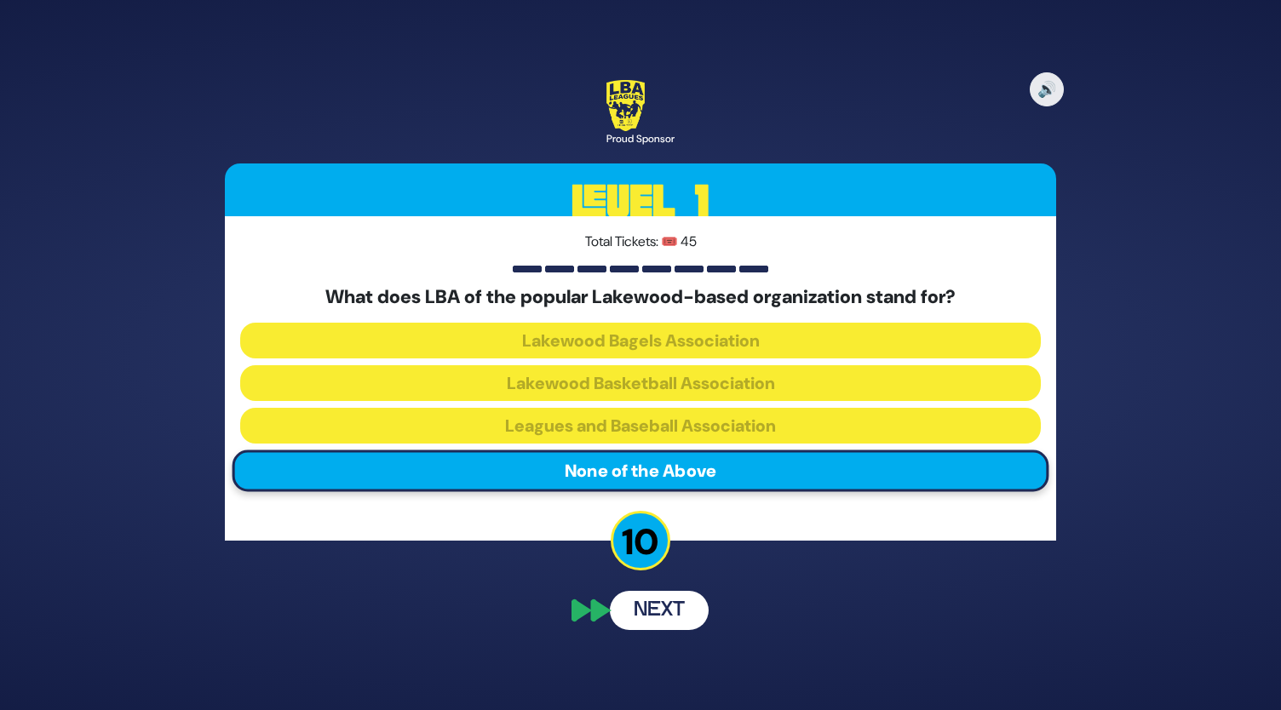
click at [663, 619] on div "🔊 Proud Sponsor Level 1 Total Tickets: 🎟️ 45 What does LBA of the popular Lakew…" at bounding box center [640, 355] width 872 height 590
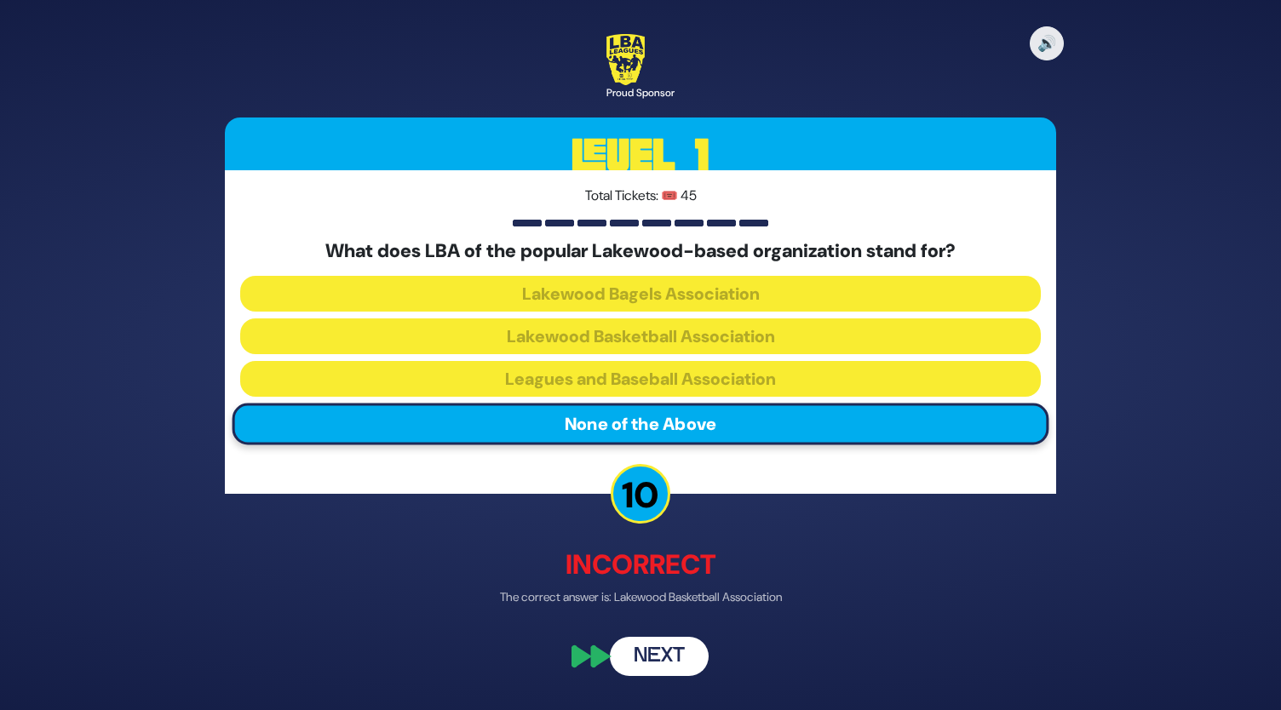
click at [661, 652] on button "Next" at bounding box center [659, 656] width 99 height 39
